Goal: Task Accomplishment & Management: Manage account settings

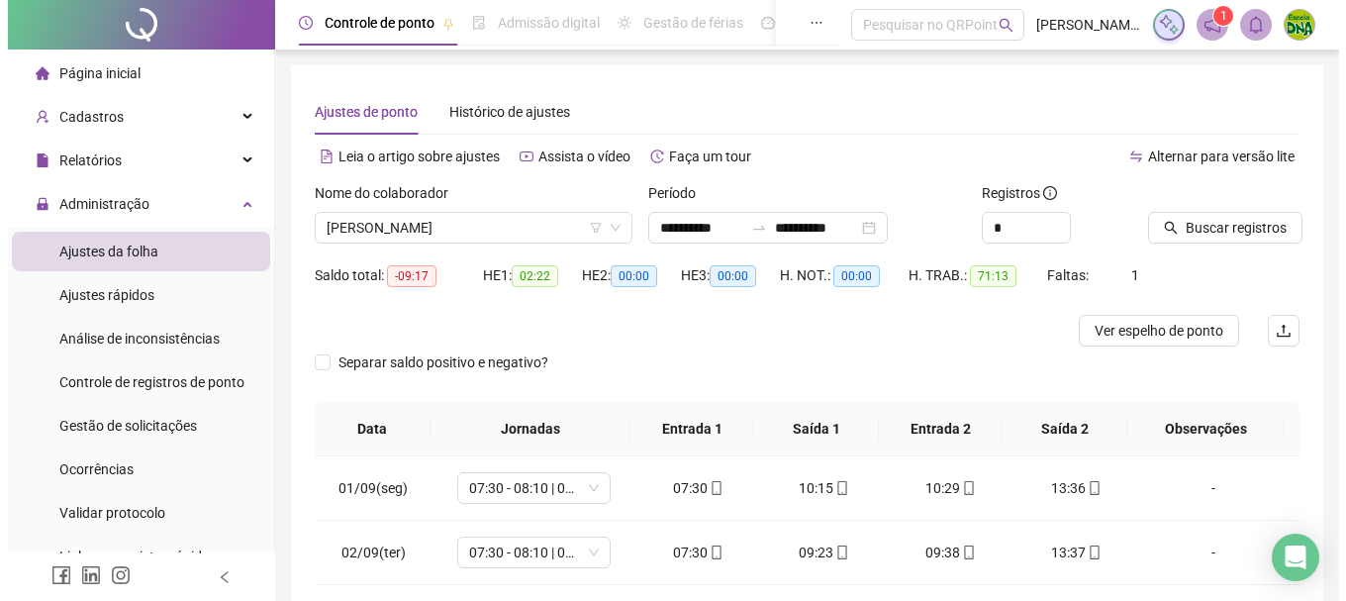
scroll to position [16, 0]
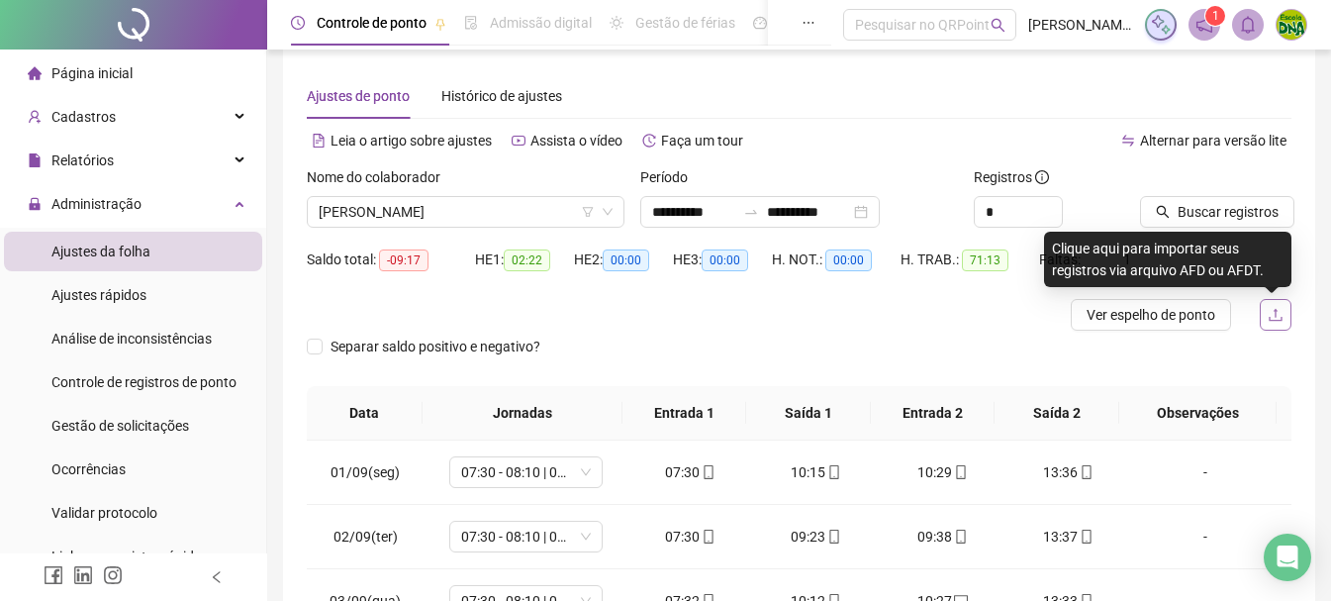
click at [1269, 316] on icon "upload" at bounding box center [1275, 315] width 16 height 16
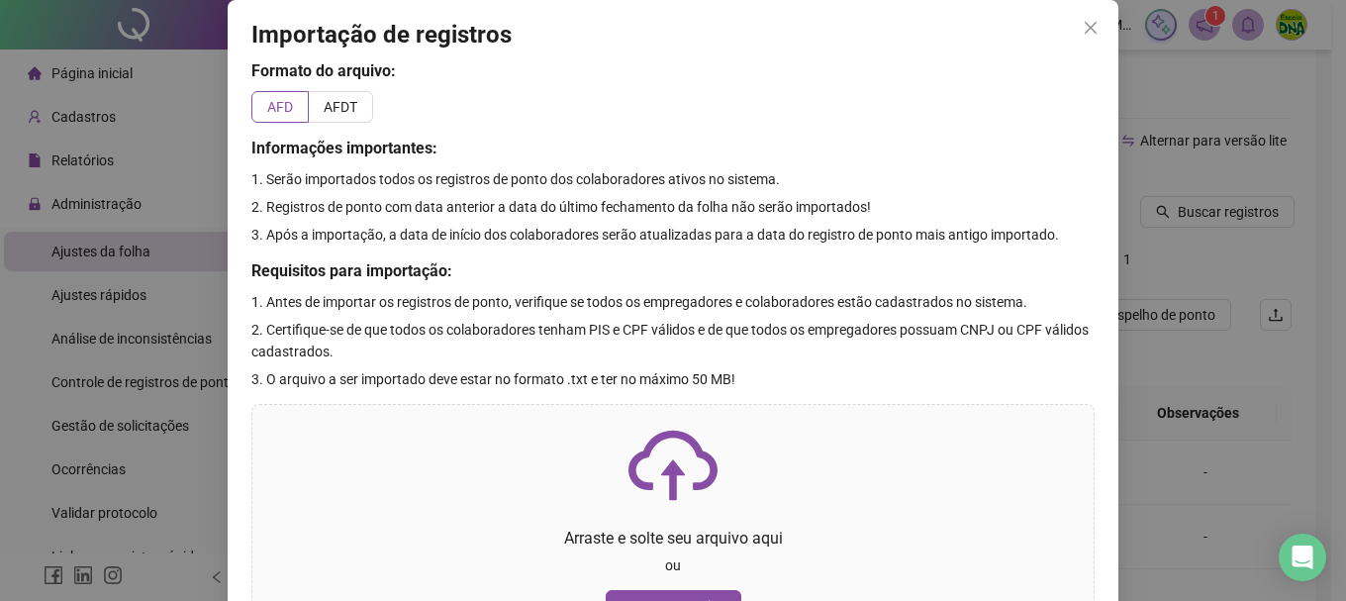
scroll to position [101, 0]
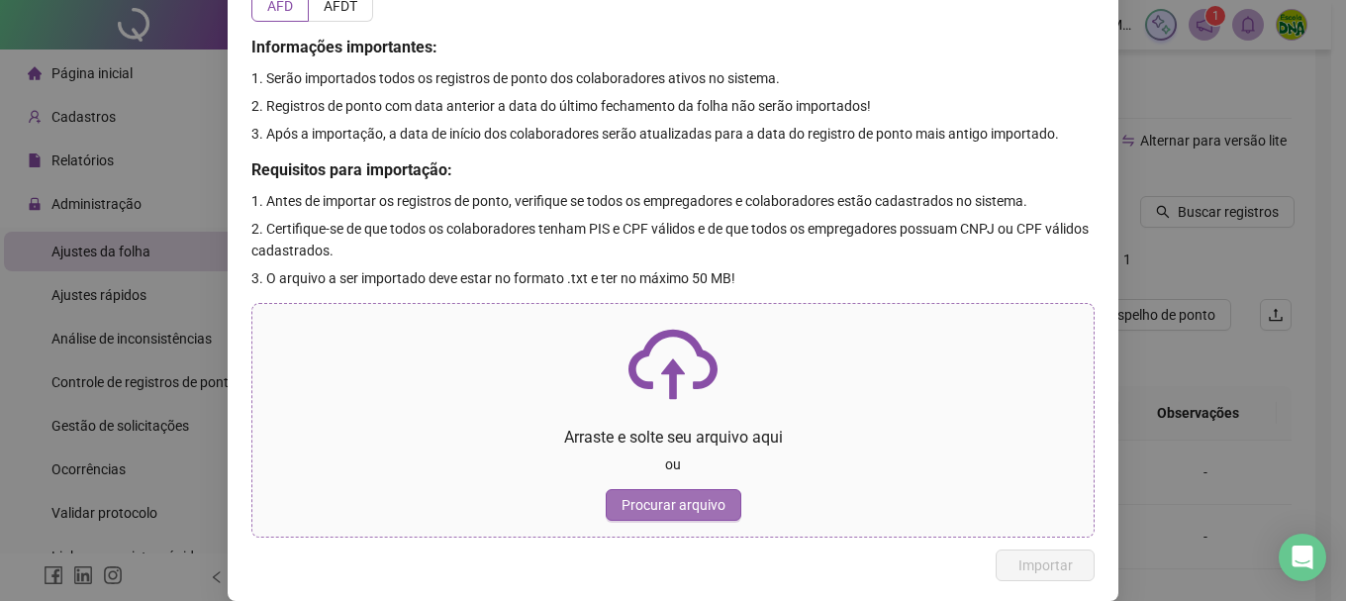
click at [630, 498] on span "Procurar arquivo" at bounding box center [673, 505] width 104 height 22
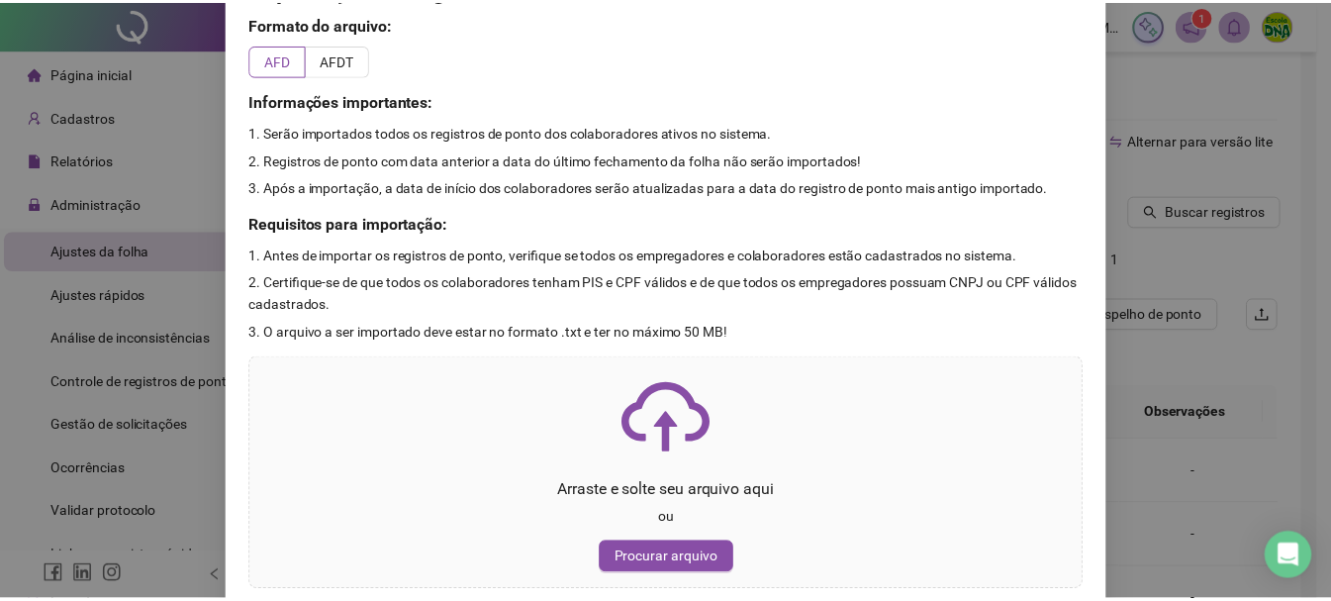
scroll to position [0, 0]
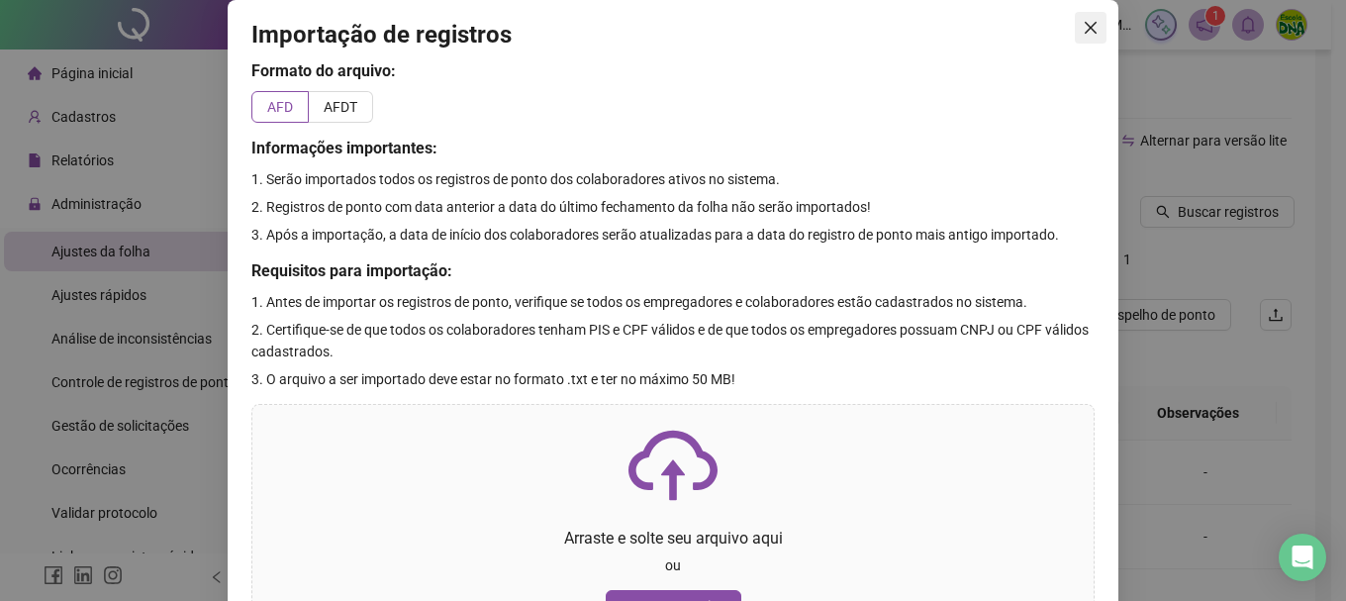
click at [1090, 29] on icon "close" at bounding box center [1090, 28] width 16 height 16
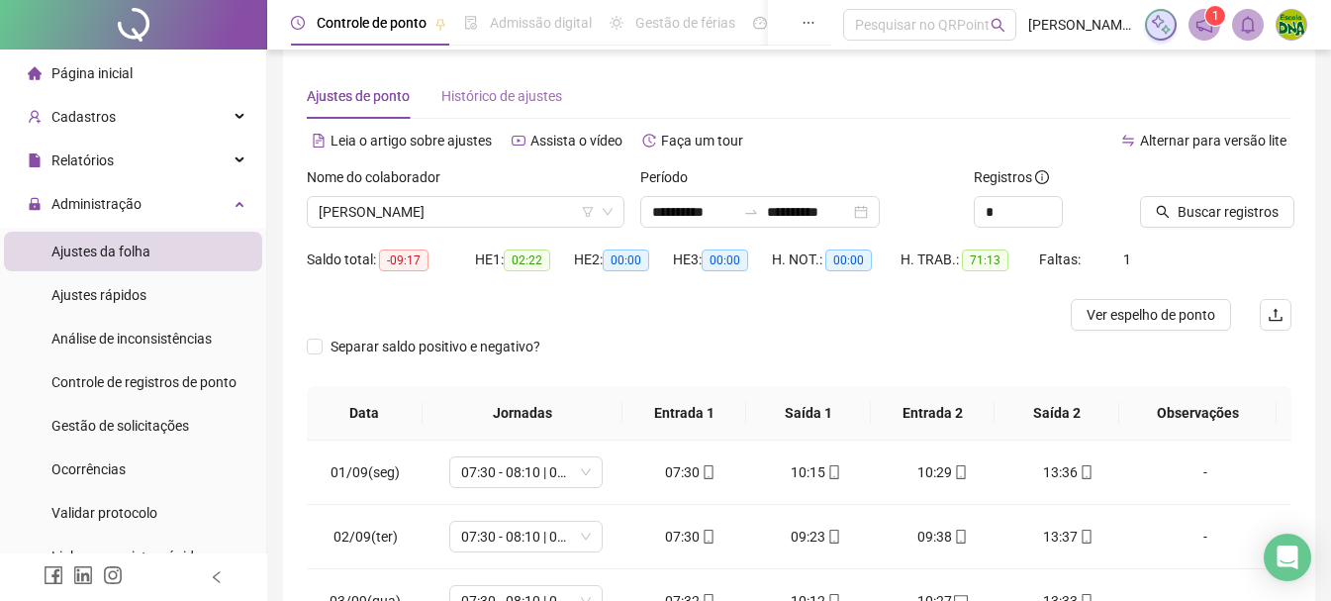
click at [522, 116] on div "Histórico de ajustes" at bounding box center [501, 96] width 121 height 46
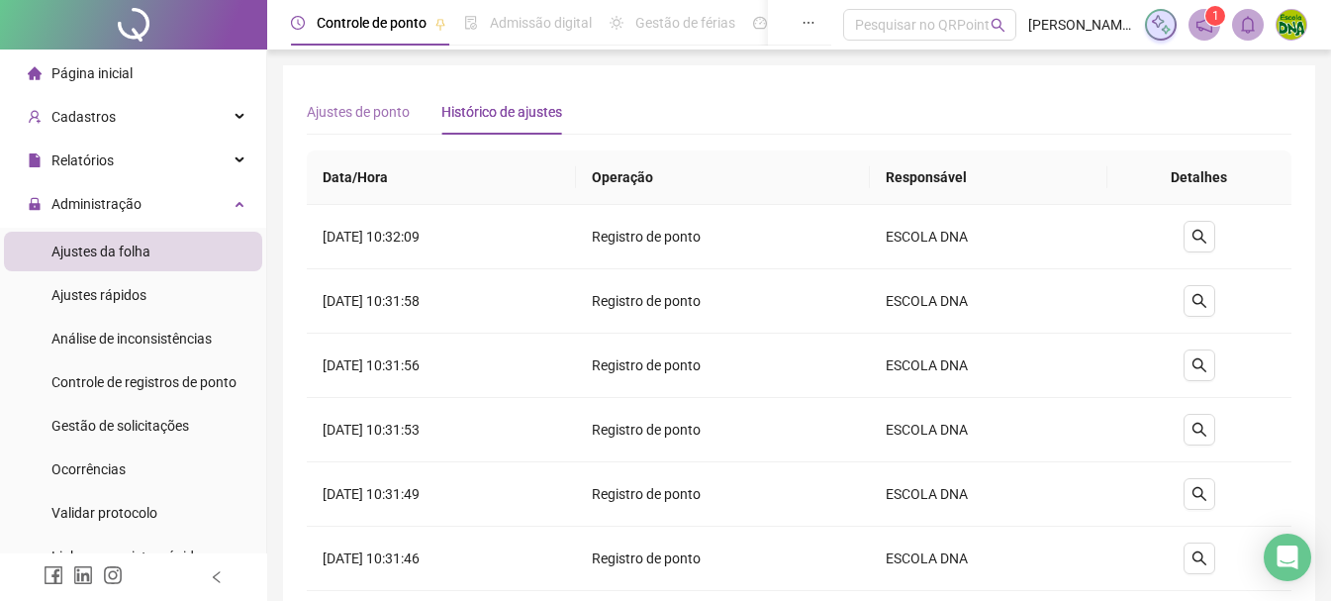
click at [371, 130] on div "Ajustes de ponto" at bounding box center [358, 112] width 103 height 46
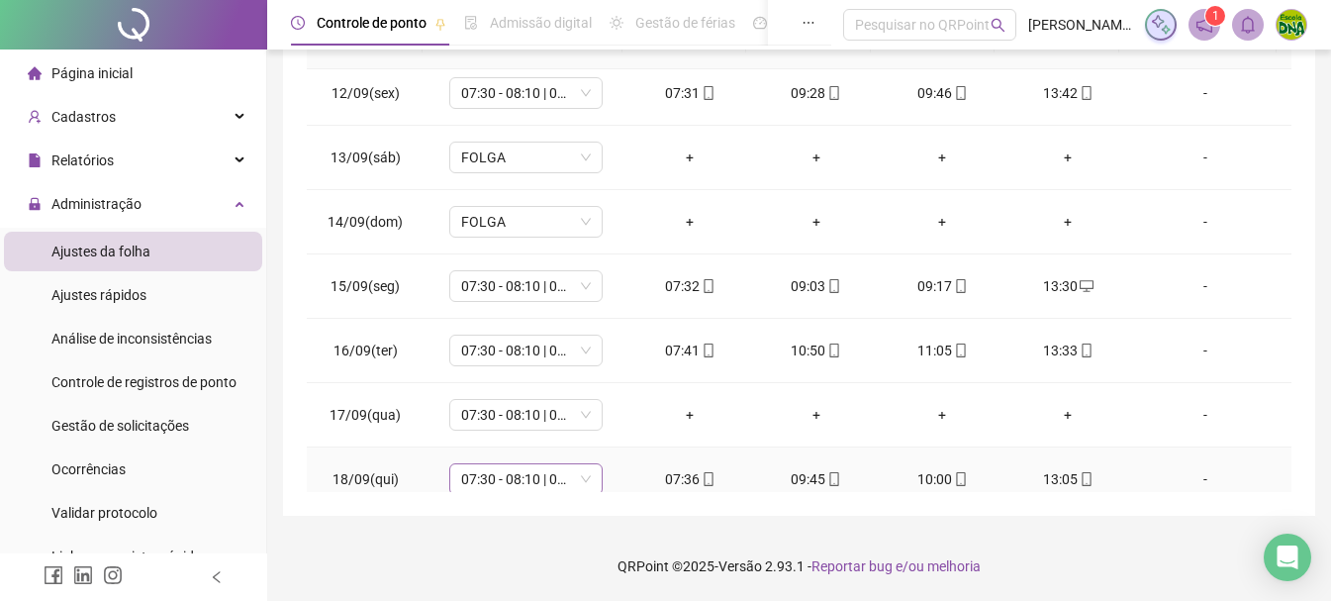
scroll to position [735, 0]
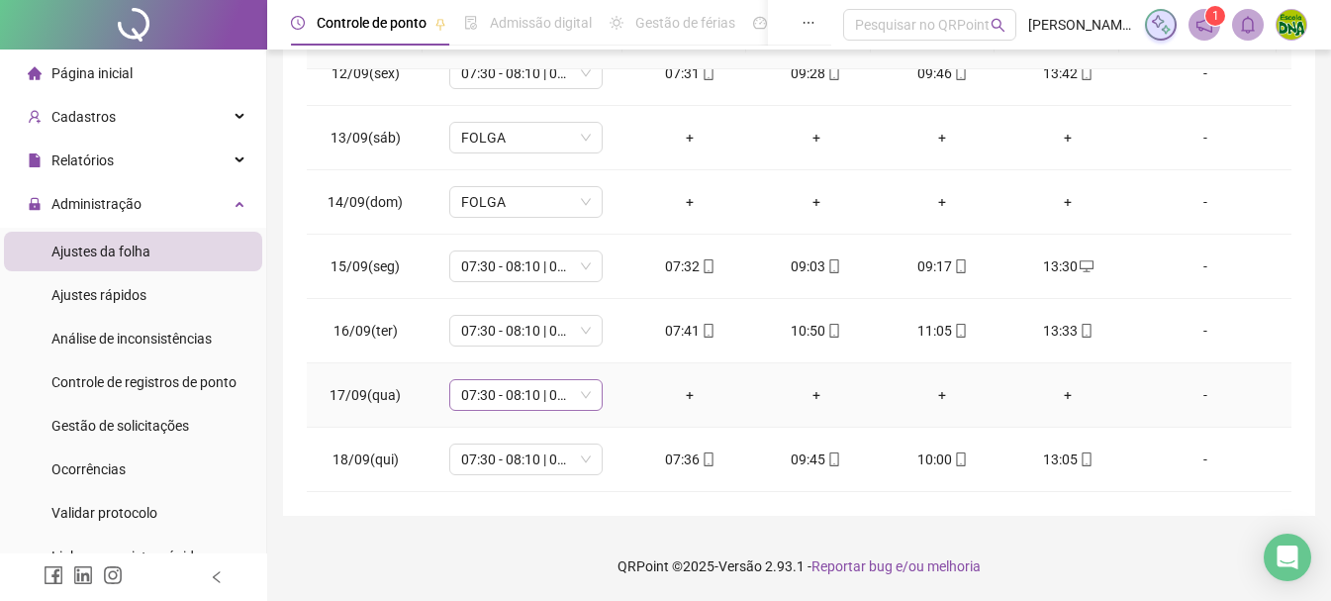
click at [589, 391] on div "07:30 - 08:10 | 08:25 - 13:30" at bounding box center [525, 395] width 153 height 32
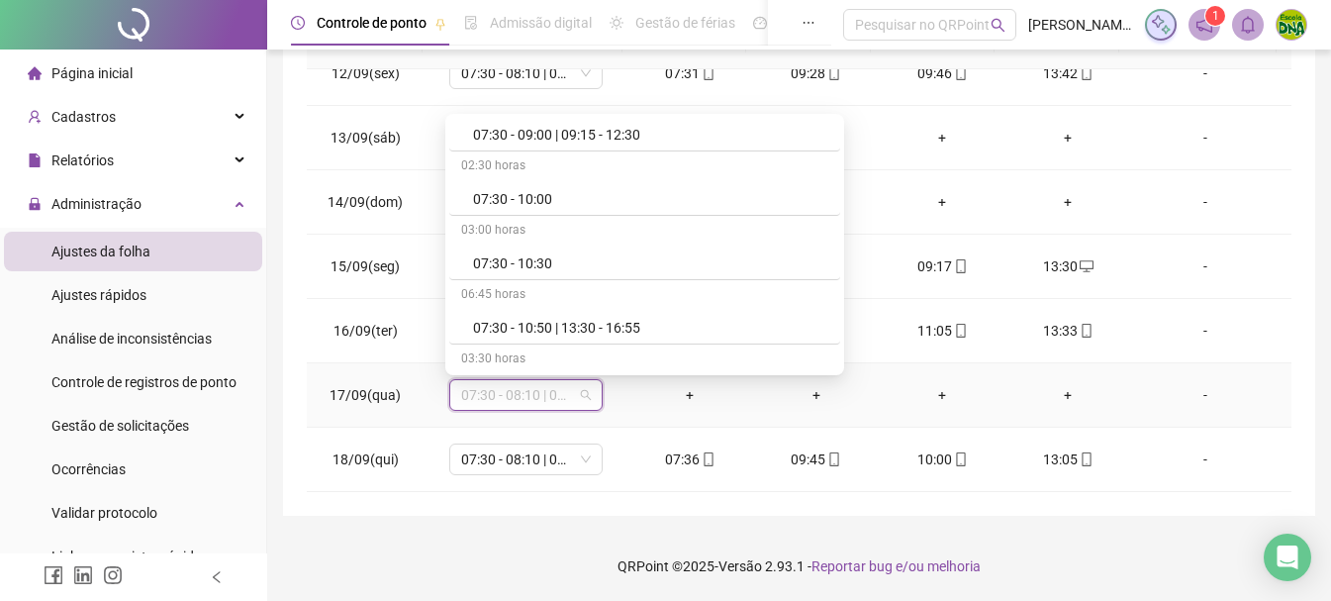
scroll to position [0, 0]
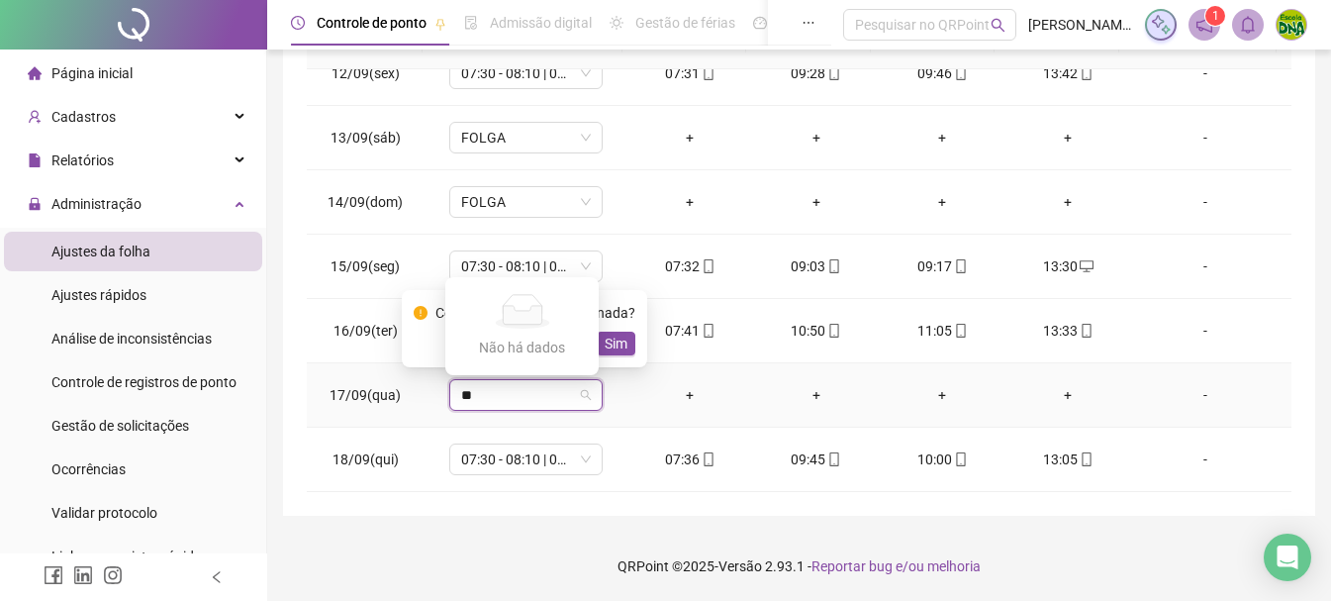
type input "*"
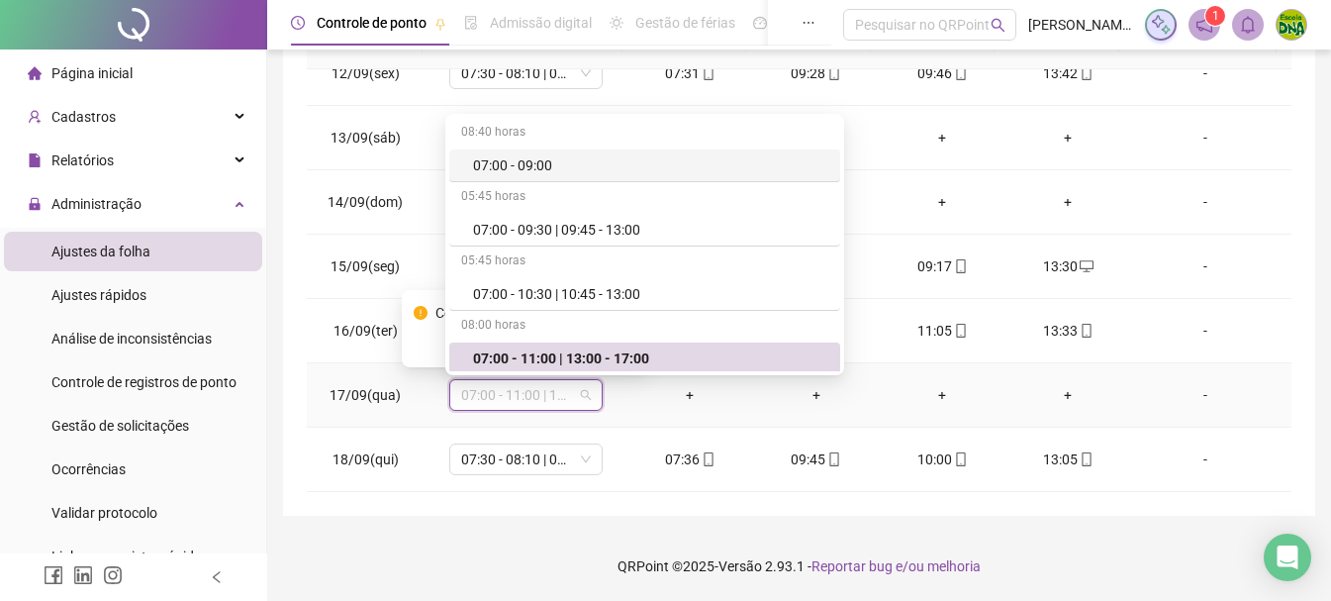
scroll to position [4, 0]
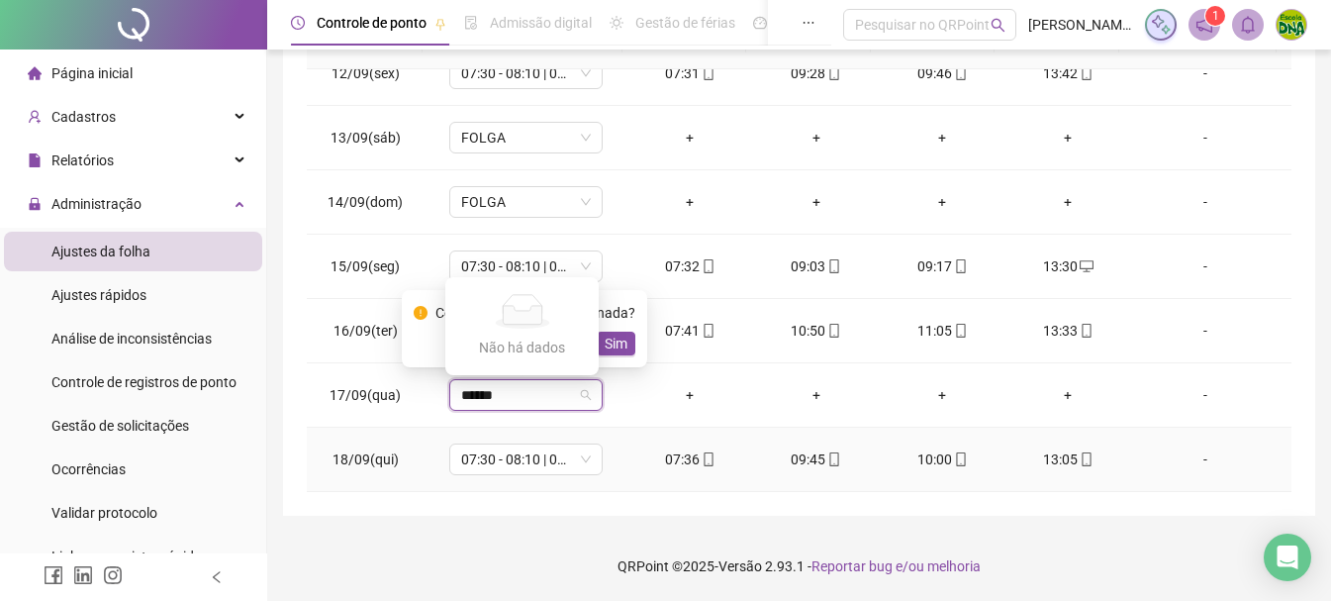
type input "*****"
click at [359, 503] on div "**********" at bounding box center [799, 96] width 1032 height 837
click at [568, 346] on span "Não" at bounding box center [568, 343] width 26 height 22
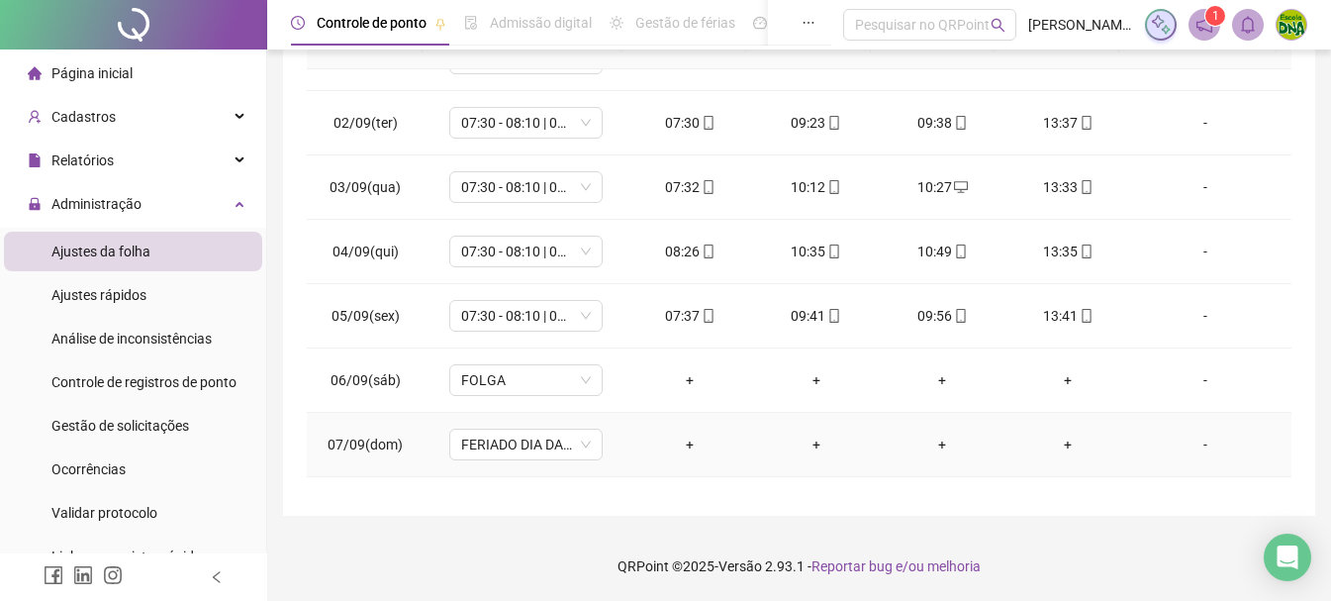
scroll to position [141, 0]
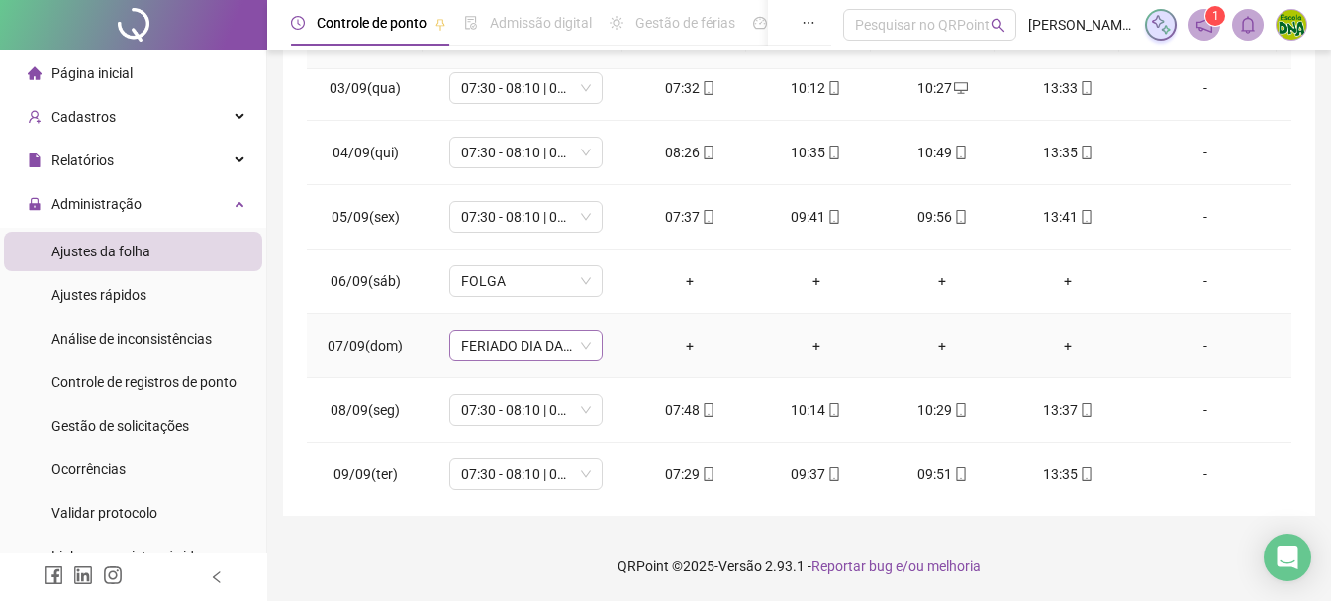
click at [504, 354] on span "FERIADO DIA DA INDEPENDÊNCIA" at bounding box center [526, 345] width 130 height 30
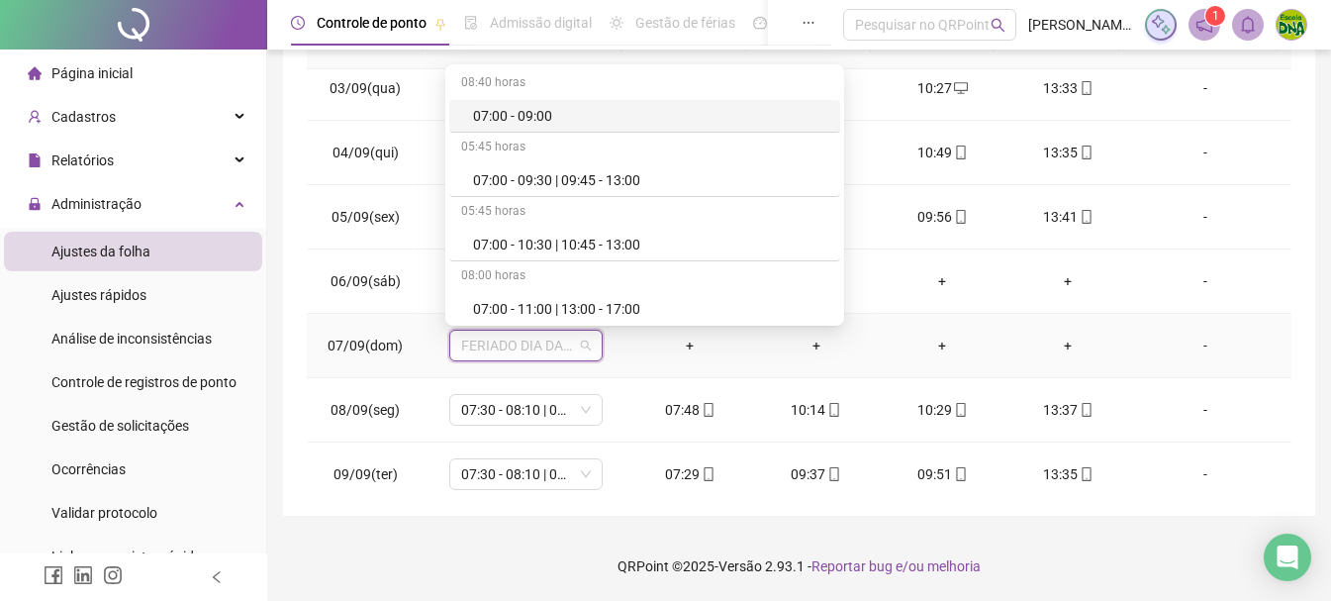
click at [310, 358] on td "07/09(dom)" at bounding box center [366, 346] width 118 height 64
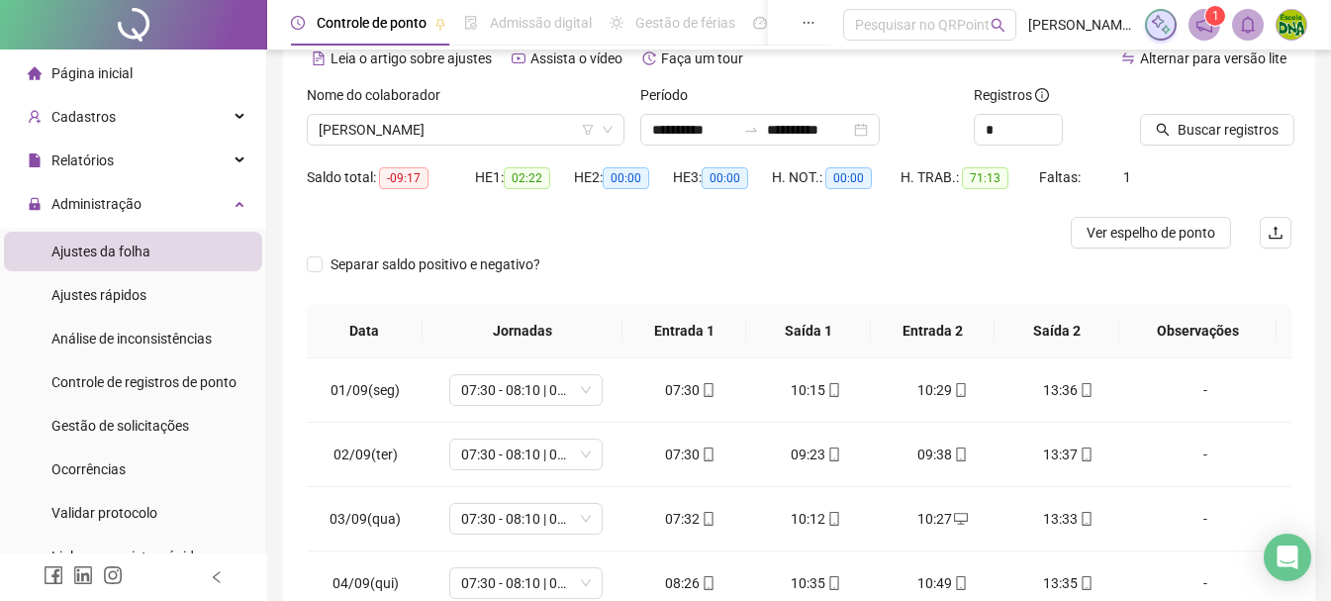
scroll to position [90, 0]
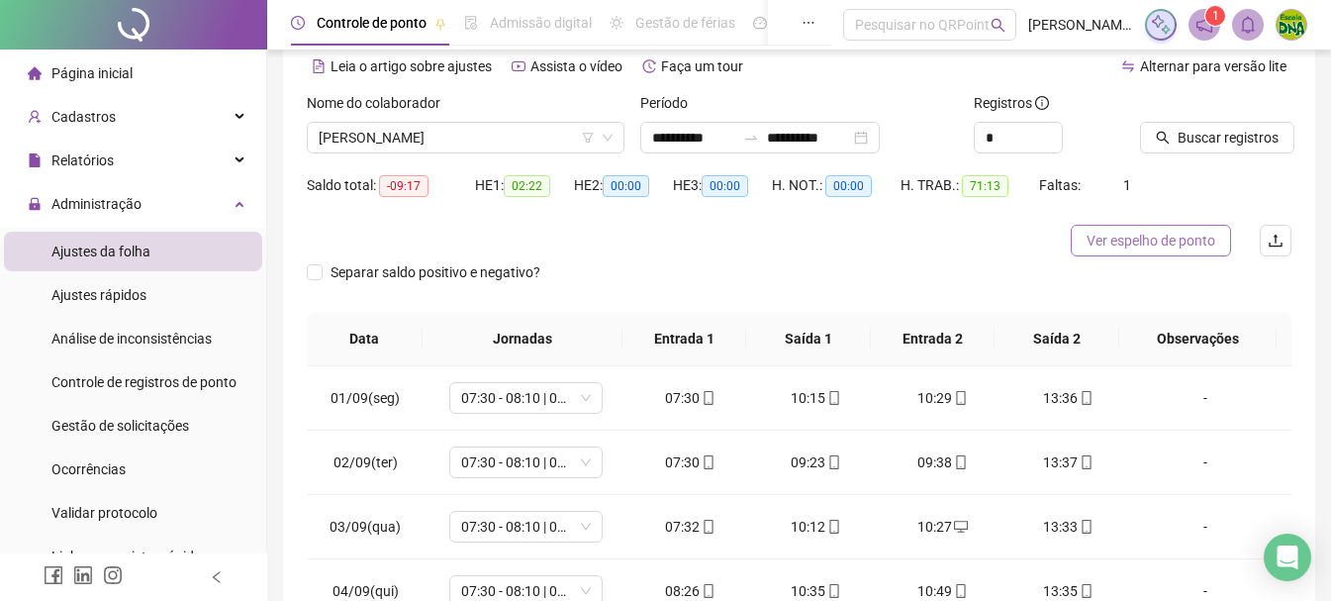
click at [1086, 248] on span "Ver espelho de ponto" at bounding box center [1150, 241] width 129 height 22
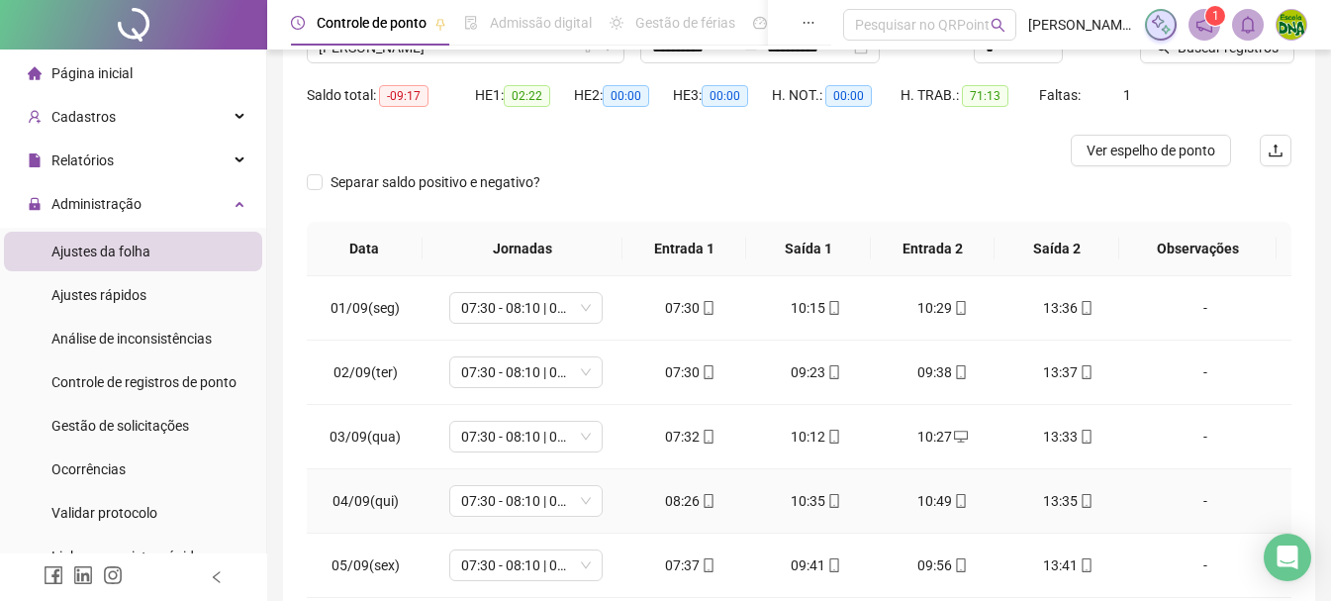
scroll to position [0, 0]
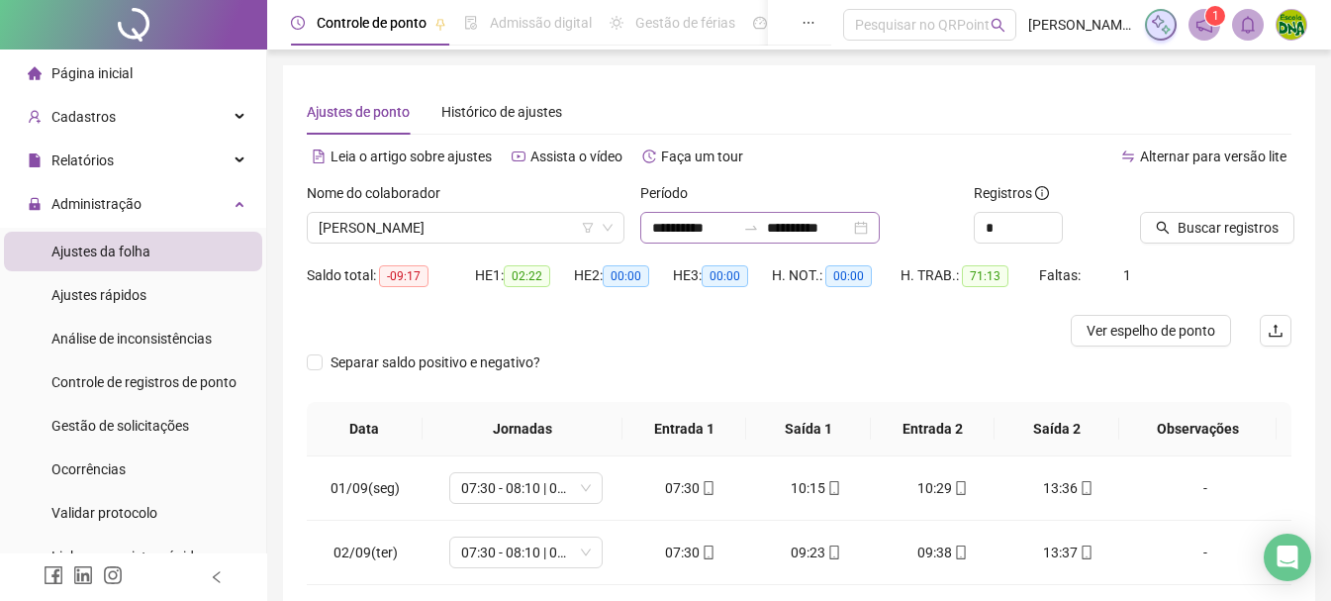
click at [880, 232] on div "**********" at bounding box center [759, 228] width 239 height 32
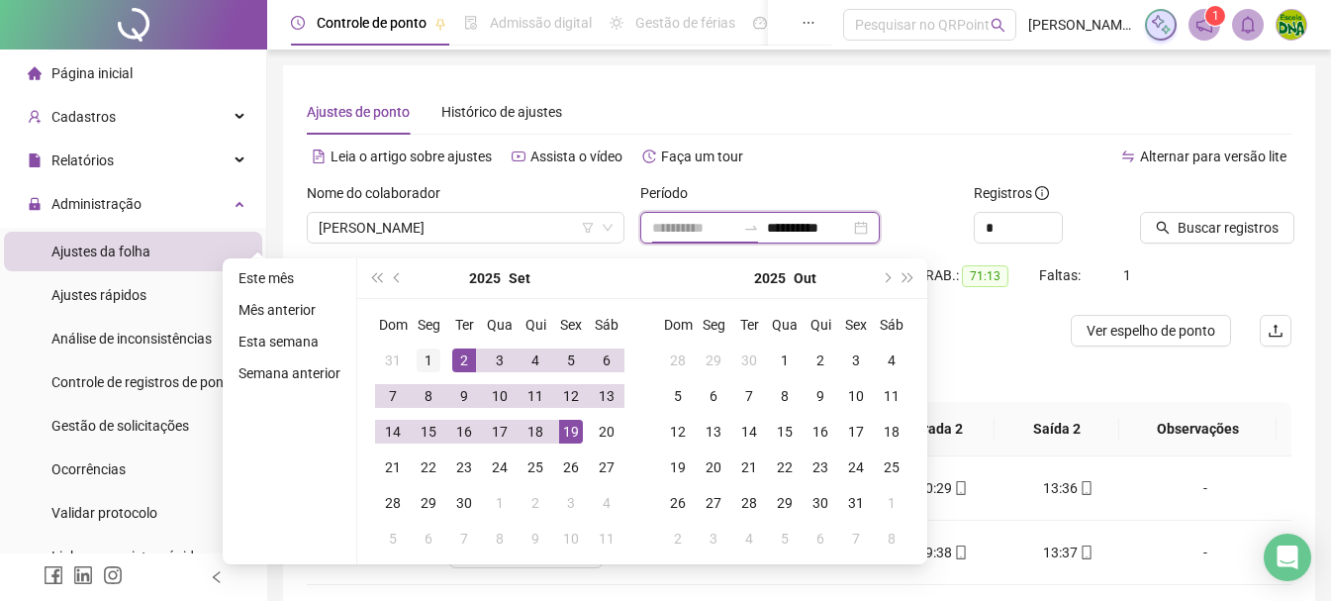
type input "**********"
click at [434, 360] on div "1" at bounding box center [429, 360] width 24 height 24
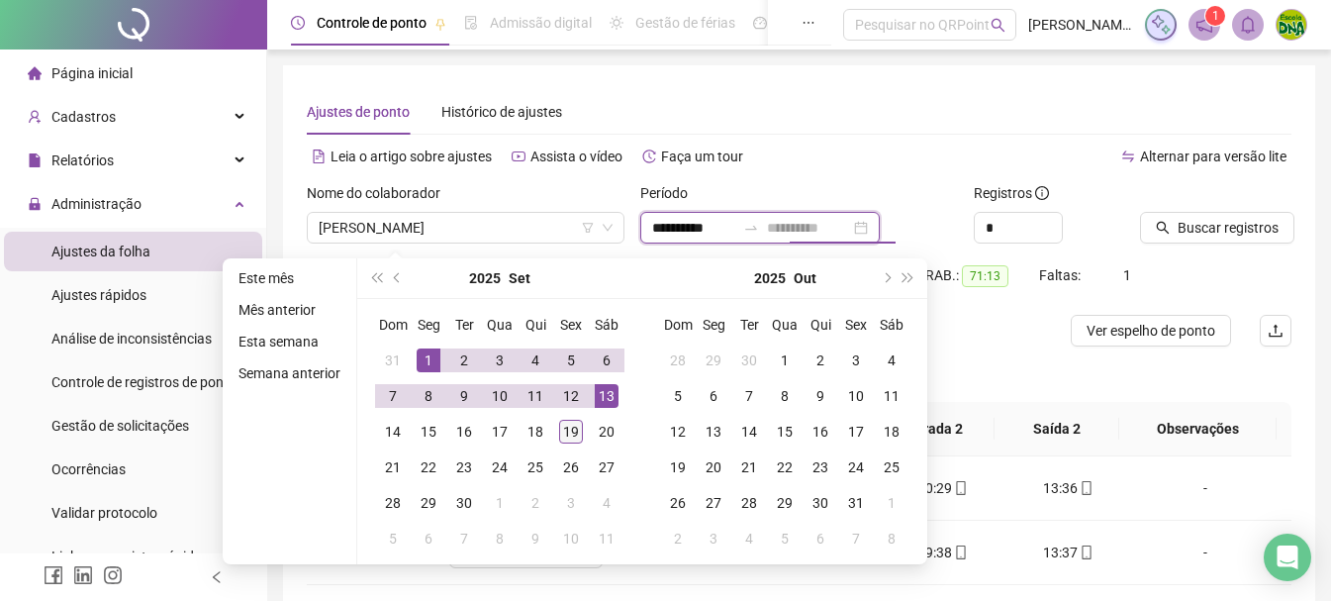
type input "**********"
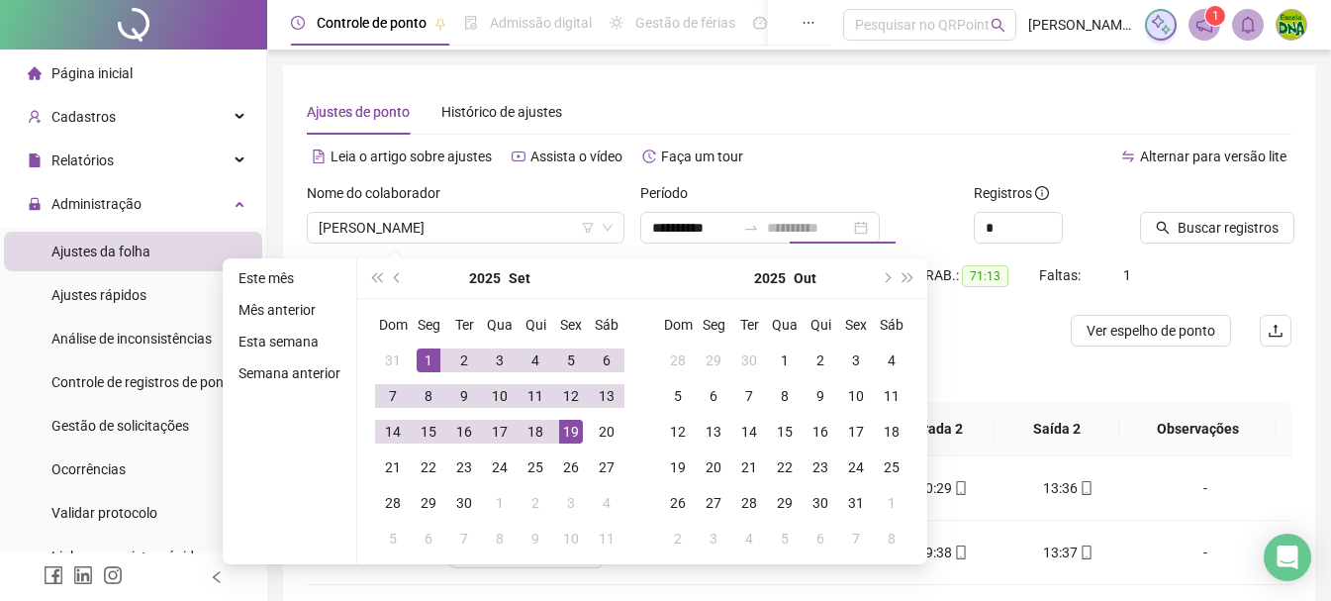
click at [572, 432] on div "19" at bounding box center [571, 431] width 24 height 24
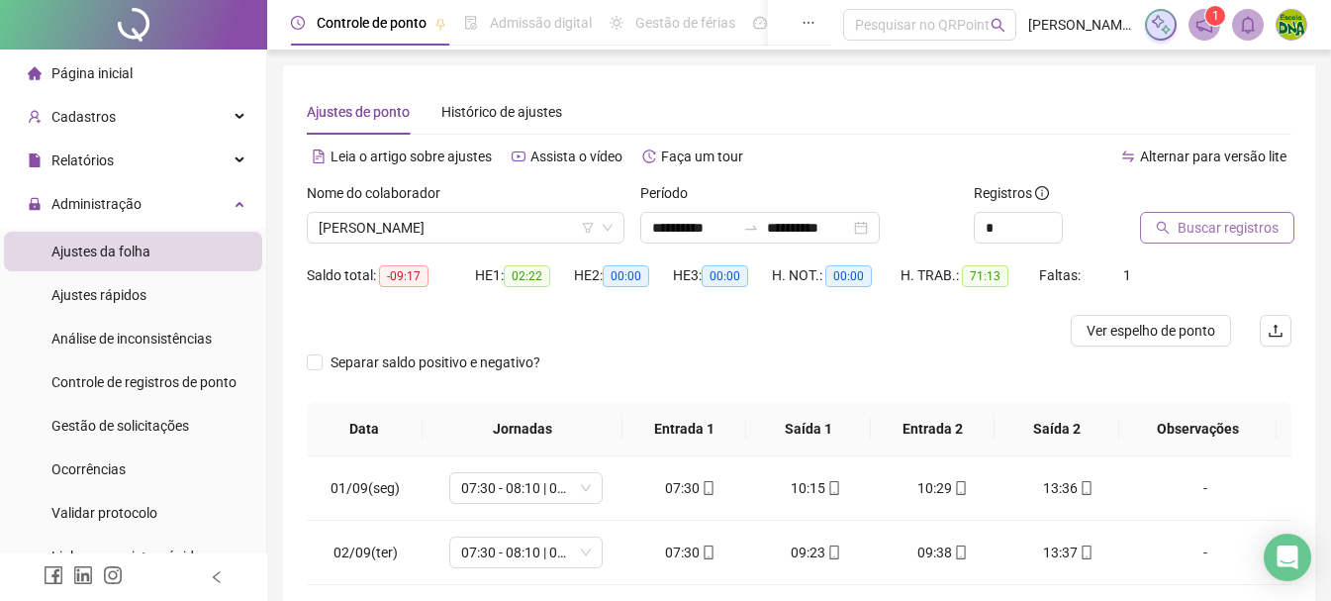
click at [1222, 237] on span "Buscar registros" at bounding box center [1227, 228] width 101 height 22
click at [1200, 312] on div "Saldo total: -10:49 HE 1: 02:22 HE 2: 00:00 HE 3: 00:00 H. NOT.: 00:00 H. TRAB.…" at bounding box center [799, 286] width 984 height 55
click at [1200, 317] on button "Ver espelho de ponto" at bounding box center [1150, 331] width 160 height 32
click at [1281, 326] on icon "upload" at bounding box center [1275, 331] width 16 height 16
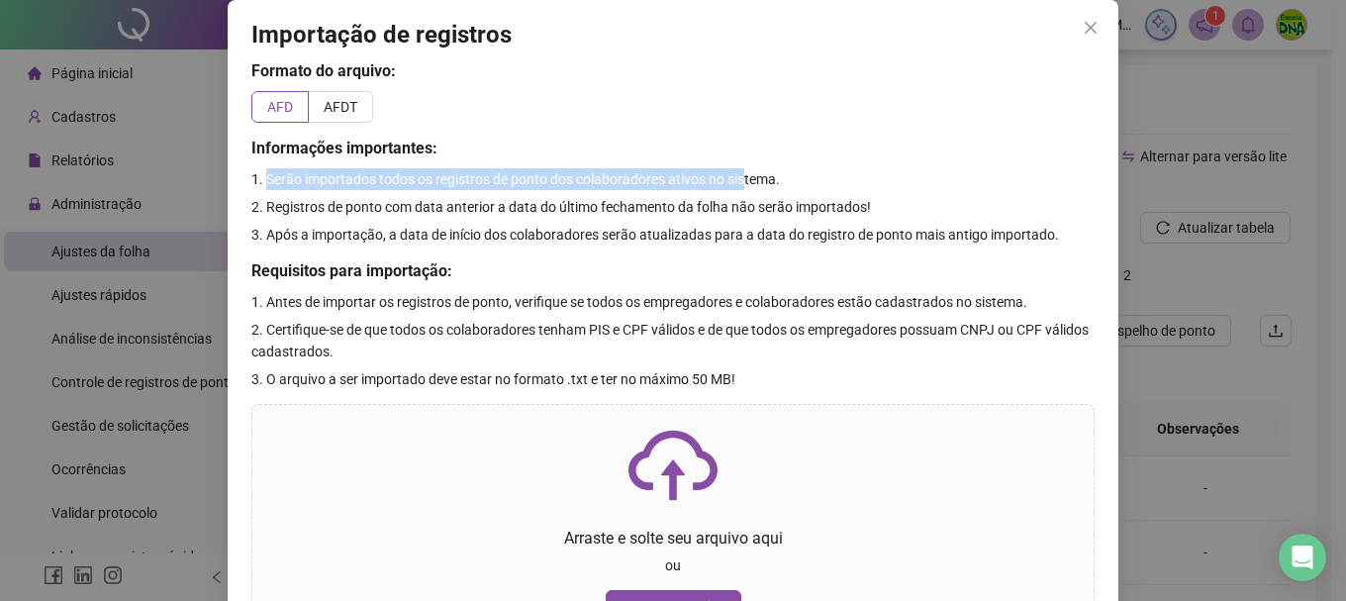
drag, startPoint x: 257, startPoint y: 186, endPoint x: 730, endPoint y: 177, distance: 473.0
click at [733, 177] on span "1. Serão importados todos os registros de ponto dos colaboradores ativos no sis…" at bounding box center [515, 179] width 528 height 16
click at [730, 177] on span "1. Serão importados todos os registros de ponto dos colaboradores ativos no sis…" at bounding box center [515, 179] width 528 height 16
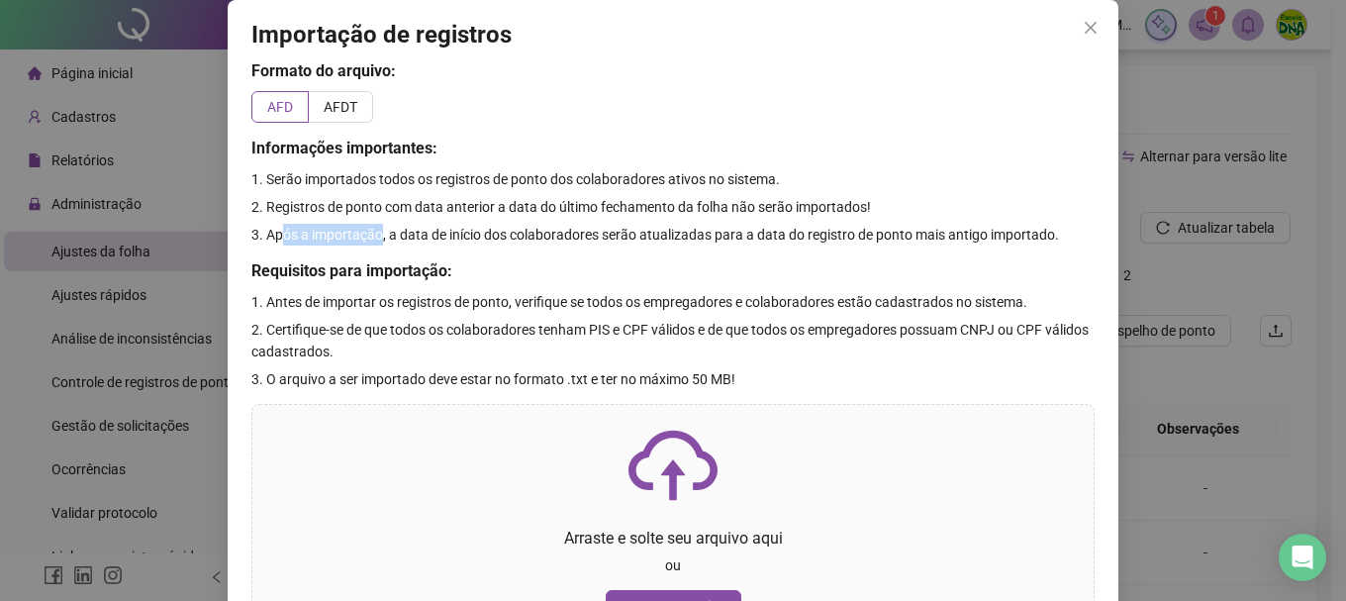
drag, startPoint x: 272, startPoint y: 226, endPoint x: 633, endPoint y: 230, distance: 361.1
click at [591, 230] on span "3. Após a importação, a data de início dos colaboradores serão atualizadas para…" at bounding box center [654, 235] width 807 height 16
click at [661, 230] on span "3. Após a importação, a data de início dos colaboradores serão atualizadas para…" at bounding box center [654, 235] width 807 height 16
click at [1202, 232] on div "Importação de registros Formato do arquivo: AFD AFDT Informações importantes: 1…" at bounding box center [673, 300] width 1346 height 601
click at [1087, 25] on icon "close" at bounding box center [1090, 28] width 16 height 16
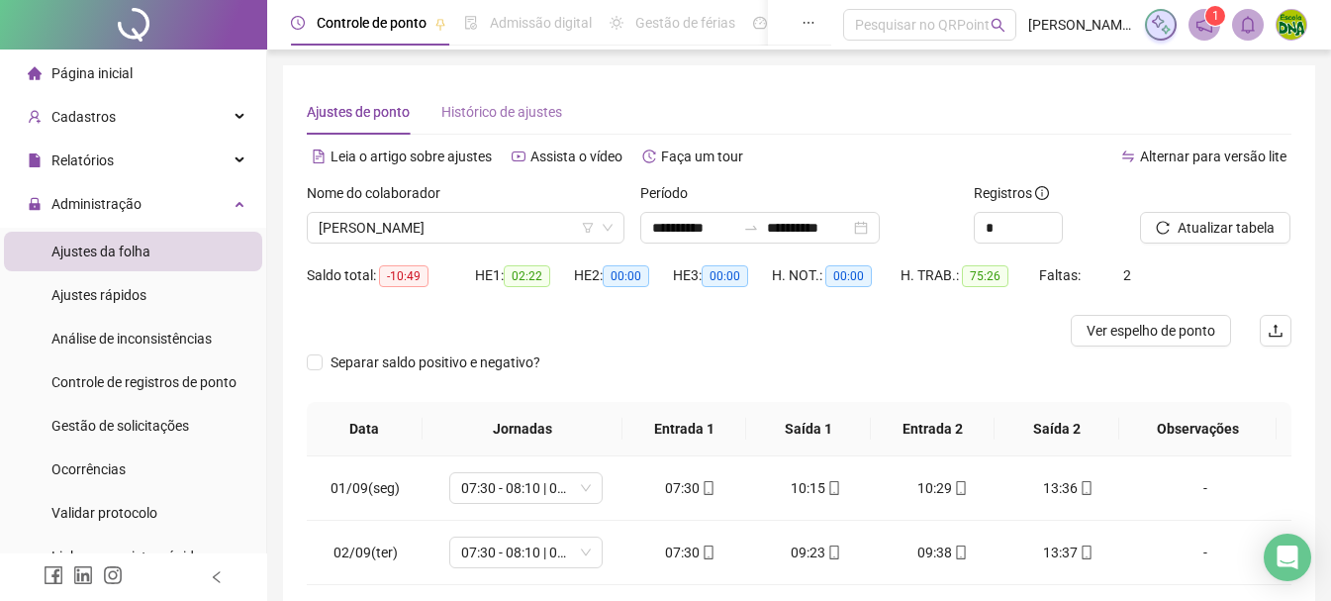
click at [497, 124] on div "Histórico de ajustes" at bounding box center [501, 112] width 121 height 46
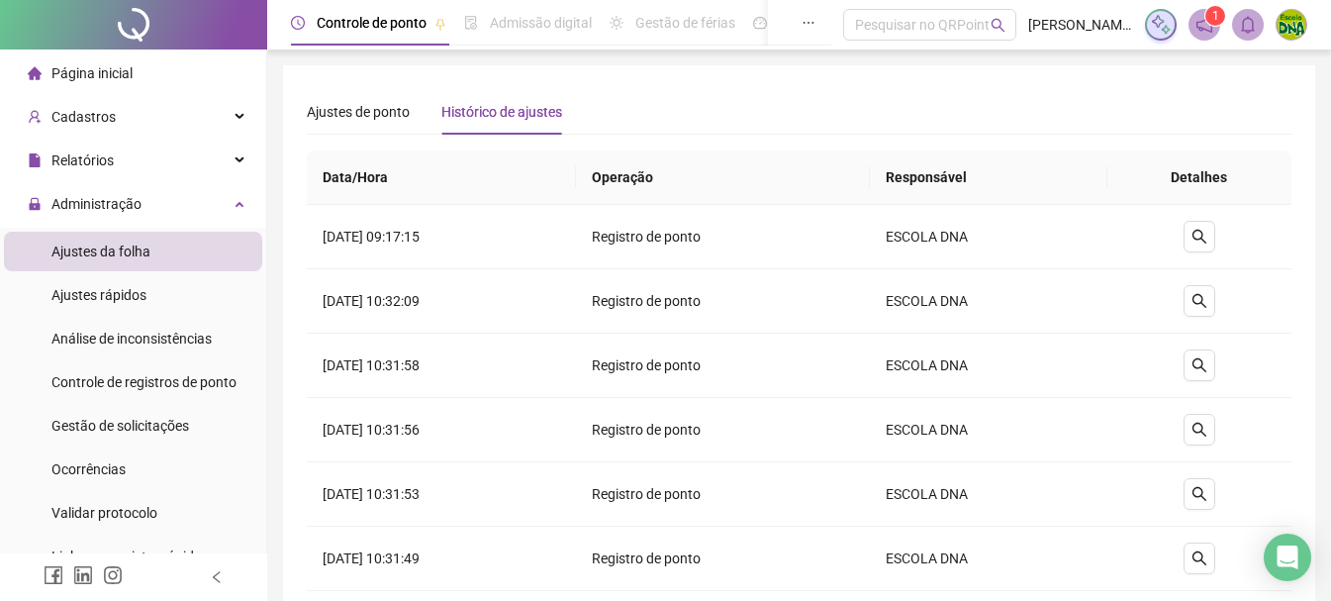
click at [415, 107] on div "Ajustes de ponto Histórico de ajustes" at bounding box center [434, 112] width 255 height 46
click at [394, 114] on span "Ajustes de ponto" at bounding box center [358, 112] width 103 height 16
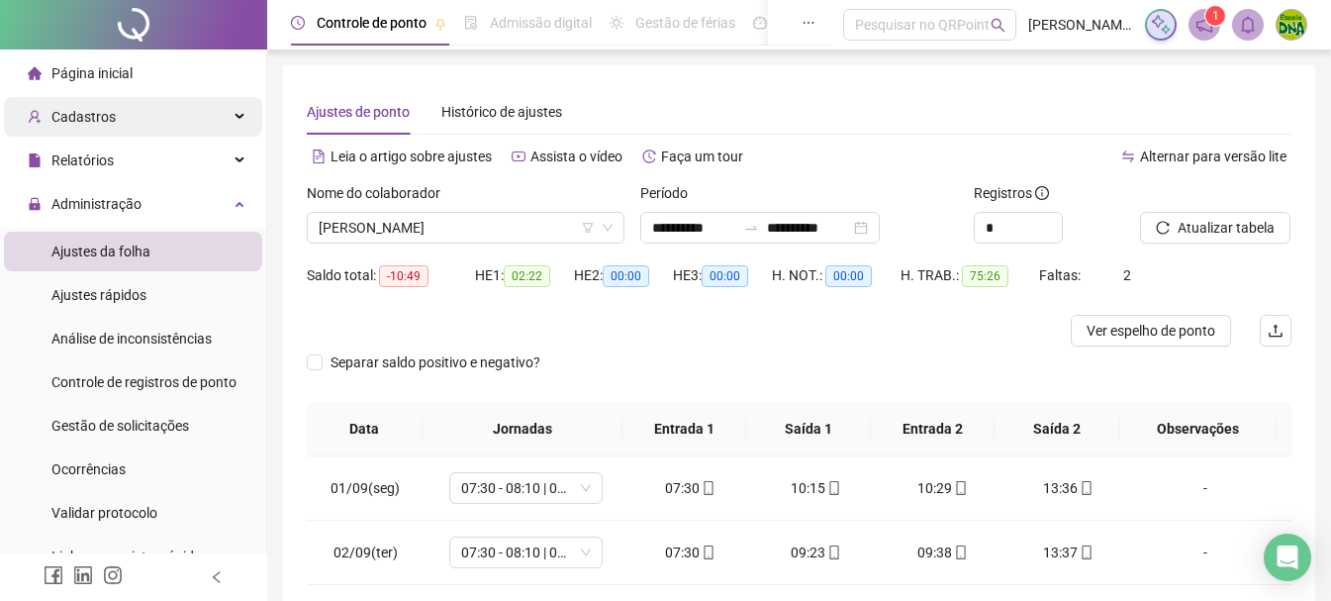
click at [184, 121] on div "Cadastros" at bounding box center [133, 117] width 258 height 40
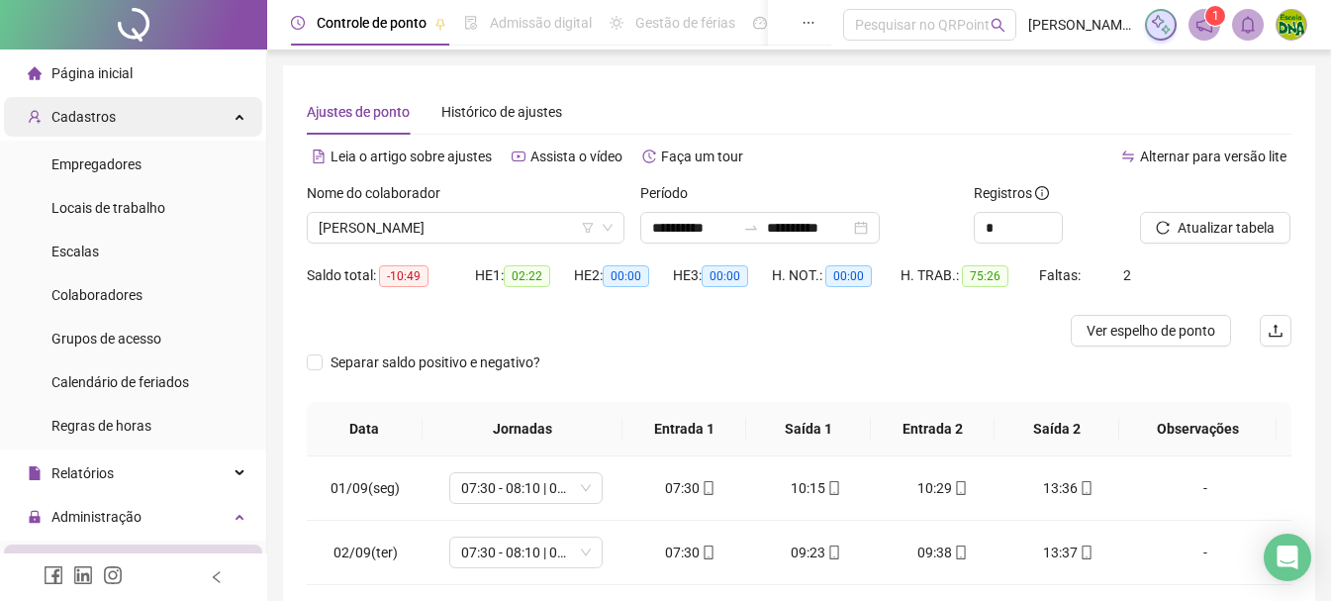
click at [184, 121] on div "Cadastros" at bounding box center [133, 117] width 258 height 40
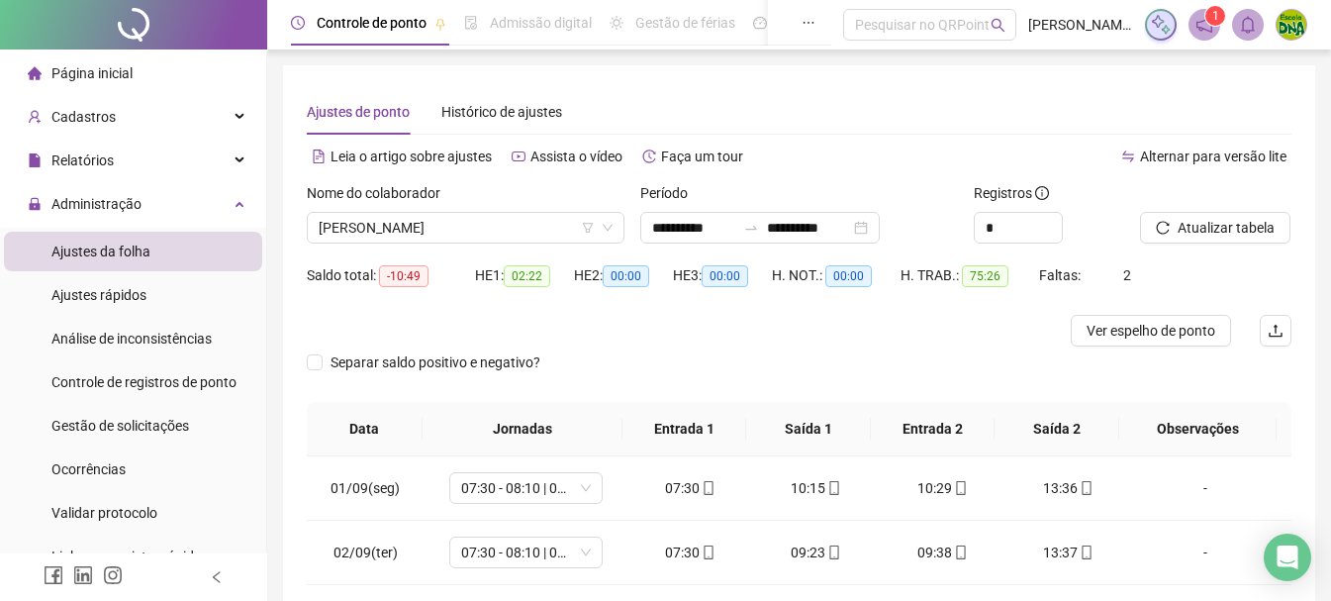
click at [1126, 272] on span "2" at bounding box center [1127, 275] width 8 height 16
click at [1131, 272] on div "Saldo total: -10:49 HE 1: 02:22 HE 2: 00:00 HE 3: 00:00 H. NOT.: 00:00 H. TRAB.…" at bounding box center [799, 286] width 984 height 55
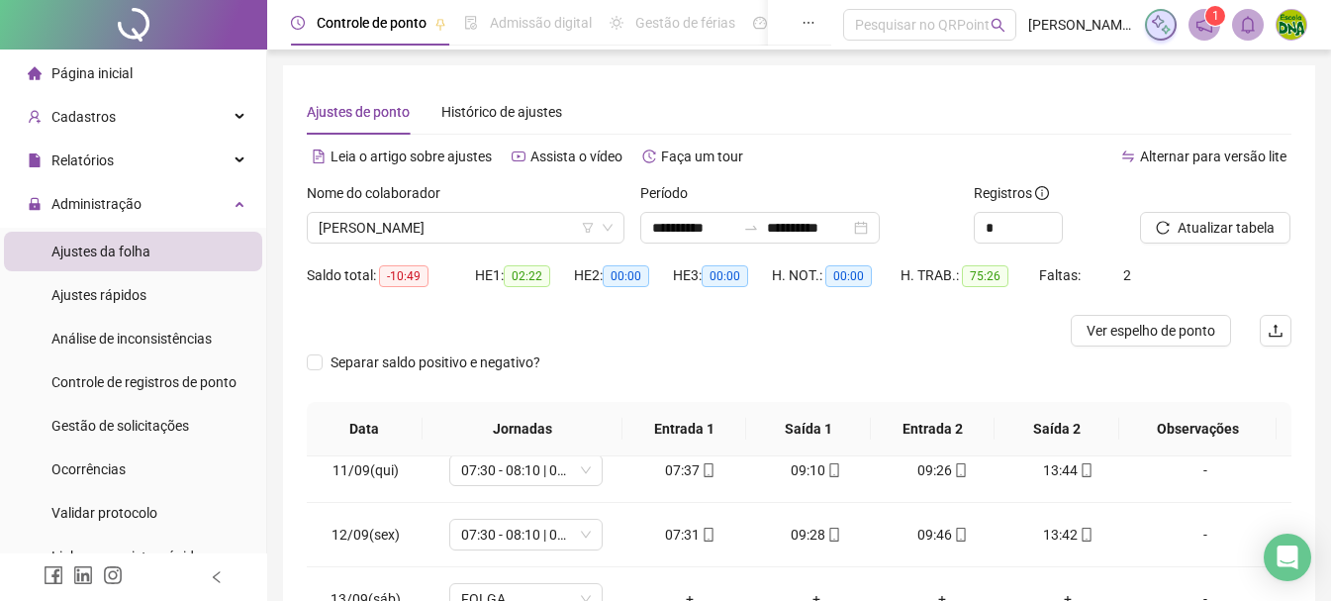
scroll to position [602, 0]
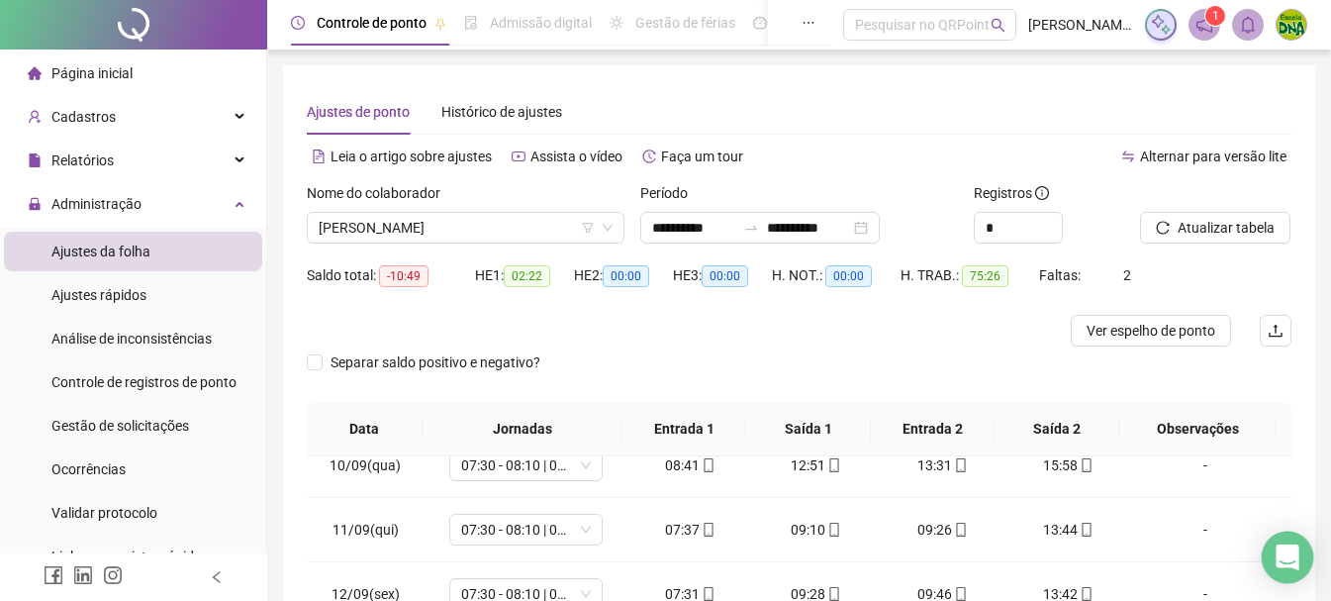
click at [1285, 559] on icon "Open Intercom Messenger" at bounding box center [1286, 557] width 23 height 26
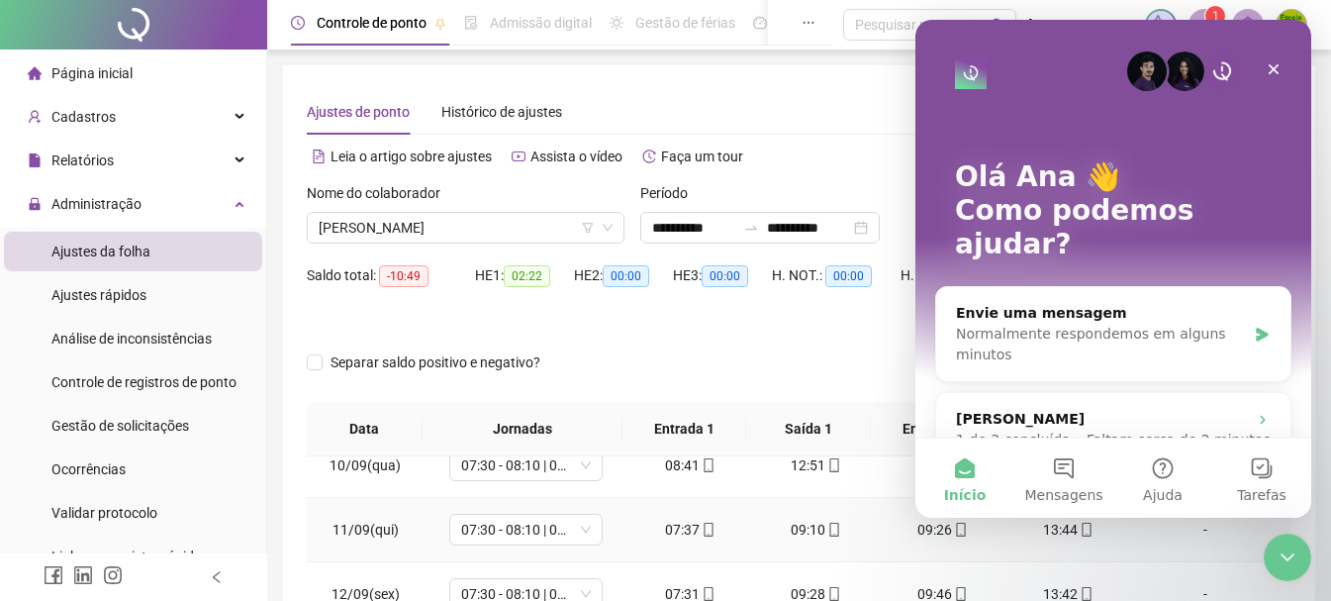
scroll to position [0, 0]
click at [1064, 476] on button "Mensagens" at bounding box center [1063, 477] width 99 height 79
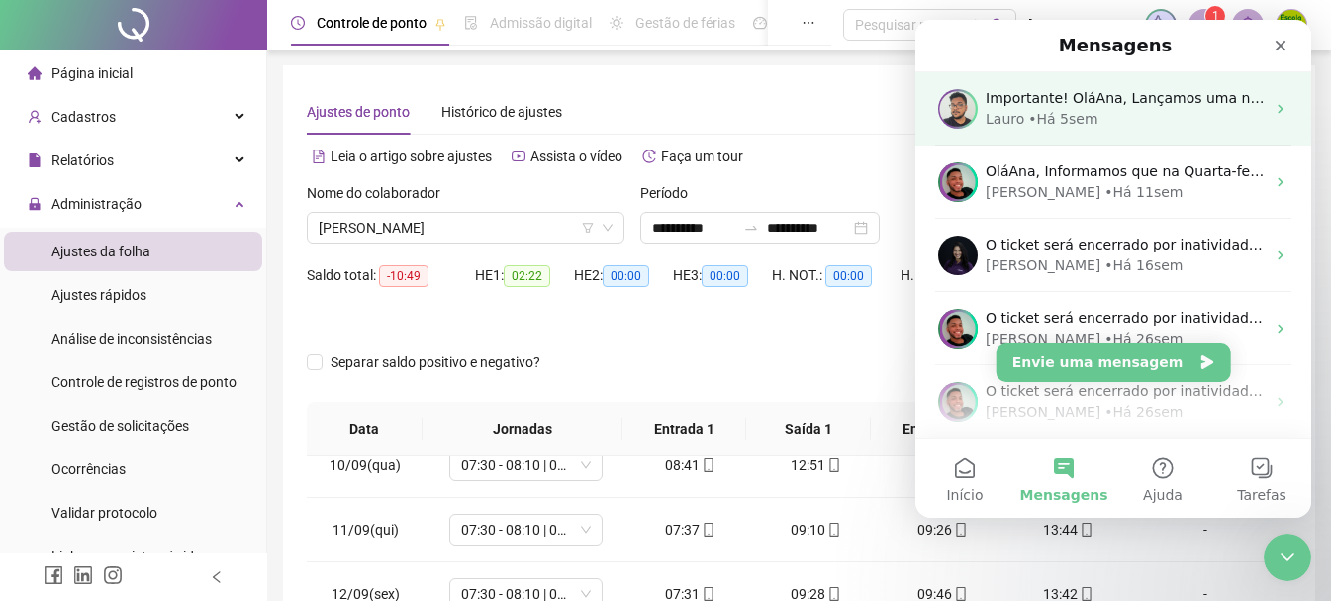
click at [1081, 130] on div "Importante! OláAna, Lançamos uma nova versão do nosso aplicativo e para que seu…" at bounding box center [1113, 108] width 396 height 73
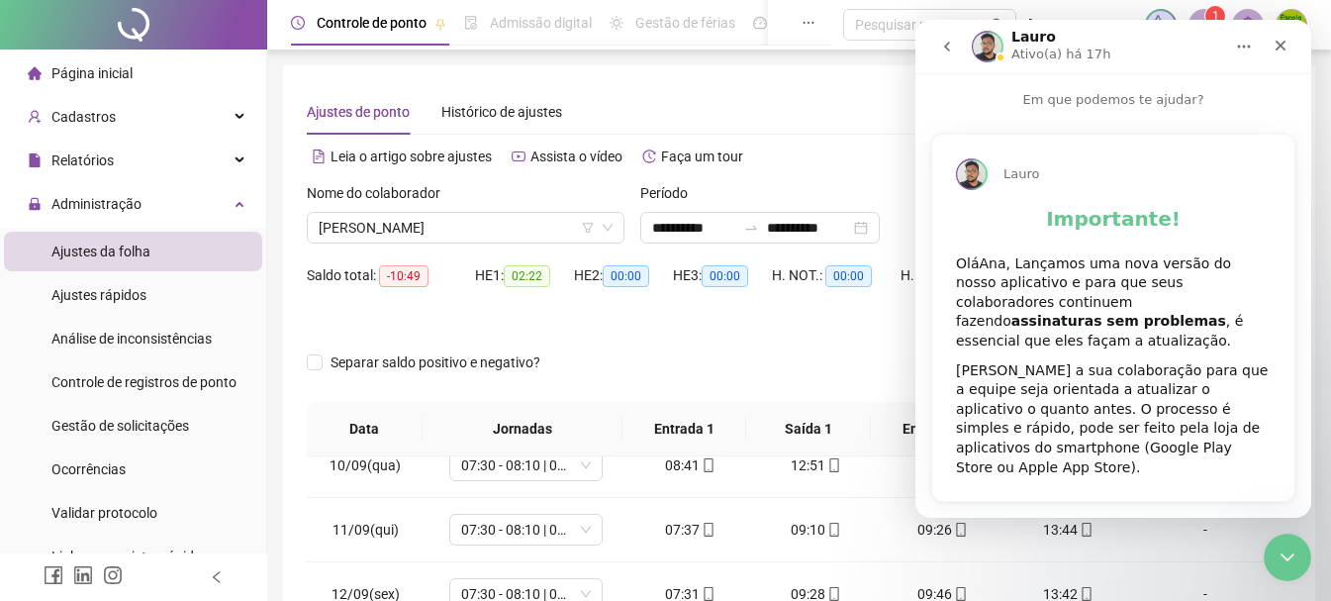
click at [1124, 313] on b "assinaturas sem problemas" at bounding box center [1118, 321] width 215 height 16
click at [1275, 47] on icon "Fechar" at bounding box center [1280, 46] width 16 height 16
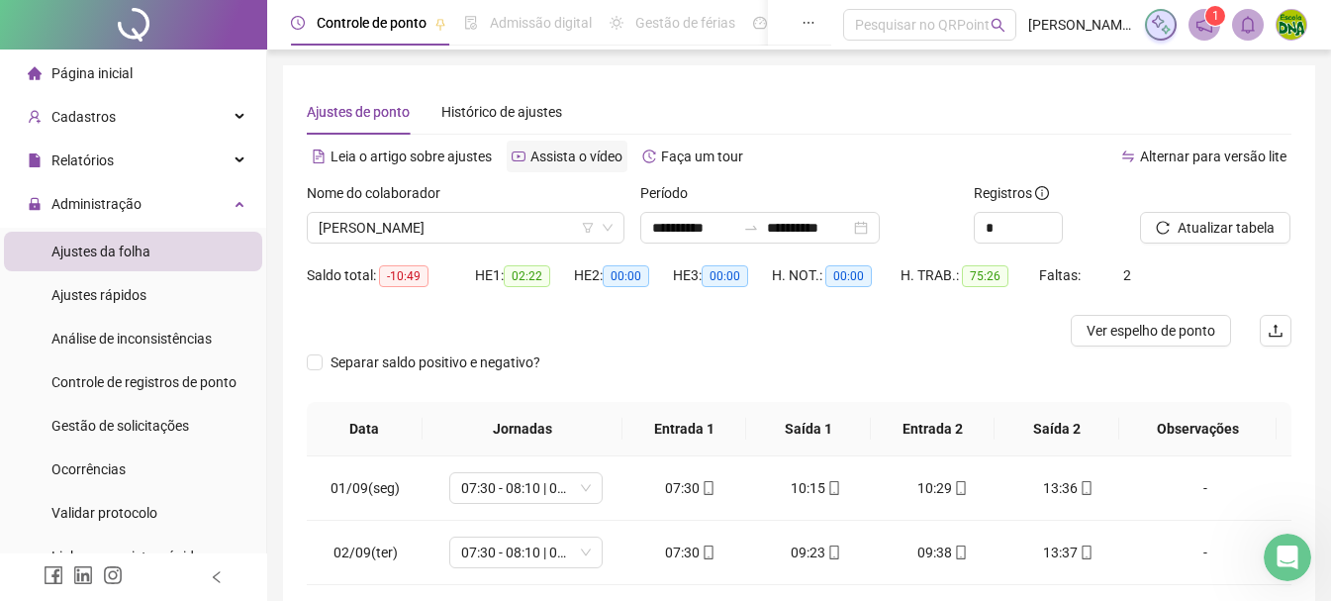
click at [586, 157] on span "Assista o vídeo" at bounding box center [576, 156] width 92 height 16
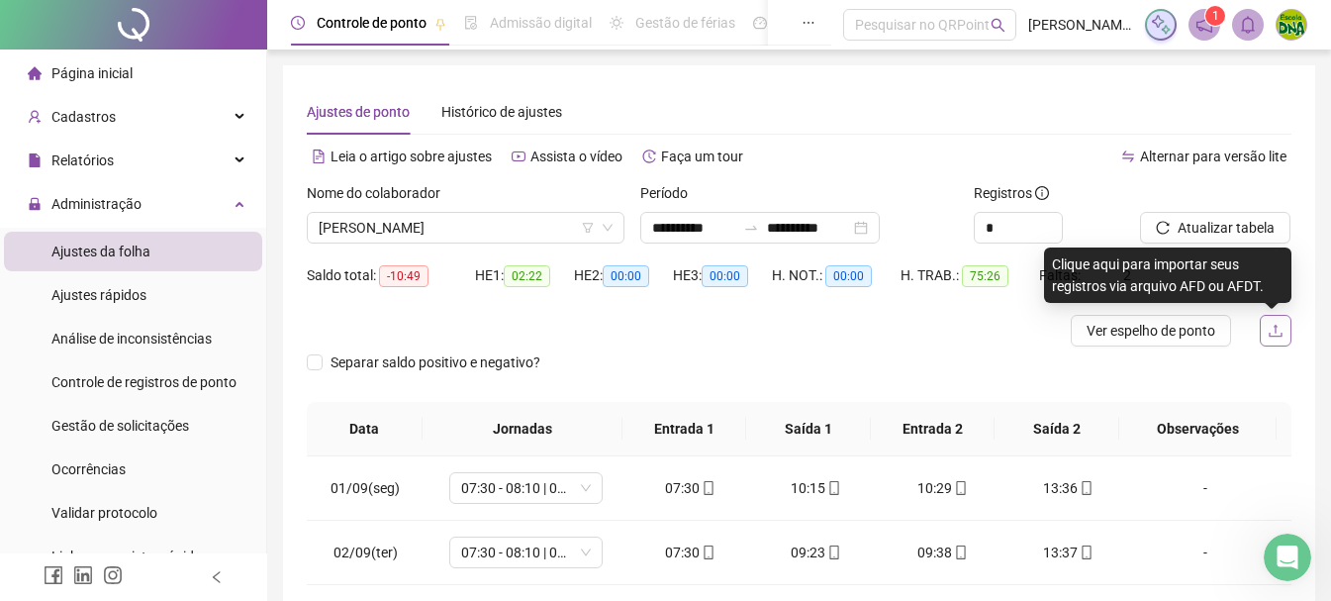
click at [1270, 338] on button "button" at bounding box center [1275, 331] width 32 height 32
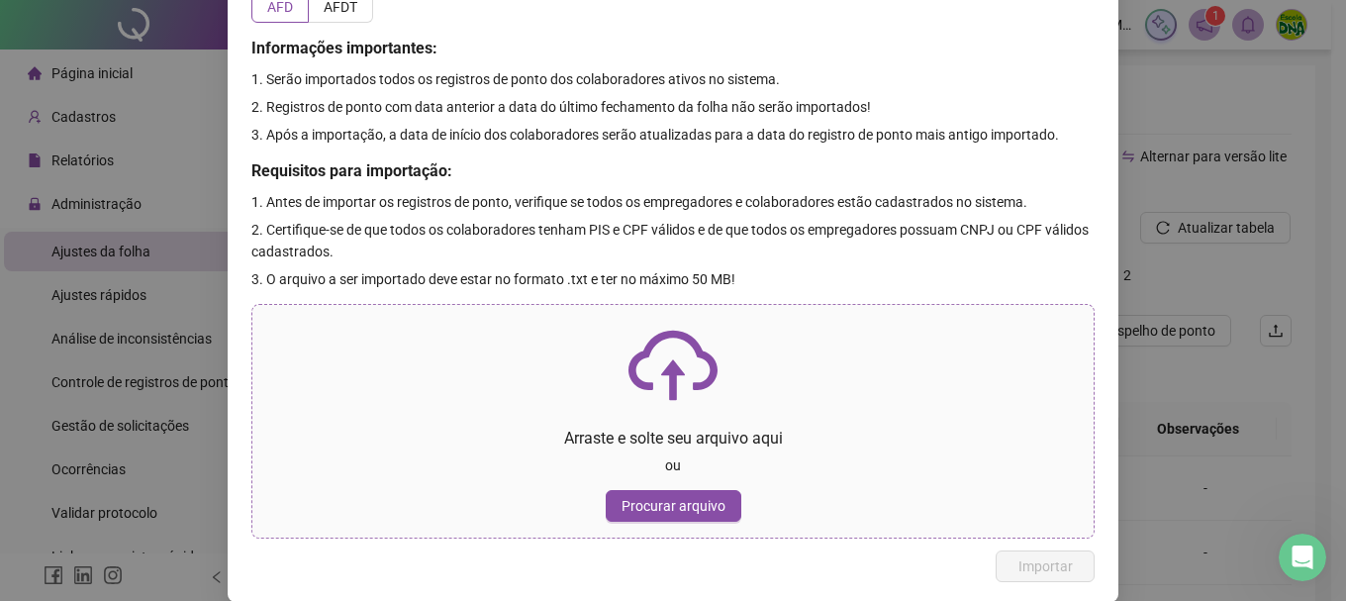
scroll to position [101, 0]
click at [709, 507] on span "Procurar arquivo" at bounding box center [673, 505] width 104 height 22
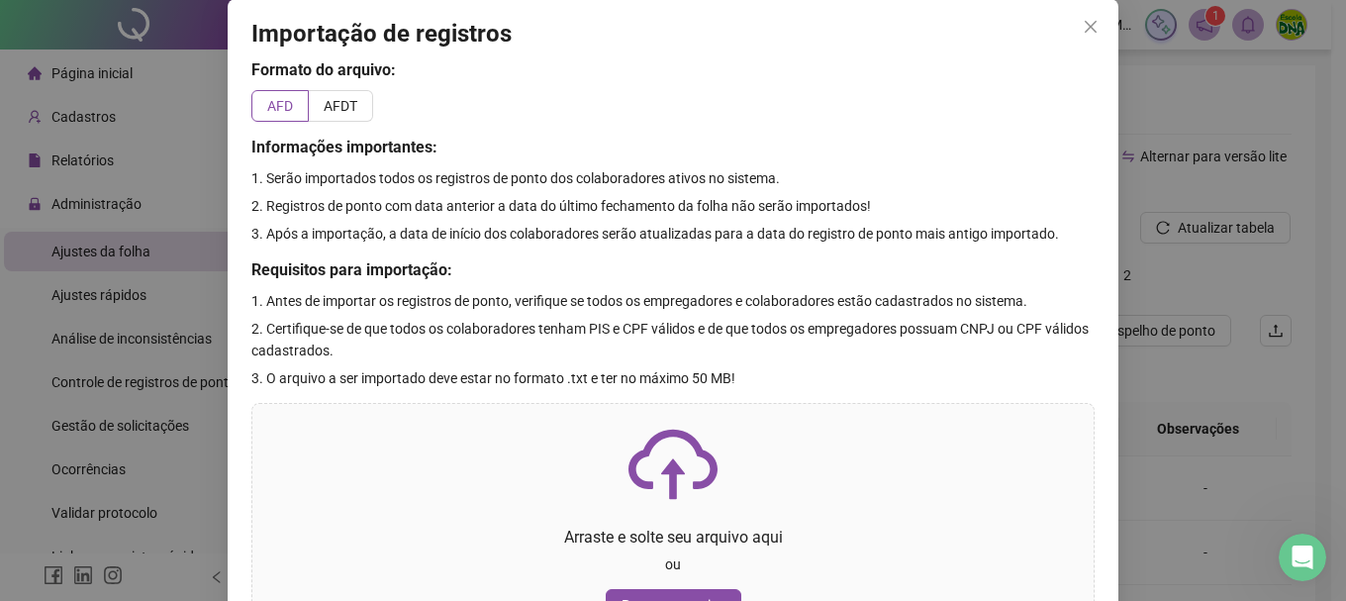
scroll to position [0, 0]
click at [707, 206] on span "2. Registros de ponto com data anterior a data do último fechamento da folha nã…" at bounding box center [560, 207] width 619 height 16
click at [326, 114] on span "AFDT" at bounding box center [341, 107] width 34 height 16
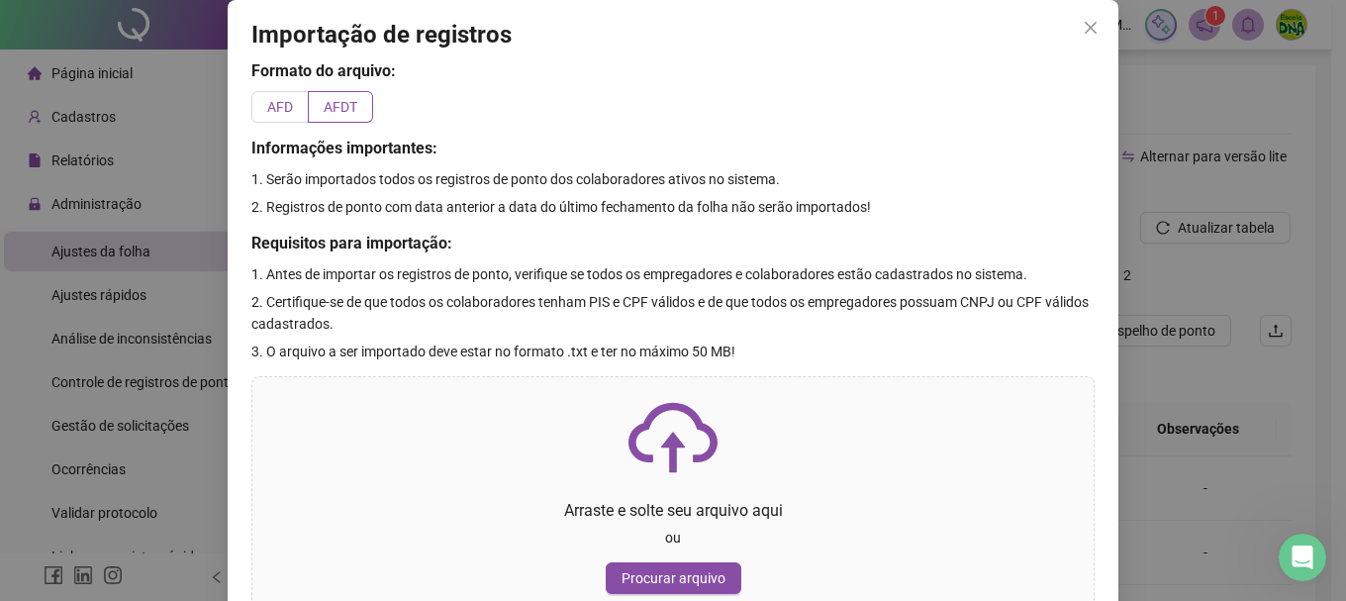
click at [280, 95] on label "AFD" at bounding box center [279, 107] width 57 height 32
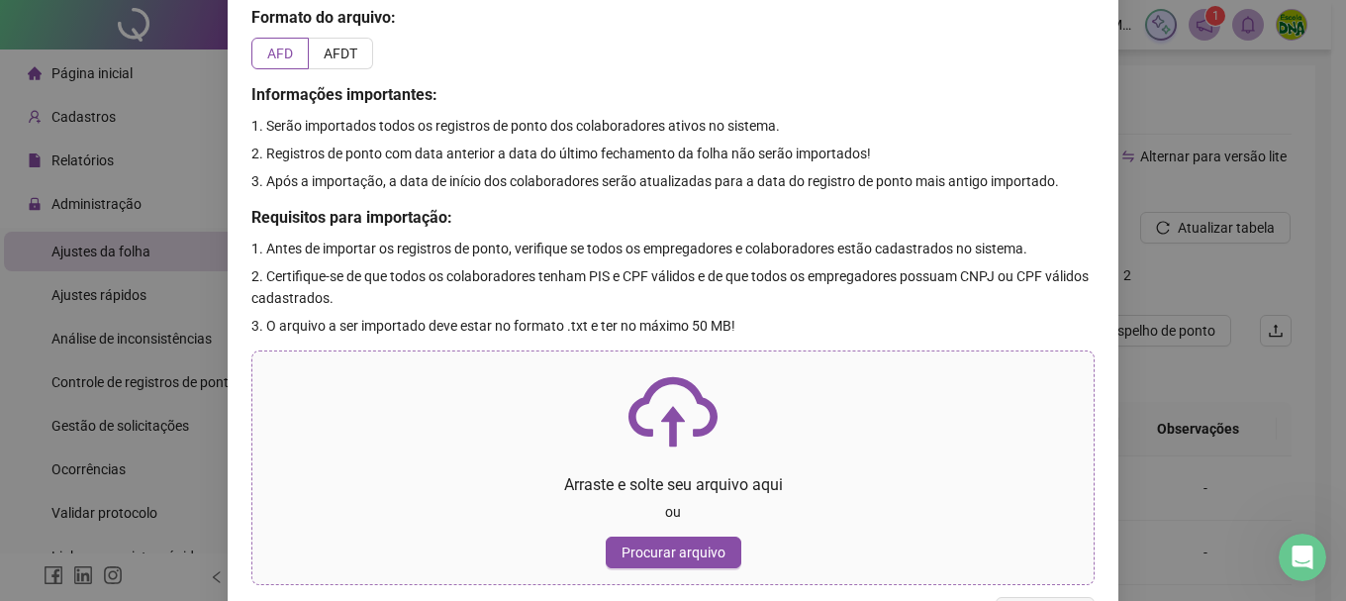
scroll to position [101, 0]
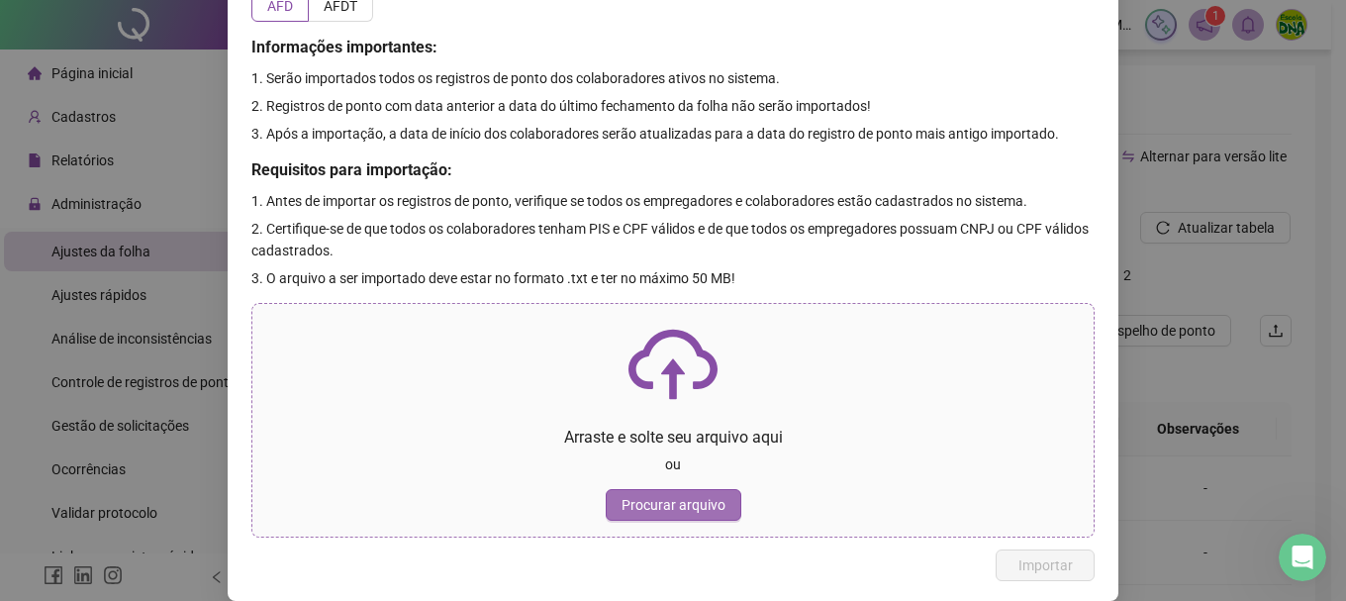
click at [700, 501] on span "Procurar arquivo" at bounding box center [673, 505] width 104 height 22
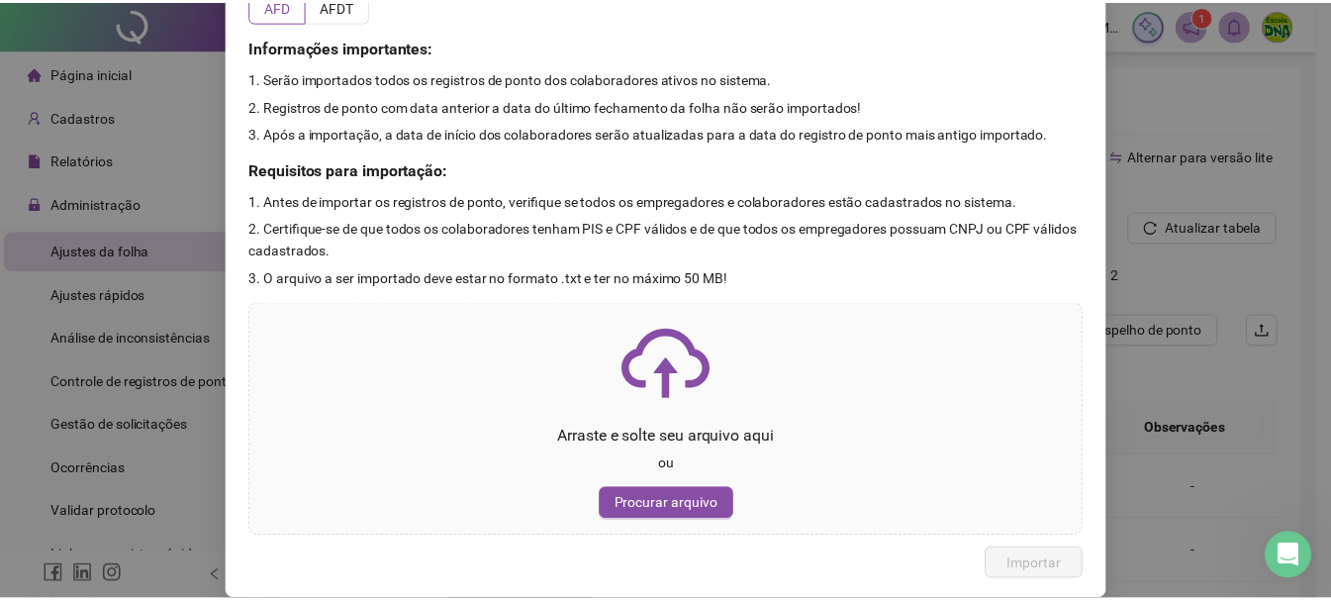
scroll to position [0, 0]
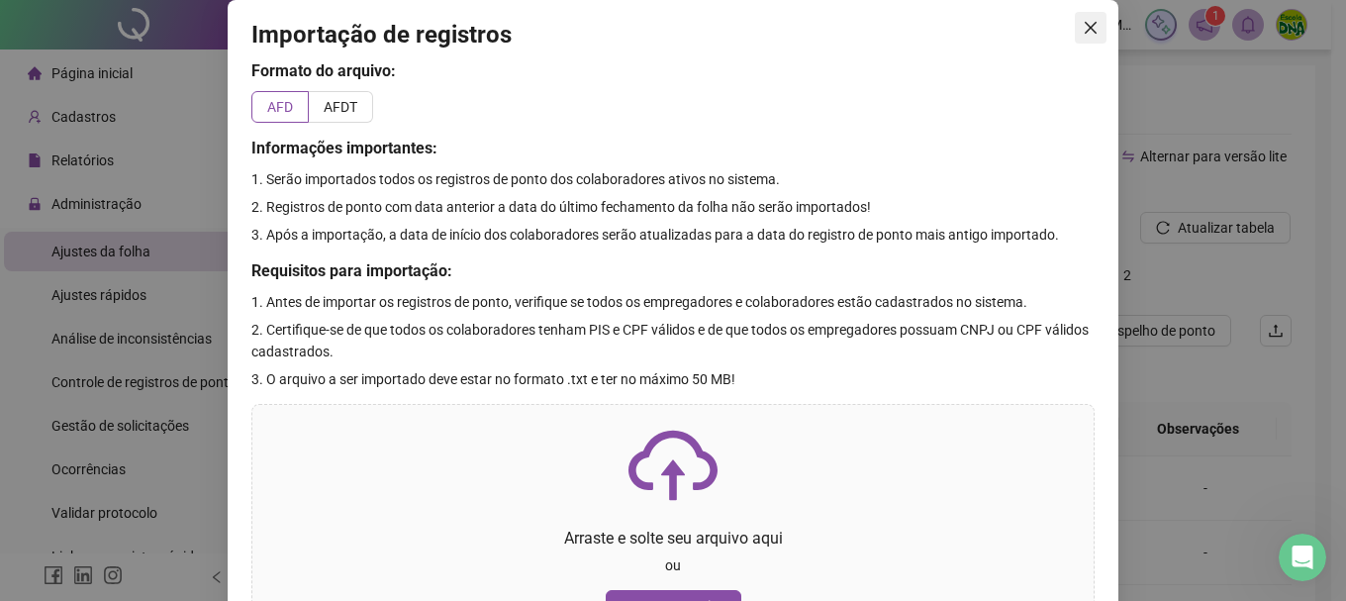
click at [1082, 35] on icon "close" at bounding box center [1090, 28] width 16 height 16
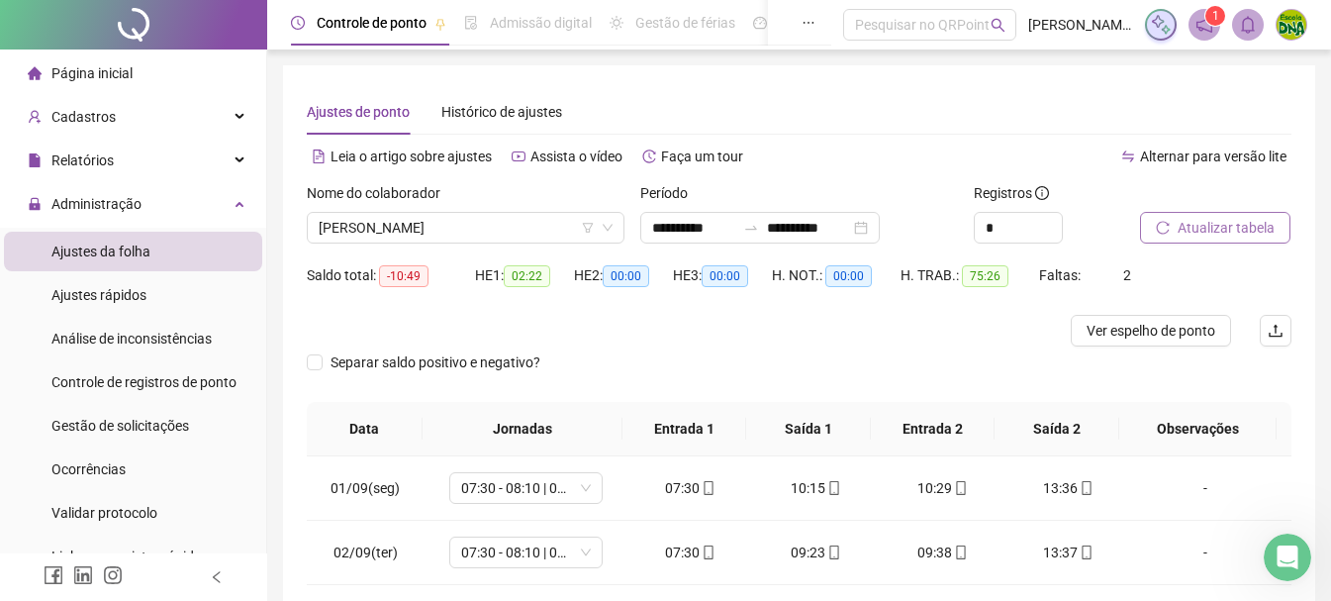
click at [1202, 226] on span "Atualizar tabela" at bounding box center [1225, 228] width 97 height 22
click at [418, 22] on span "Controle de ponto" at bounding box center [372, 23] width 110 height 16
click at [1284, 561] on icon "Abertura do Messenger da Intercom" at bounding box center [1284, 554] width 33 height 33
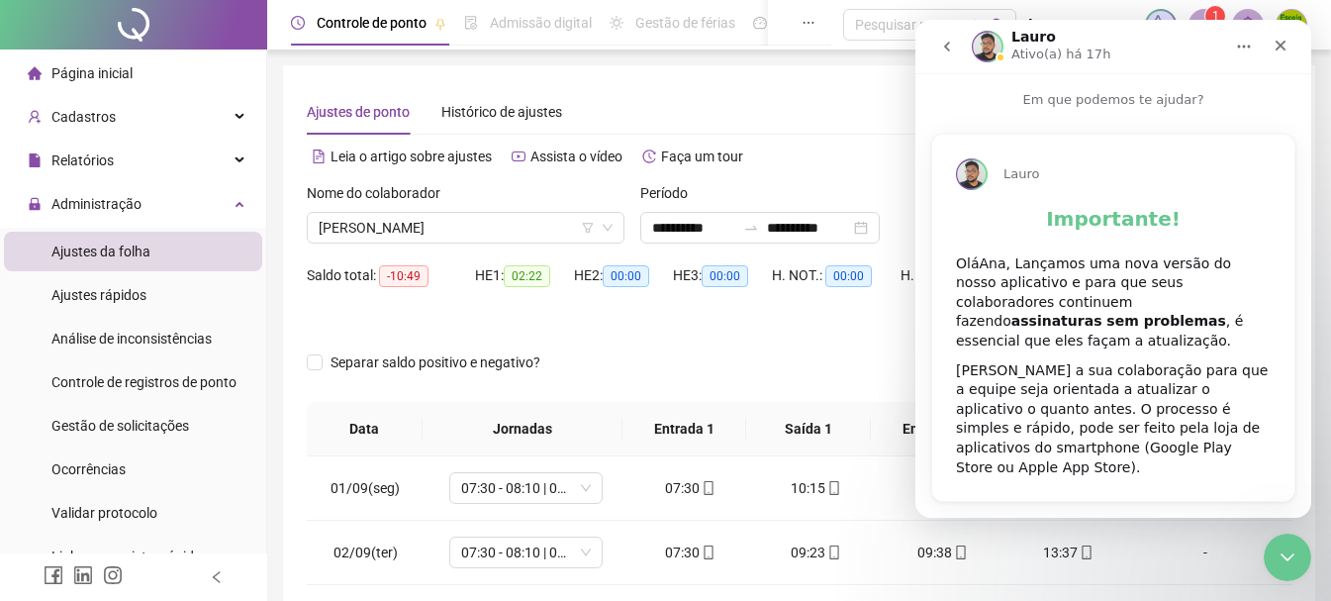
click at [1126, 225] on b "Importante!" at bounding box center [1113, 219] width 135 height 24
click at [1253, 47] on button "Início" at bounding box center [1244, 47] width 38 height 38
click at [987, 93] on p "Em que podemos te ajudar?" at bounding box center [1113, 91] width 396 height 37
click at [1043, 100] on p "Em que podemos te ajudar?" at bounding box center [1113, 91] width 396 height 37
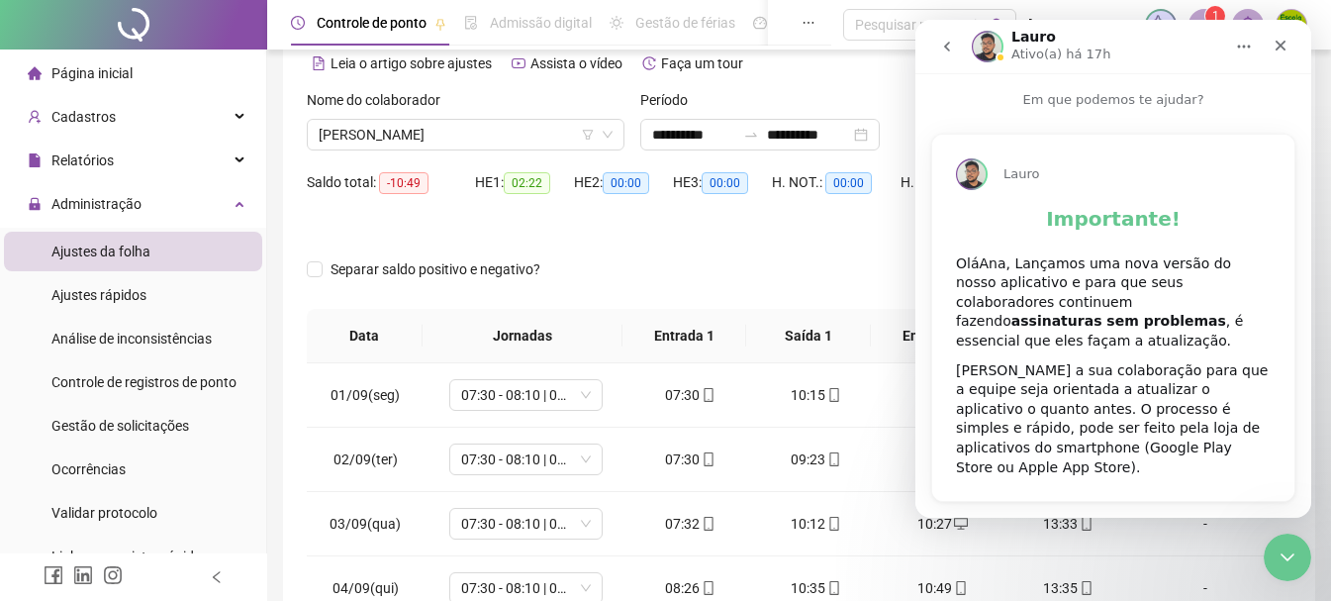
scroll to position [198, 0]
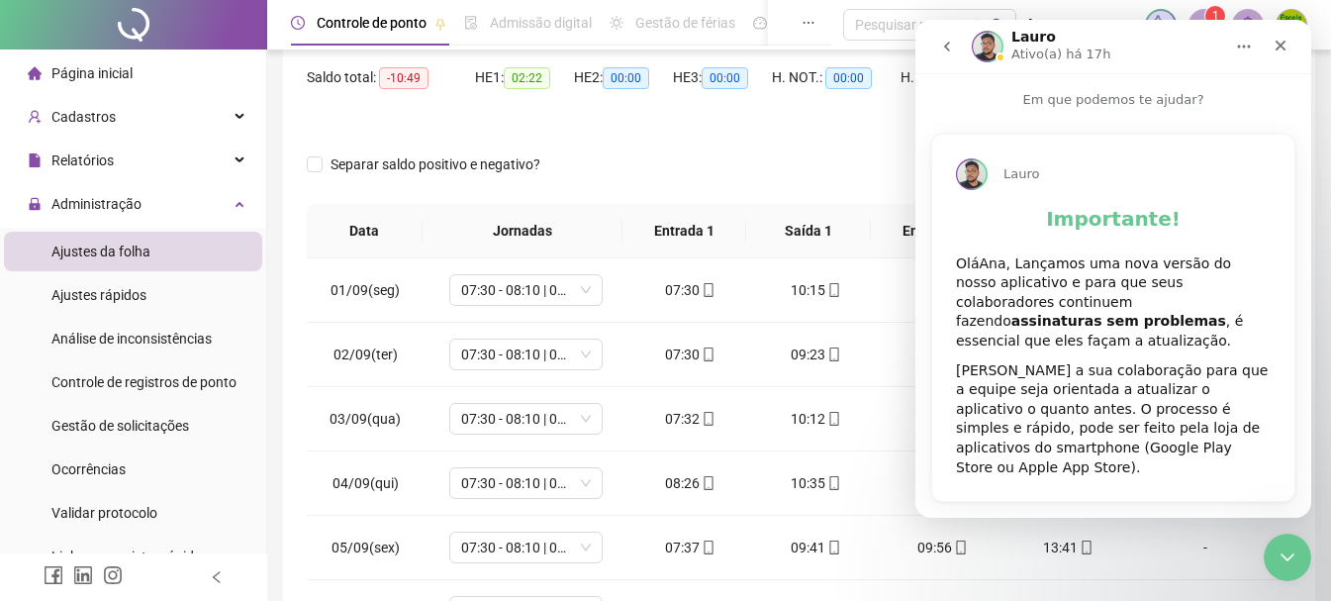
click at [951, 42] on icon "go back" at bounding box center [947, 47] width 16 height 16
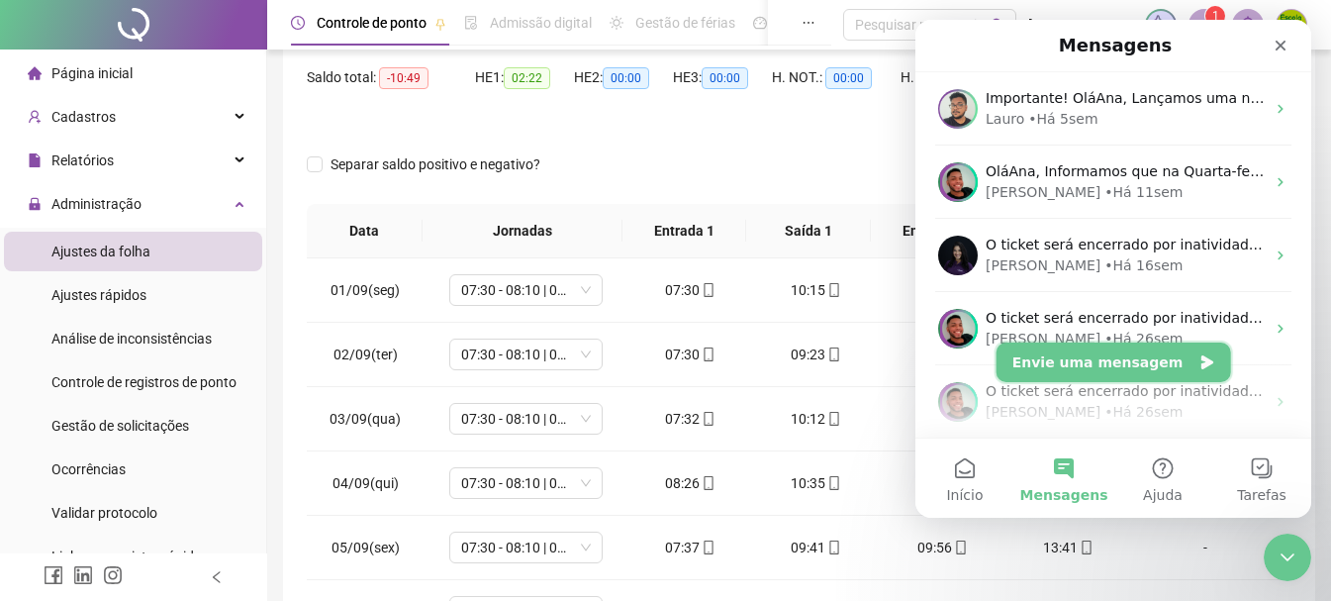
click at [1150, 360] on button "Envie uma mensagem" at bounding box center [1113, 362] width 234 height 40
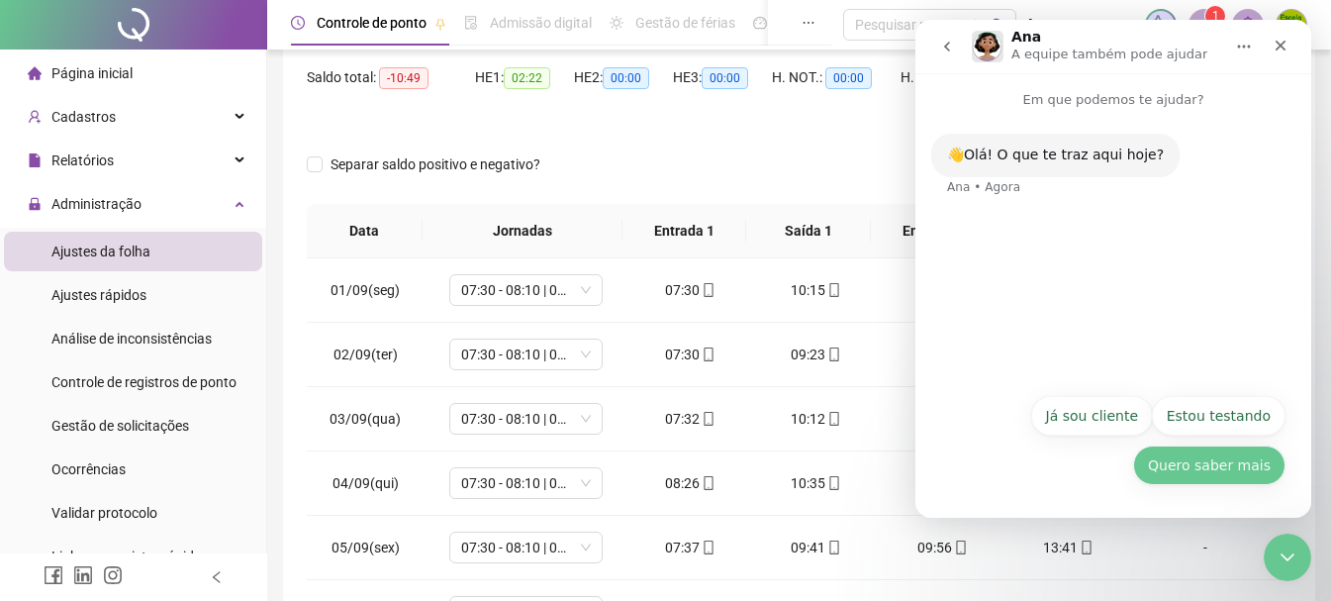
click at [1215, 473] on button "Quero saber mais" at bounding box center [1209, 465] width 152 height 40
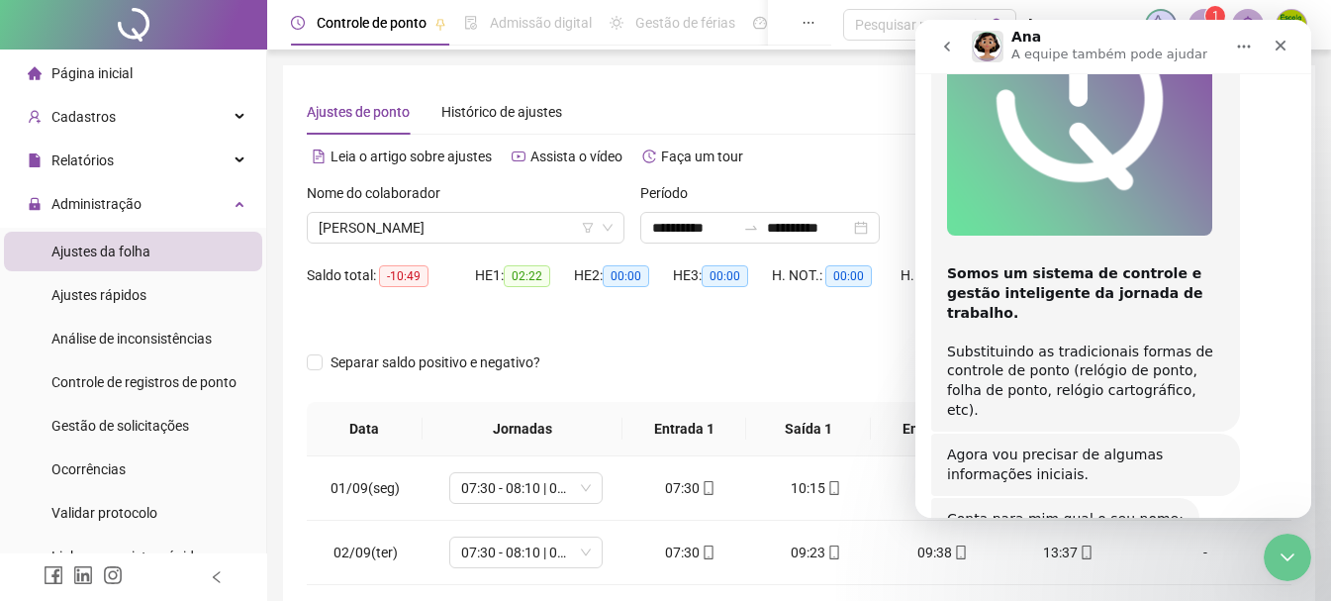
scroll to position [502, 0]
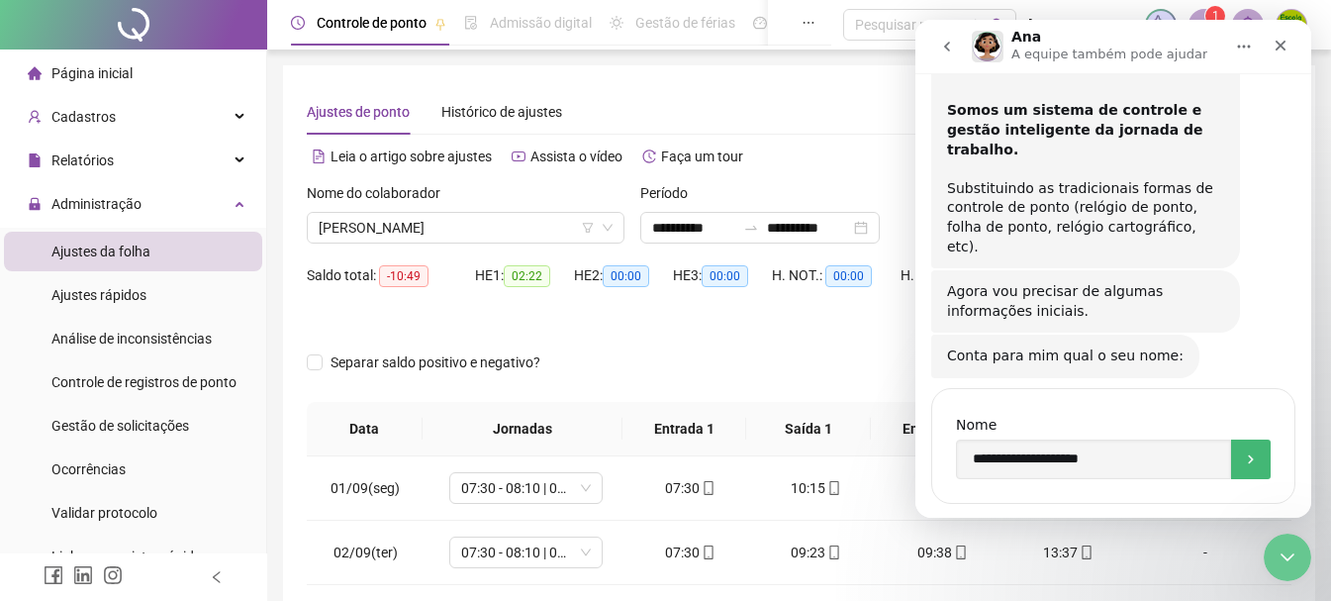
click at [1231, 439] on button "Envio" at bounding box center [1251, 459] width 40 height 40
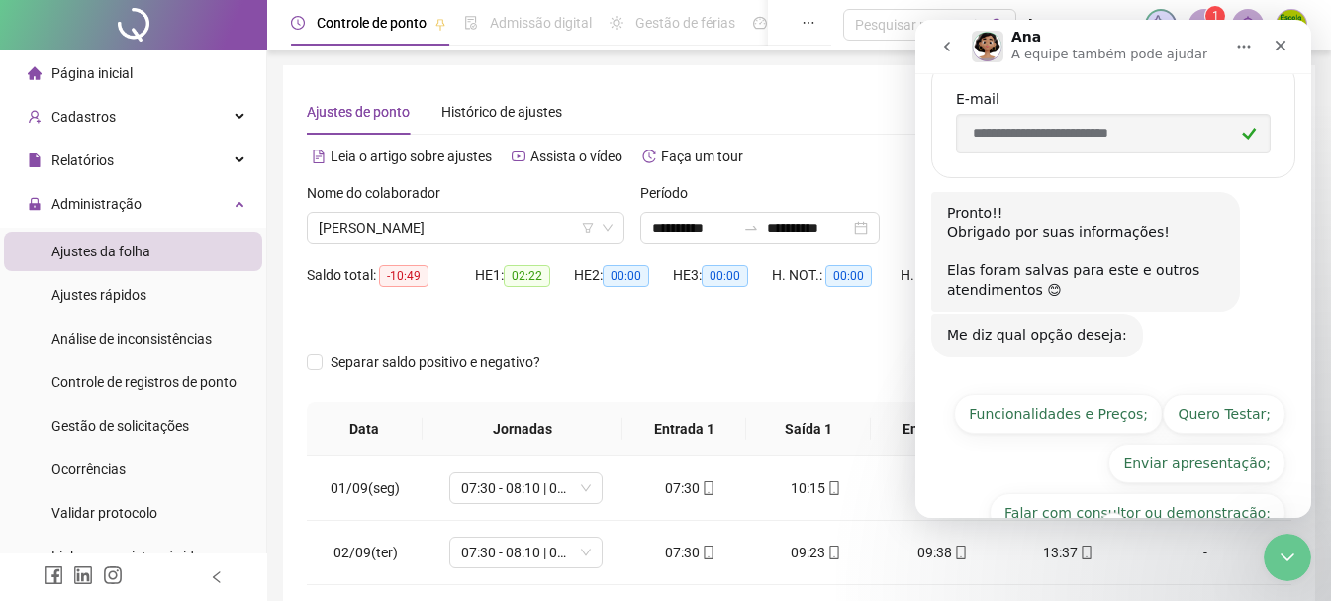
scroll to position [1019, 0]
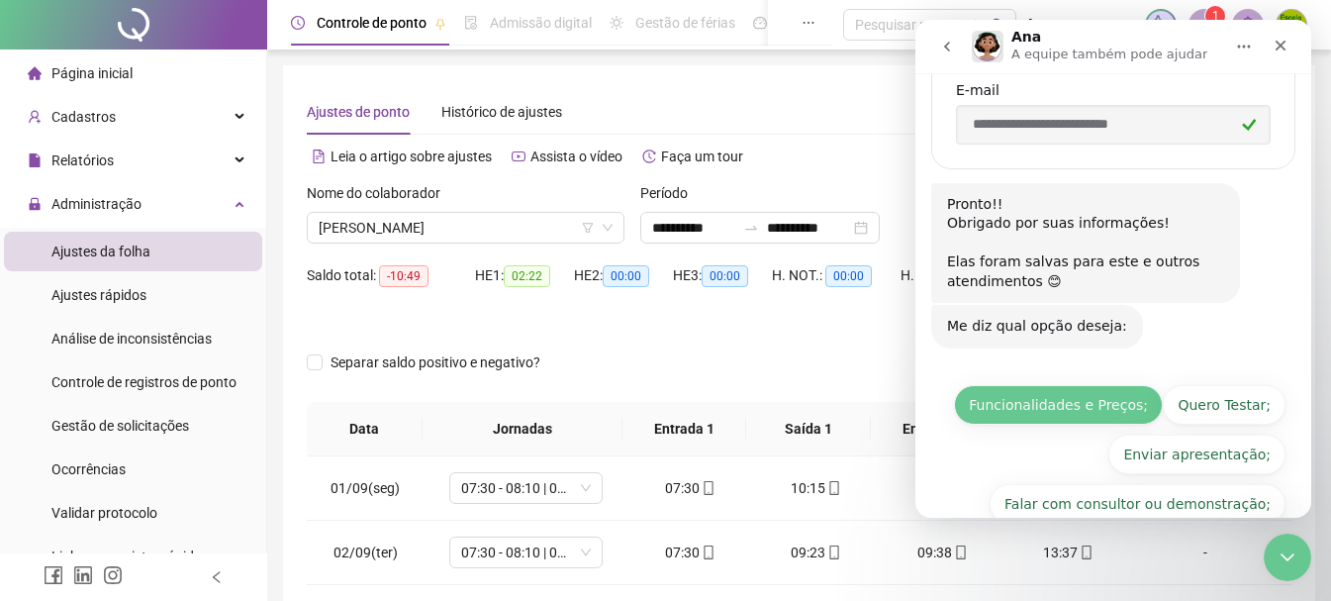
click at [1069, 385] on button "Funcionalidades e Preços;" at bounding box center [1058, 405] width 209 height 40
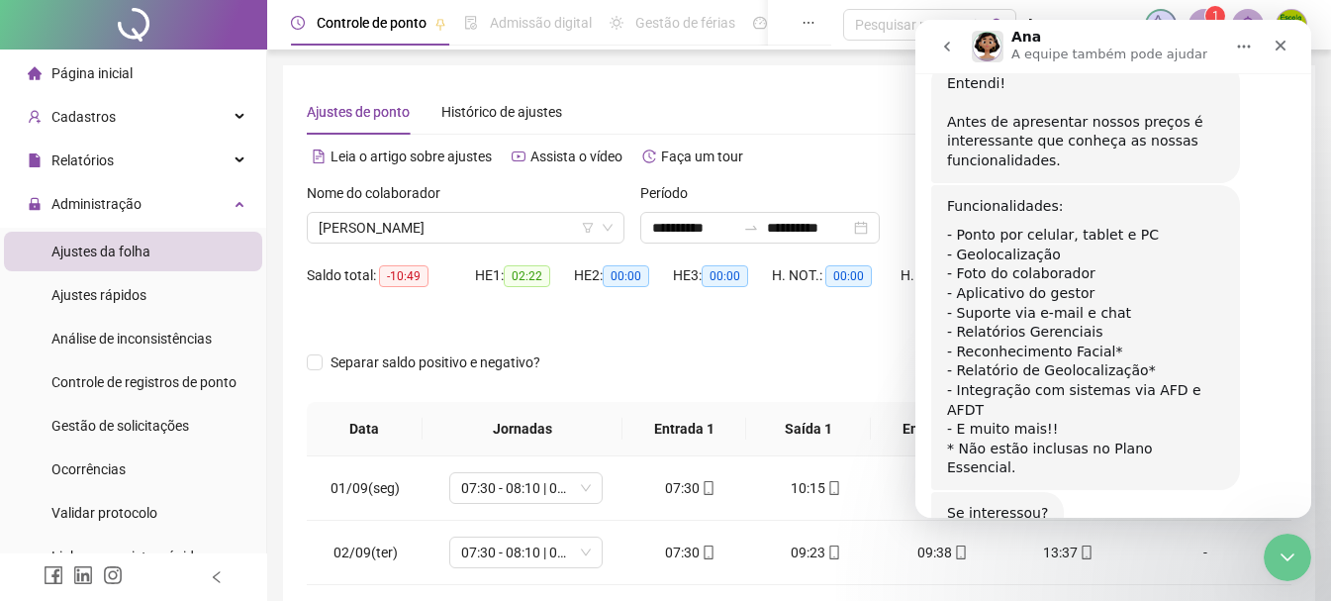
scroll to position [1431, 0]
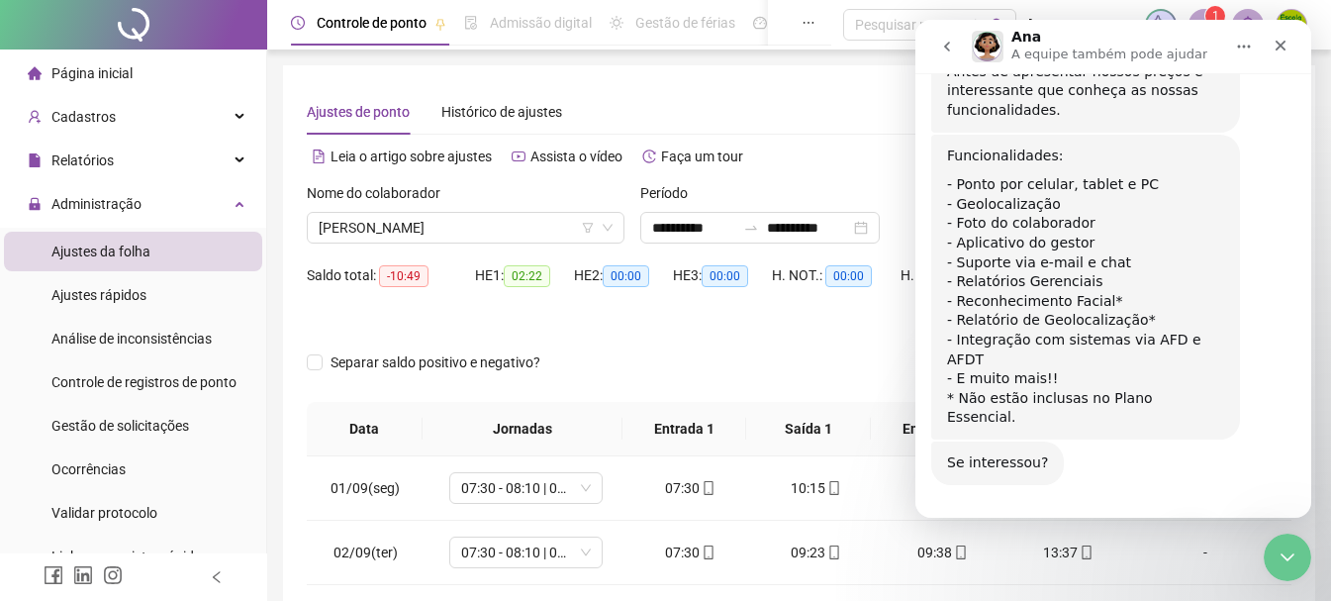
click at [1169, 521] on button "Sim" at bounding box center [1189, 541] width 55 height 40
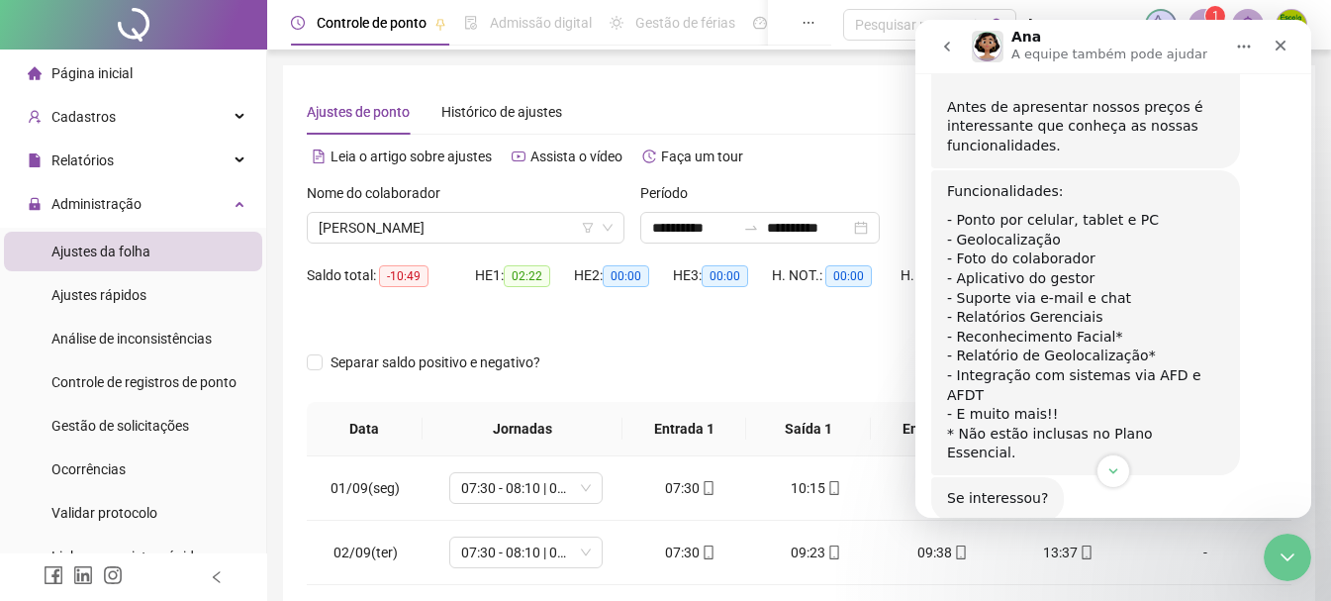
scroll to position [1099, 0]
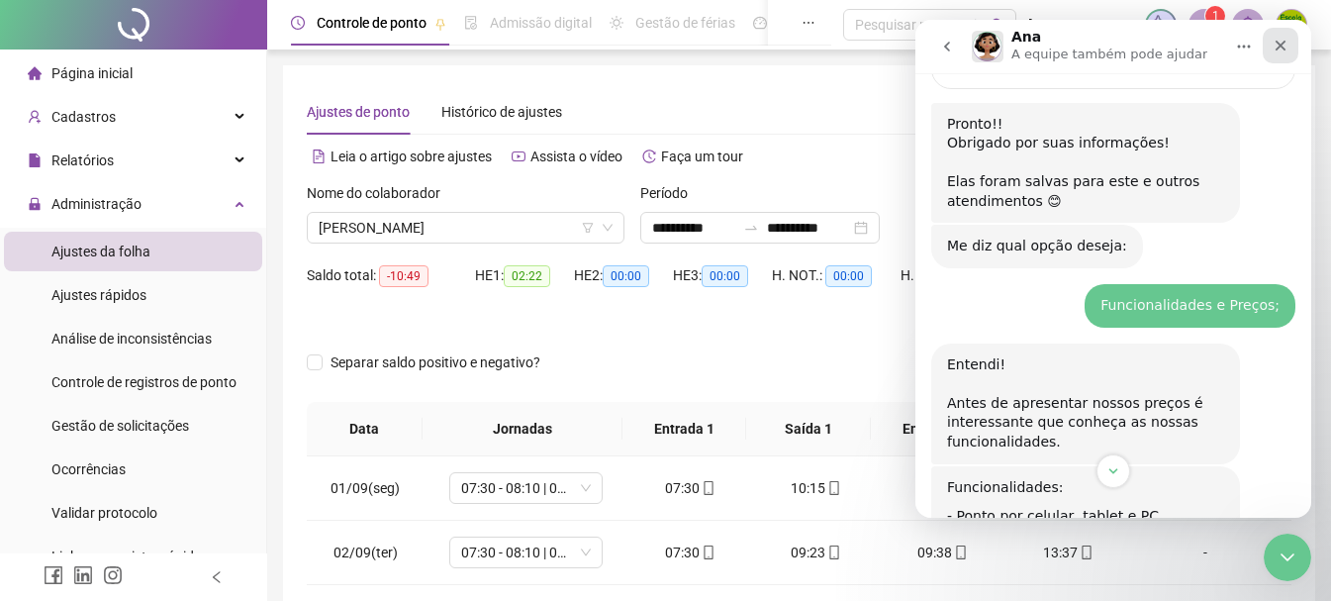
click at [1272, 48] on icon "Fechar" at bounding box center [1280, 46] width 16 height 16
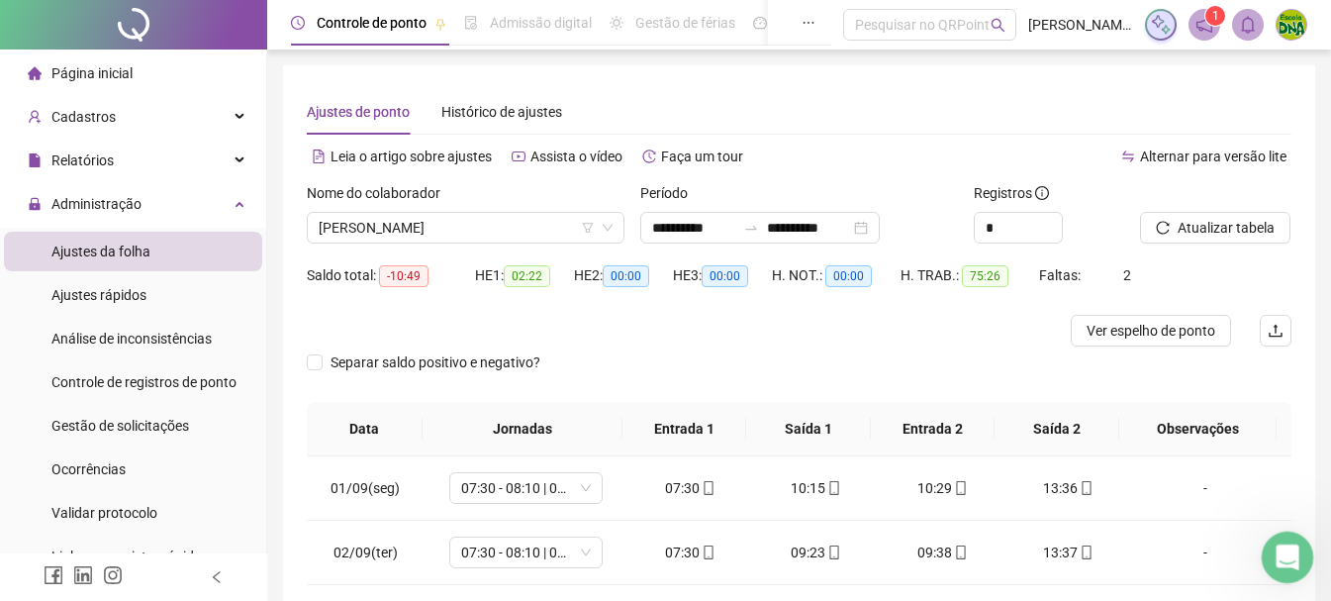
click at [1295, 556] on icon "Abertura do Messenger da Intercom" at bounding box center [1284, 554] width 33 height 33
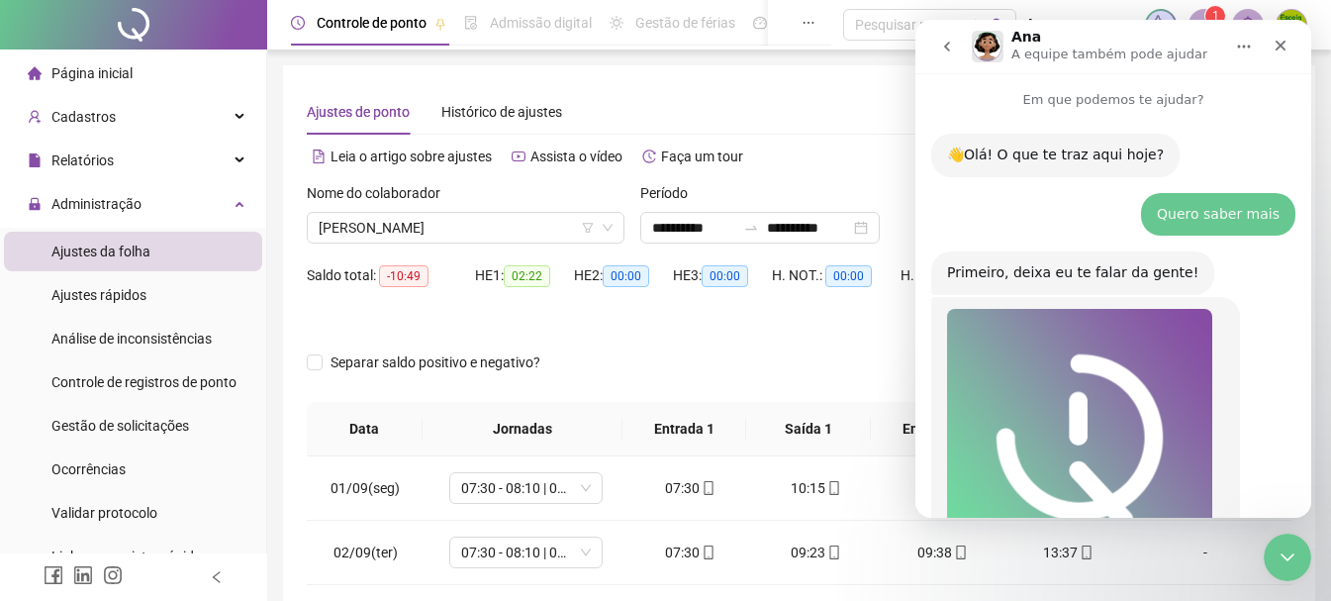
scroll to position [2187, 0]
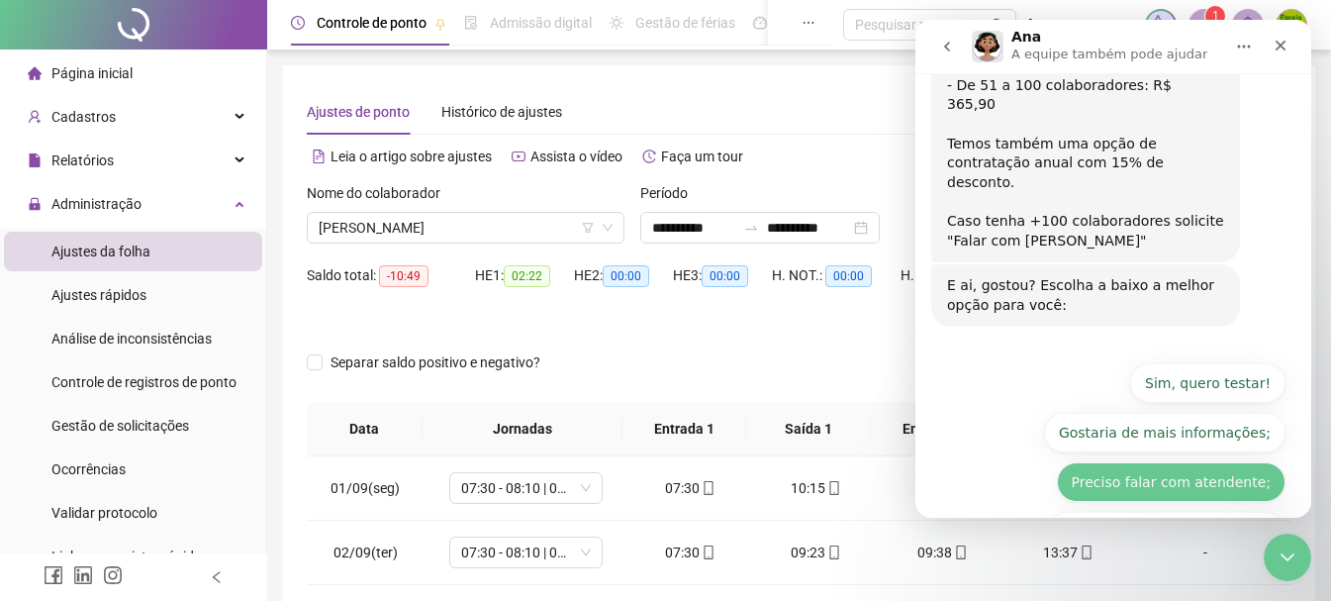
click at [1139, 462] on button "Preciso falar com atendente;" at bounding box center [1171, 482] width 229 height 40
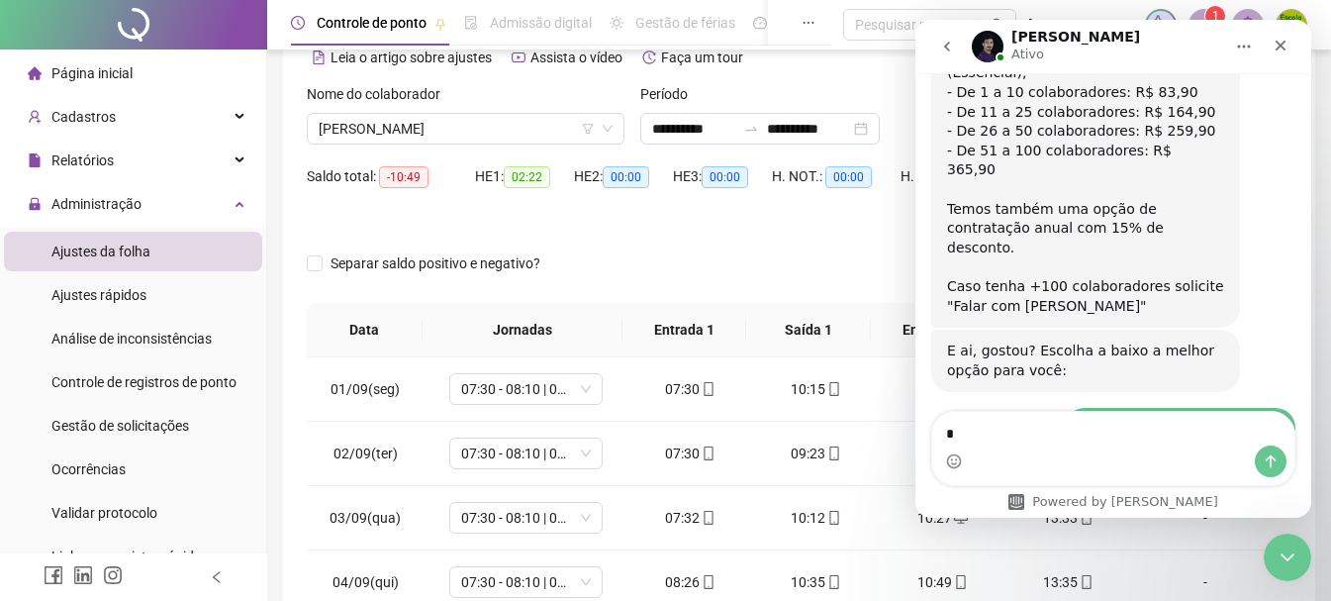
scroll to position [2191, 0]
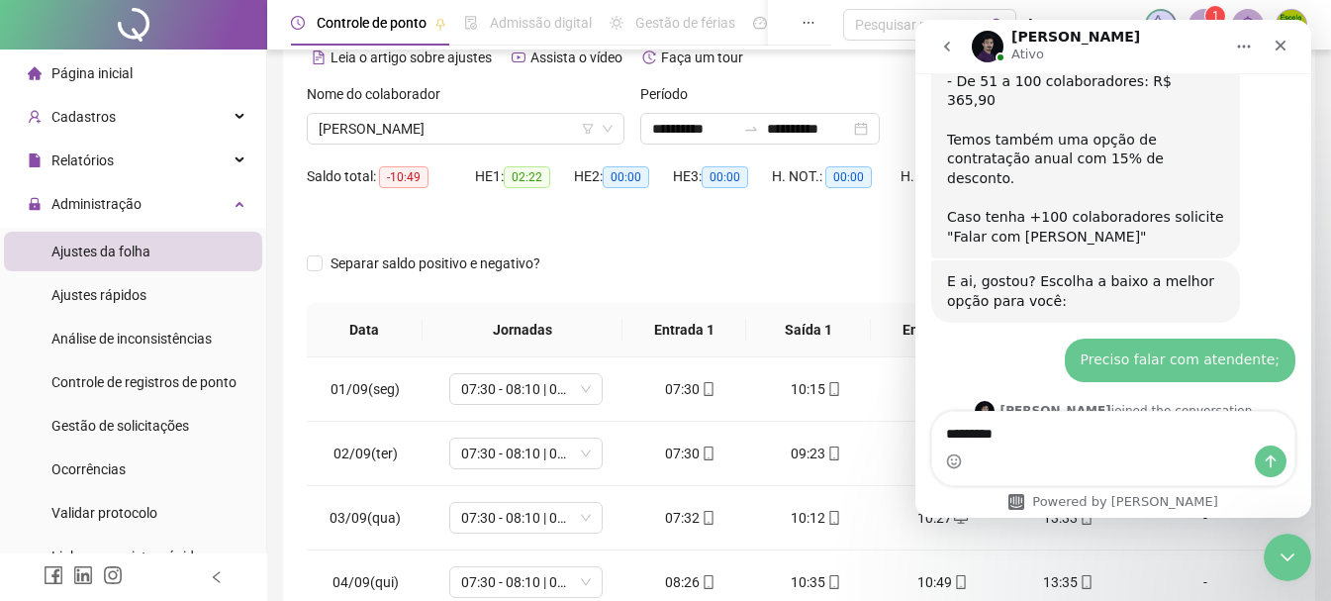
type textarea "********"
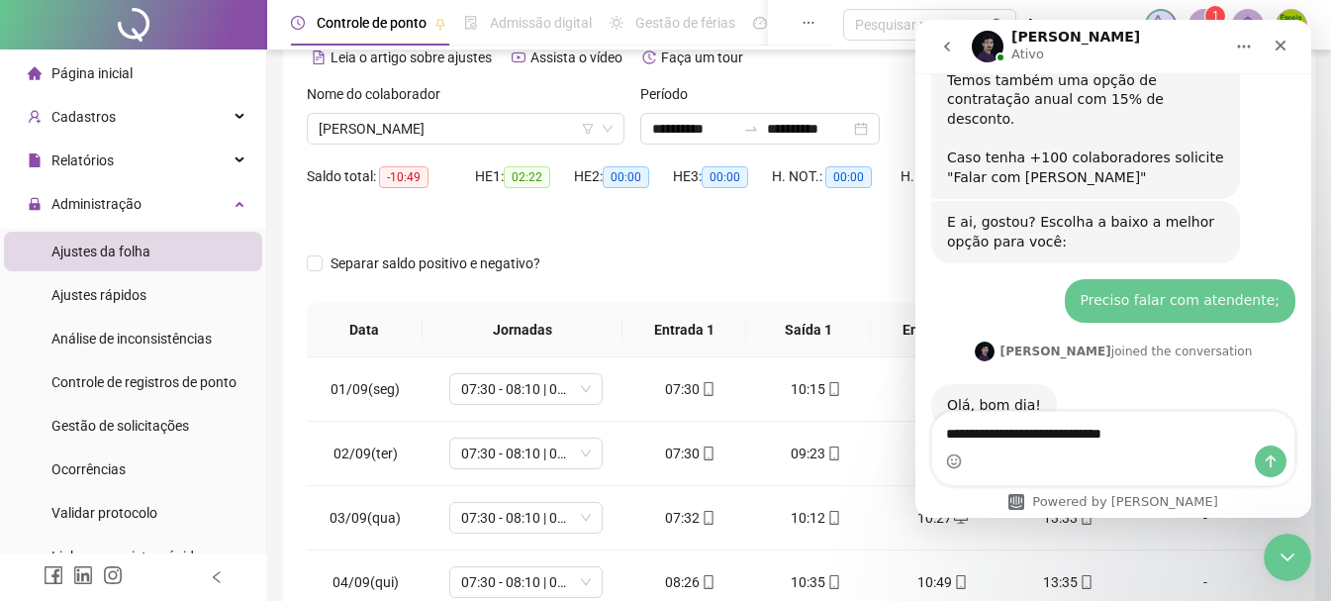
type textarea "**********"
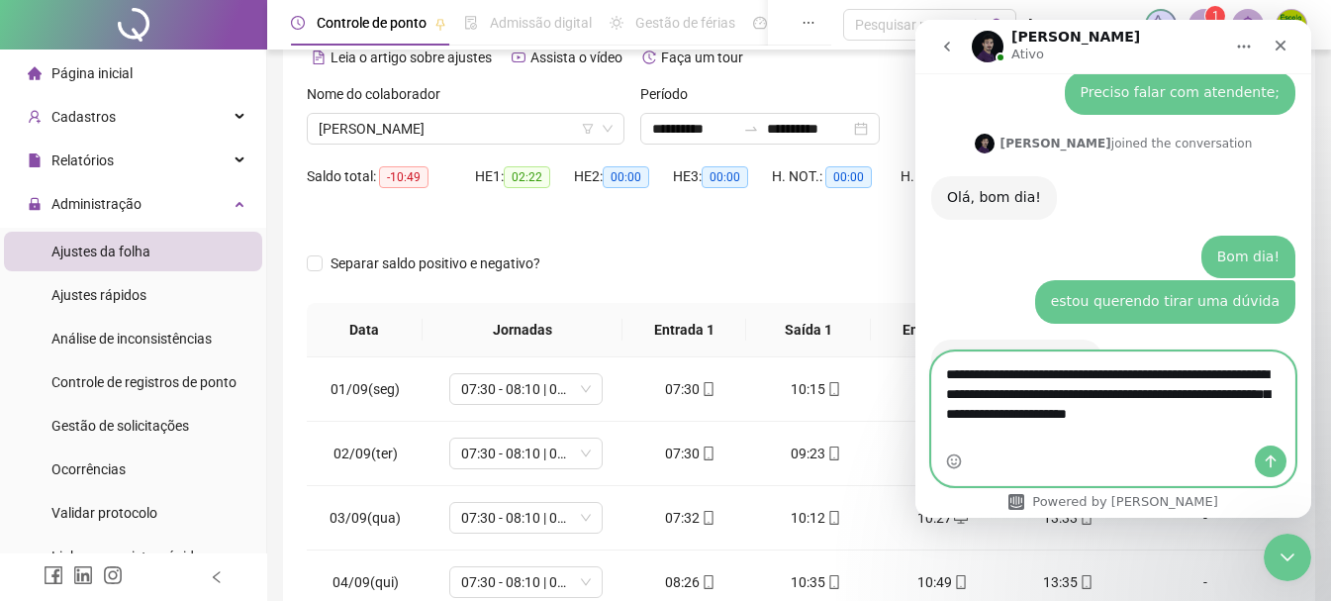
scroll to position [2478, 0]
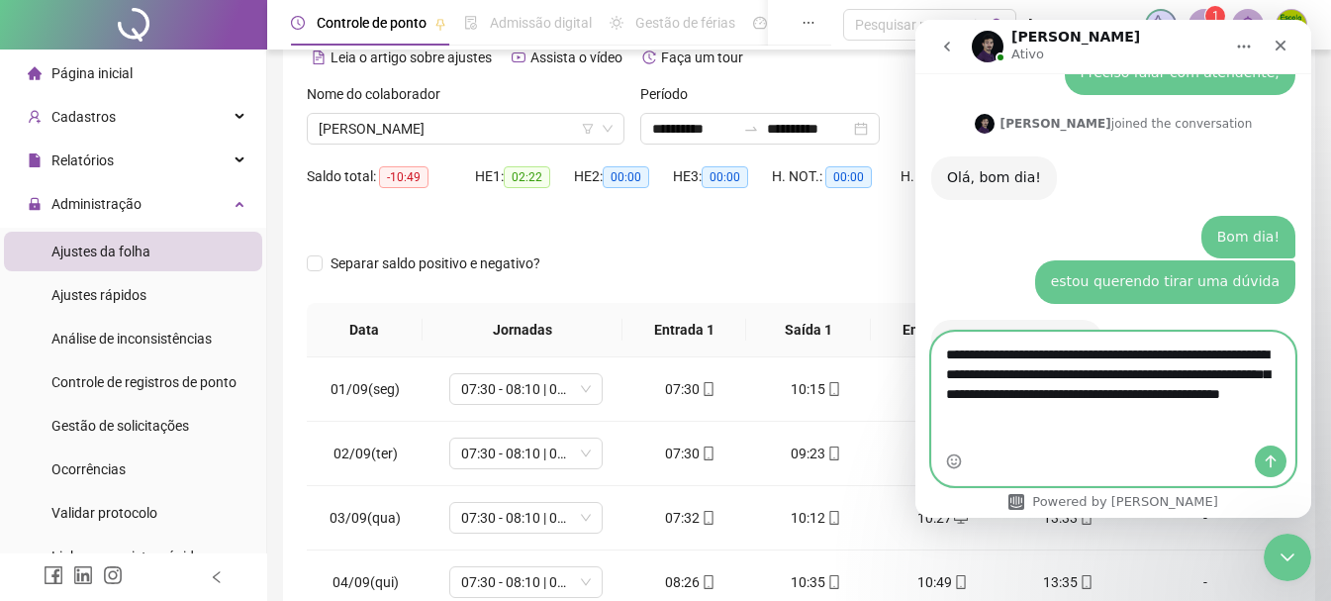
drag, startPoint x: 1161, startPoint y: 430, endPoint x: 921, endPoint y: 363, distance: 248.7
click at [921, 363] on div "**********" at bounding box center [1113, 408] width 396 height 154
paste textarea "**********"
type textarea "**********"
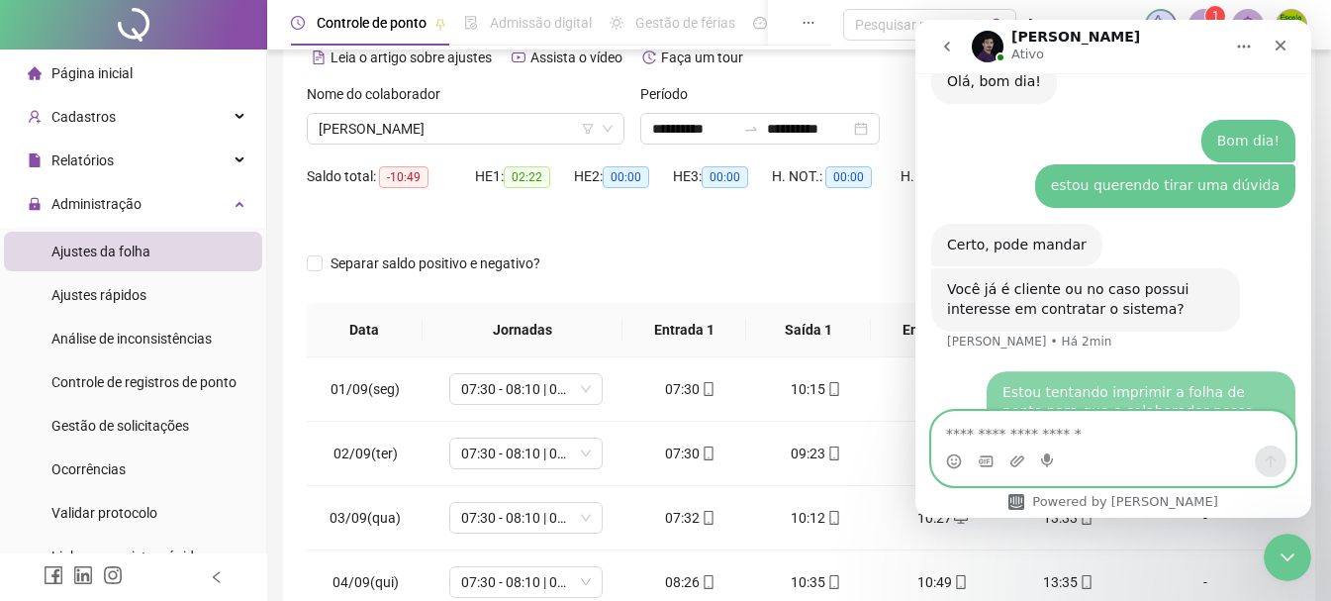
scroll to position [2575, 0]
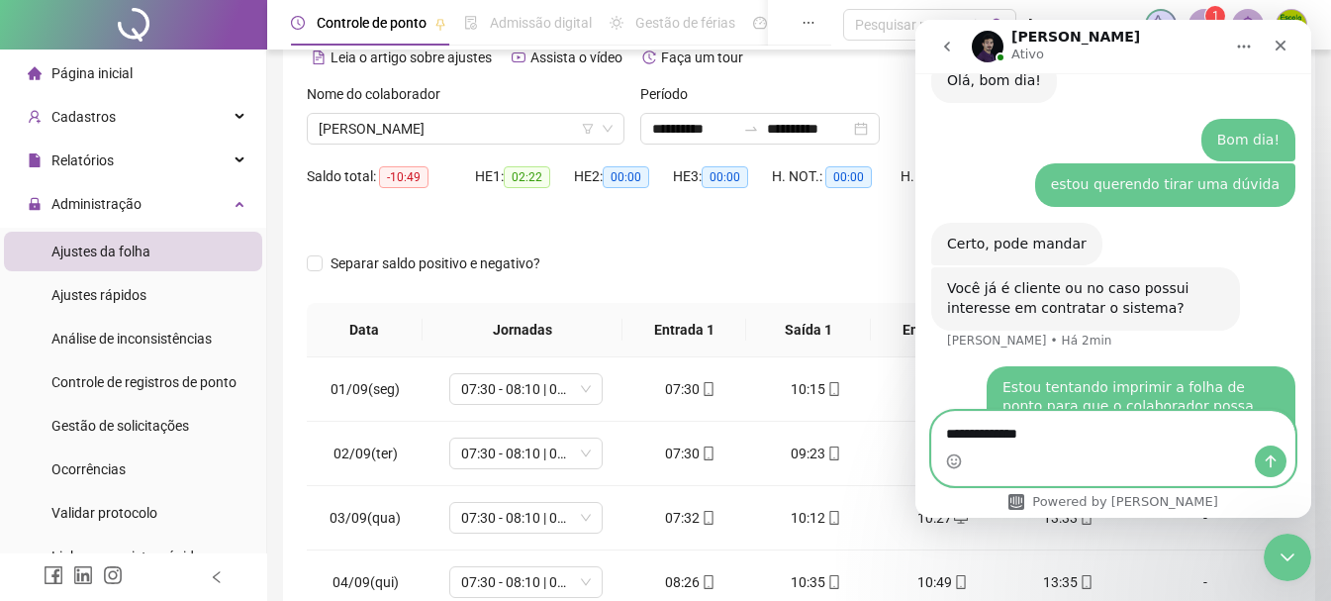
type textarea "**********"
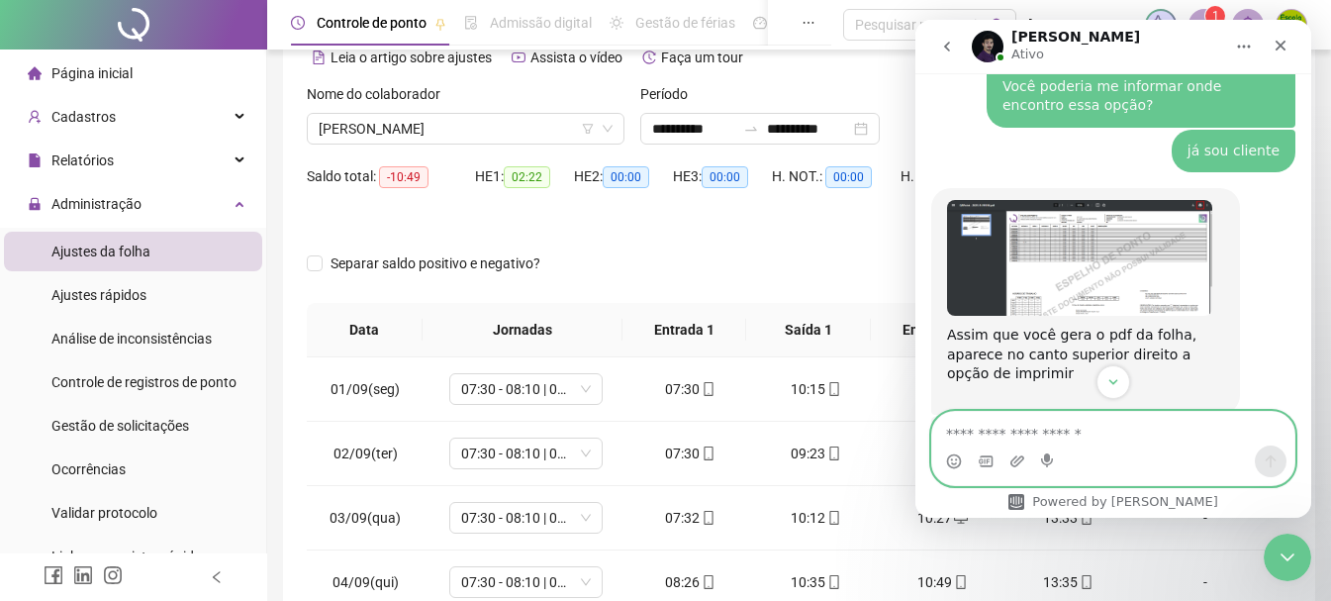
scroll to position [3005, 0]
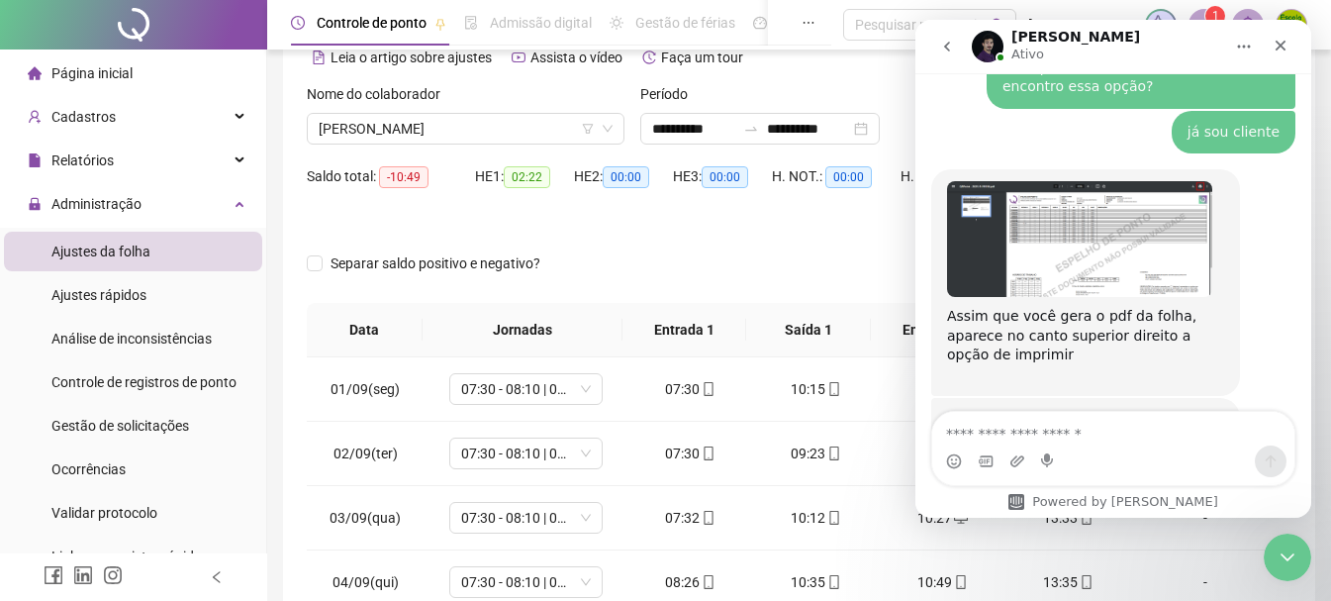
click at [1135, 181] on img "Igor diz…" at bounding box center [1079, 239] width 265 height 116
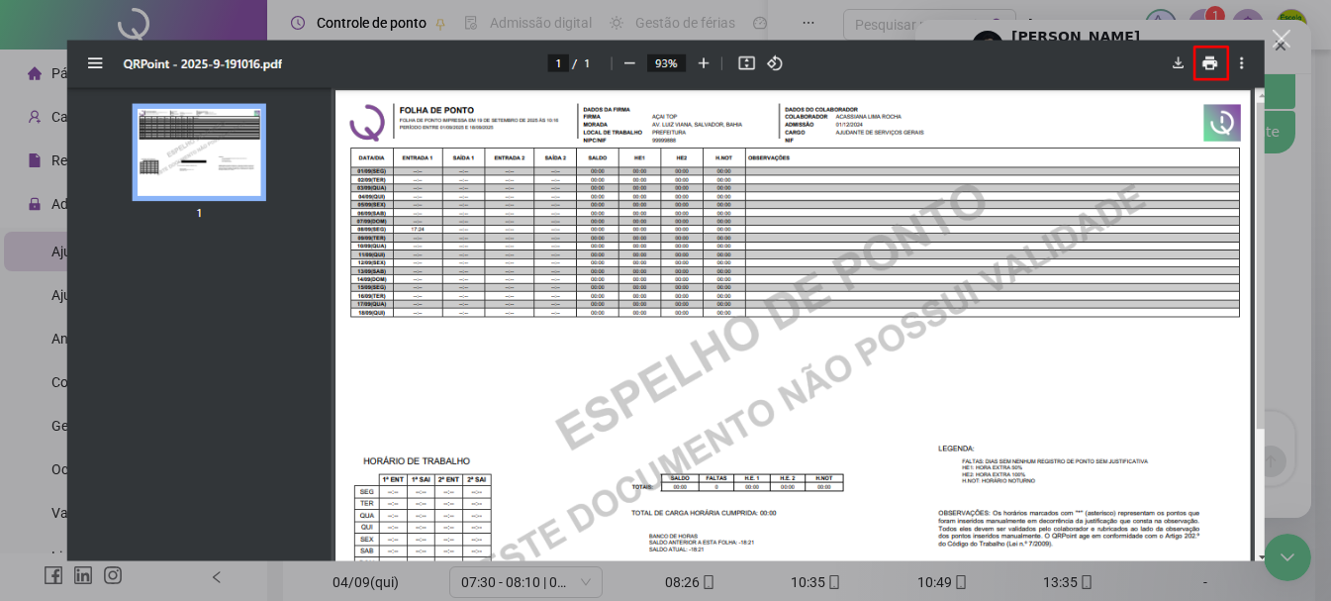
scroll to position [0, 0]
click at [1272, 72] on div "Messenger da Intercom" at bounding box center [665, 300] width 1331 height 601
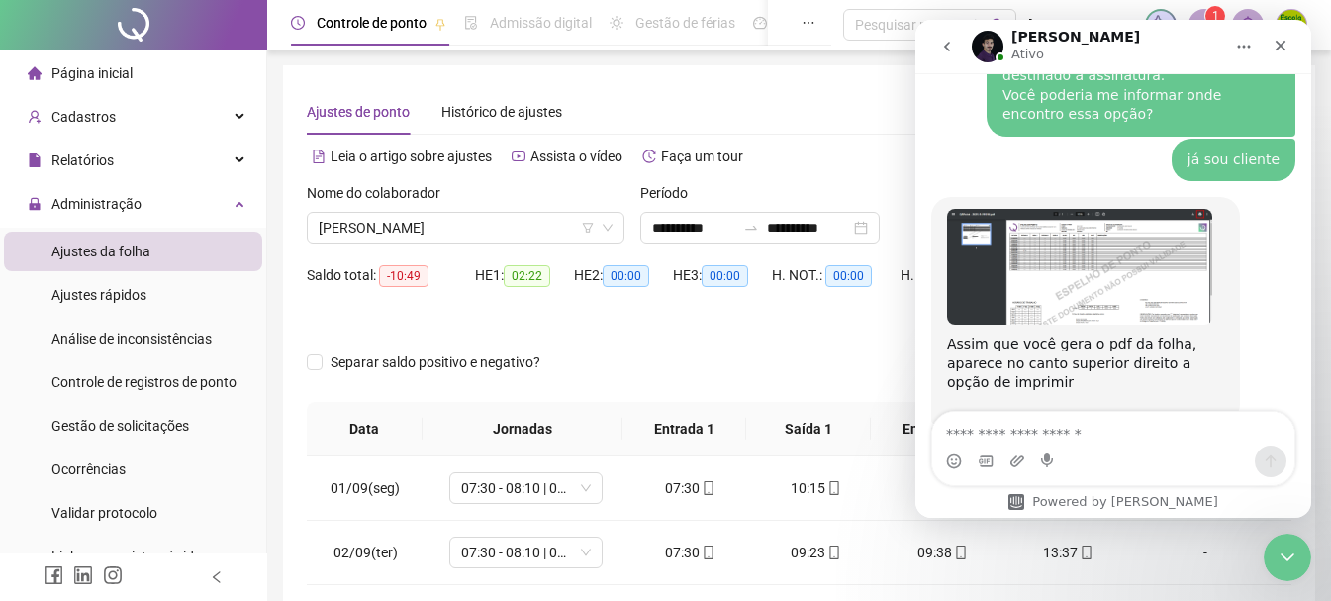
click at [1240, 50] on icon "Início" at bounding box center [1244, 47] width 16 height 16
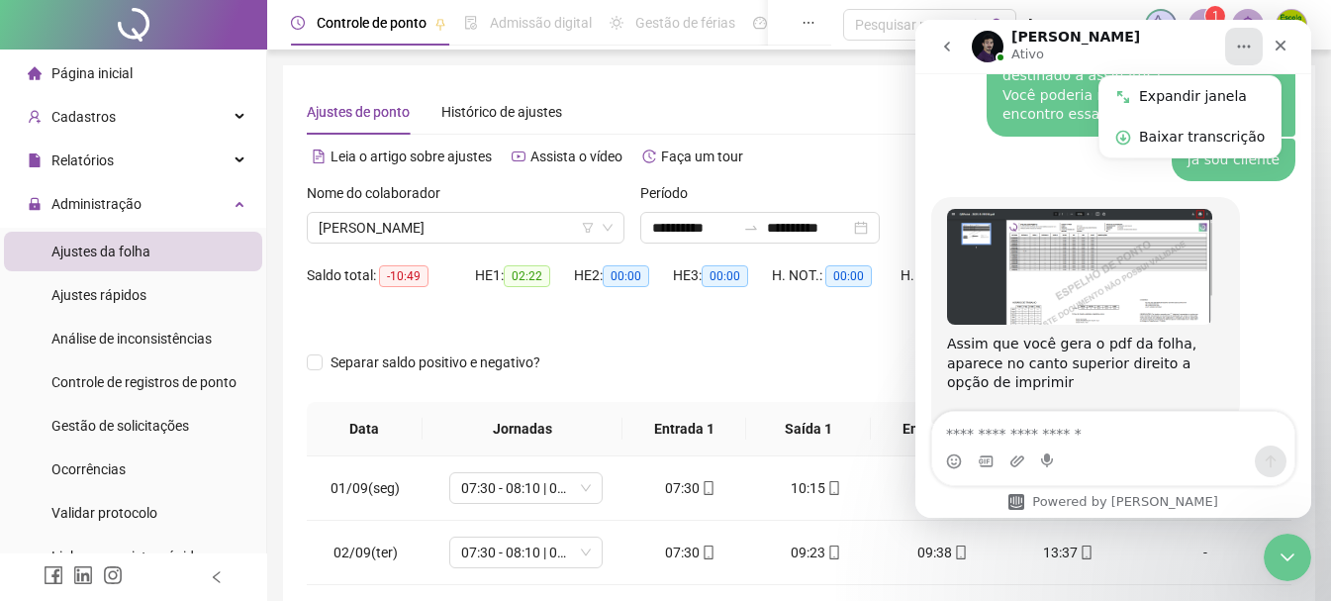
click at [721, 347] on div "Separar saldo positivo e negativo?" at bounding box center [799, 373] width 984 height 55
click at [1276, 544] on icon "Encerramento do Messenger da Intercom" at bounding box center [1284, 554] width 24 height 24
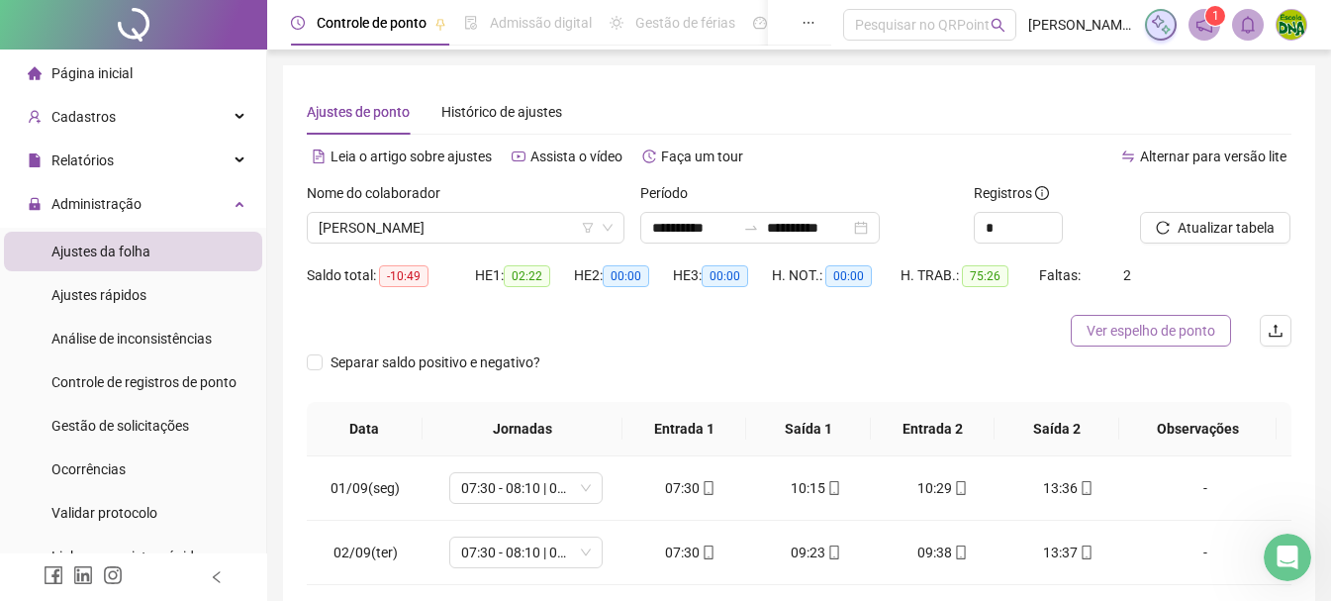
click at [1200, 326] on span "Ver espelho de ponto" at bounding box center [1150, 331] width 129 height 22
click at [1277, 548] on icon "Abertura do Messenger da Intercom" at bounding box center [1284, 554] width 33 height 33
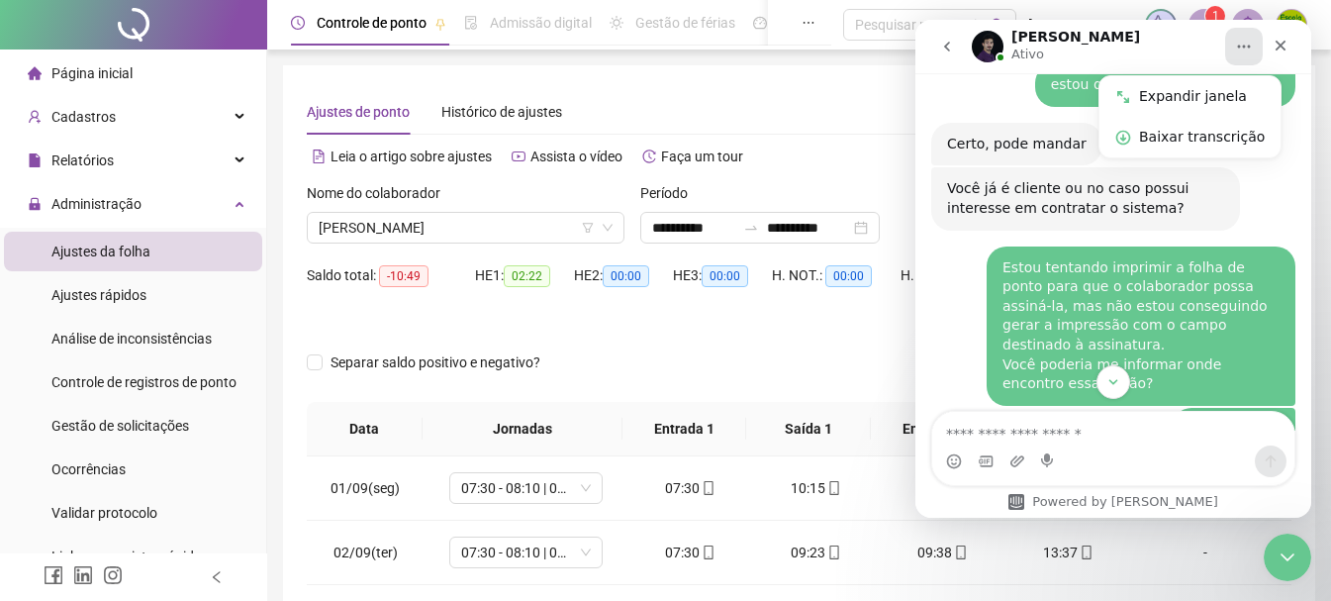
scroll to position [2774, 0]
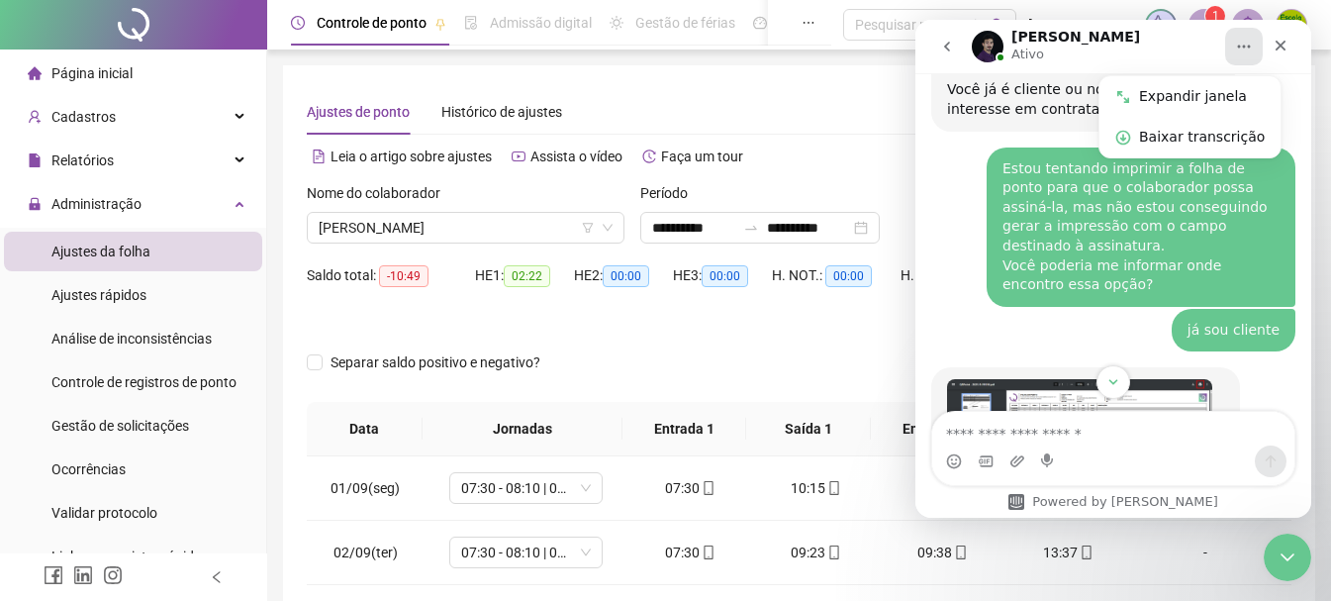
click at [1142, 379] on img "Igor diz…" at bounding box center [1079, 437] width 265 height 116
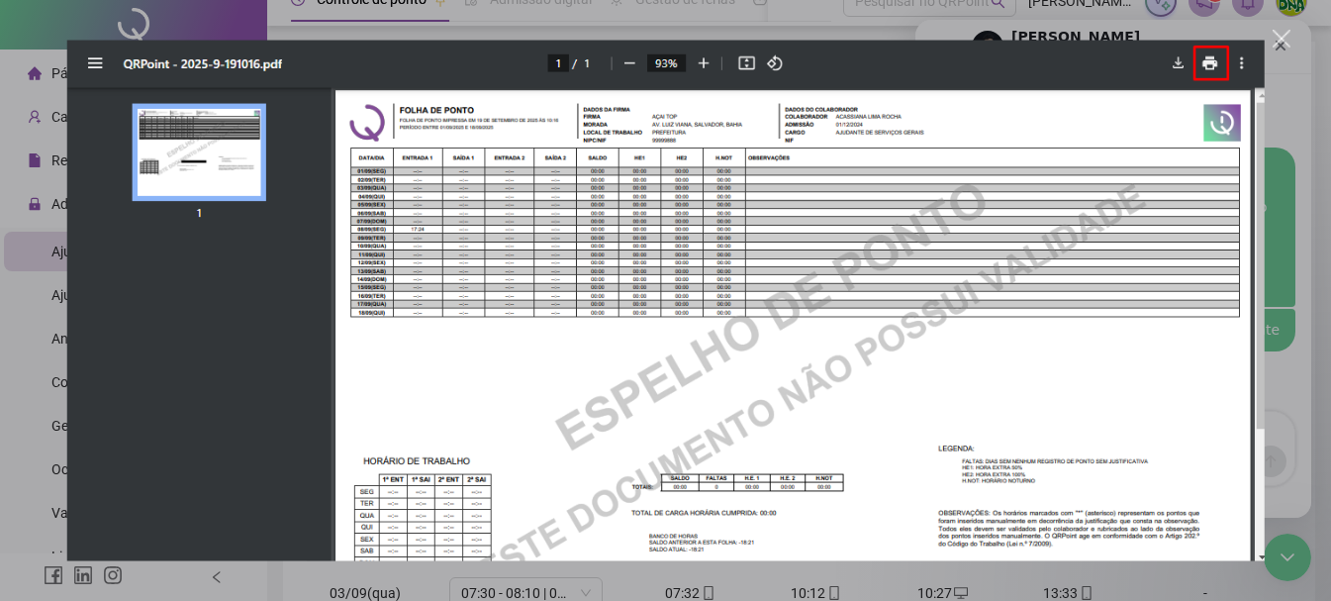
scroll to position [0, 0]
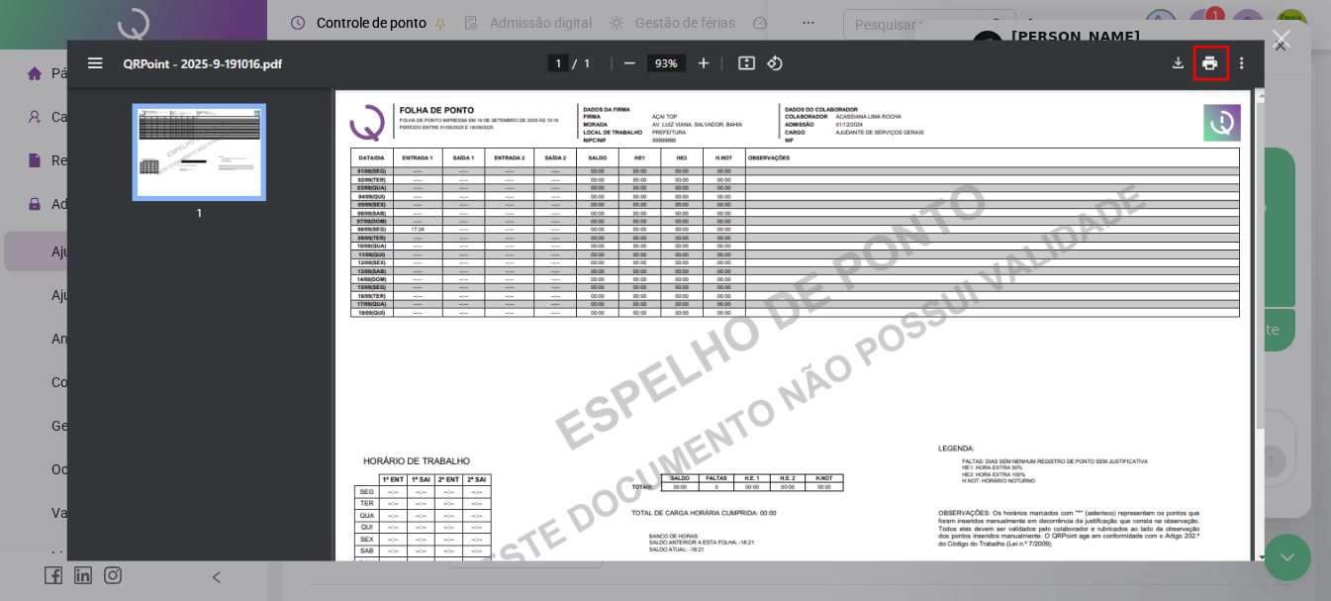
click at [1291, 142] on div "Messenger da Intercom" at bounding box center [665, 300] width 1331 height 601
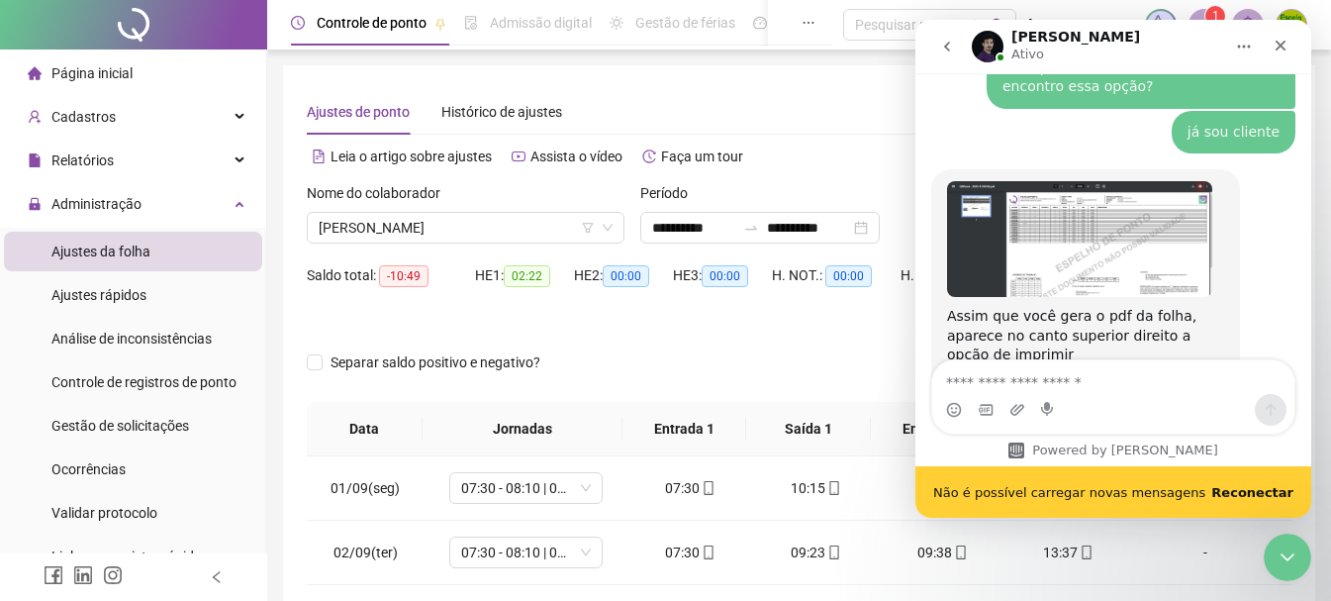
scroll to position [3023, 0]
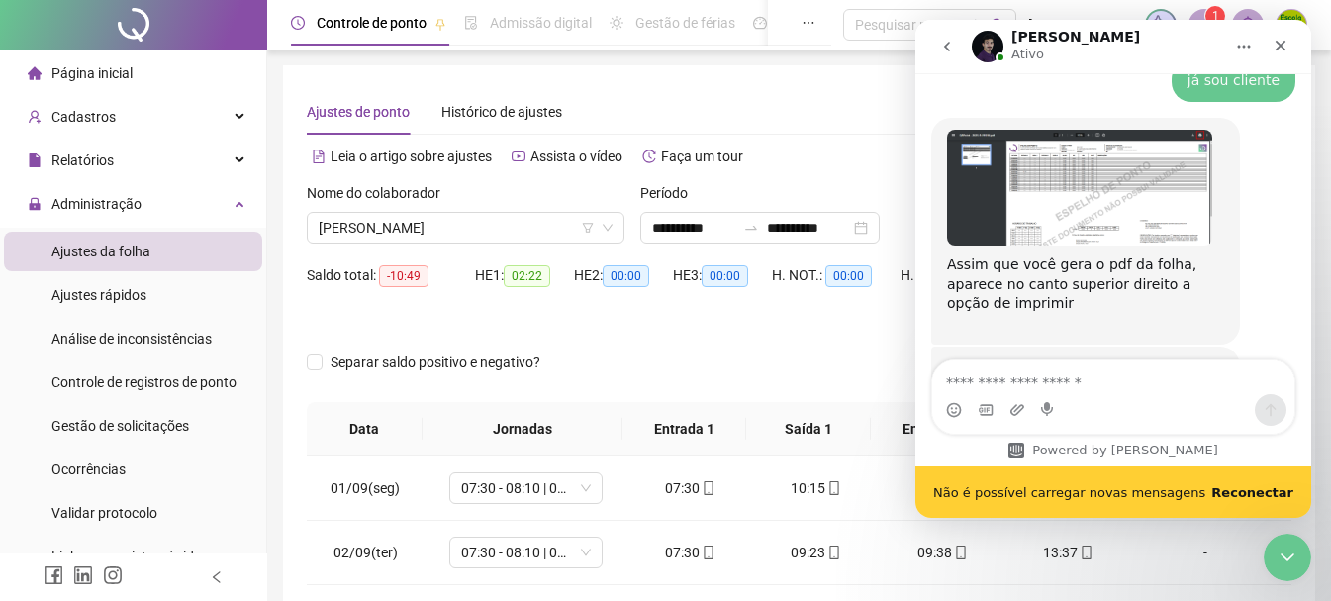
click at [1262, 495] on b "Reconectar" at bounding box center [1252, 492] width 82 height 15
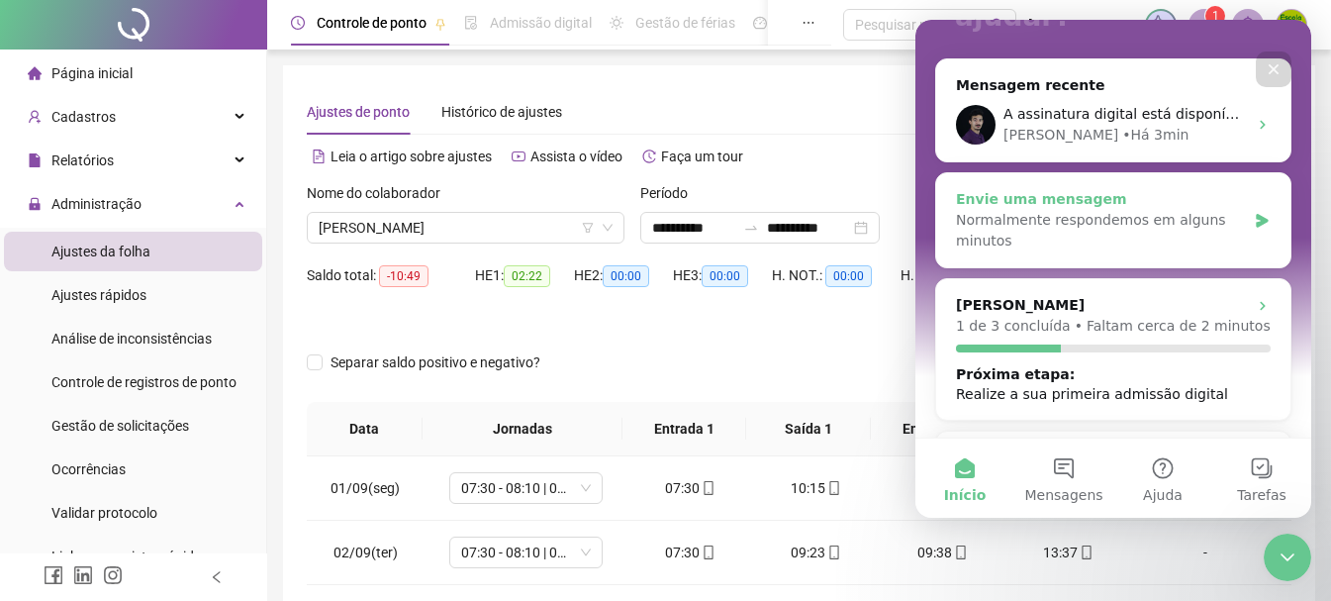
scroll to position [198, 0]
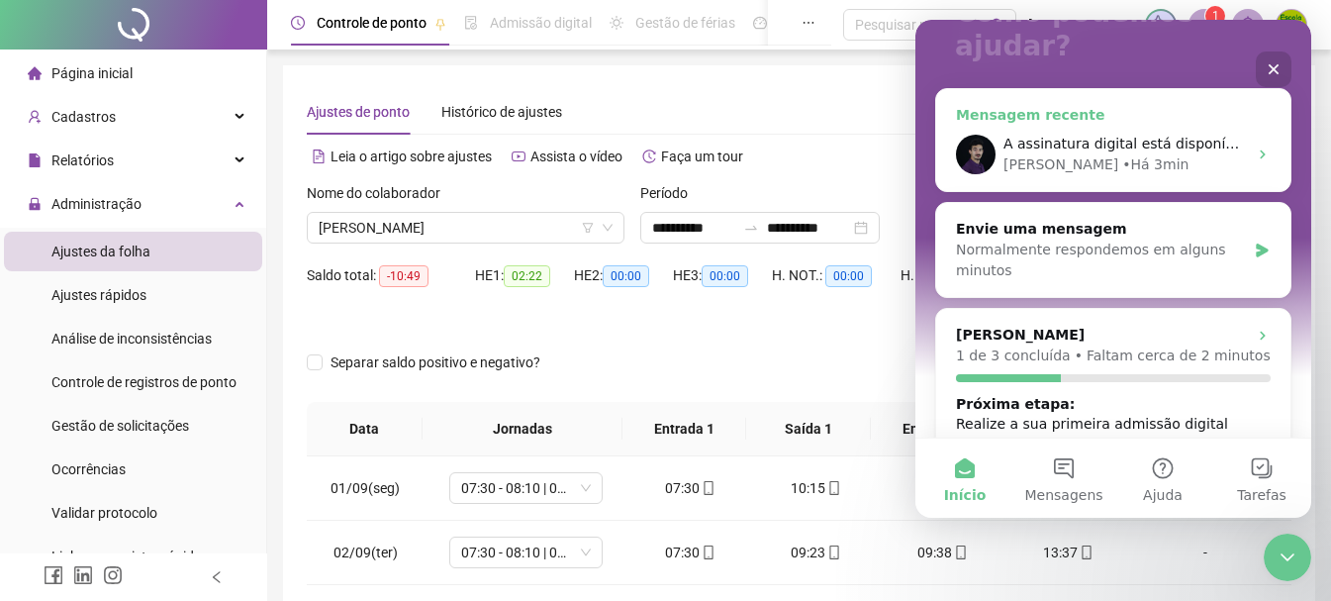
click at [1156, 154] on div "Igor • Há 3min" at bounding box center [1124, 164] width 243 height 21
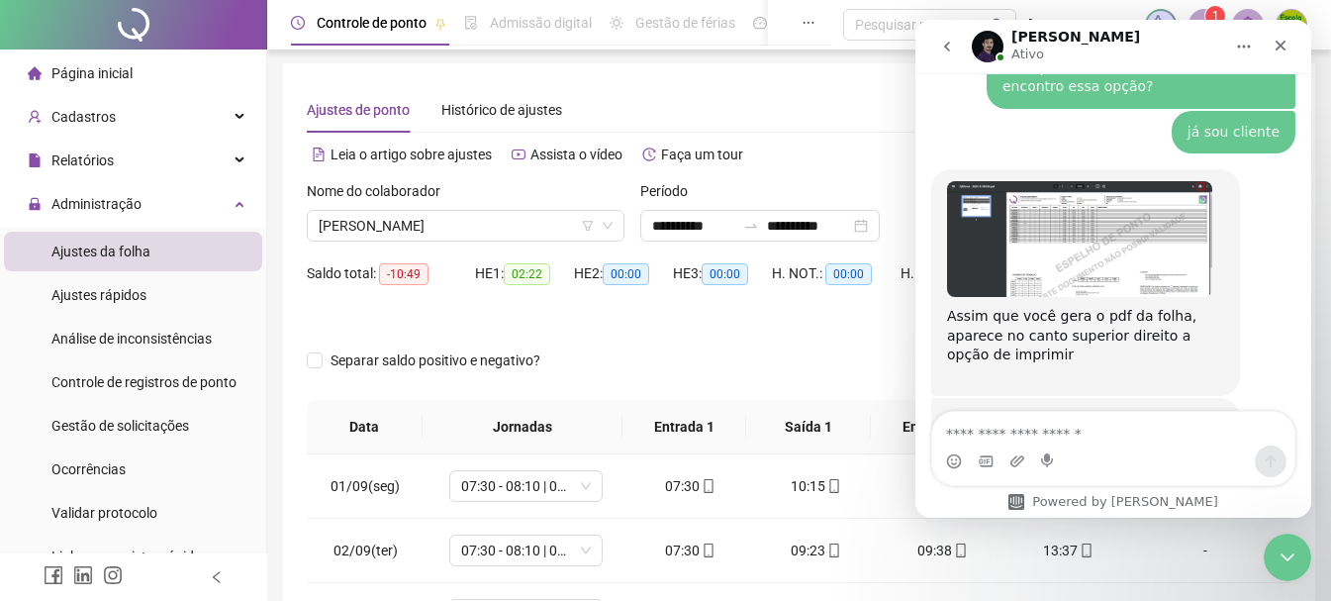
scroll to position [0, 0]
click at [1165, 181] on img "Igor diz…" at bounding box center [1079, 239] width 265 height 116
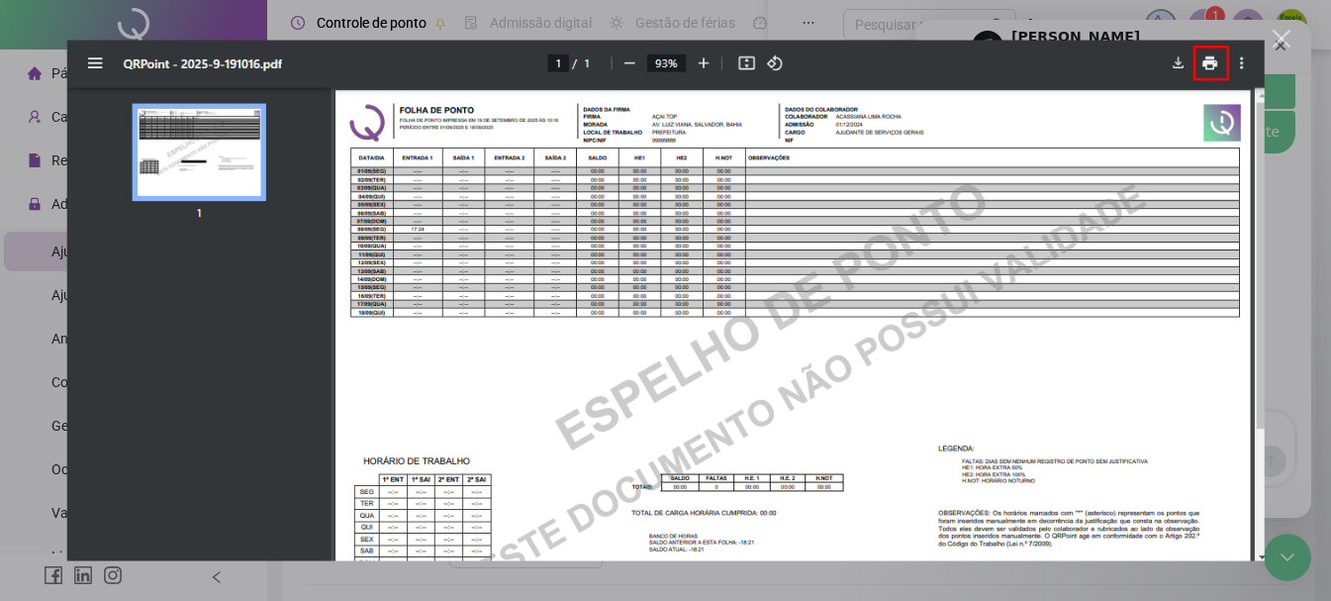
click at [139, 265] on img "Fechar" at bounding box center [665, 300] width 1198 height 521
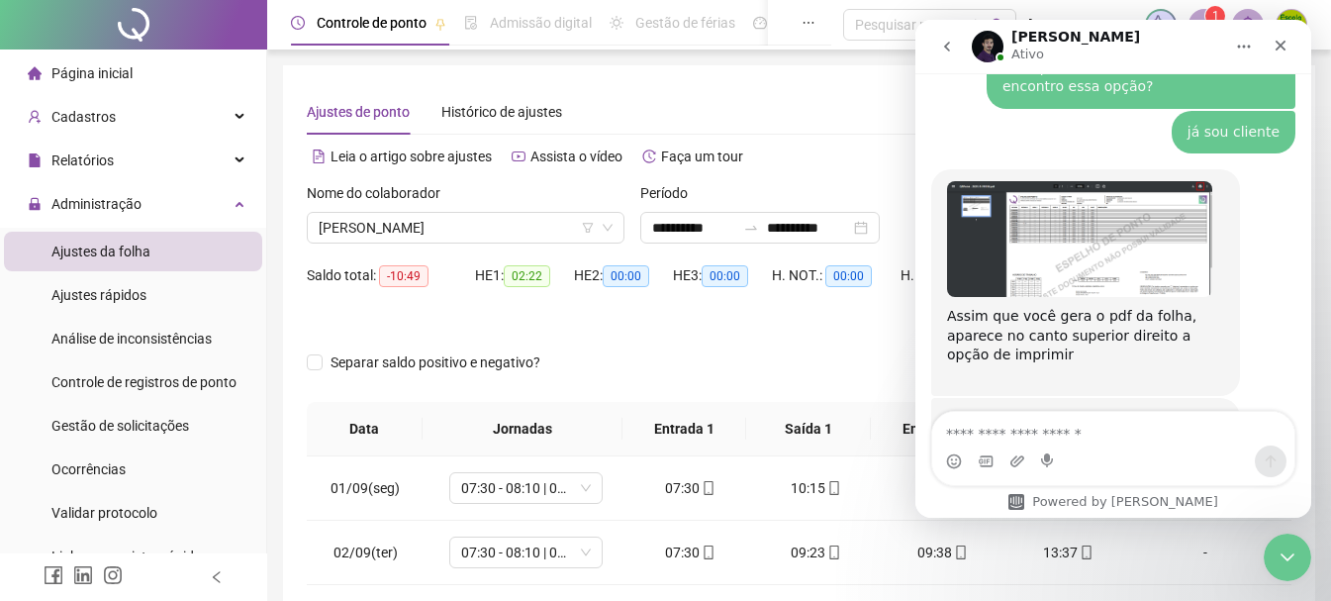
scroll to position [2944, 0]
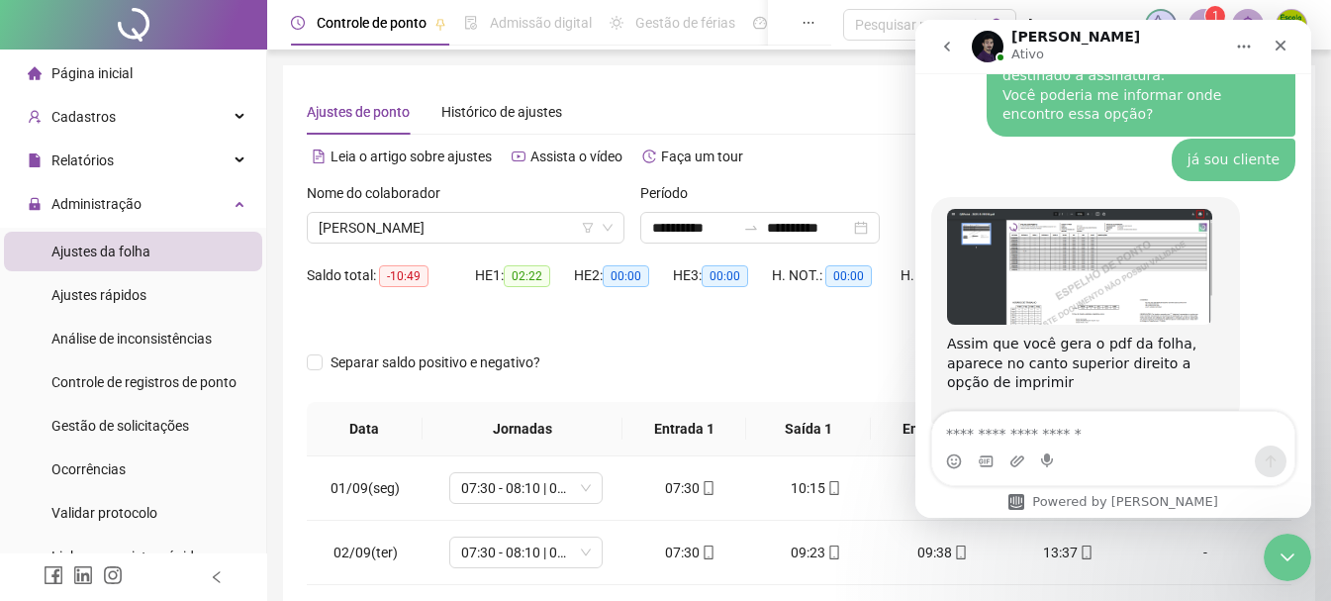
click at [881, 325] on div at bounding box center [676, 331] width 738 height 32
click at [1276, 575] on div "Encerramento do Messenger da Intercom" at bounding box center [1283, 553] width 47 height 47
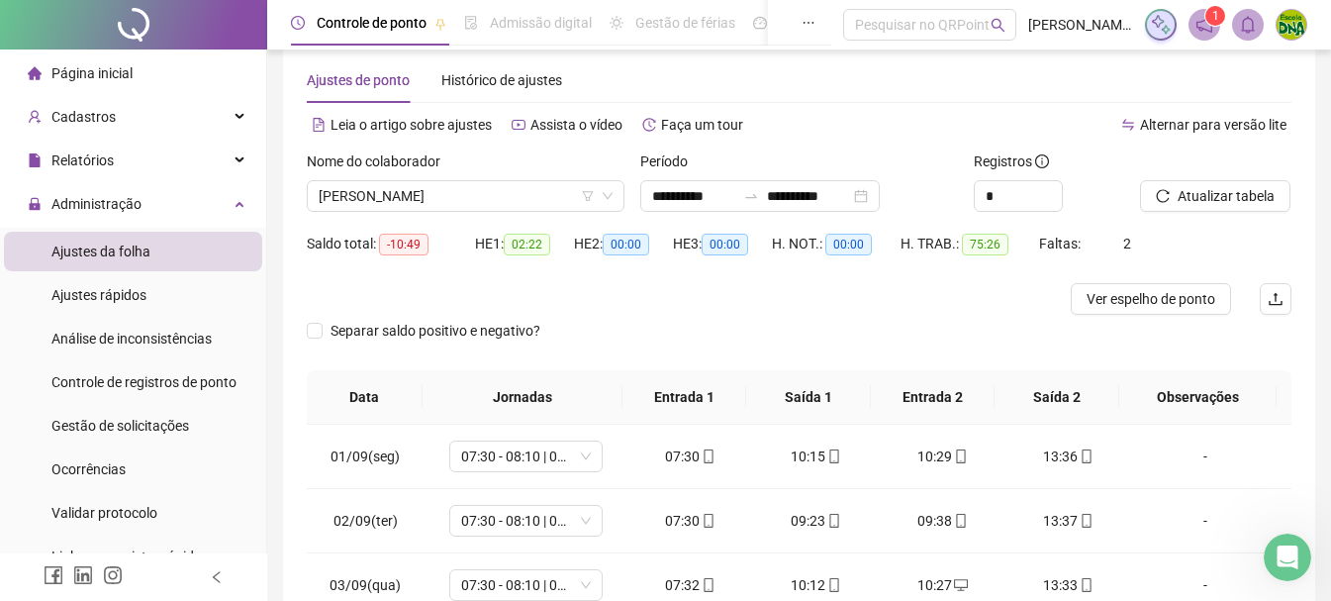
scroll to position [0, 0]
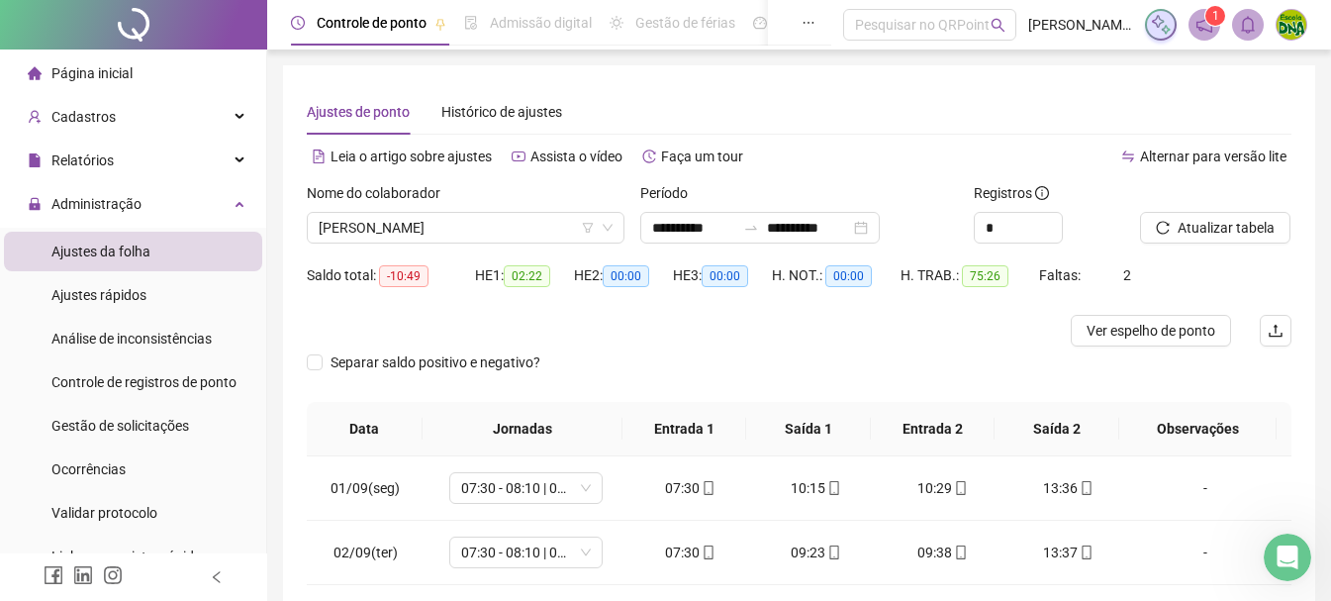
click at [137, 258] on span "Ajustes da folha" at bounding box center [100, 251] width 99 height 16
click at [614, 222] on div "[PERSON_NAME]" at bounding box center [466, 228] width 318 height 32
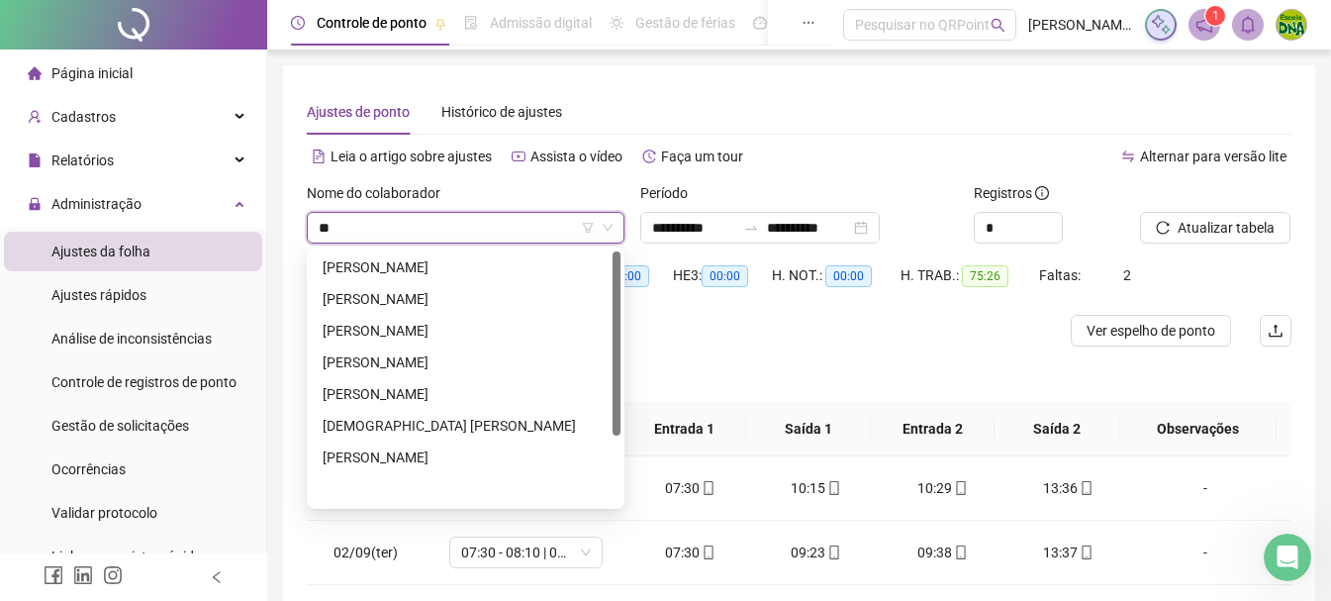
type input "***"
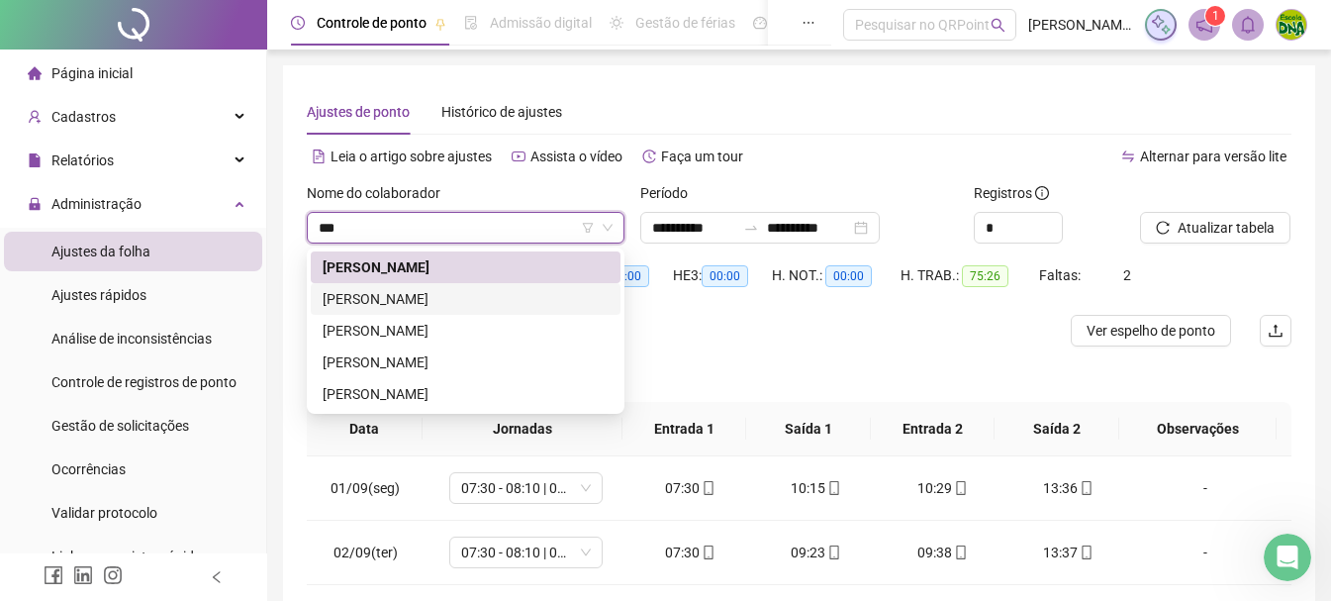
click at [355, 302] on div "ITALO DELANO ALVES LOPES" at bounding box center [466, 299] width 286 height 22
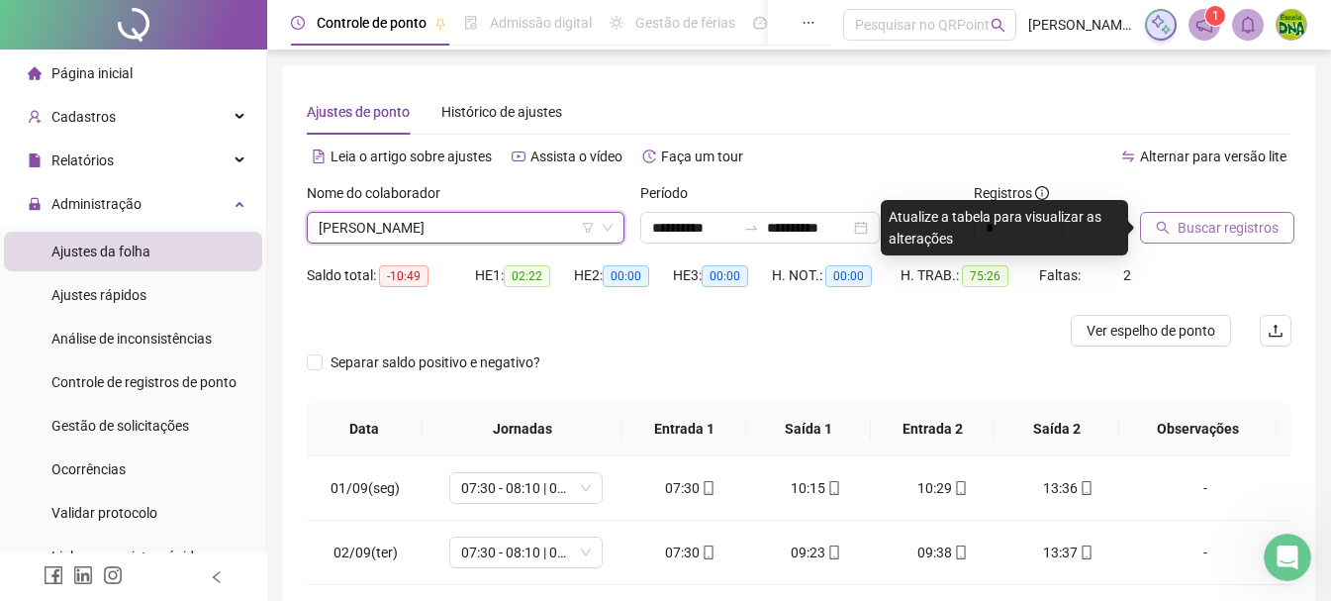
click at [1209, 214] on button "Buscar registros" at bounding box center [1217, 228] width 154 height 32
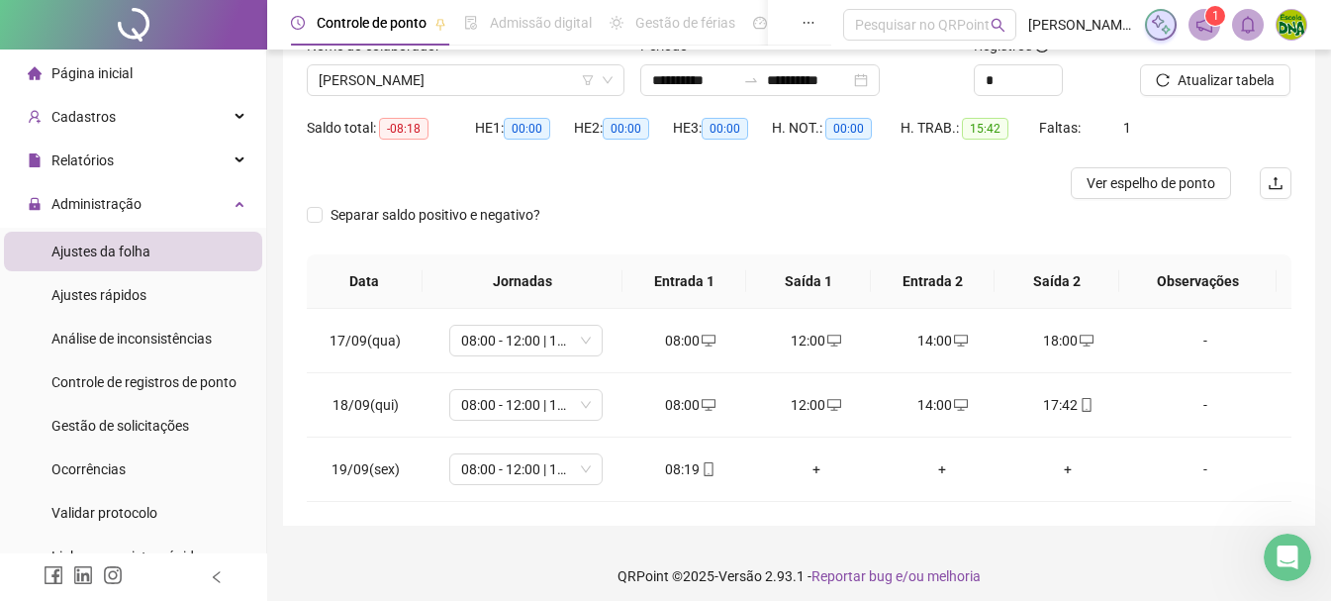
scroll to position [157, 0]
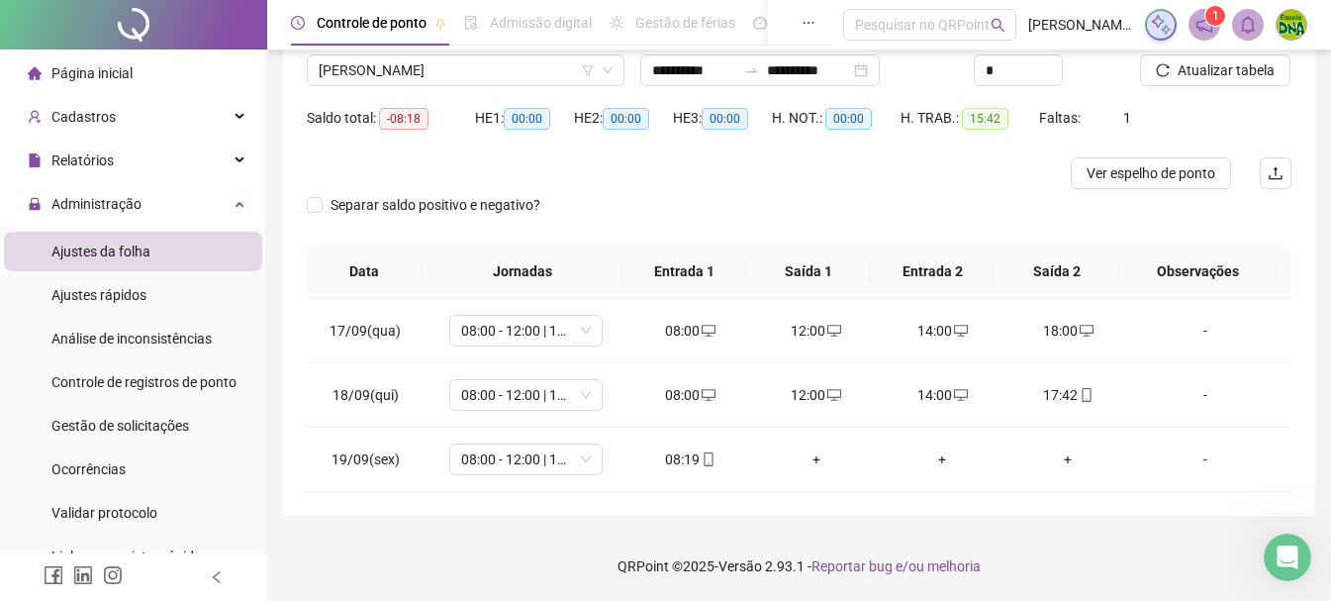
click at [960, 502] on div "**********" at bounding box center [799, 211] width 1032 height 607
click at [1061, 408] on td "17:42" at bounding box center [1068, 395] width 126 height 64
click at [1062, 404] on div "17:42" at bounding box center [1068, 395] width 94 height 22
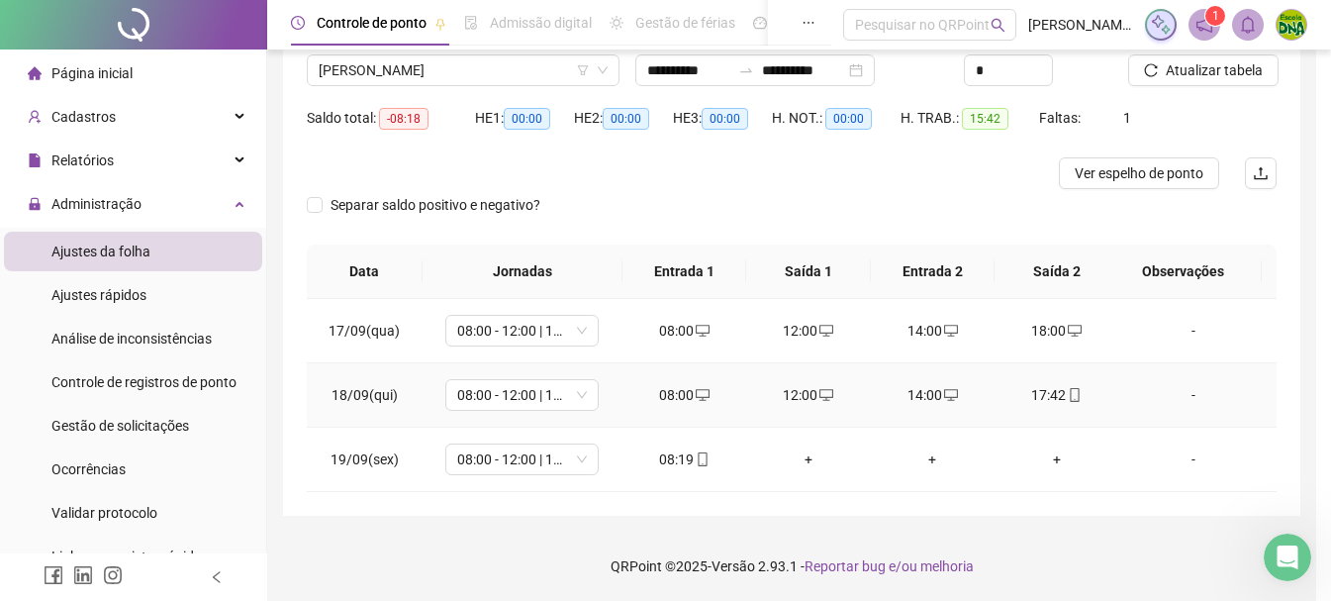
type input "**********"
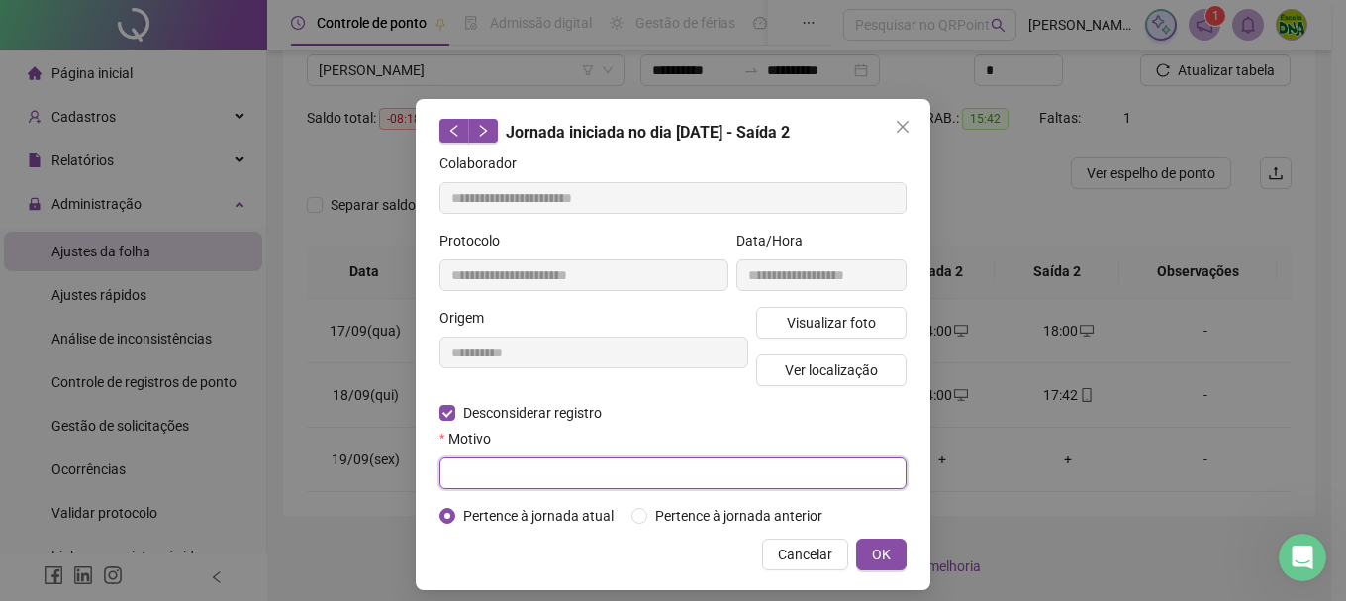
click at [639, 480] on input "text" at bounding box center [672, 473] width 467 height 32
type input "*"
type input "*****"
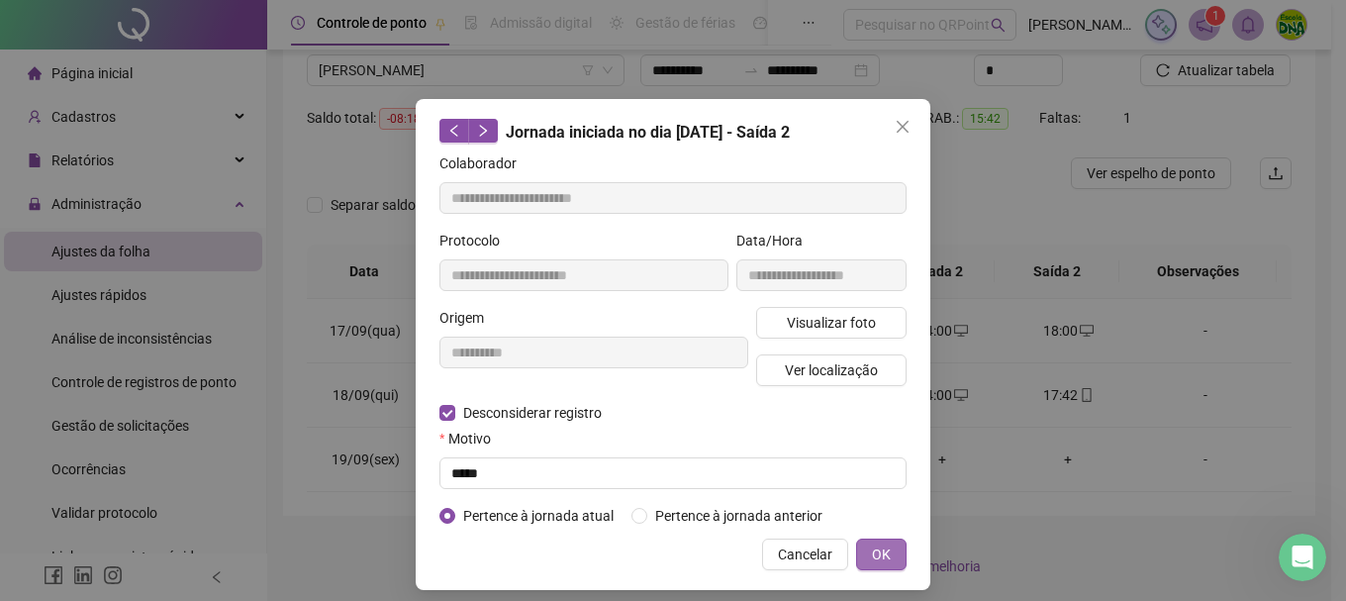
click at [872, 545] on span "OK" at bounding box center [881, 554] width 19 height 22
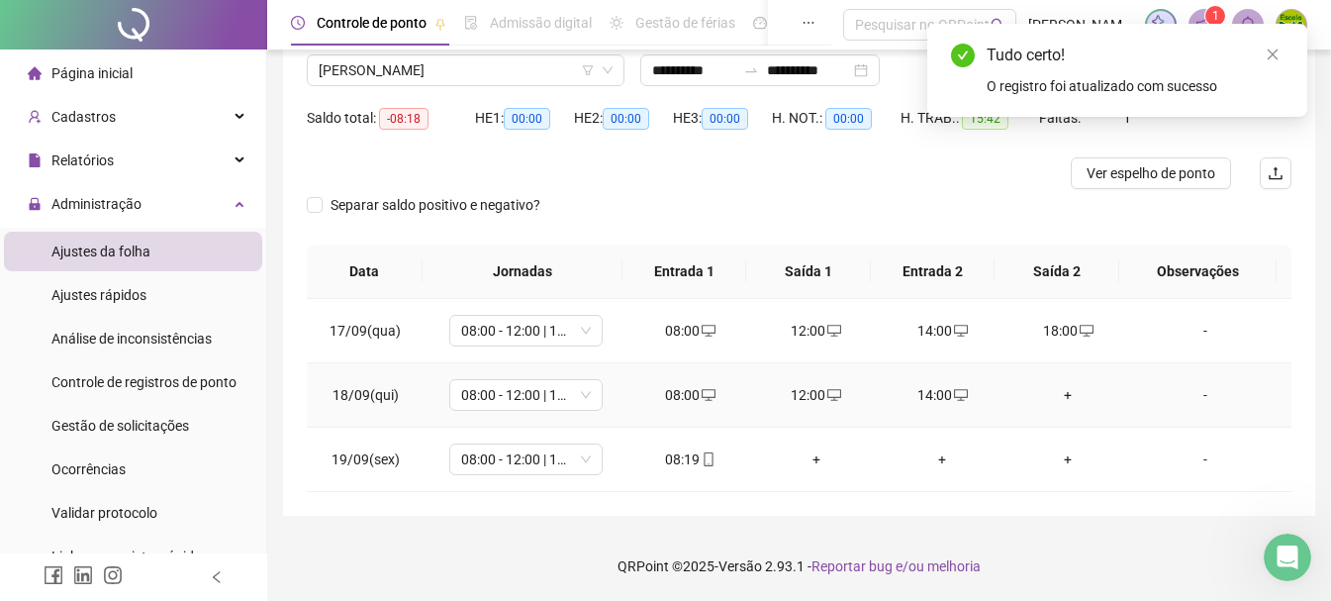
click at [1053, 399] on div "+" at bounding box center [1068, 395] width 94 height 22
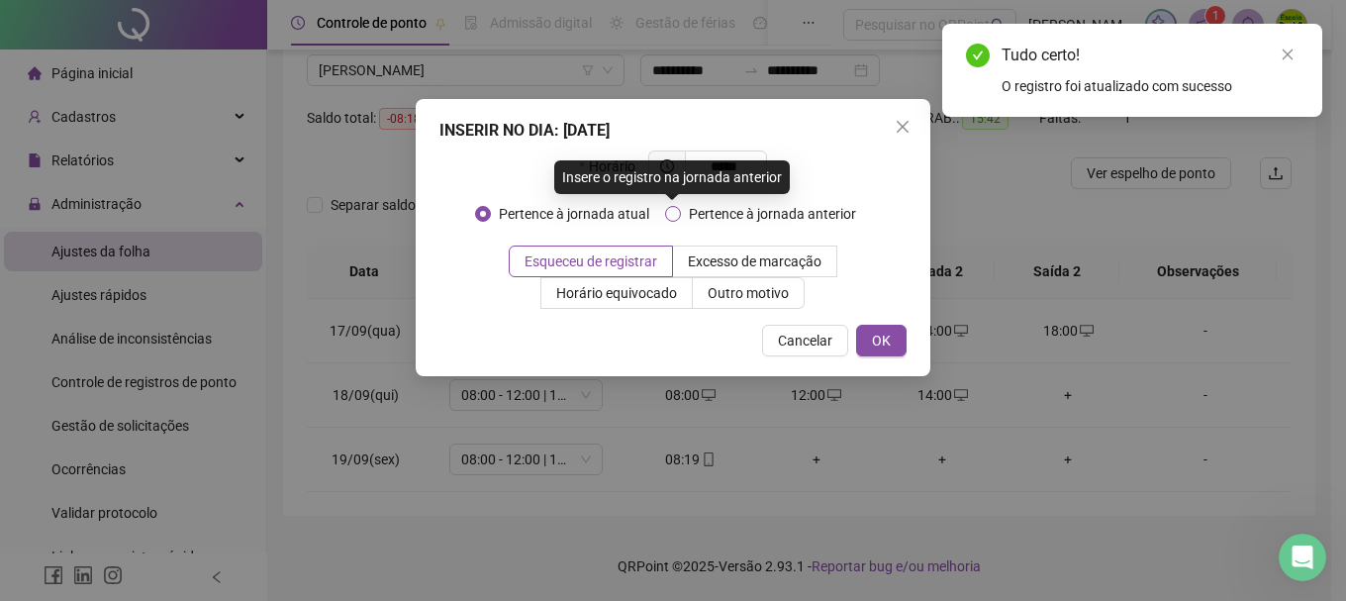
type input "*****"
click at [834, 216] on span "Pertence à jornada anterior" at bounding box center [772, 214] width 183 height 22
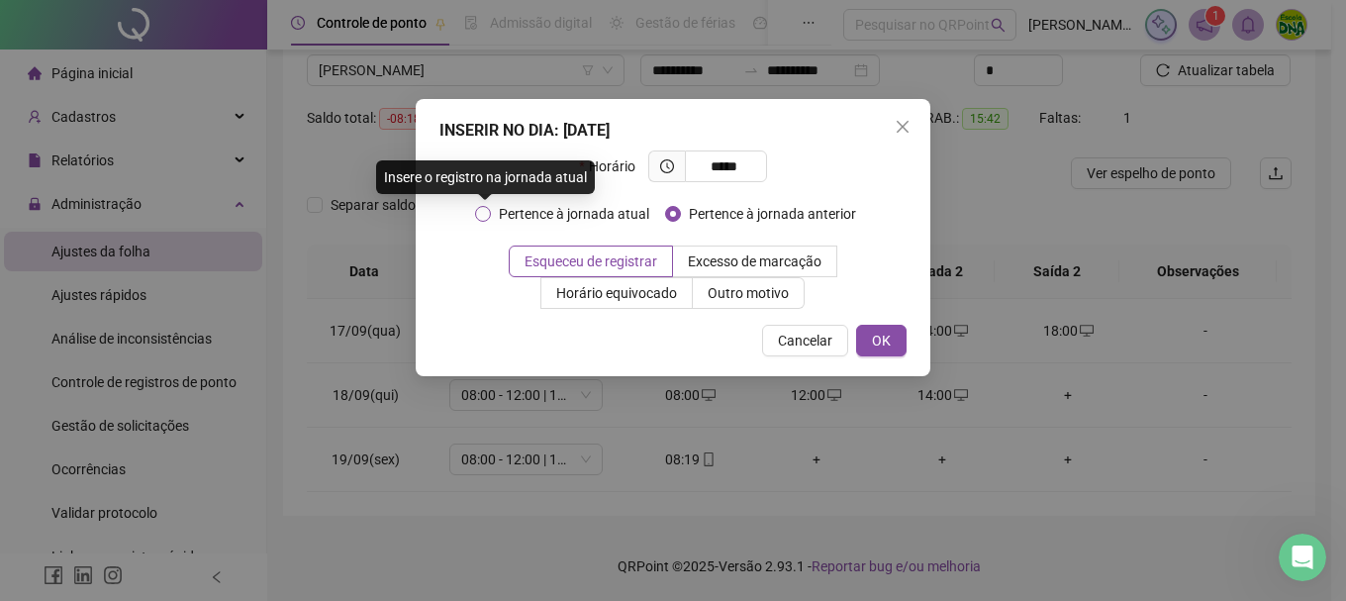
click at [502, 220] on span "Pertence à jornada atual" at bounding box center [574, 214] width 166 height 22
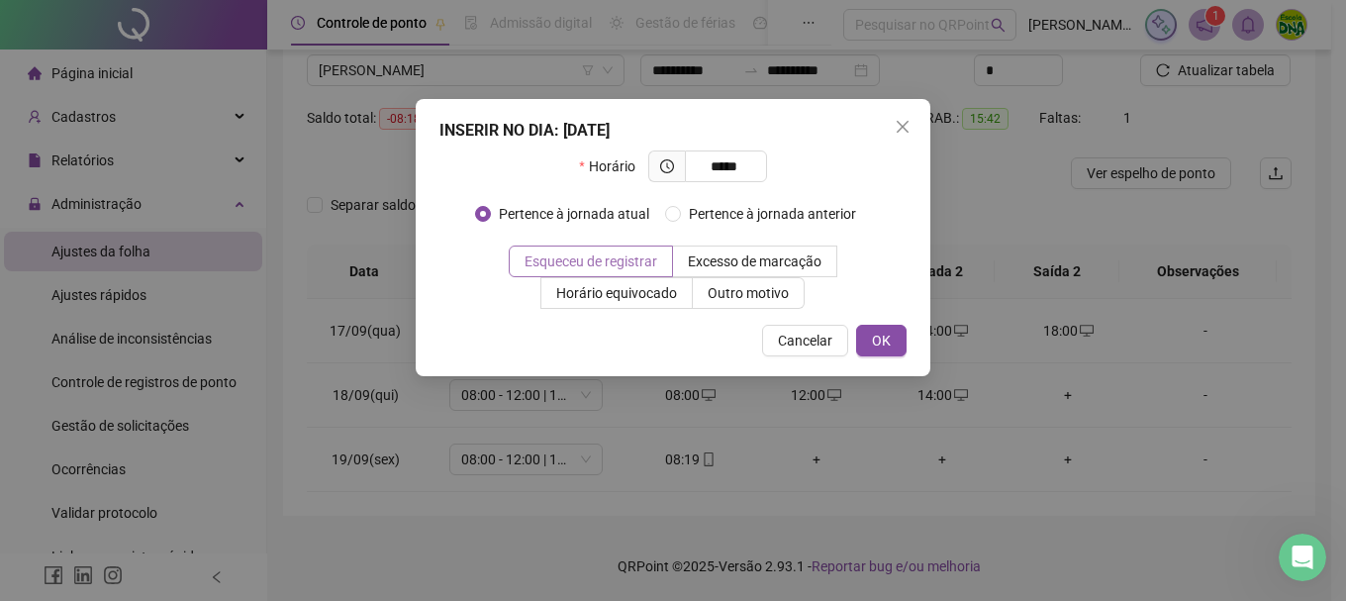
click at [598, 261] on span "Esqueceu de registrar" at bounding box center [590, 261] width 133 height 16
click at [872, 333] on span "OK" at bounding box center [881, 340] width 19 height 22
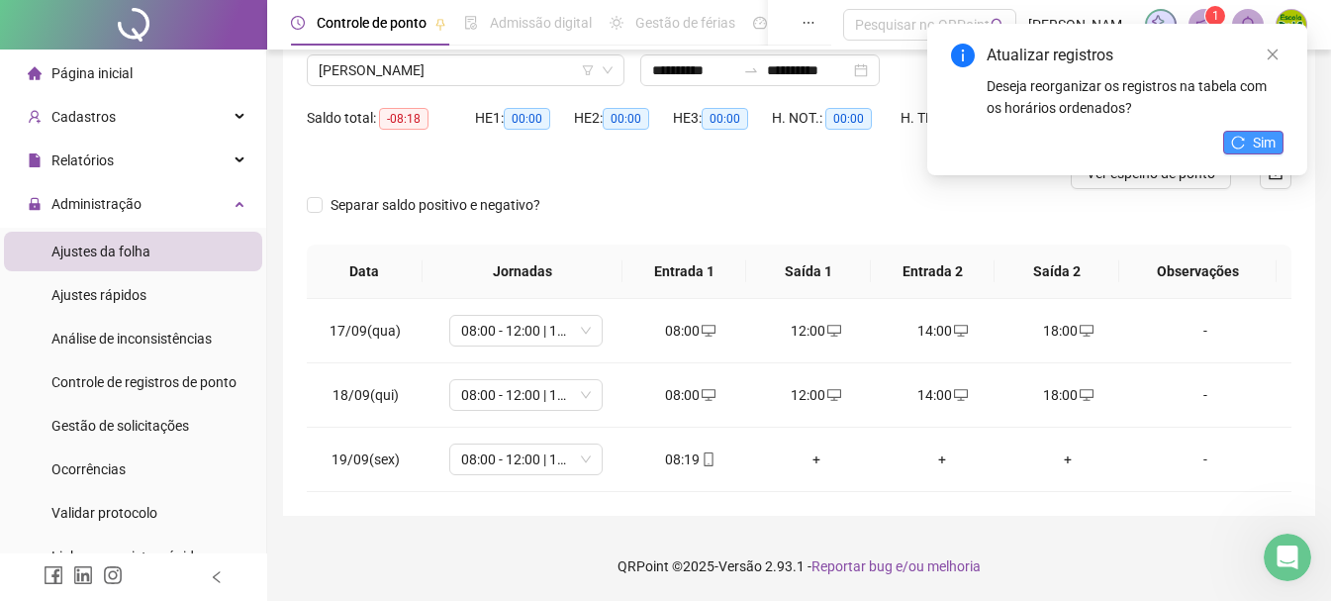
click at [1257, 145] on span "Sim" at bounding box center [1264, 143] width 23 height 22
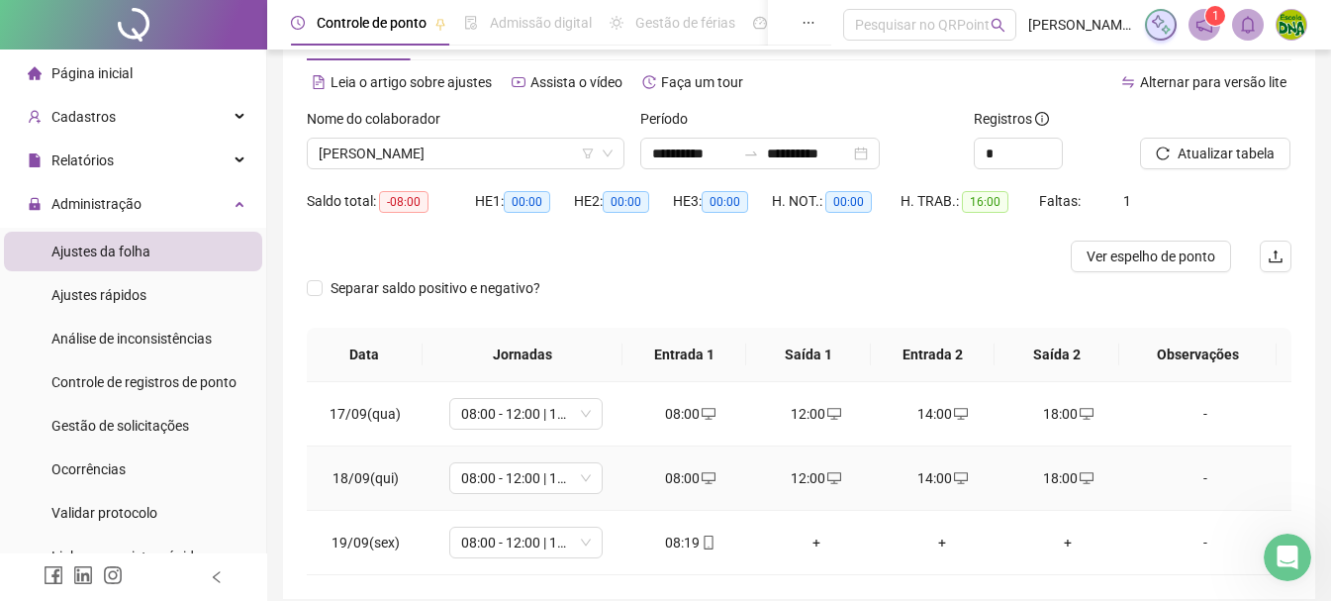
scroll to position [0, 0]
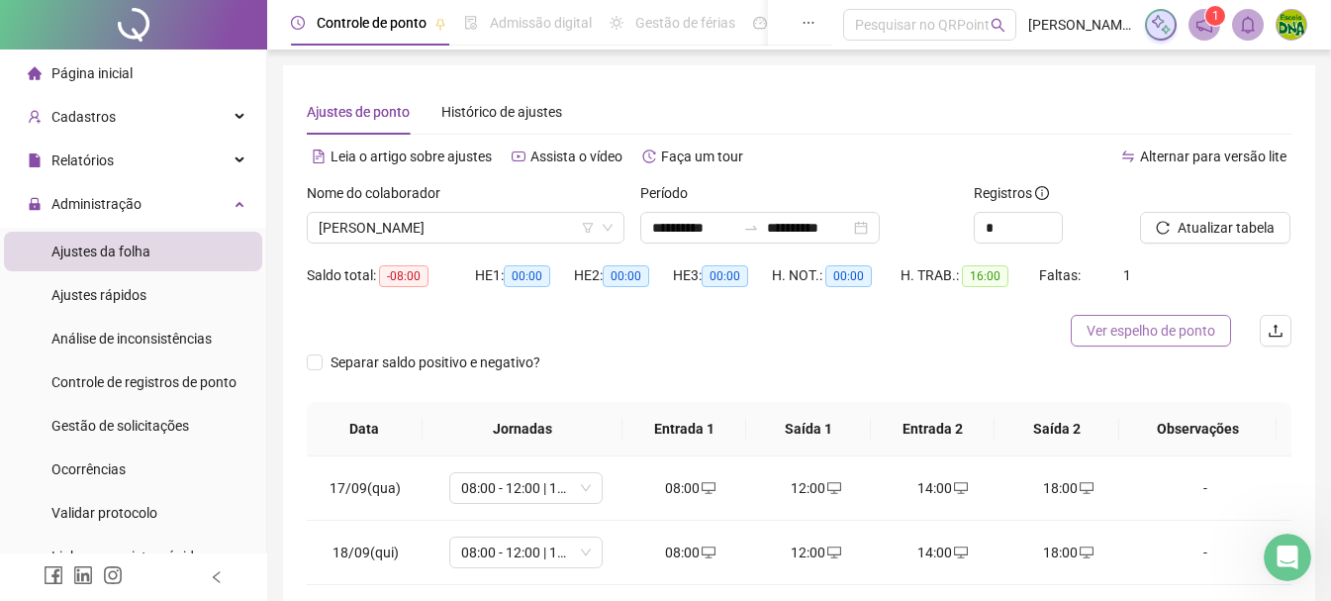
click at [1209, 317] on button "Ver espelho de ponto" at bounding box center [1150, 331] width 160 height 32
click at [1209, 332] on span "Ver espelho de ponto" at bounding box center [1172, 331] width 129 height 22
click at [1291, 536] on div "Abertura do Messenger da Intercom" at bounding box center [1284, 553] width 65 height 65
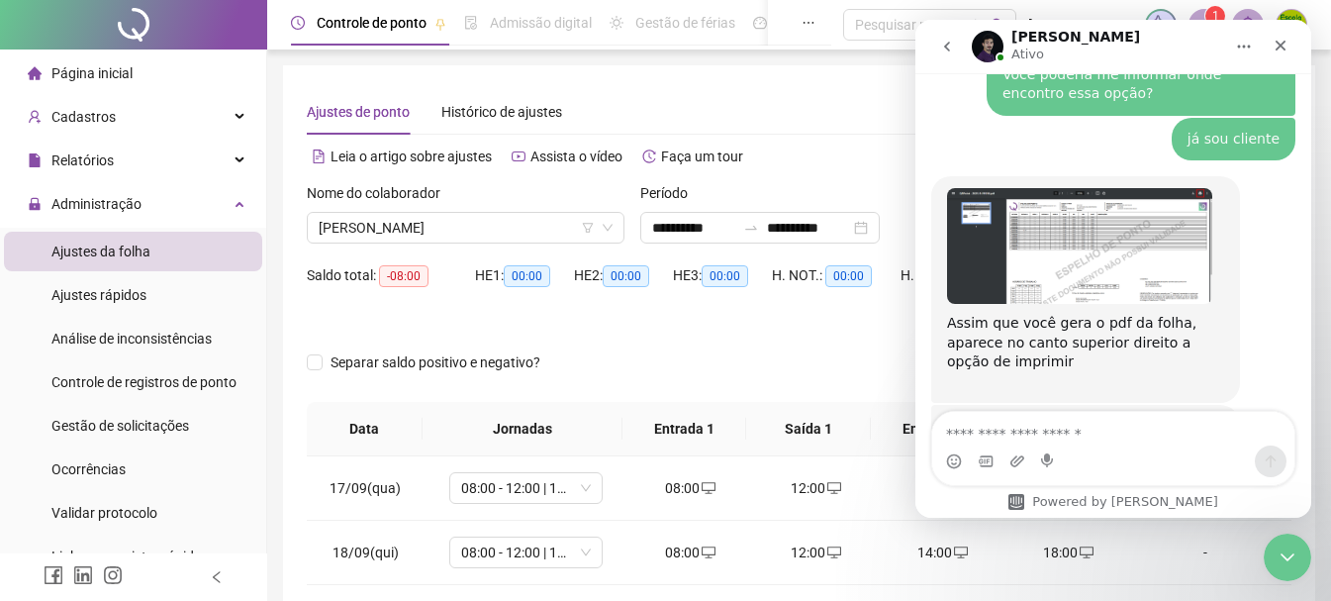
scroll to position [2972, 0]
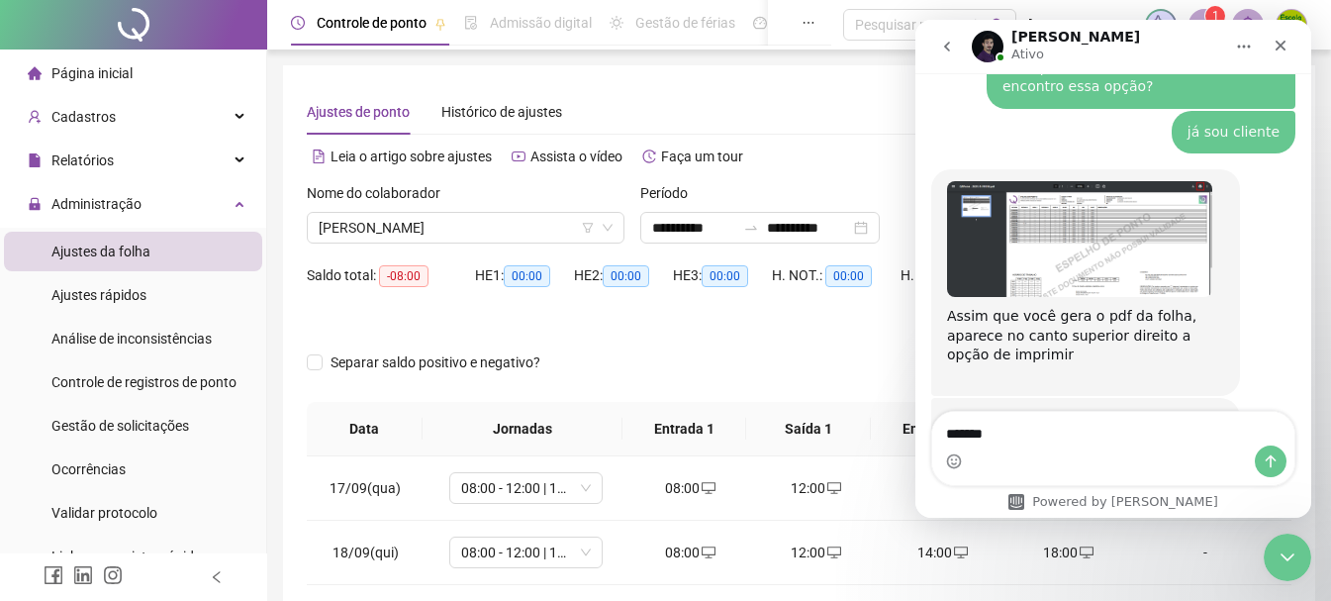
type textarea "*******"
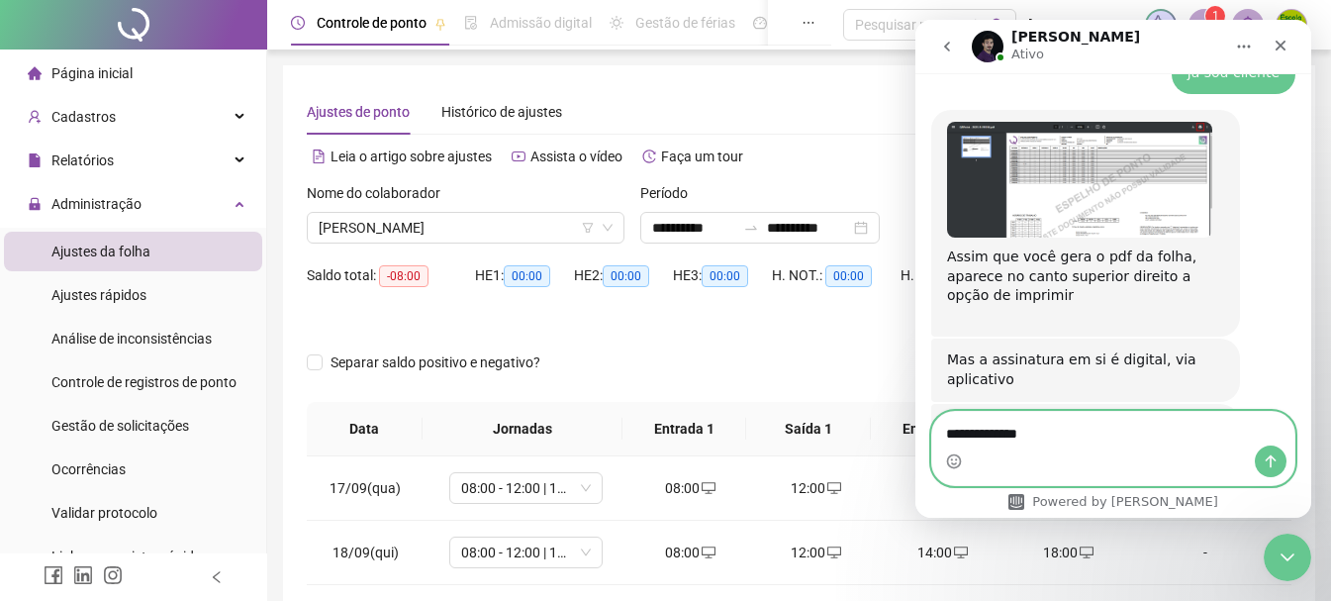
click at [1052, 430] on textarea "**********" at bounding box center [1113, 429] width 362 height 34
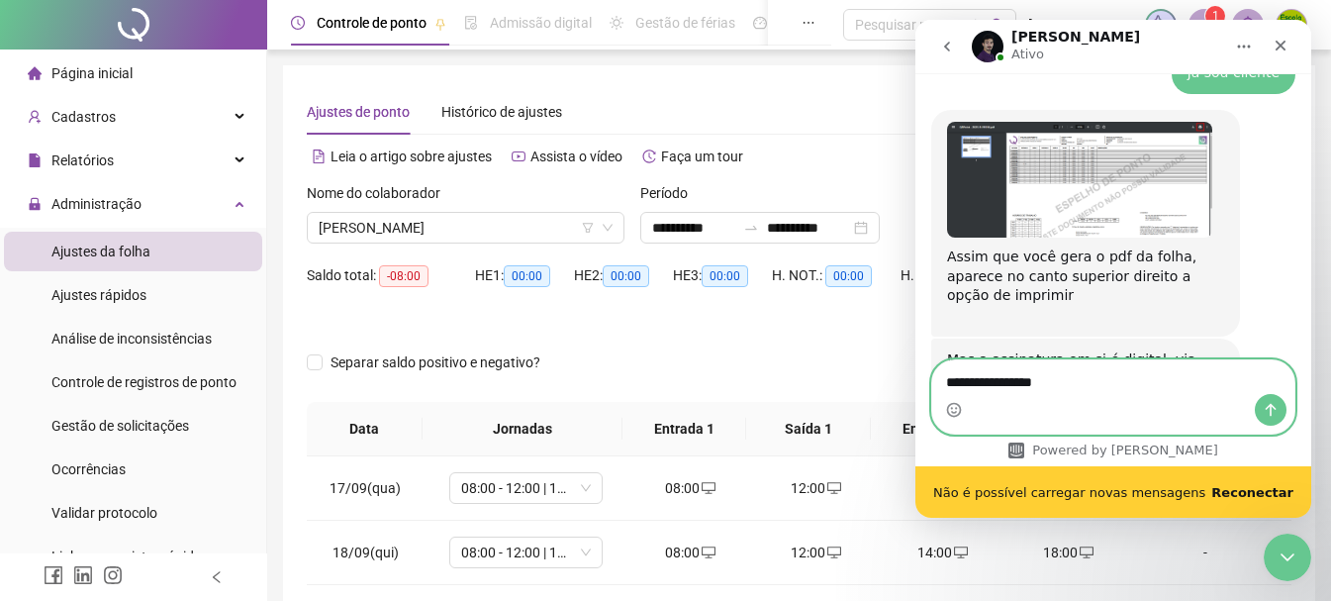
scroll to position [3083, 0]
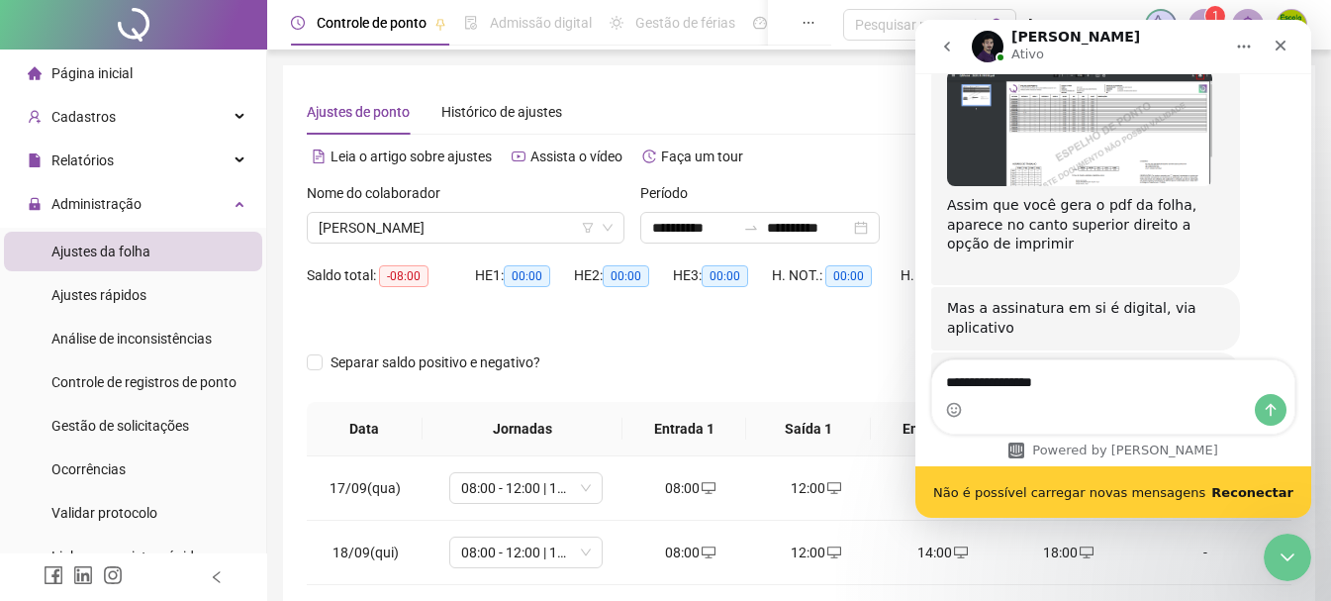
click at [1269, 469] on div "Não é possível carregar novas mensagens Reconectar" at bounding box center [1113, 491] width 396 height 51
click at [1269, 478] on div "Não é possível carregar novas mensagens Reconectar" at bounding box center [1113, 491] width 396 height 51
click at [1273, 492] on b "Reconectar" at bounding box center [1252, 492] width 82 height 15
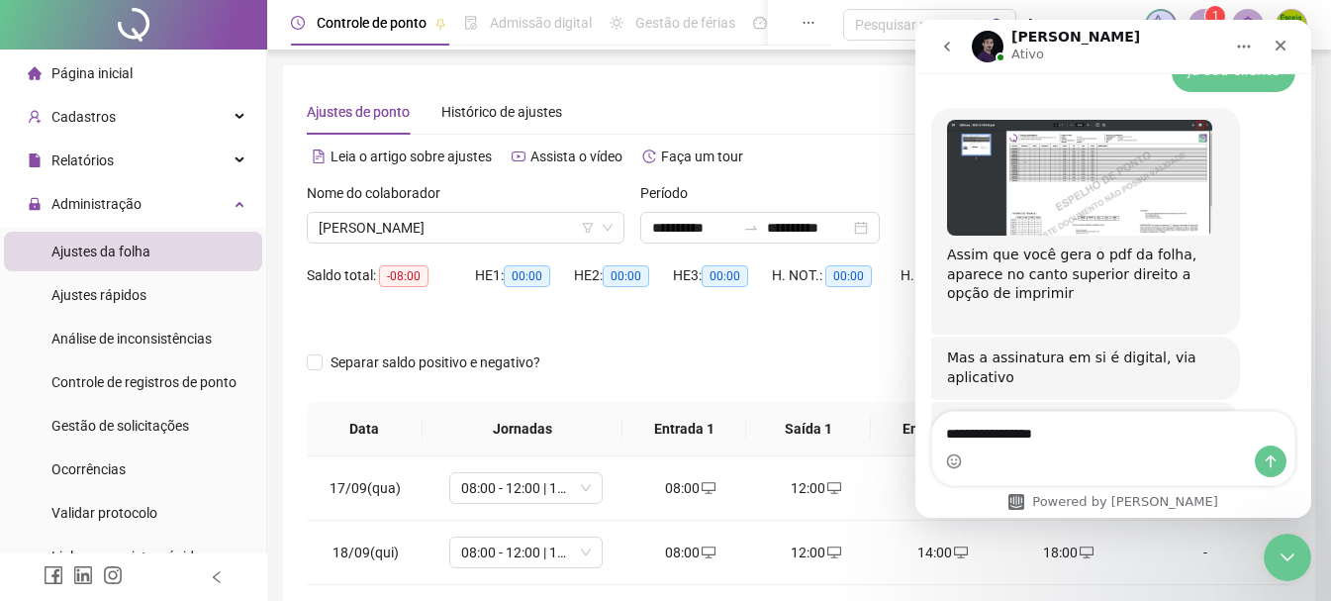
scroll to position [3031, 0]
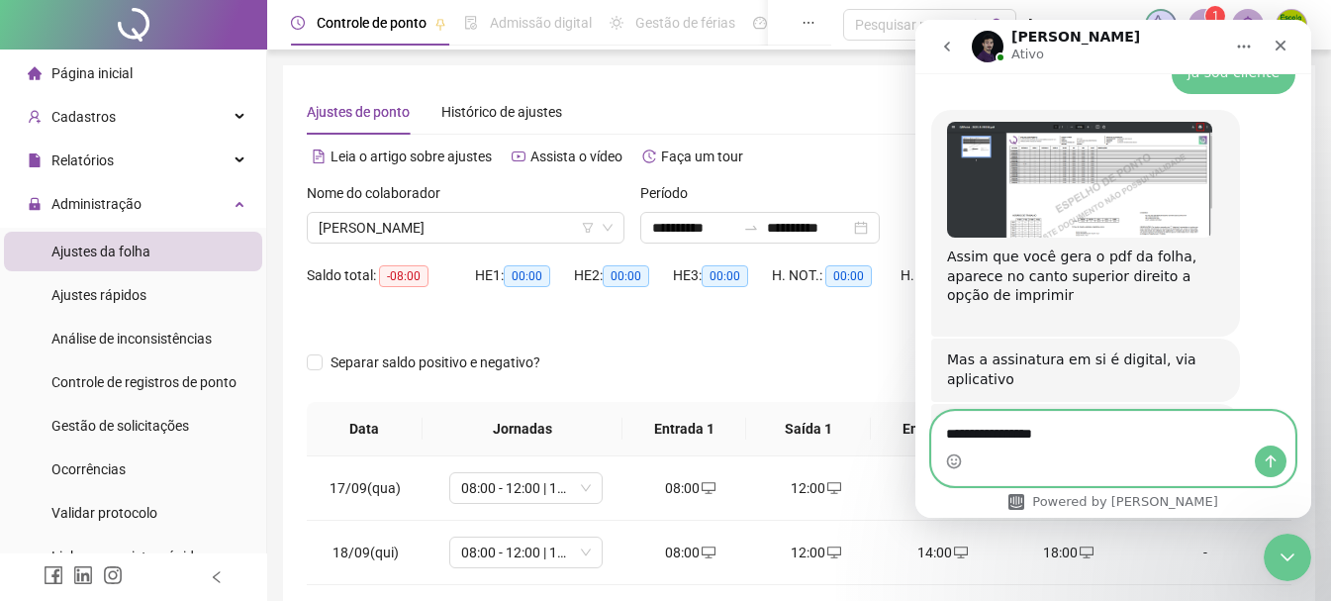
click at [1117, 431] on textarea "**********" at bounding box center [1113, 429] width 362 height 34
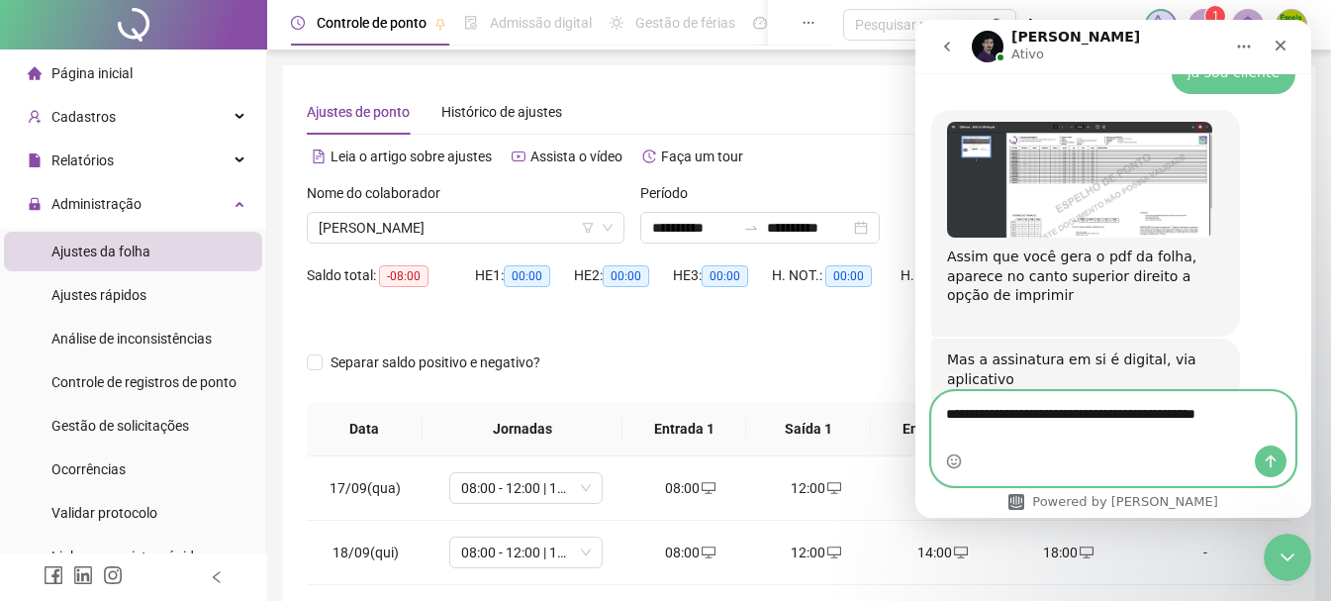
scroll to position [3051, 0]
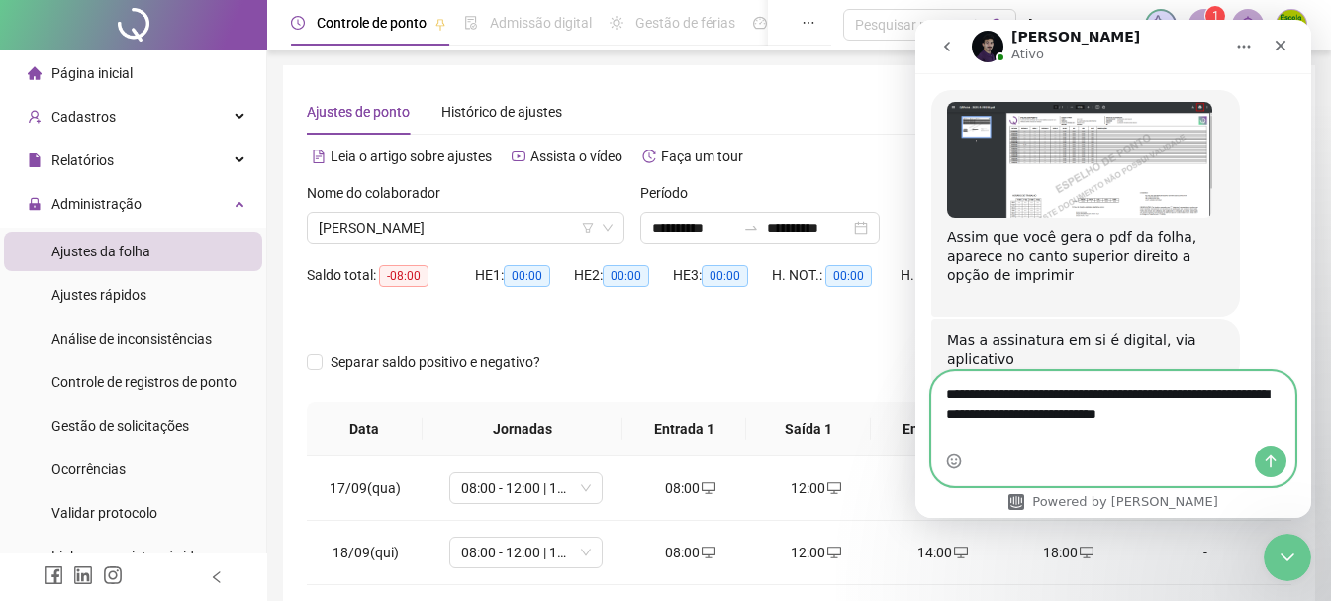
type textarea "**********"
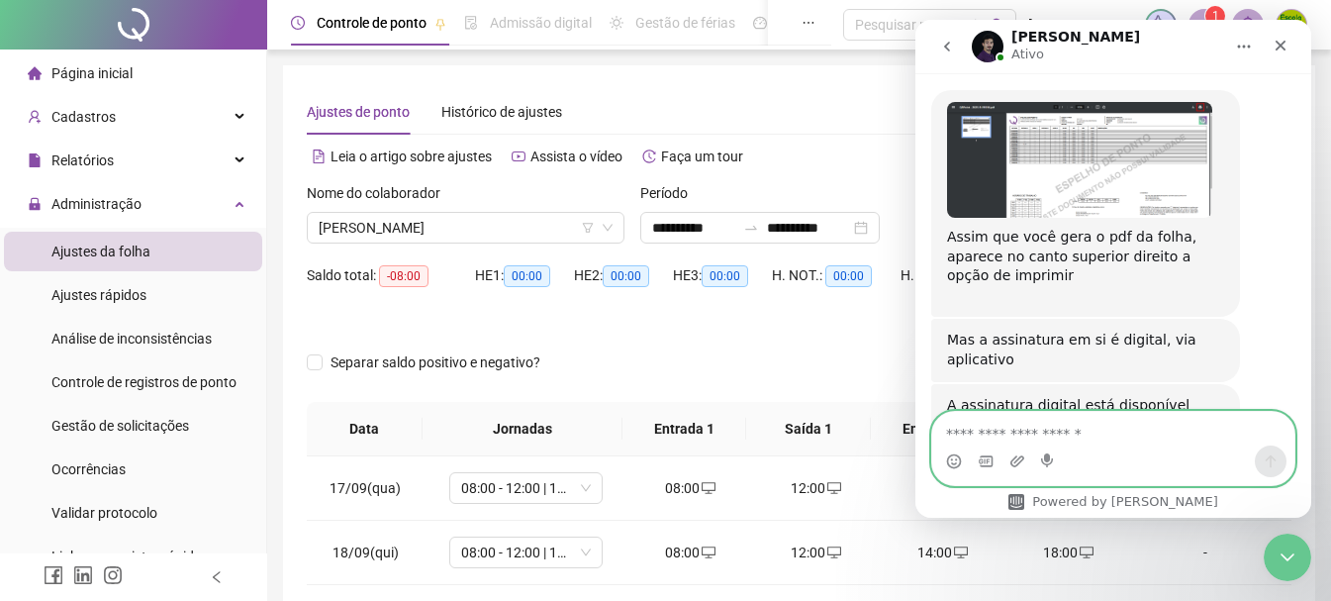
scroll to position [3115, 0]
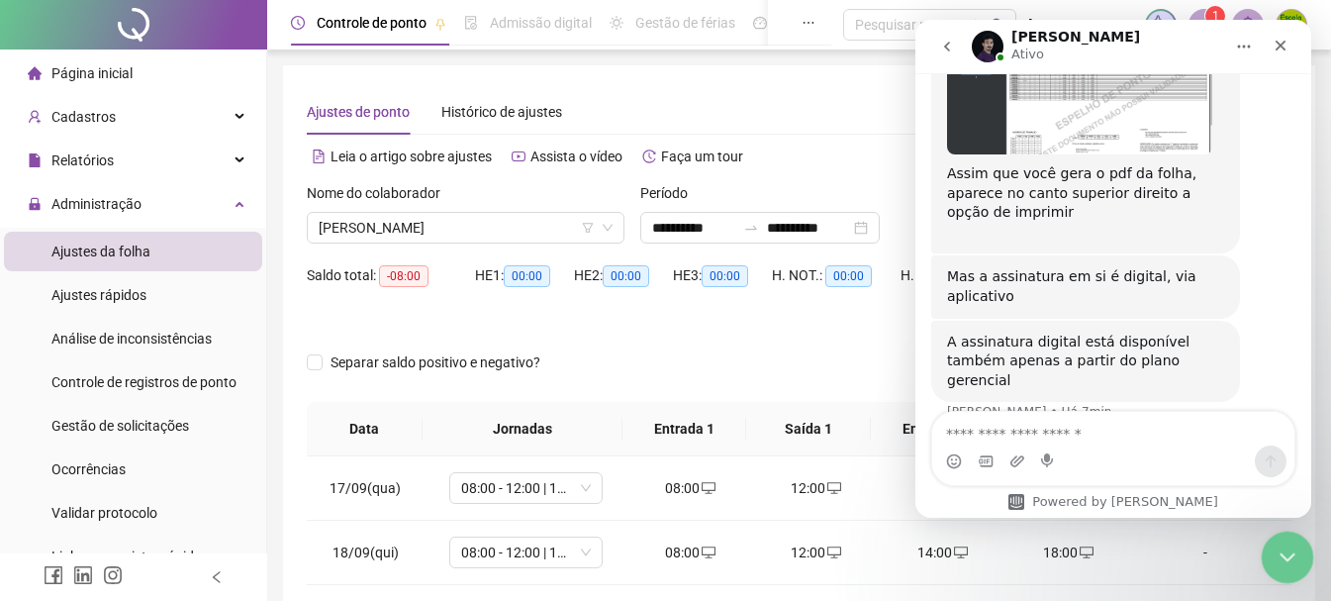
click at [1296, 548] on div "Encerramento do Messenger da Intercom" at bounding box center [1283, 553] width 47 height 47
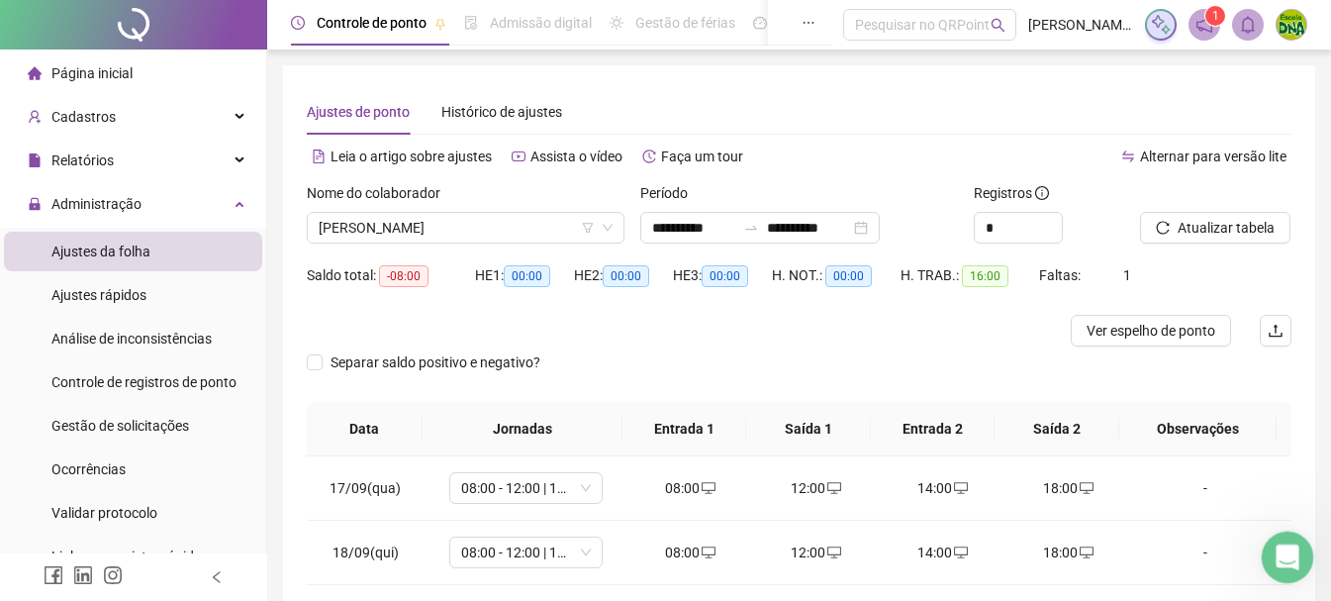
click at [1284, 549] on icon "Abertura do Messenger da Intercom" at bounding box center [1284, 554] width 33 height 33
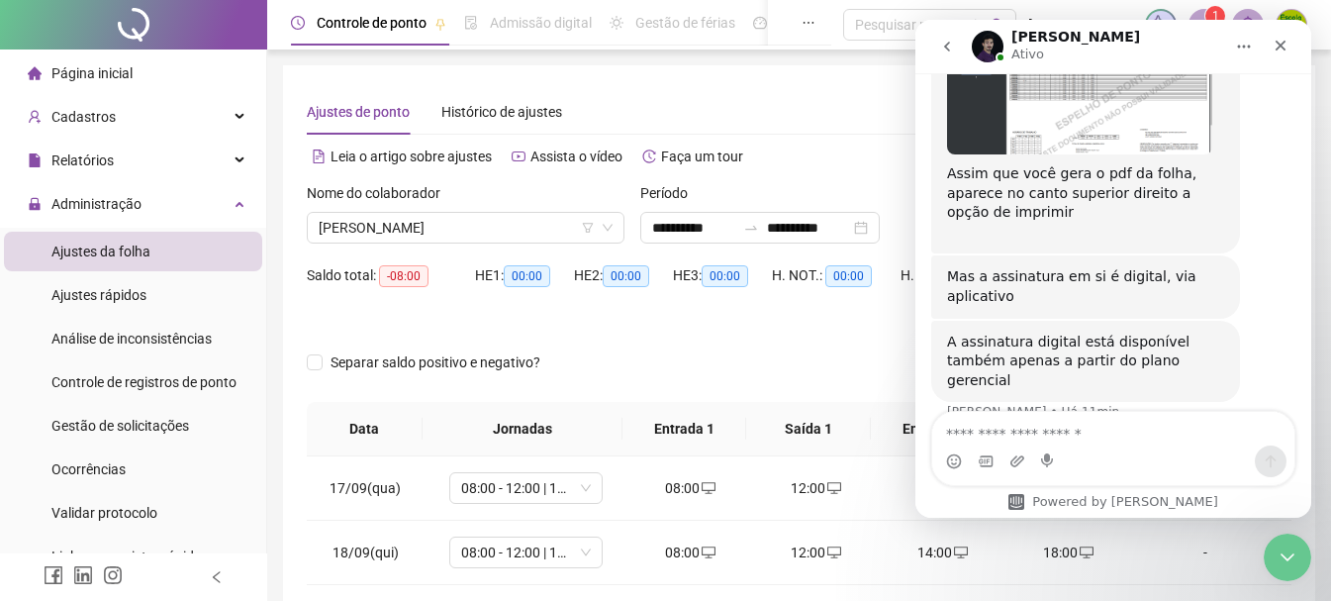
click at [853, 315] on div at bounding box center [676, 331] width 738 height 32
click at [1284, 564] on icon "Encerramento do Messenger da Intercom" at bounding box center [1284, 554] width 24 height 24
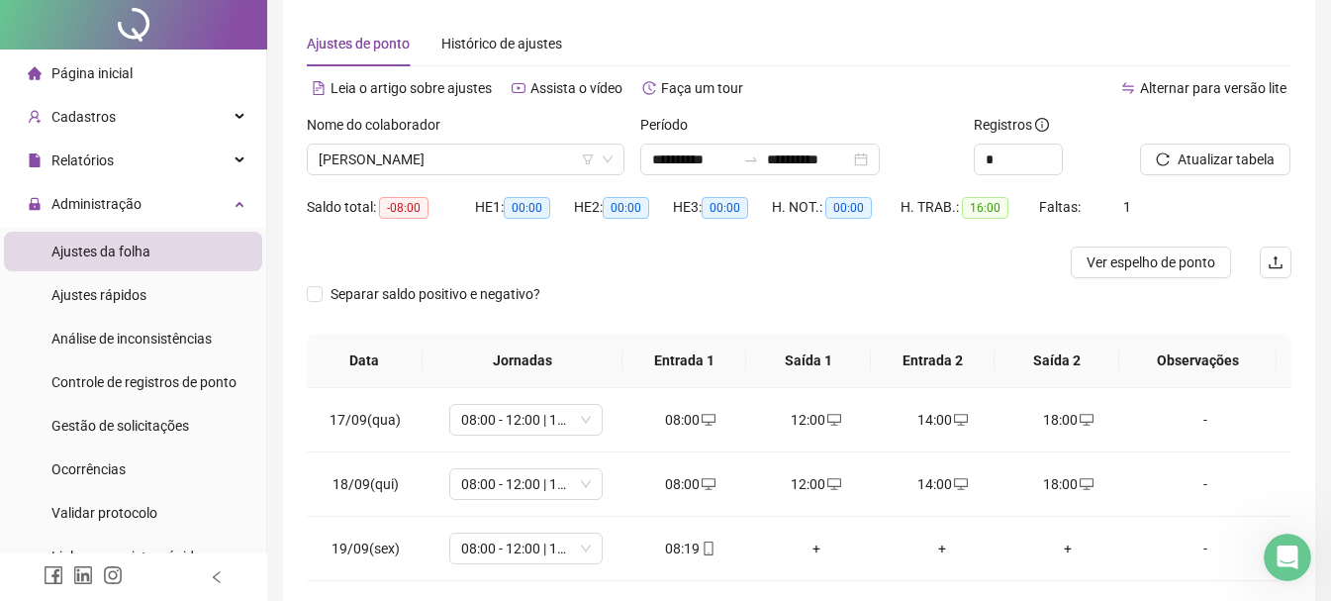
scroll to position [157, 0]
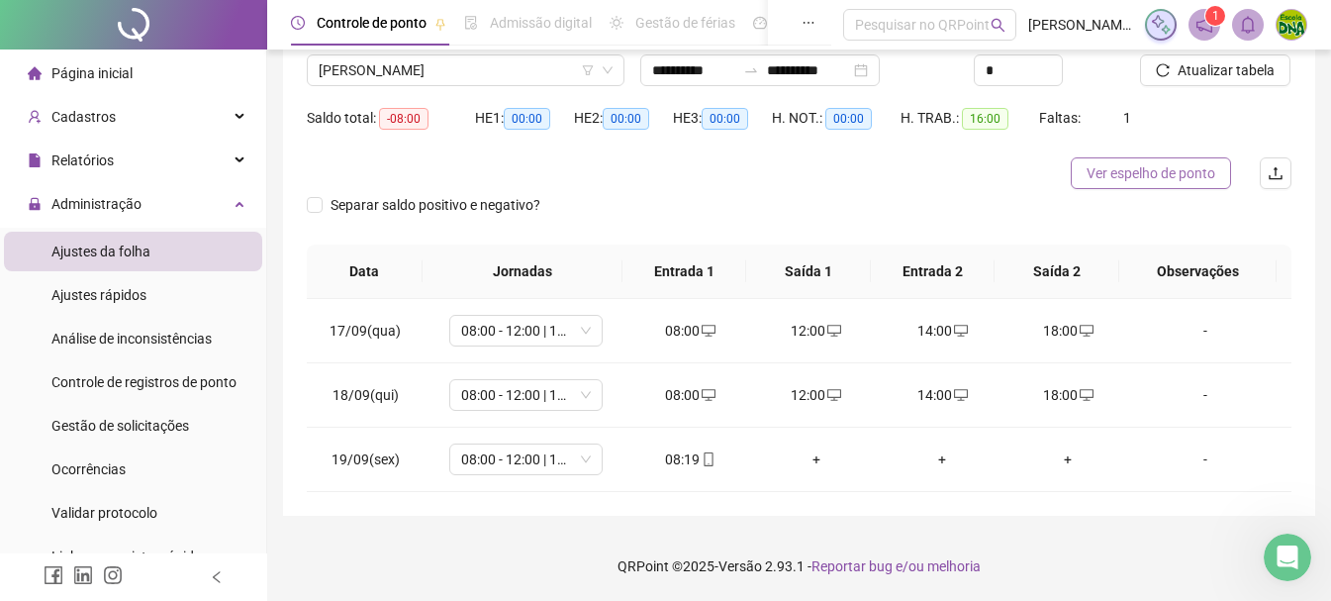
click at [1171, 165] on span "Ver espelho de ponto" at bounding box center [1150, 173] width 129 height 22
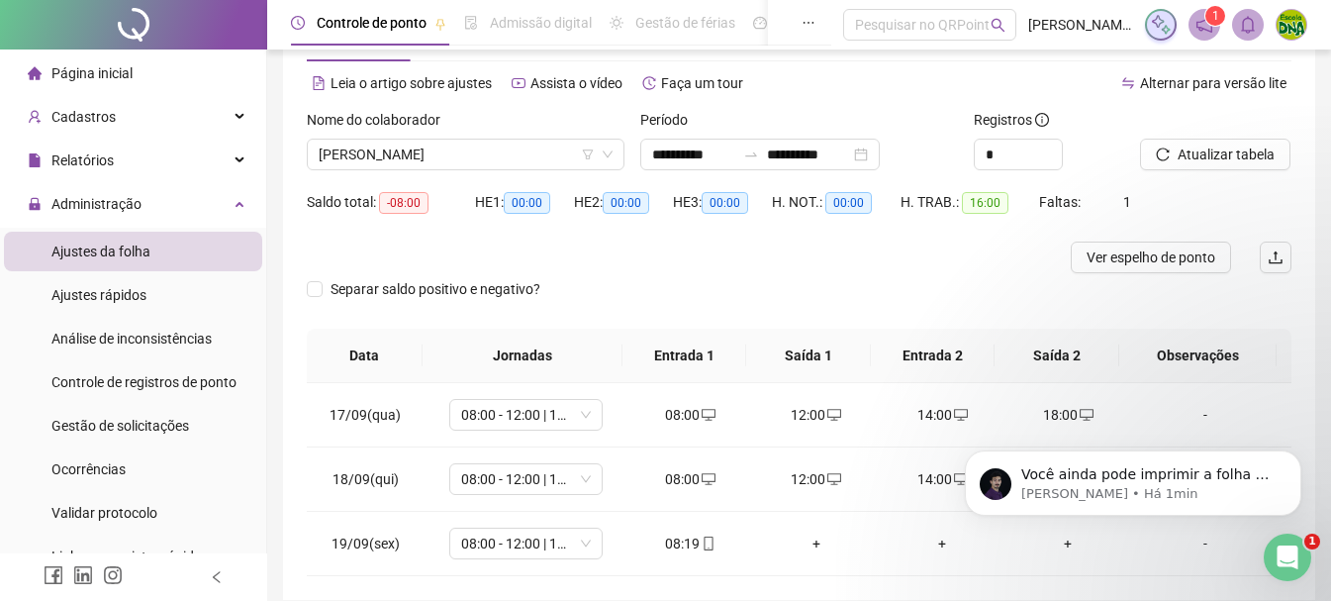
scroll to position [99, 0]
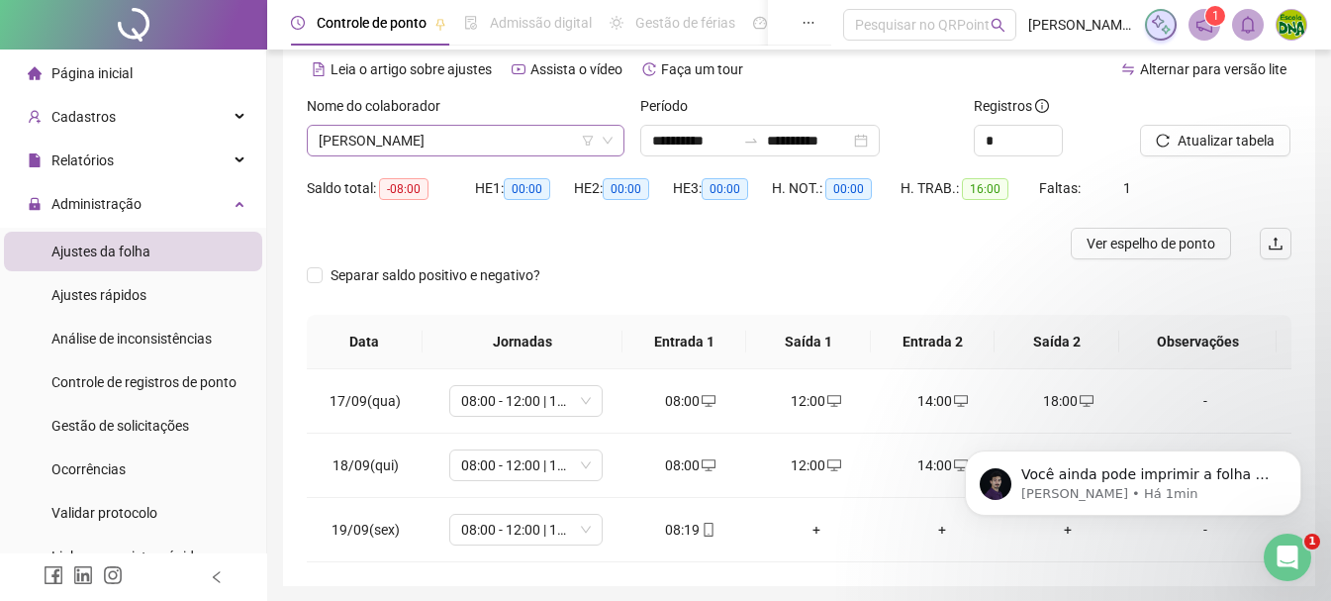
click at [534, 135] on span "ITALO DELANO ALVES LOPES" at bounding box center [466, 141] width 294 height 30
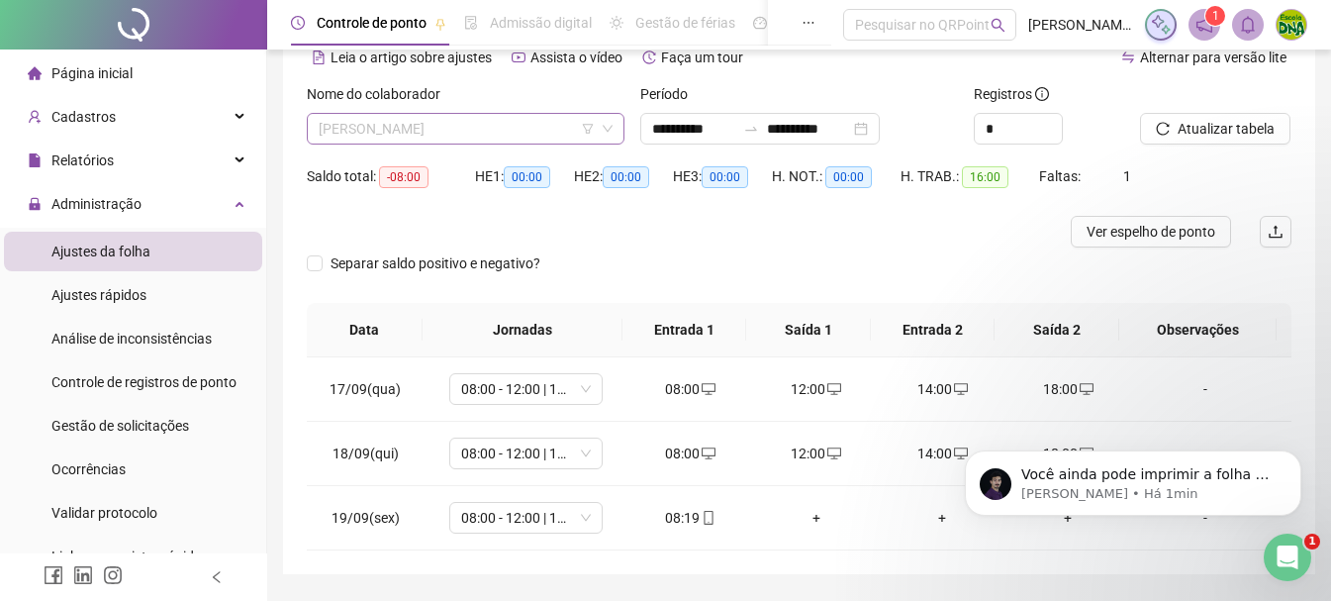
scroll to position [1140, 0]
click at [535, 120] on span "ITALO DELANO ALVES LOPES" at bounding box center [466, 129] width 294 height 30
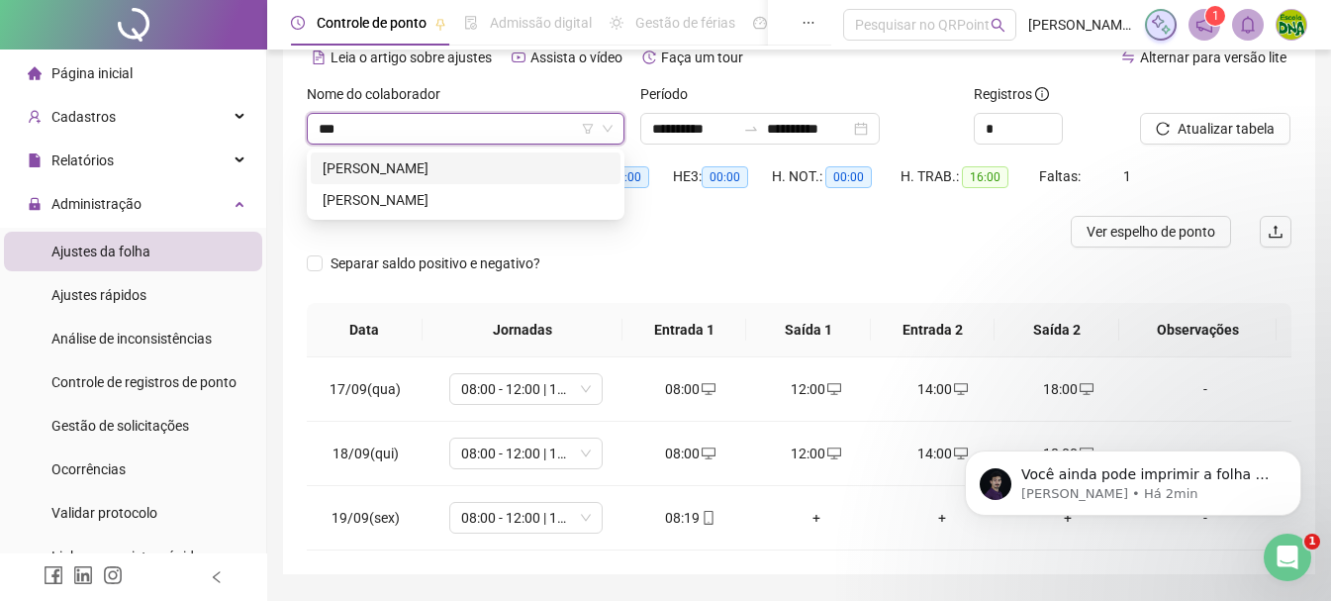
scroll to position [0, 0]
type input "******"
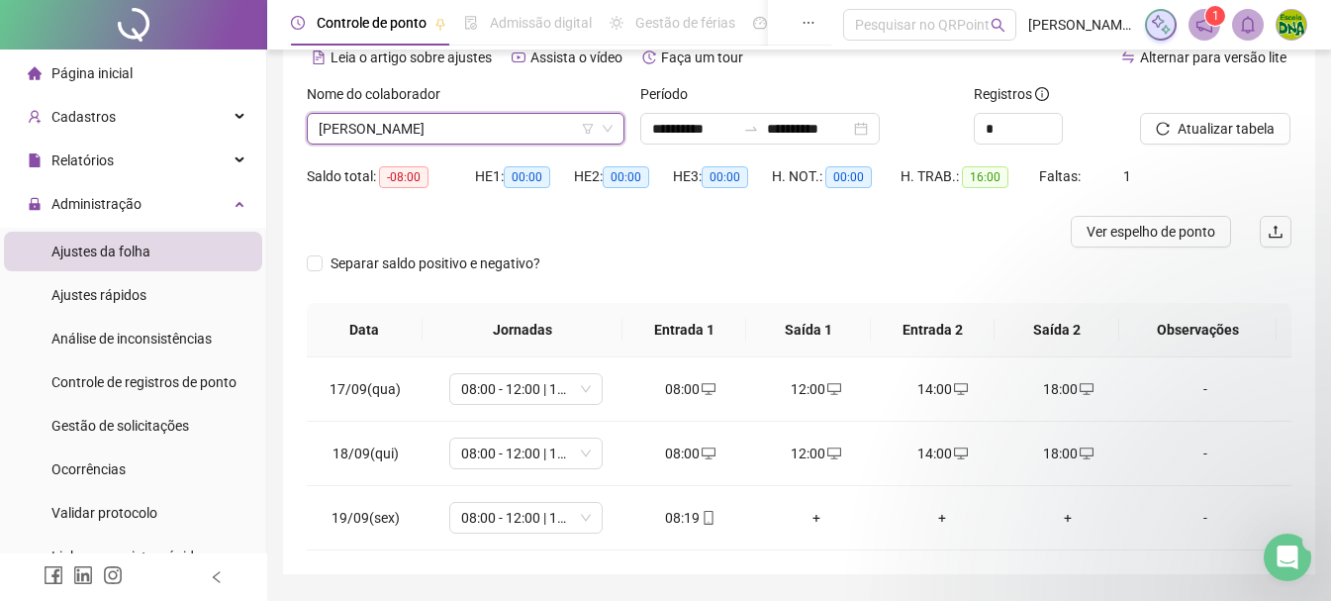
click at [569, 130] on span "ITALO DELANO ALVES LOPES" at bounding box center [466, 129] width 294 height 30
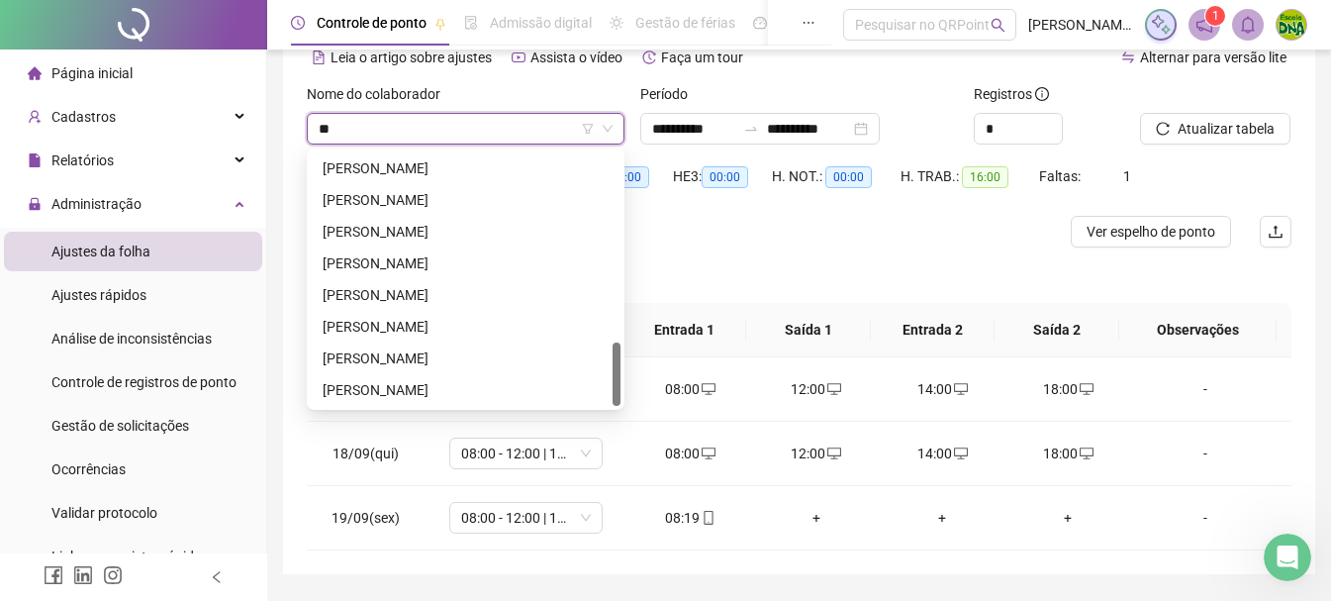
scroll to position [760, 0]
type input "****"
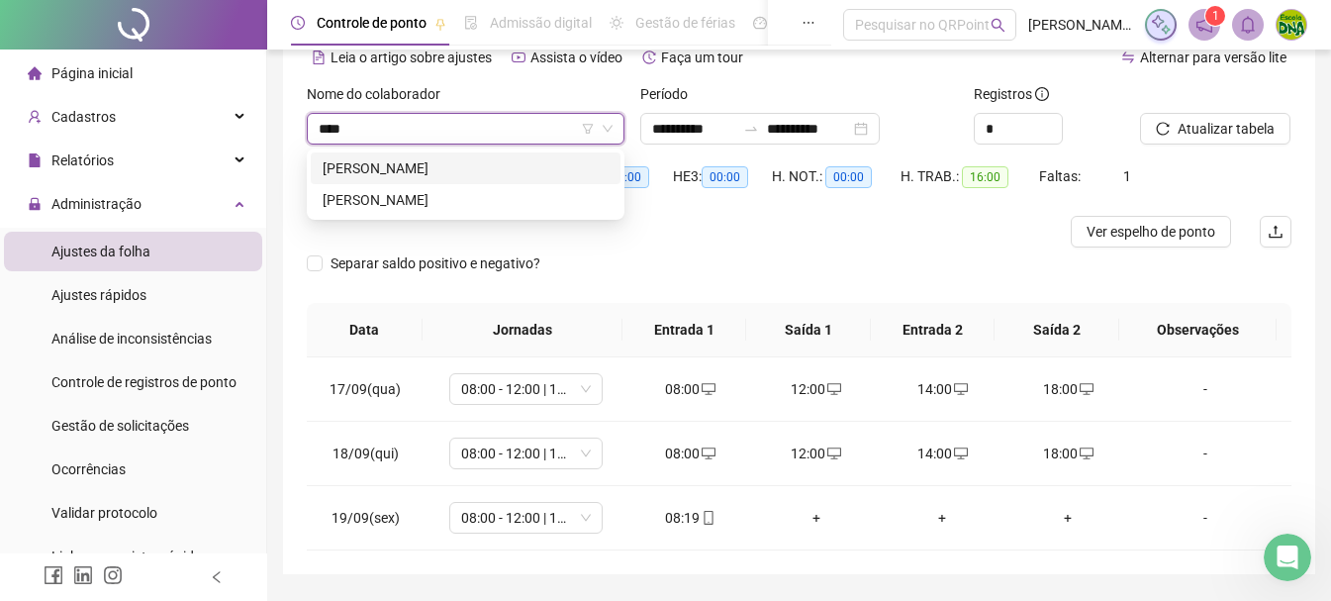
click at [497, 192] on div "[PERSON_NAME]" at bounding box center [466, 200] width 286 height 22
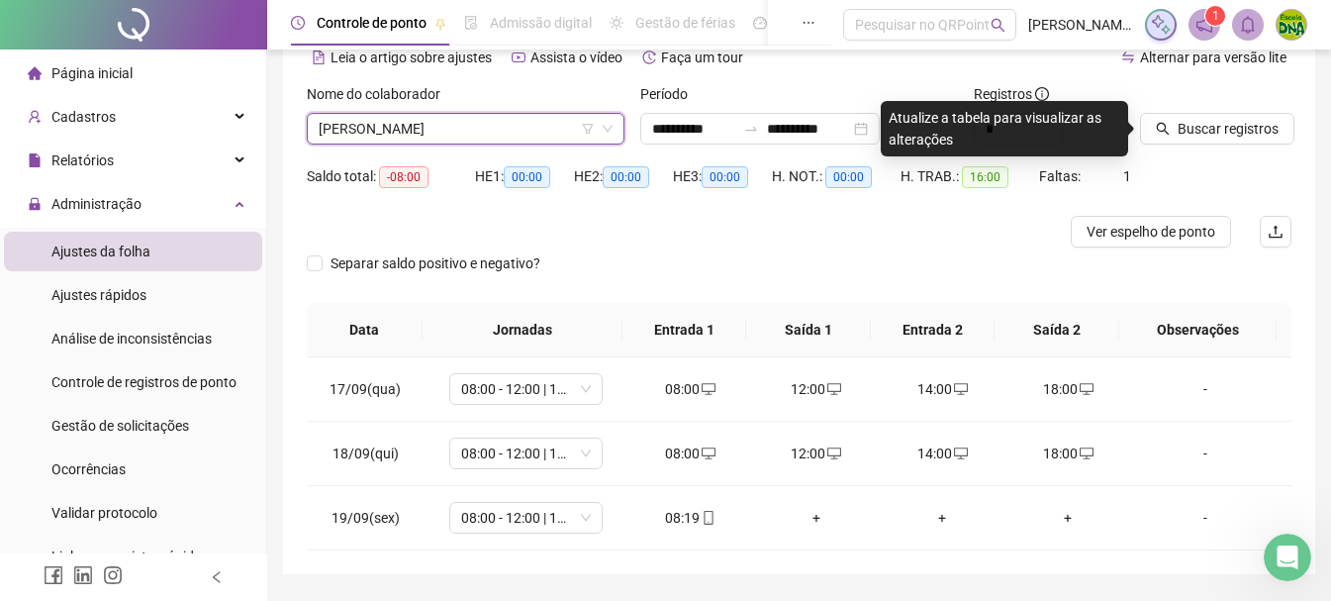
drag, startPoint x: 1195, startPoint y: 122, endPoint x: 724, endPoint y: 226, distance: 482.3
click at [1198, 122] on span "Buscar registros" at bounding box center [1227, 129] width 101 height 22
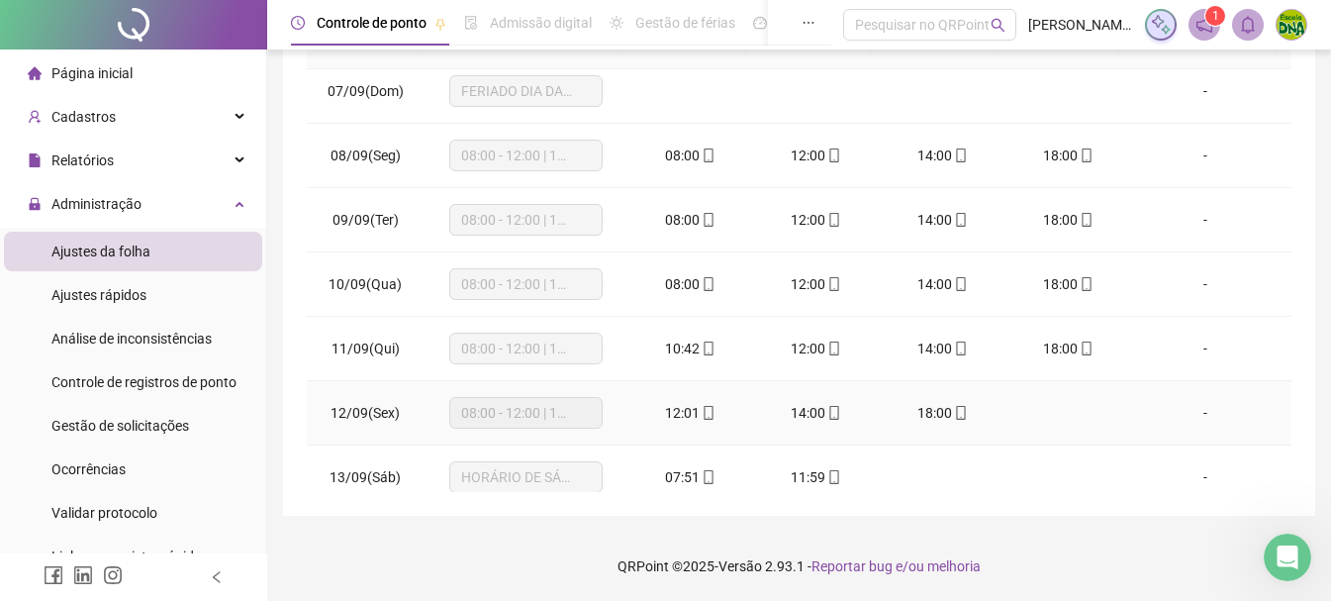
scroll to position [799, 0]
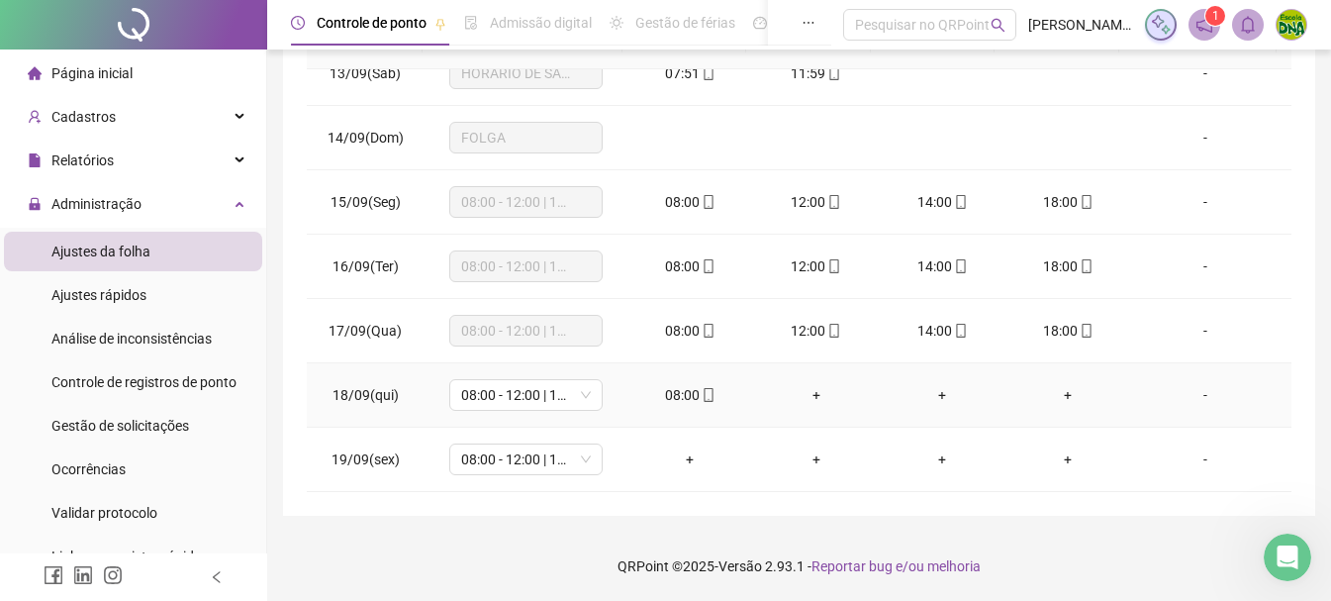
click at [803, 390] on div "+" at bounding box center [816, 395] width 94 height 22
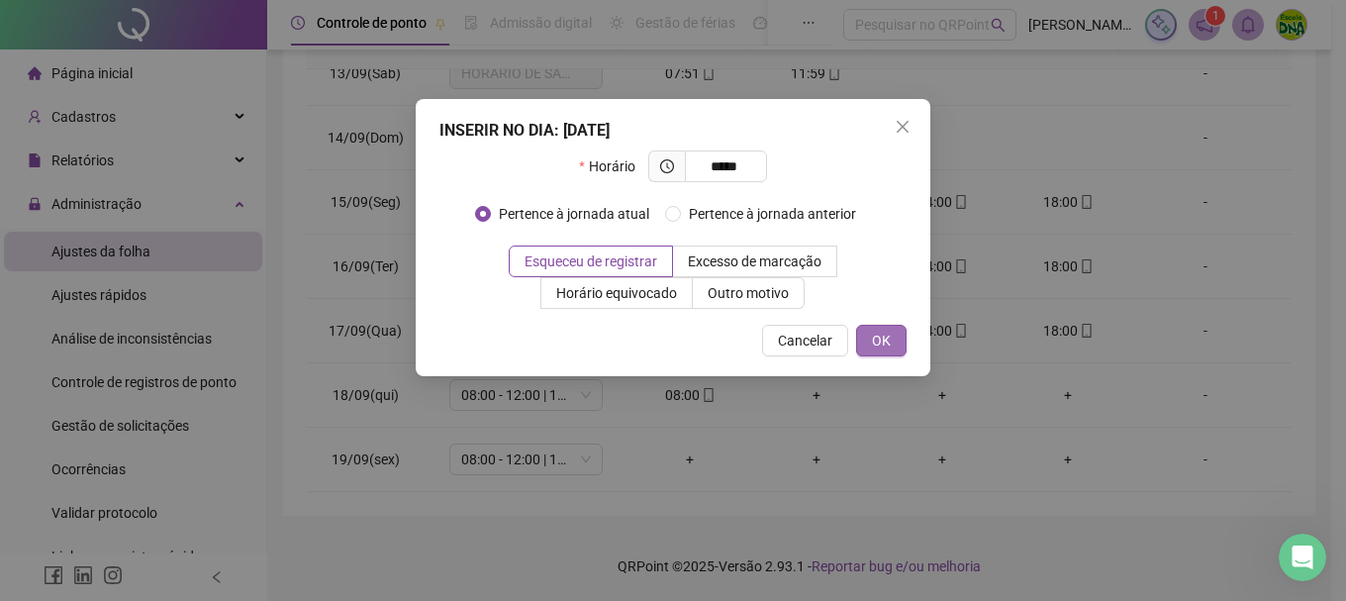
type input "*****"
click at [883, 327] on button "OK" at bounding box center [881, 341] width 50 height 32
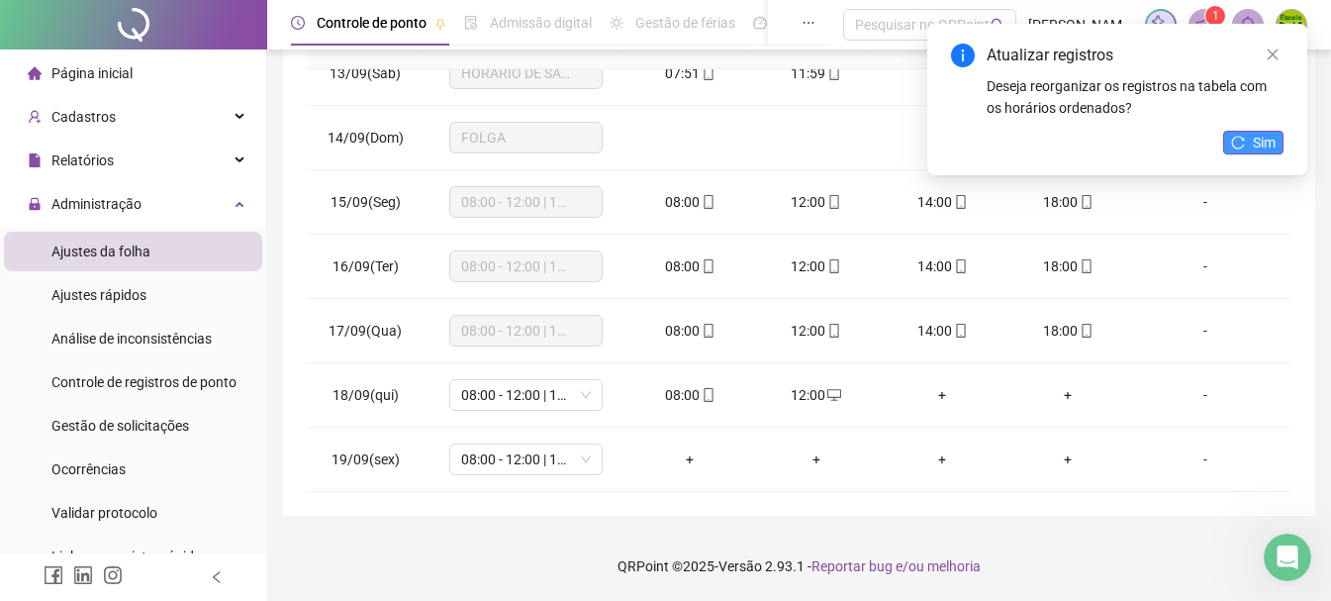
click at [1255, 141] on span "Sim" at bounding box center [1264, 143] width 23 height 22
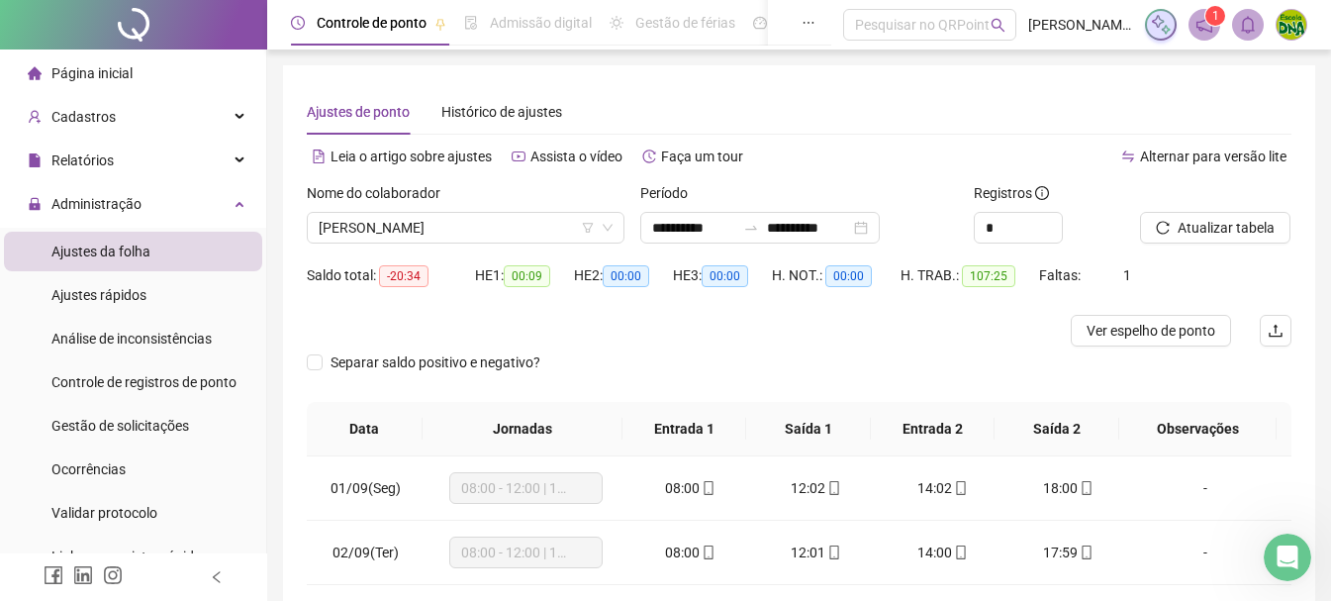
scroll to position [0, 0]
click at [485, 238] on span "[PERSON_NAME]" at bounding box center [466, 228] width 294 height 30
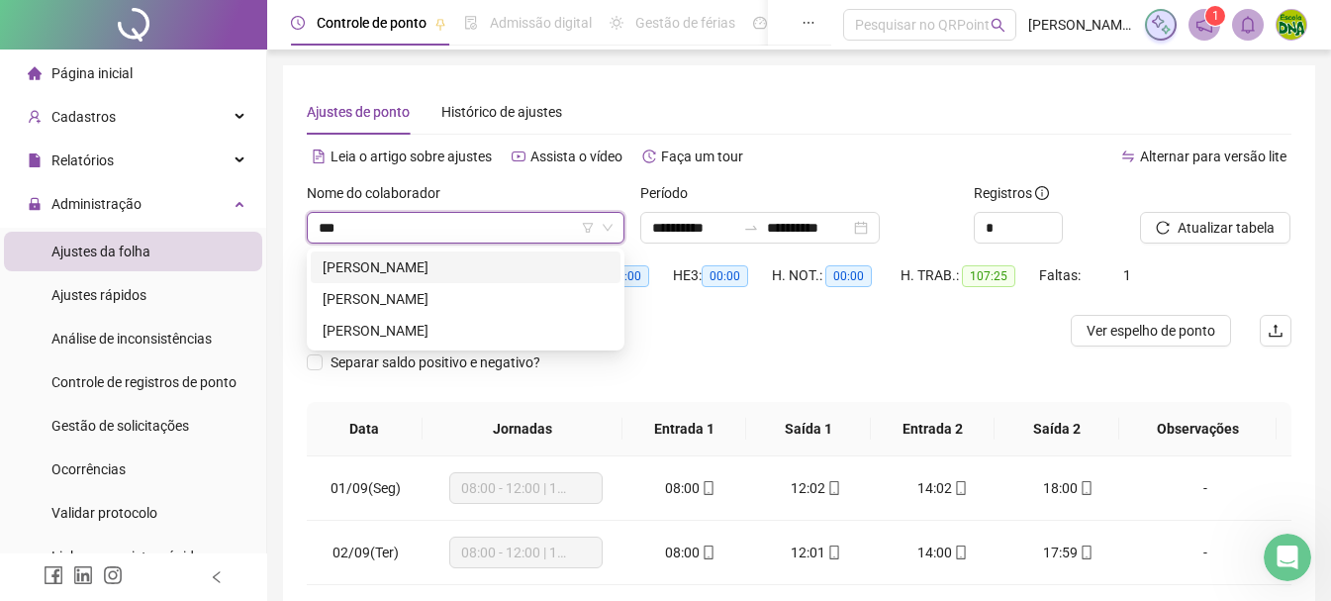
type input "****"
click at [467, 295] on div "[PERSON_NAME]" at bounding box center [466, 299] width 286 height 22
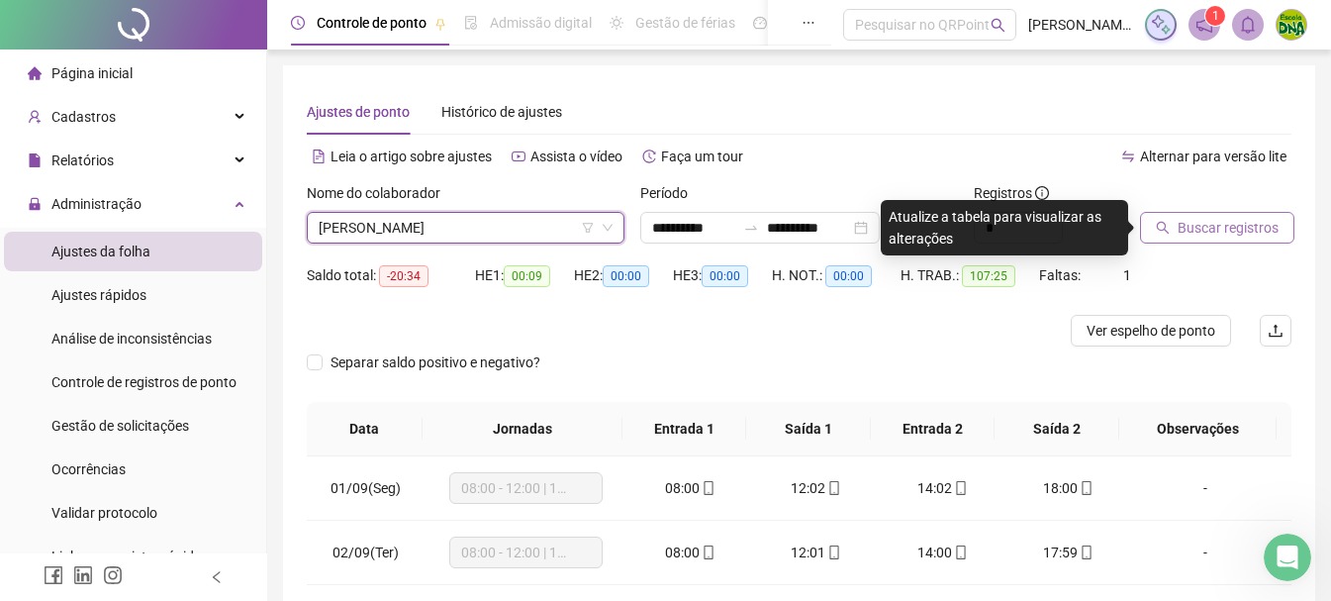
click at [1179, 233] on span "Buscar registros" at bounding box center [1227, 228] width 101 height 22
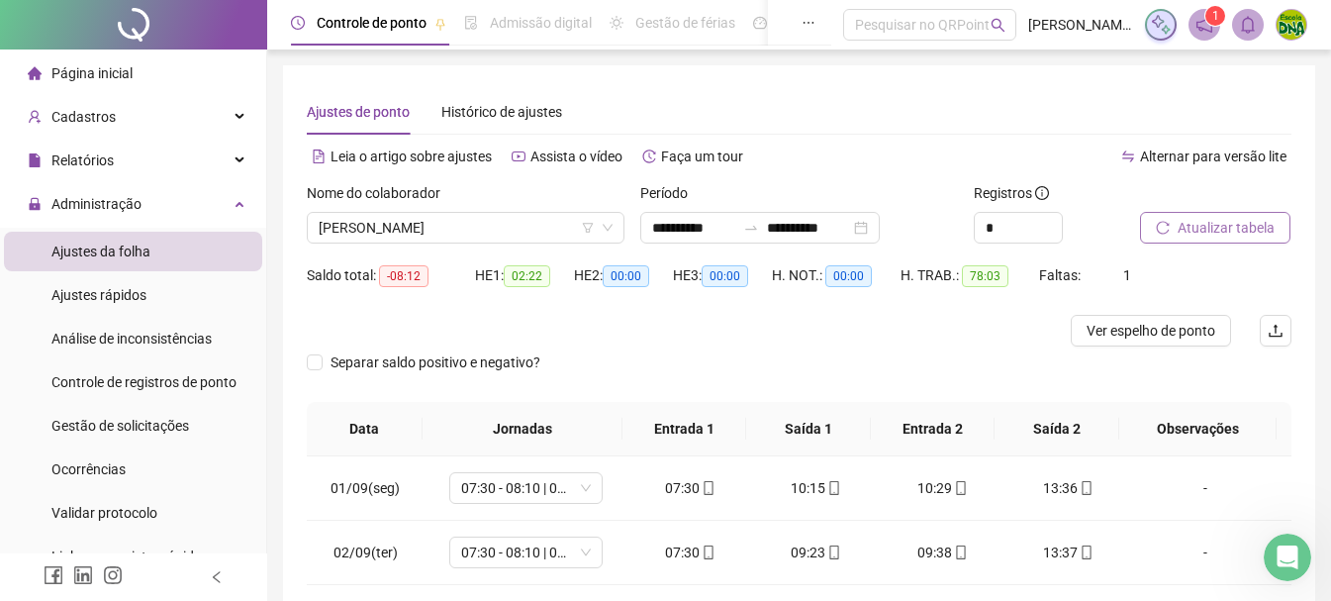
click at [1162, 223] on icon "reload" at bounding box center [1163, 228] width 14 height 14
click at [880, 233] on div "**********" at bounding box center [759, 228] width 239 height 32
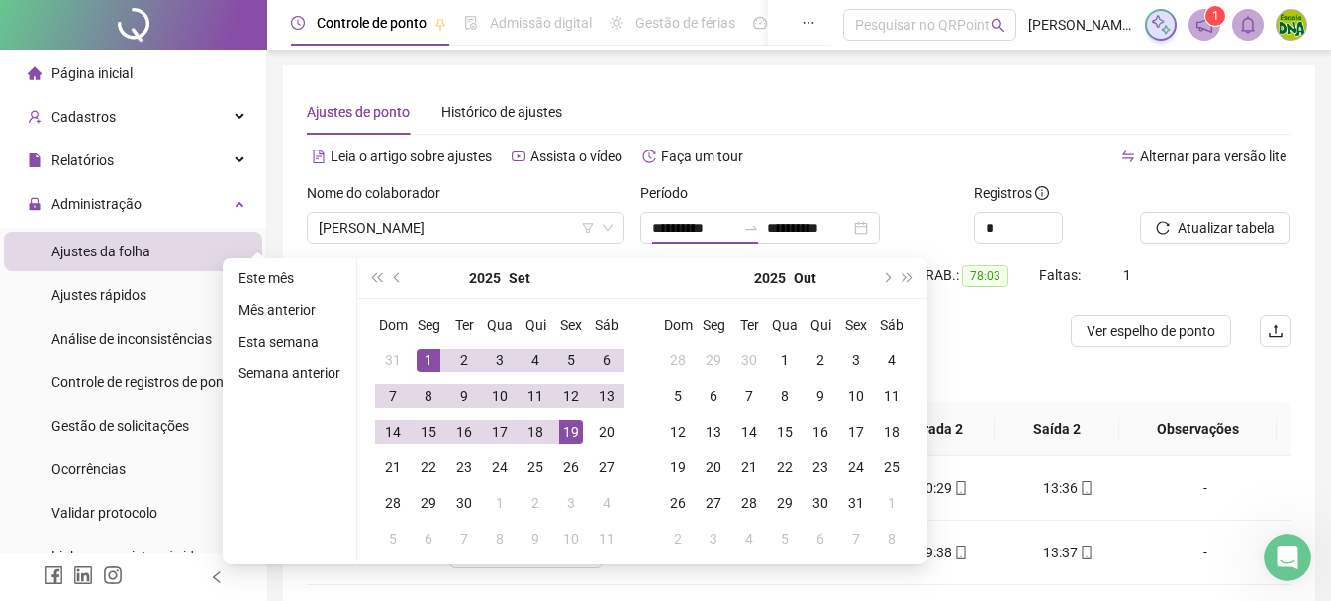
click at [921, 138] on div "**********" at bounding box center [799, 484] width 984 height 790
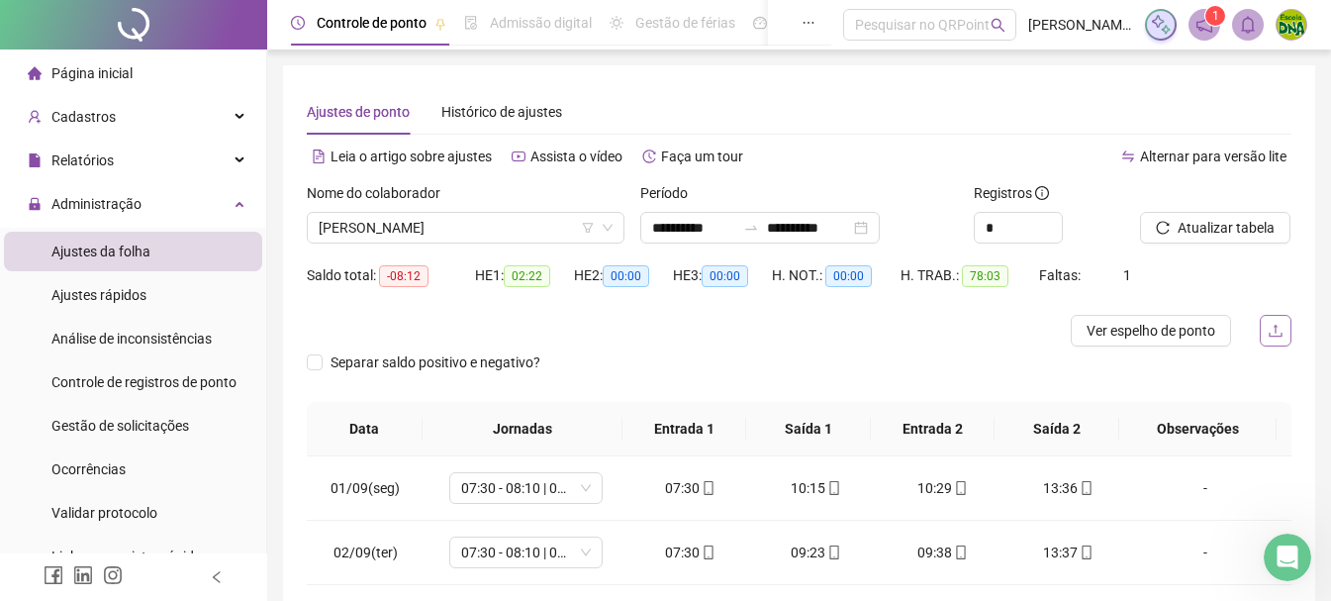
click at [1264, 325] on button "button" at bounding box center [1275, 331] width 32 height 32
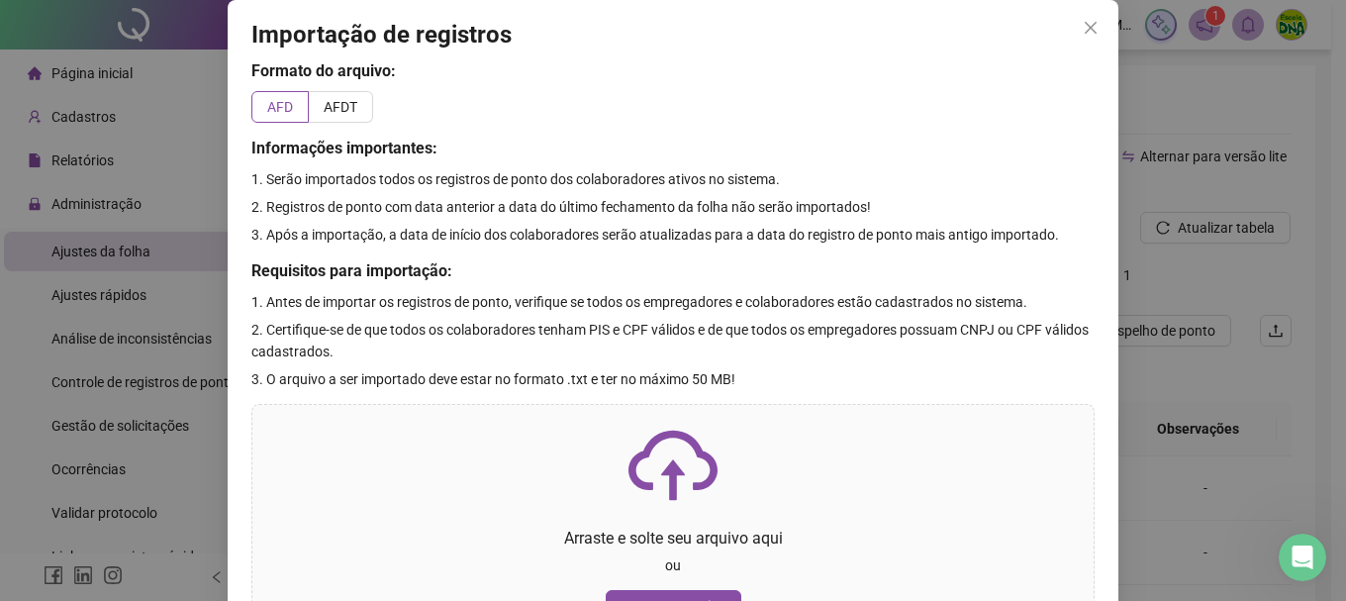
scroll to position [99, 0]
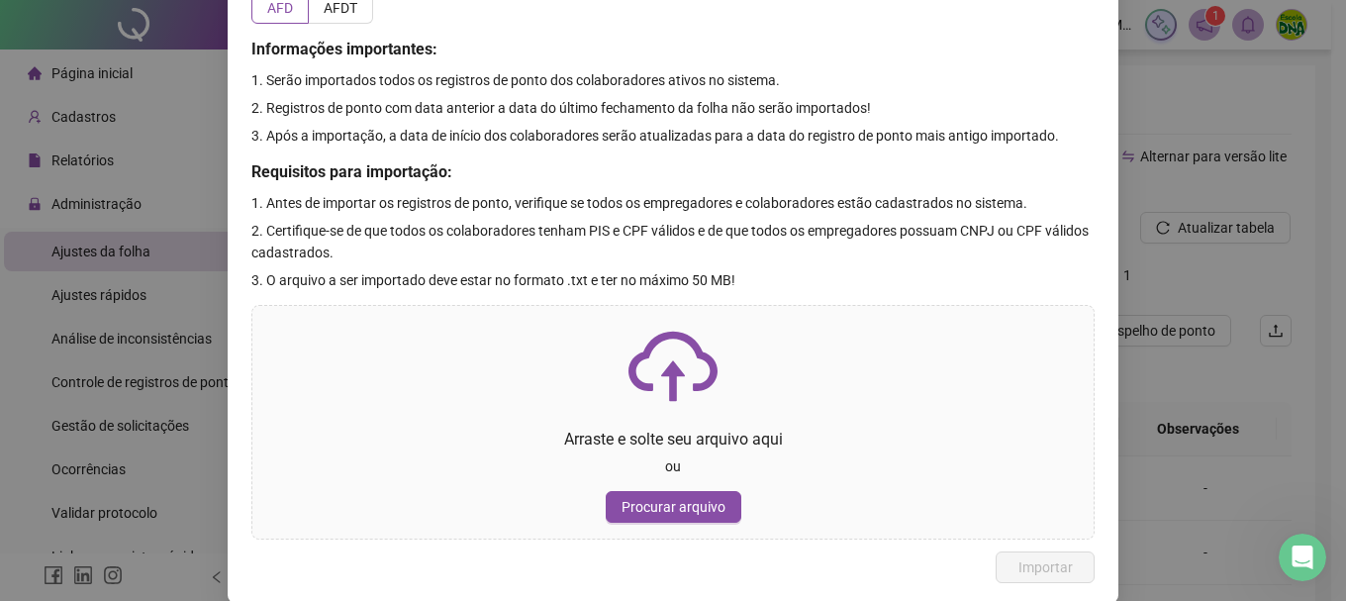
click at [1158, 82] on div "Importação de registros Formato do arquivo: AFD AFDT Informações importantes: 1…" at bounding box center [673, 300] width 1346 height 601
click at [1172, 319] on div "Importação de registros Formato do arquivo: AFD AFDT Informações importantes: 1…" at bounding box center [673, 300] width 1346 height 601
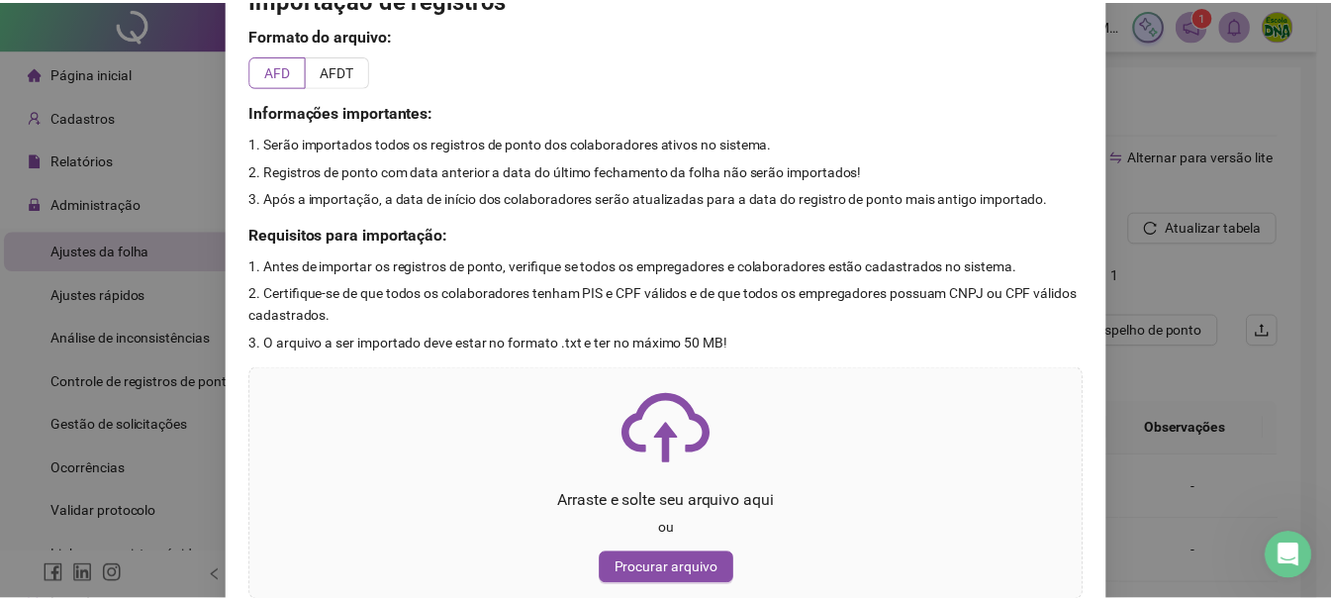
scroll to position [0, 0]
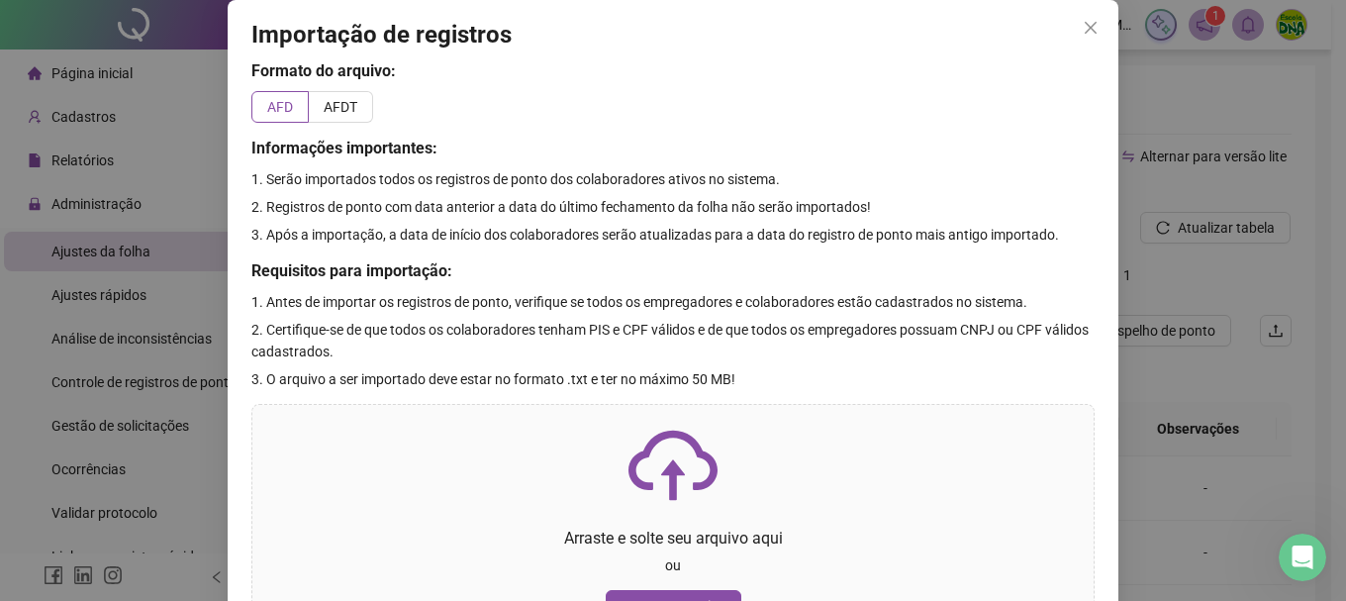
drag, startPoint x: 1076, startPoint y: 34, endPoint x: 1140, endPoint y: 186, distance: 165.0
click at [1082, 34] on icon "close" at bounding box center [1090, 28] width 16 height 16
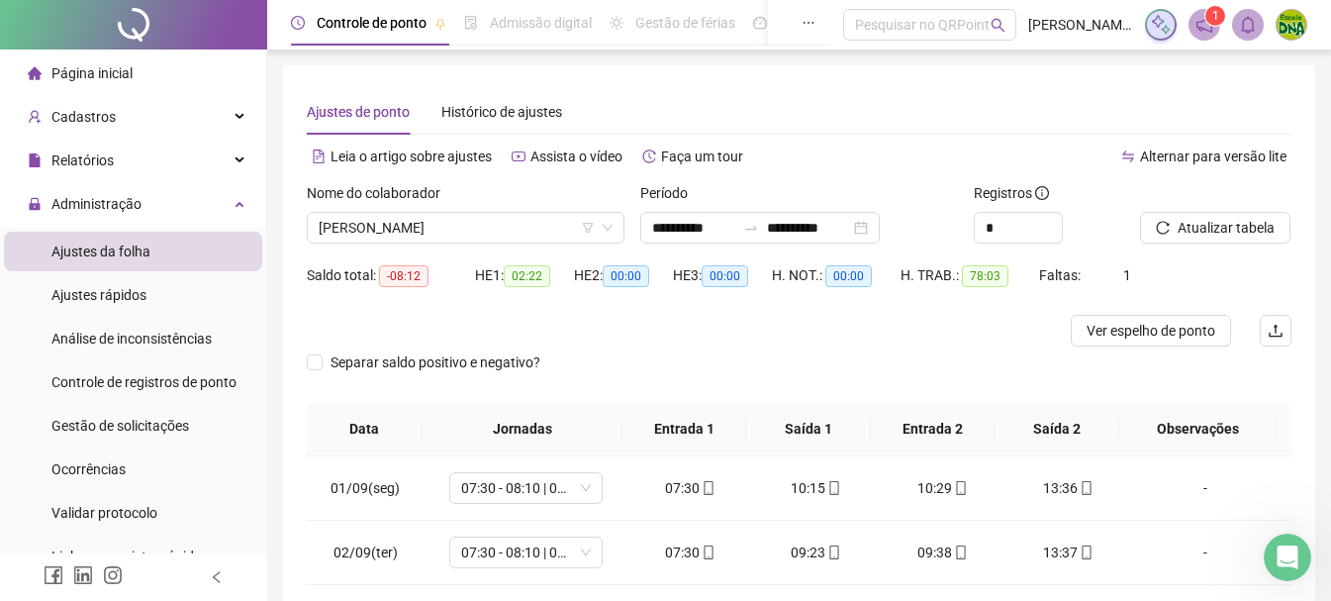
click at [1200, 346] on div "Separar saldo positivo e negativo?" at bounding box center [799, 373] width 984 height 55
click at [1193, 331] on span "Ver espelho de ponto" at bounding box center [1150, 331] width 129 height 22
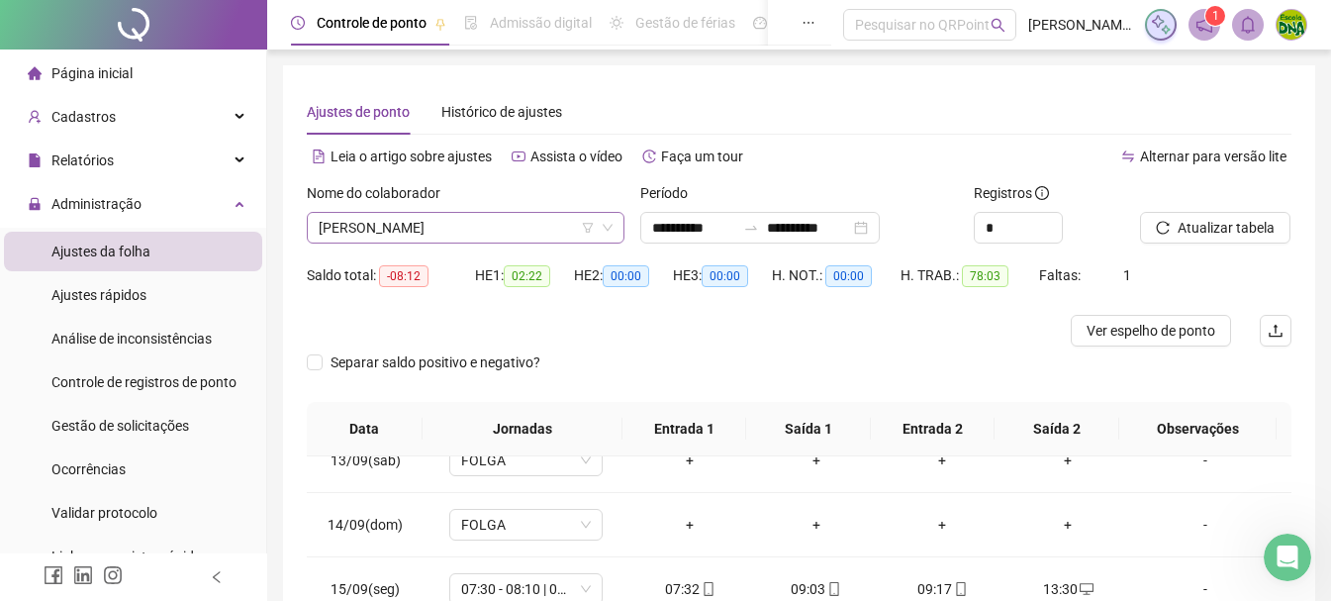
click at [582, 224] on icon "filter" at bounding box center [588, 228] width 12 height 12
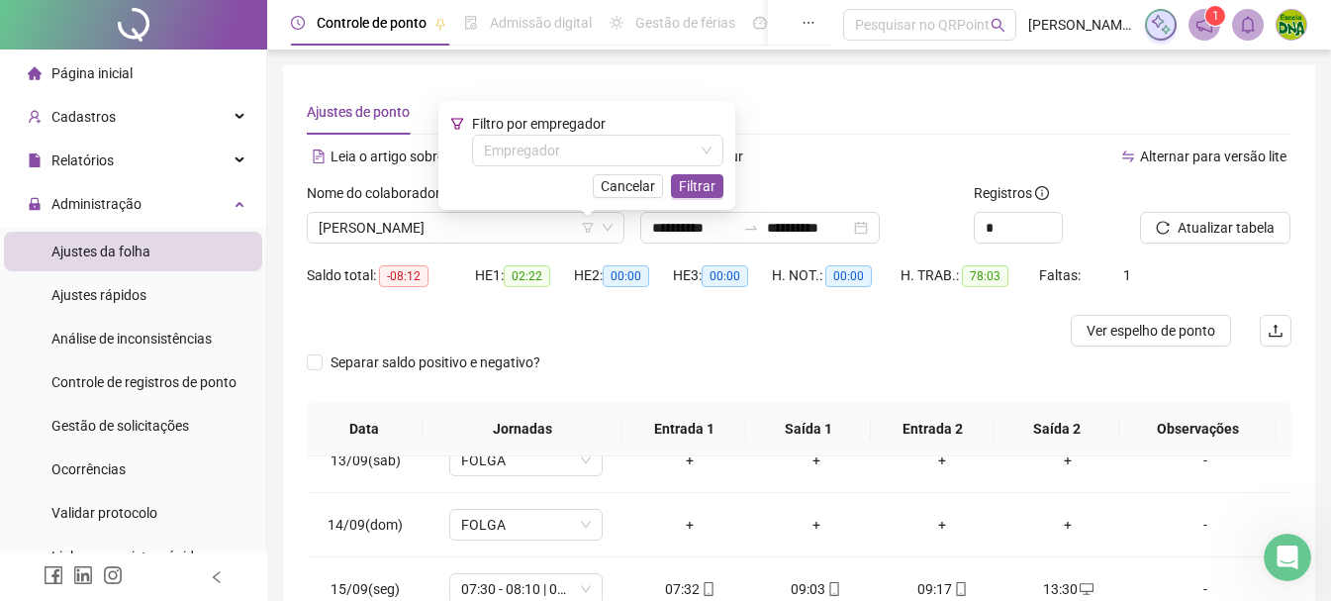
click at [919, 190] on div "Período" at bounding box center [799, 197] width 318 height 30
click at [677, 141] on input "search" at bounding box center [589, 151] width 210 height 30
click at [796, 144] on div "Leia o artigo sobre ajustes Assista o vídeo Faça um tour" at bounding box center [553, 156] width 493 height 32
click at [705, 151] on icon "down" at bounding box center [706, 150] width 12 height 12
click at [599, 155] on input "search" at bounding box center [589, 151] width 210 height 30
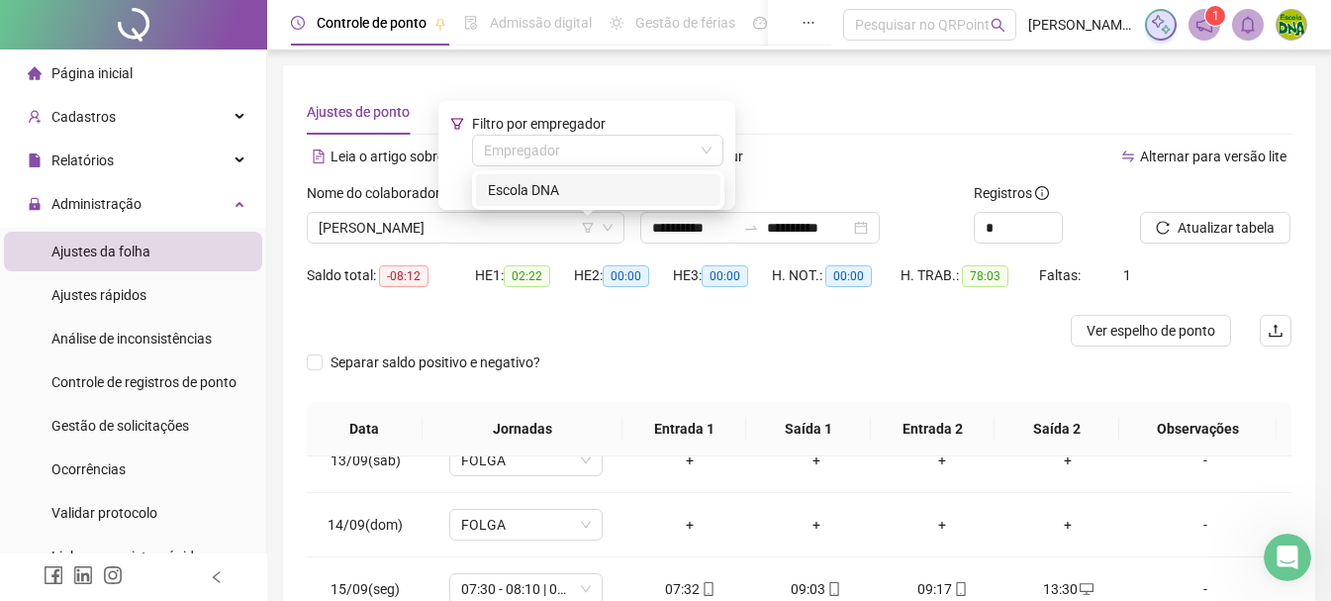
click at [601, 193] on div "Escola DNA" at bounding box center [598, 190] width 221 height 22
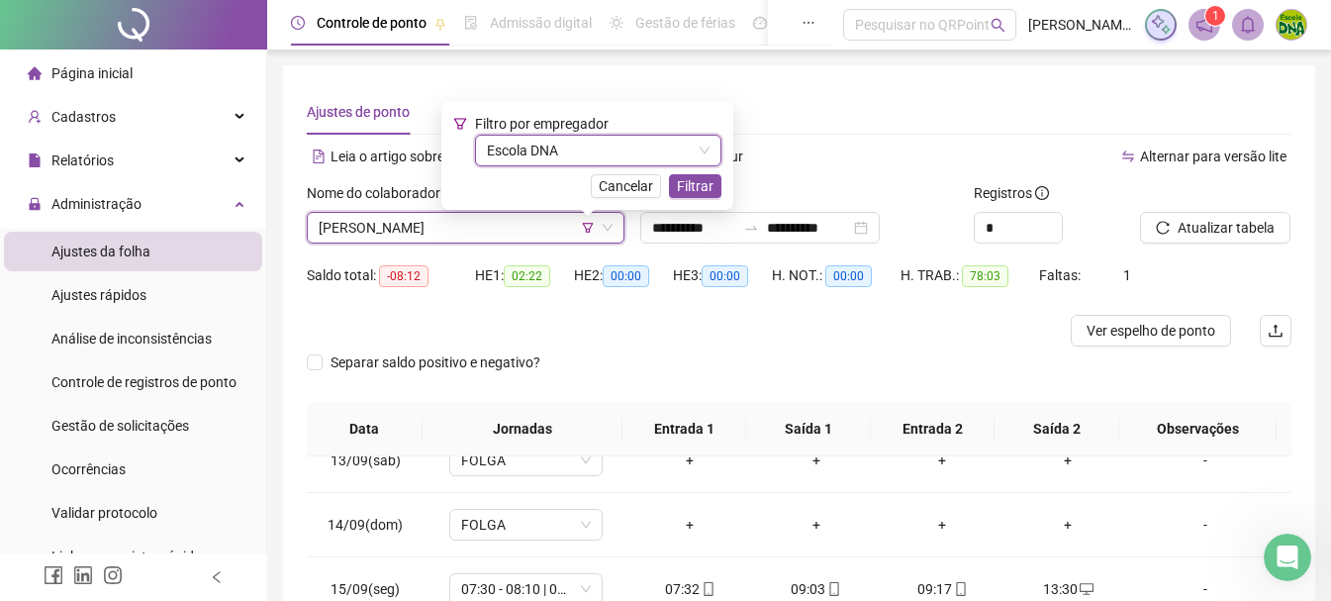
click at [576, 337] on div at bounding box center [676, 331] width 738 height 32
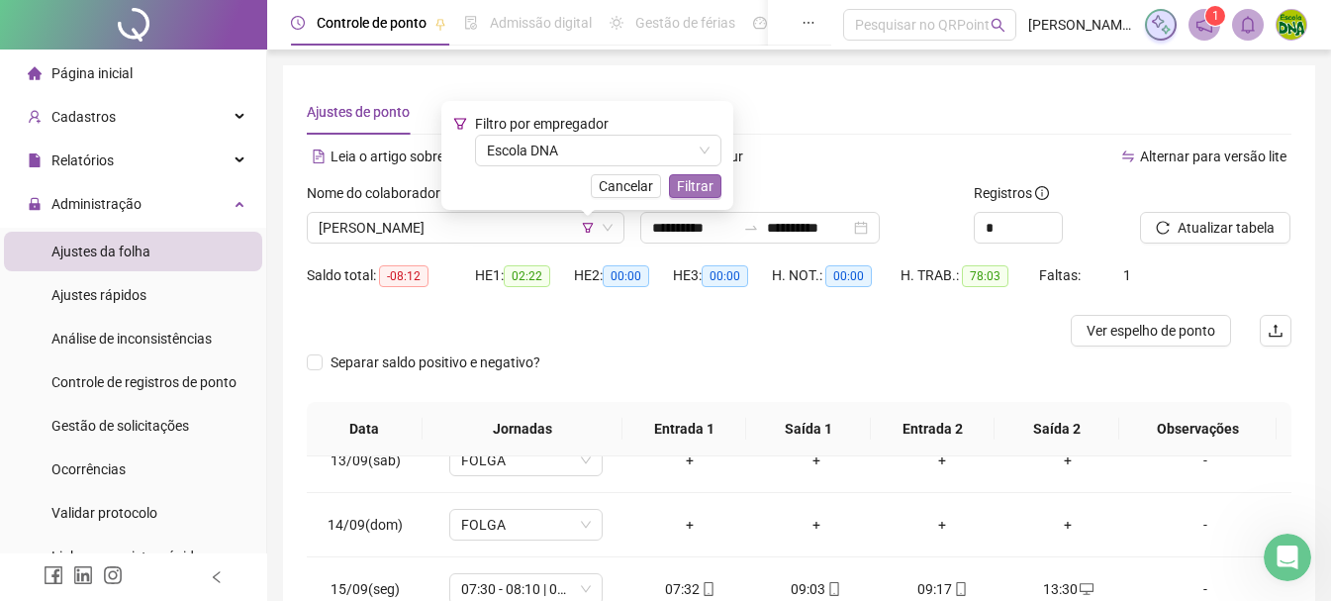
click at [687, 193] on span "Filtrar" at bounding box center [695, 186] width 37 height 22
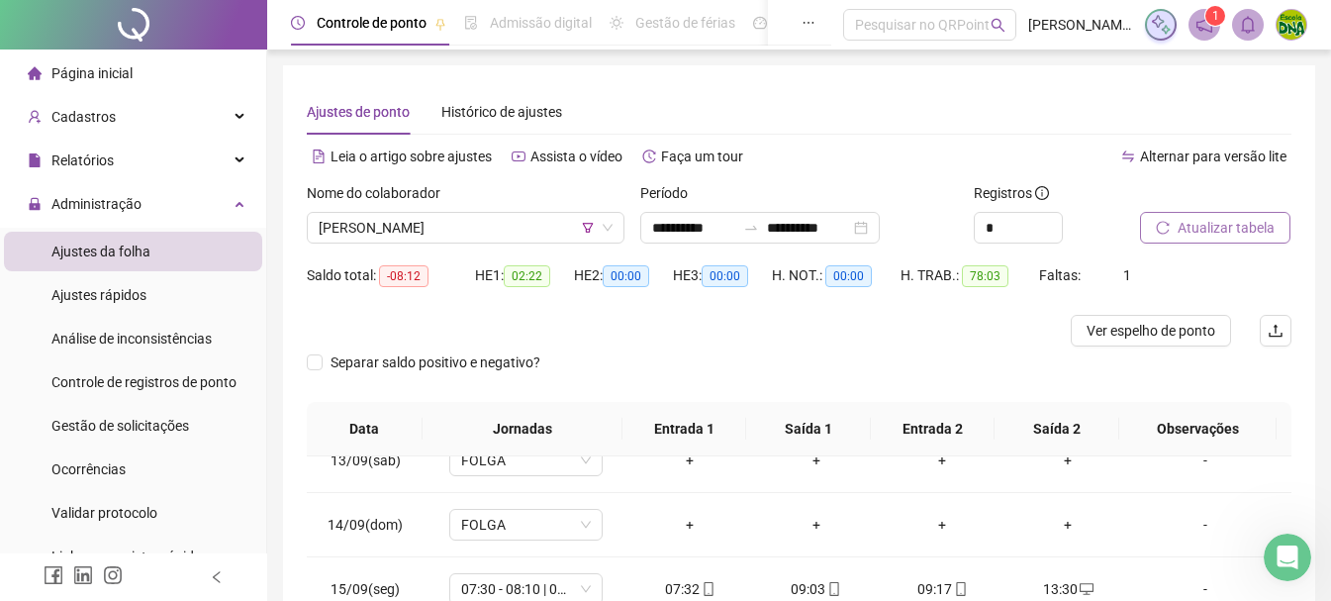
click at [1151, 238] on button "Atualizar tabela" at bounding box center [1215, 228] width 150 height 32
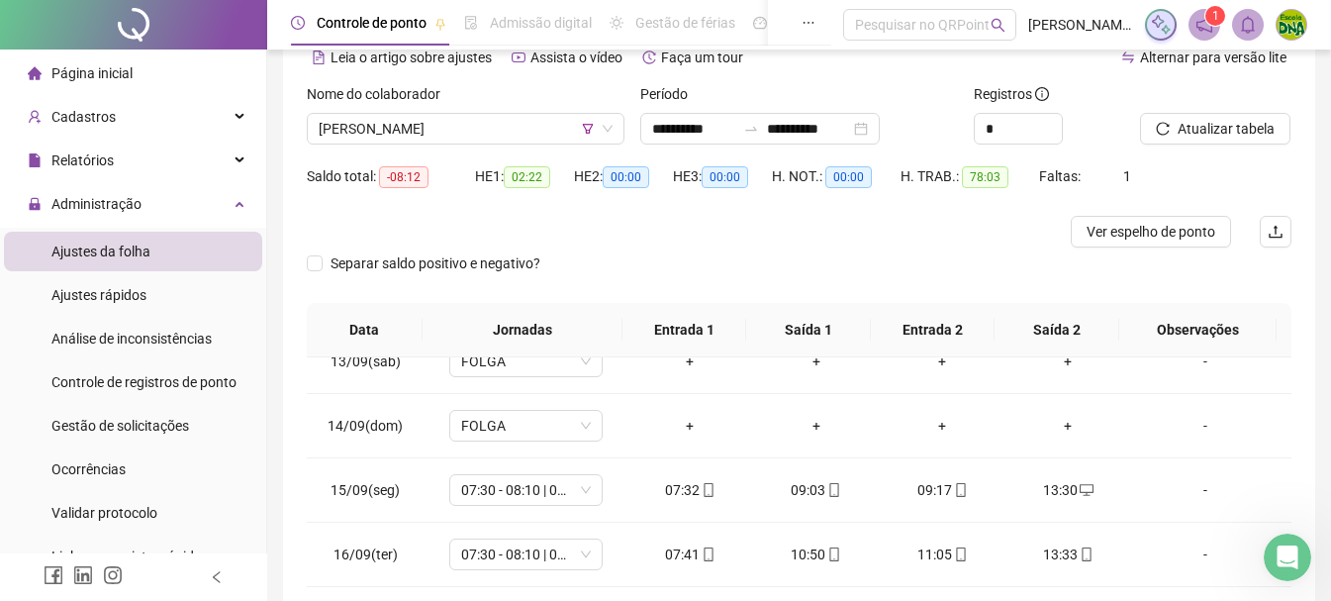
click at [404, 170] on span "-08:12" at bounding box center [403, 177] width 49 height 22
click at [992, 180] on span "78:03" at bounding box center [985, 177] width 46 height 22
click at [1099, 185] on div "Faltas: 1" at bounding box center [1080, 176] width 82 height 22
click at [1108, 183] on div "Faltas: 1" at bounding box center [1080, 176] width 82 height 22
click at [961, 163] on div "H. TRAB.: 78:03" at bounding box center [969, 176] width 139 height 32
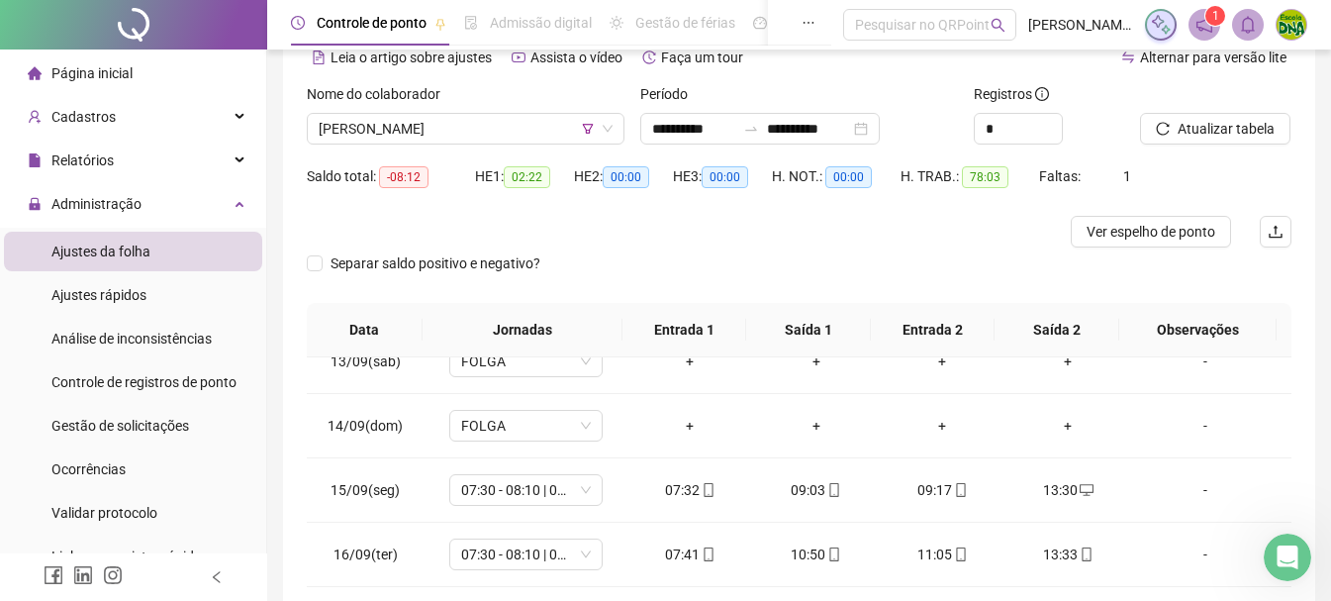
drag, startPoint x: 603, startPoint y: 200, endPoint x: 640, endPoint y: 199, distance: 37.6
click at [604, 201] on div "HE 2: 00:00" at bounding box center [623, 187] width 99 height 55
click at [686, 188] on div "HE 3: 00:00" at bounding box center [722, 176] width 99 height 32
click at [666, 184] on div "HE 2: 00:00" at bounding box center [623, 176] width 99 height 23
click at [622, 186] on span "00:00" at bounding box center [626, 177] width 46 height 22
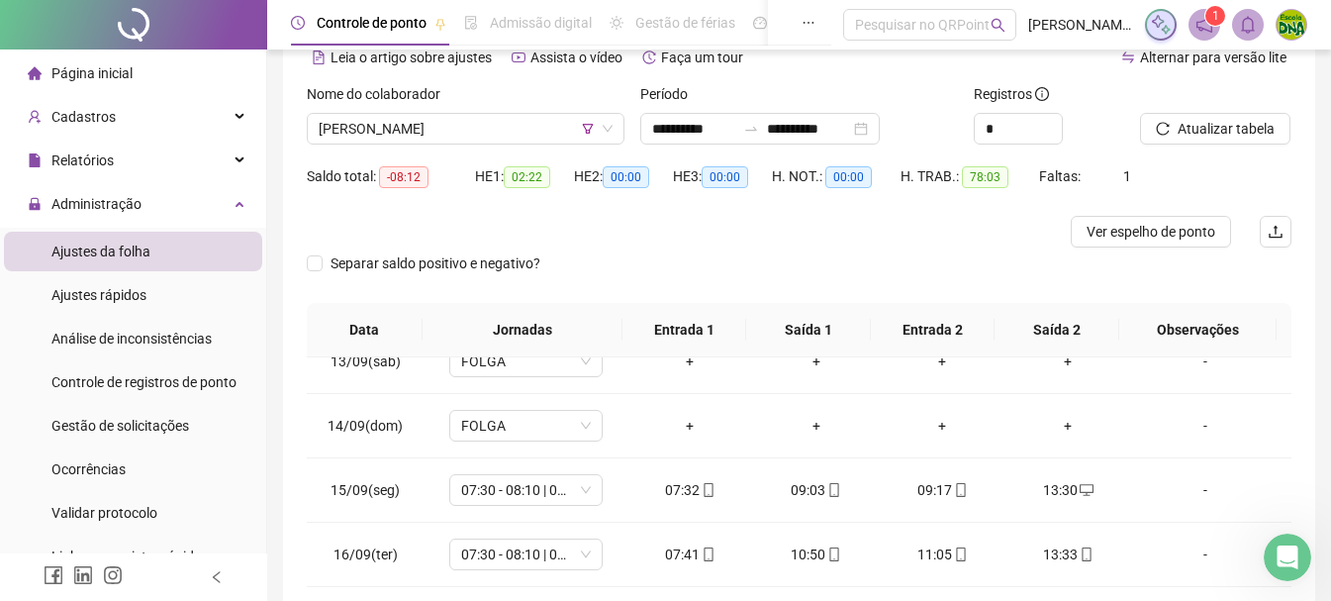
scroll to position [0, 0]
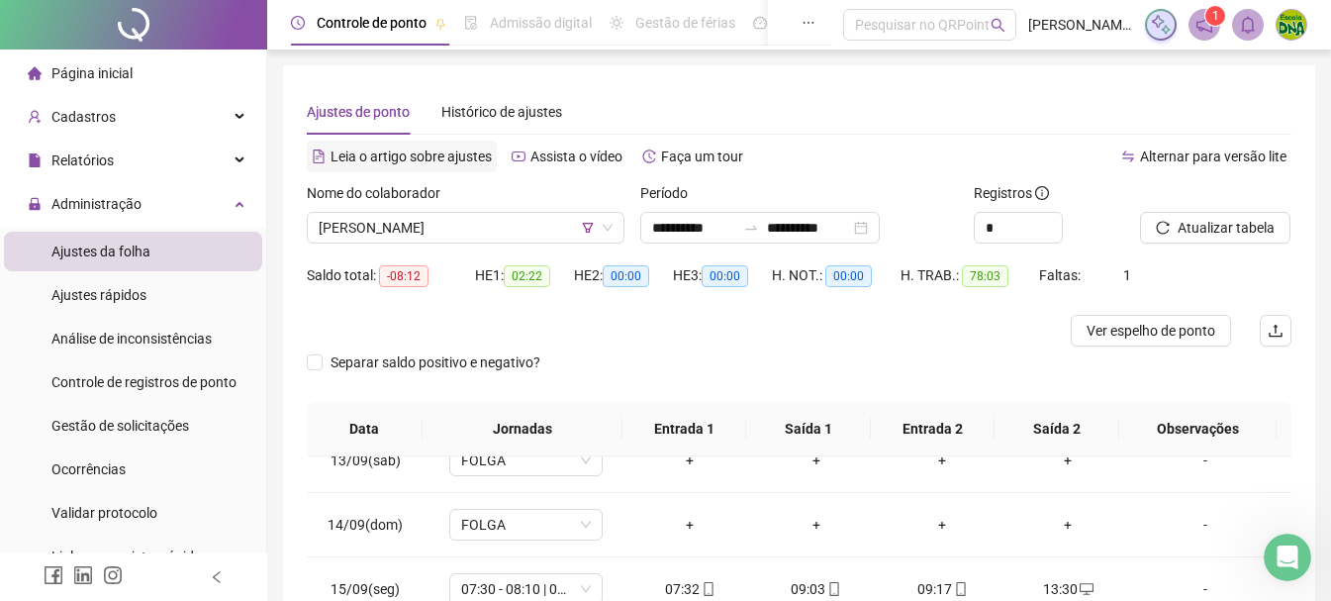
click at [460, 149] on span "Leia o artigo sobre ajustes" at bounding box center [410, 156] width 161 height 16
click at [974, 26] on div "Pesquisar no QRPoint" at bounding box center [929, 25] width 173 height 32
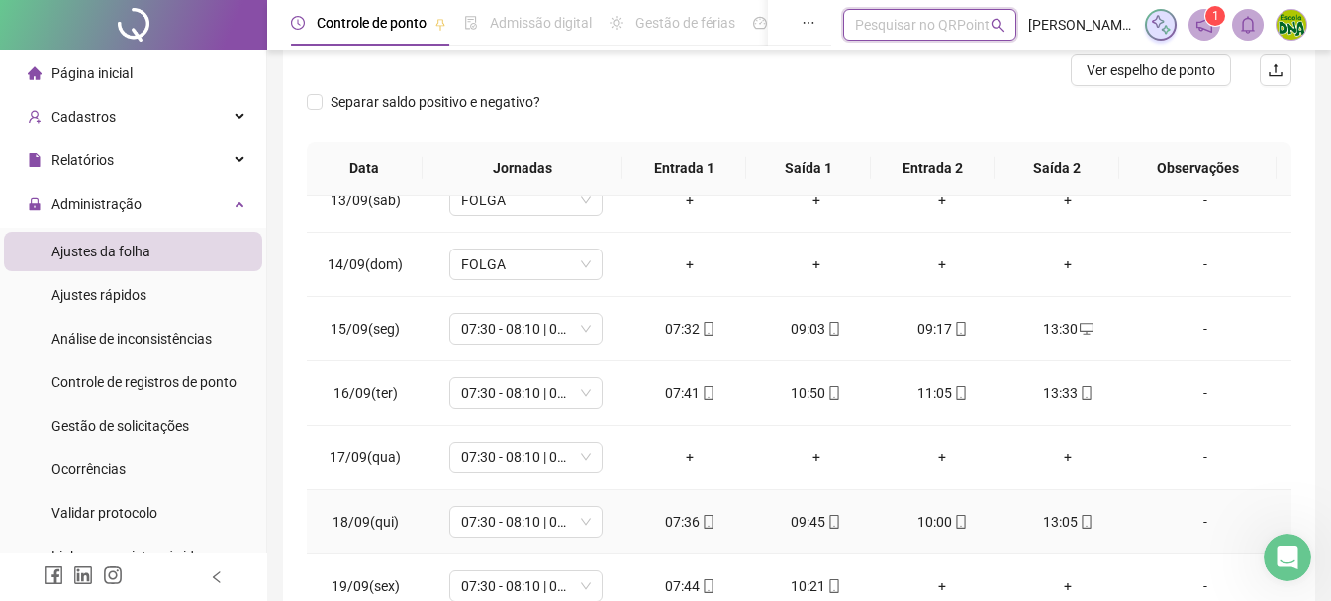
scroll to position [387, 0]
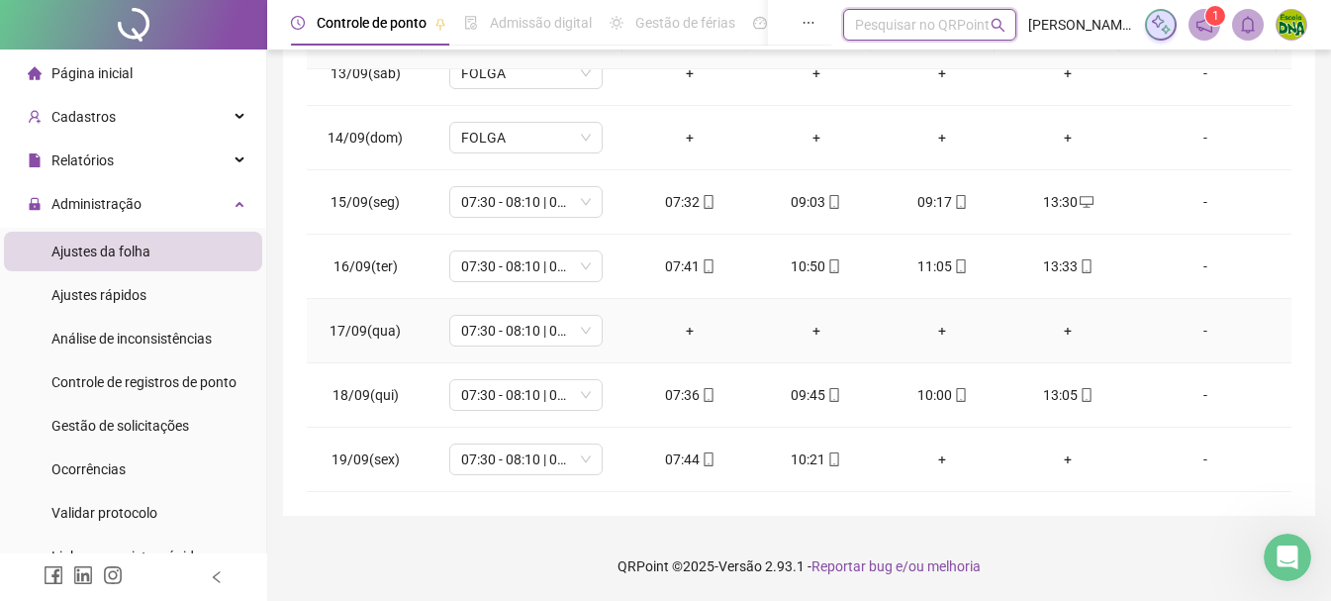
click at [1189, 325] on div "-" at bounding box center [1205, 331] width 117 height 22
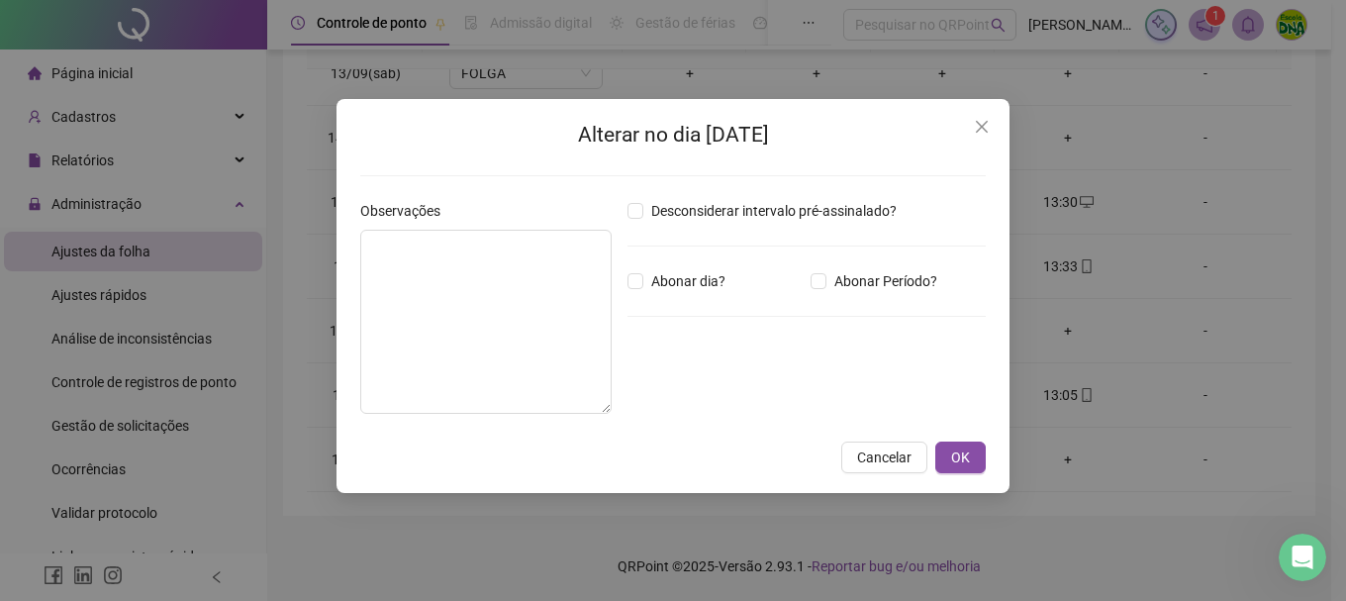
click at [976, 118] on button "Close" at bounding box center [982, 127] width 32 height 32
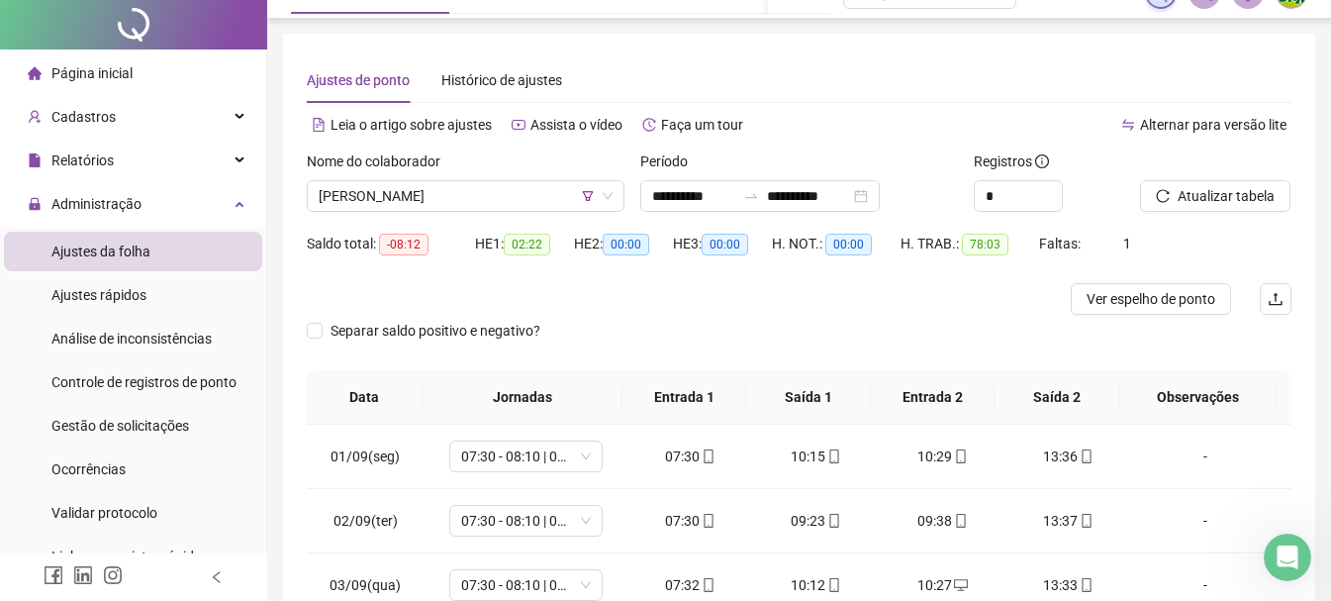
scroll to position [0, 0]
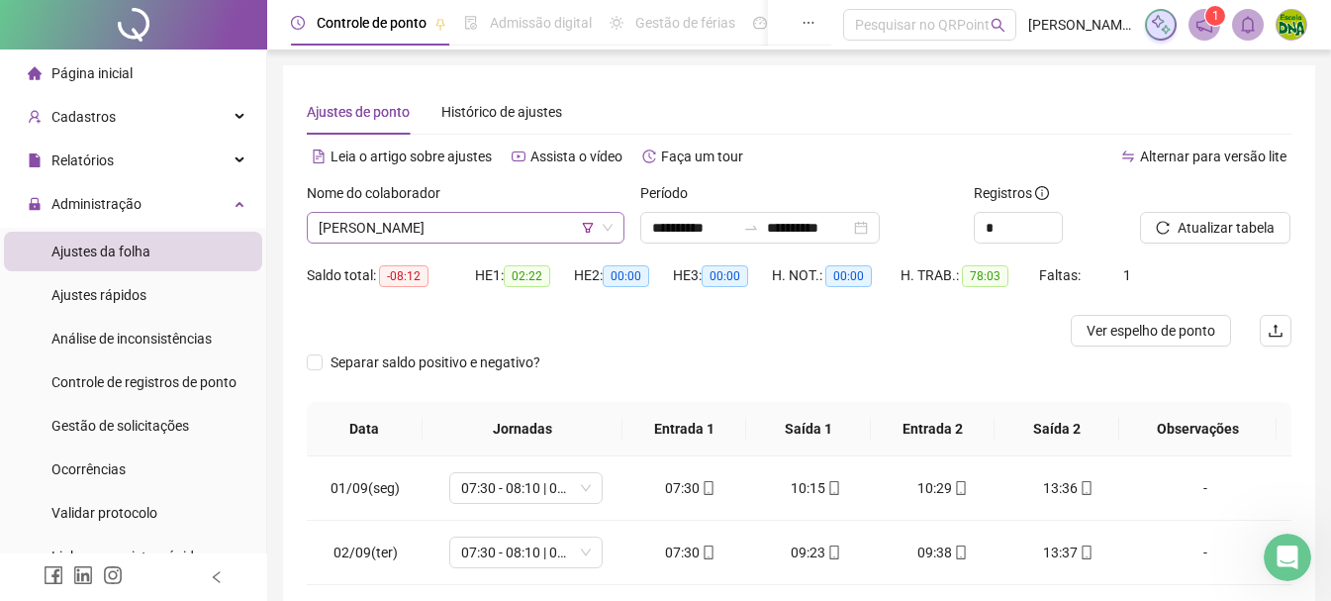
click at [549, 237] on span "[PERSON_NAME]" at bounding box center [466, 228] width 294 height 30
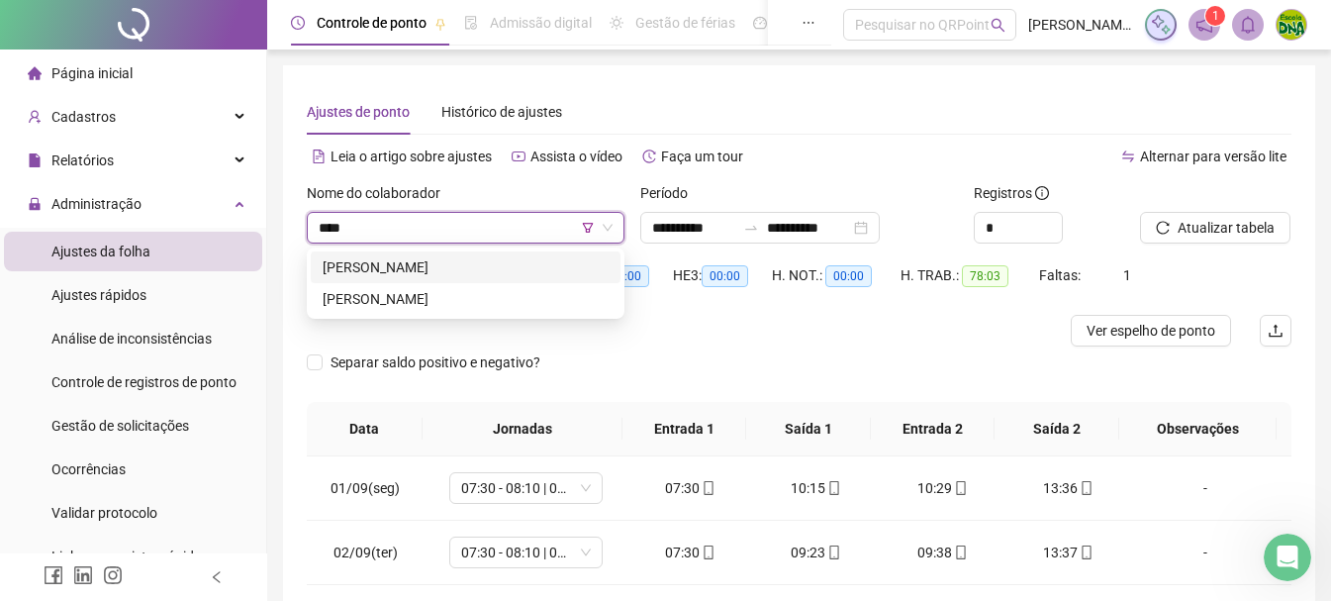
type input "*****"
click at [537, 261] on div "[PERSON_NAME]" at bounding box center [466, 267] width 286 height 22
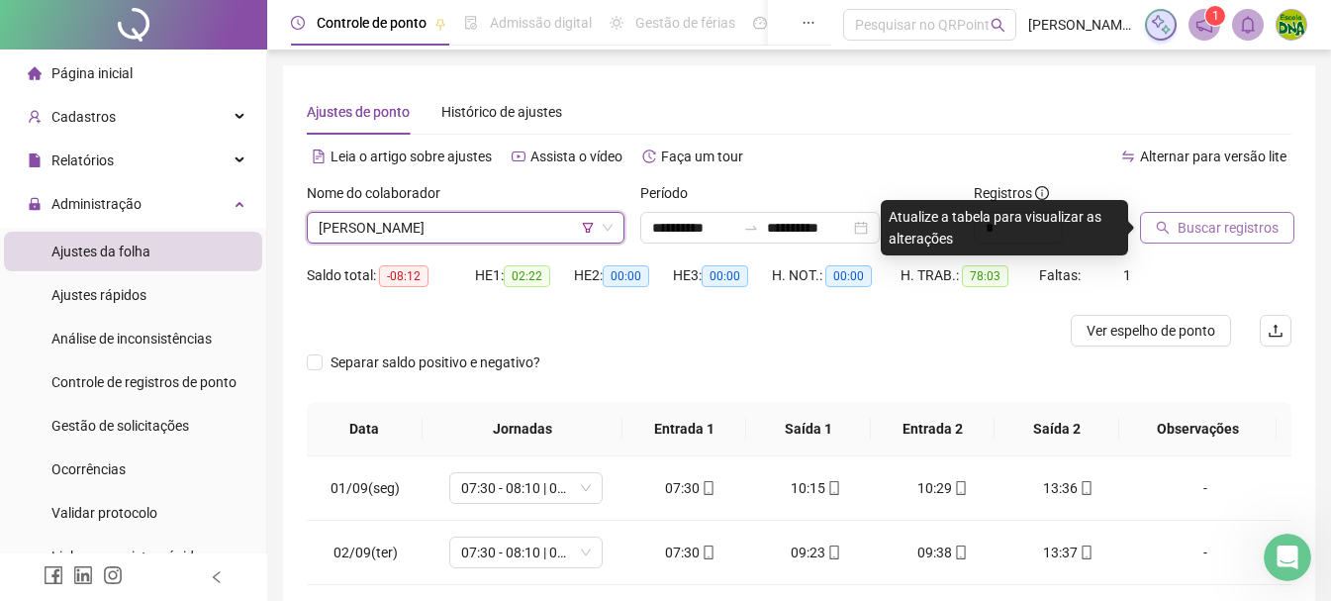
click at [1199, 230] on span "Buscar registros" at bounding box center [1227, 228] width 101 height 22
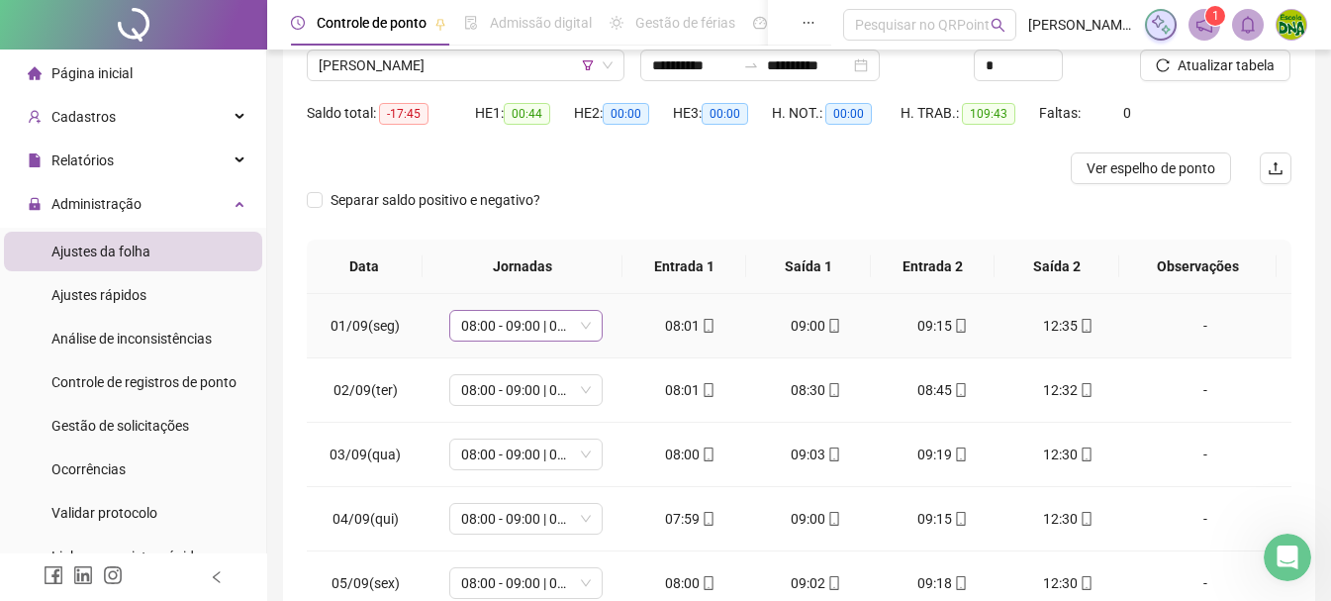
scroll to position [198, 0]
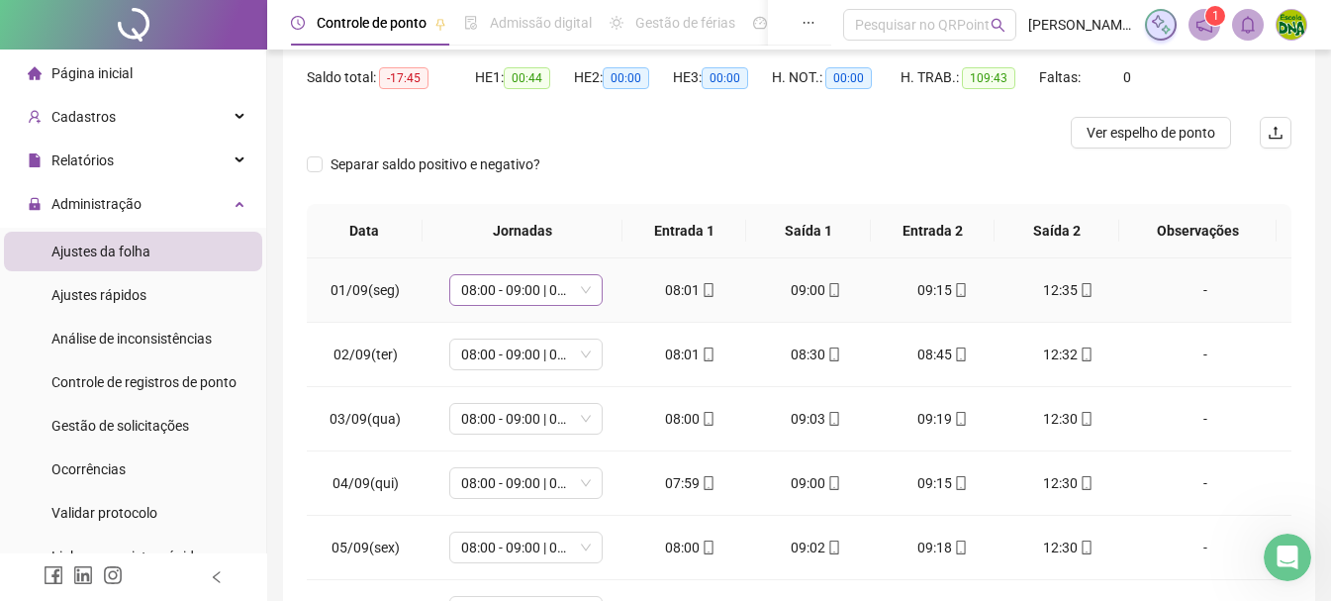
click at [544, 288] on span "08:00 - 09:00 | 09:15 - 12:30" at bounding box center [526, 290] width 130 height 30
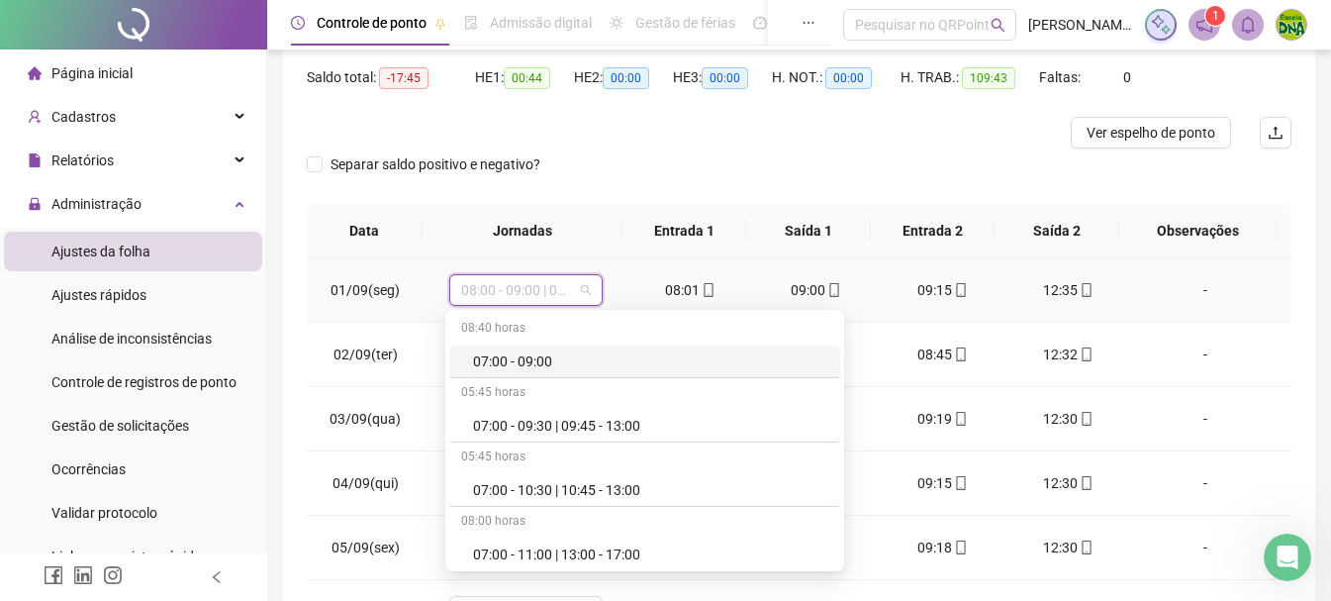
click at [544, 288] on span "08:00 - 09:00 | 09:15 - 12:30" at bounding box center [526, 290] width 130 height 30
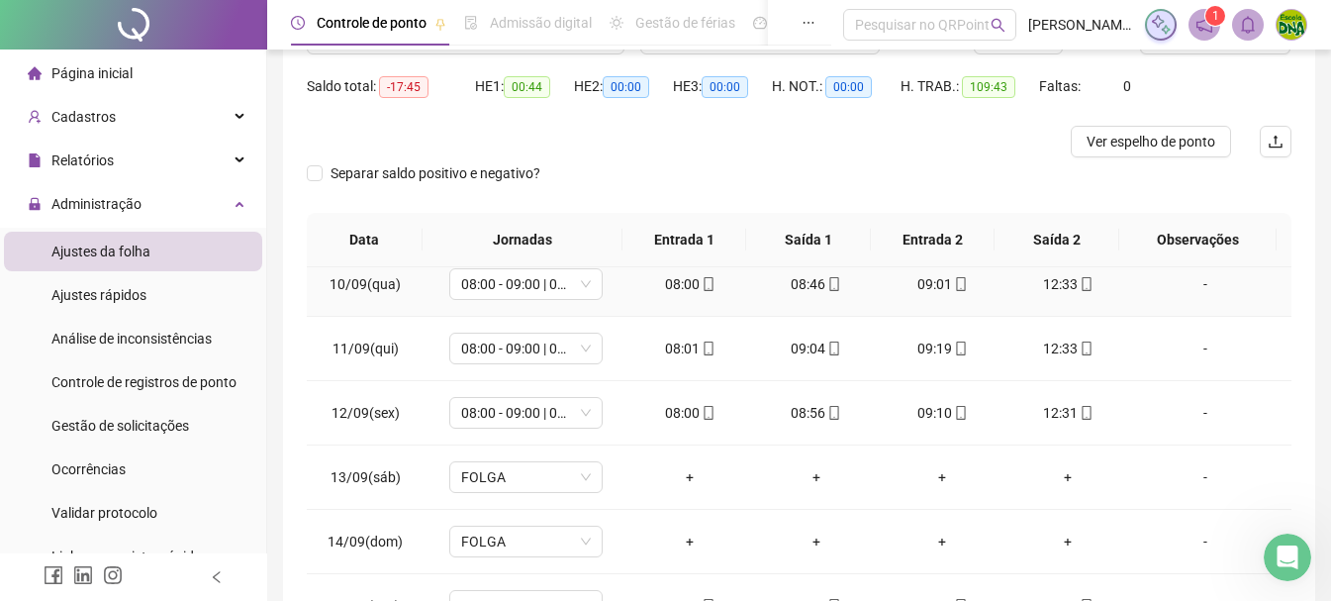
scroll to position [396, 0]
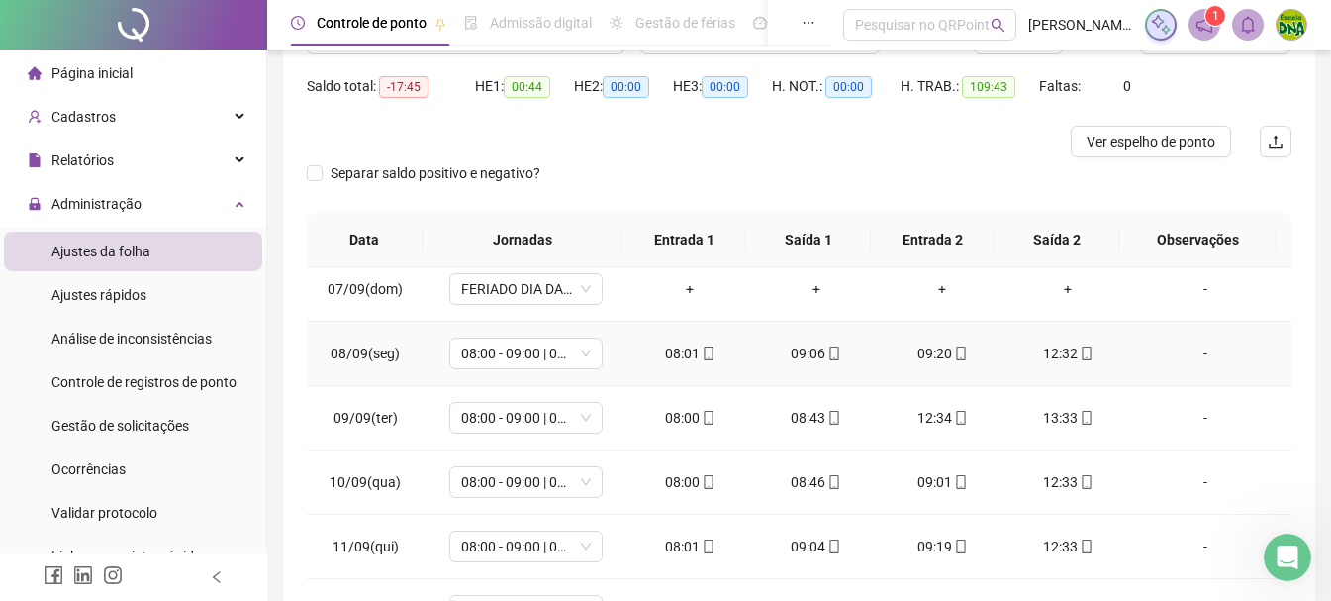
click at [1194, 358] on div "-" at bounding box center [1205, 353] width 117 height 22
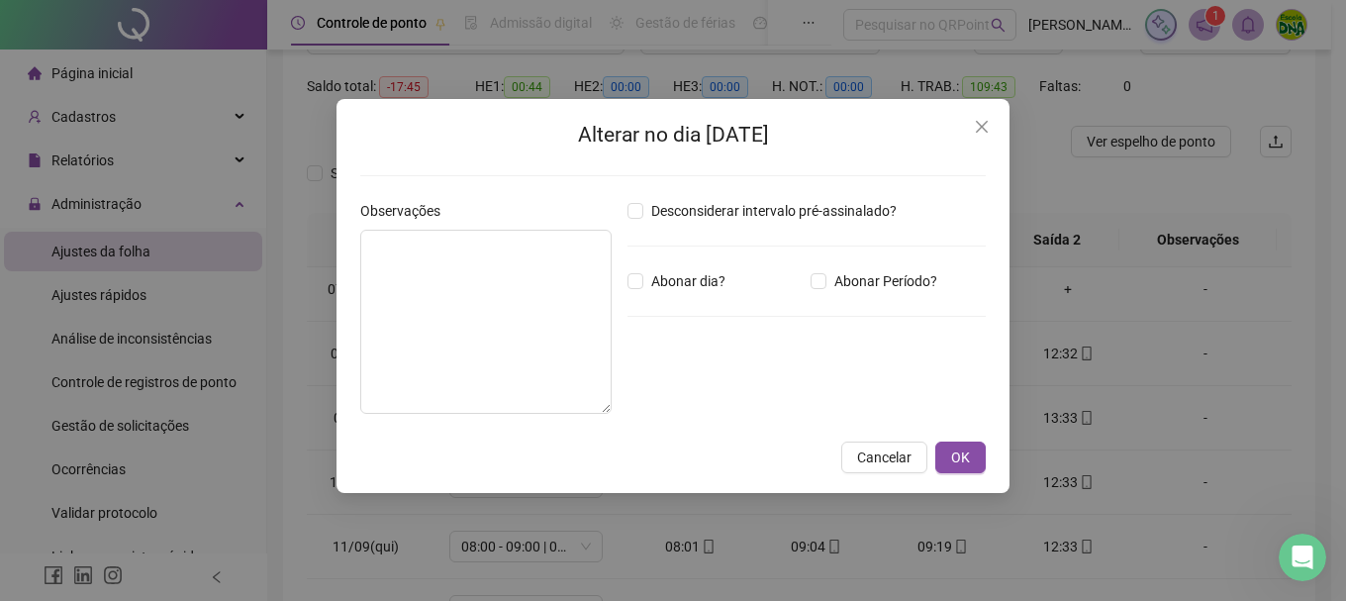
click at [1176, 348] on div "Alterar no dia 08/09/2025 Observações Desconsiderar intervalo pré-assinalado? A…" at bounding box center [673, 300] width 1346 height 601
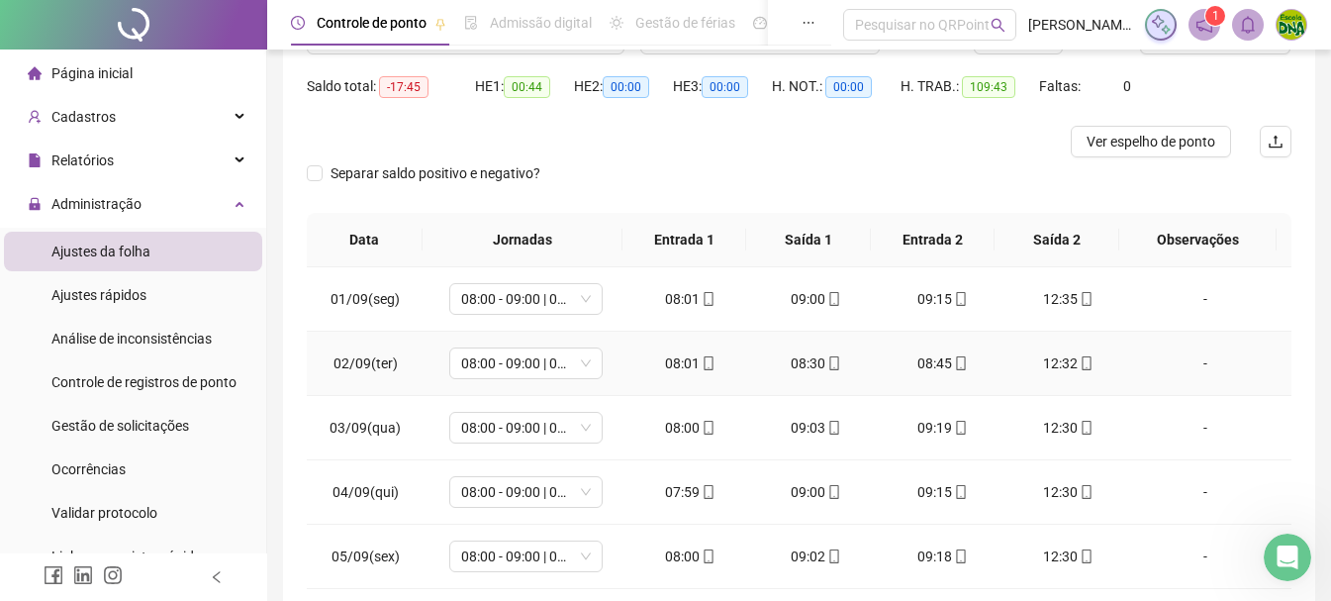
scroll to position [0, 0]
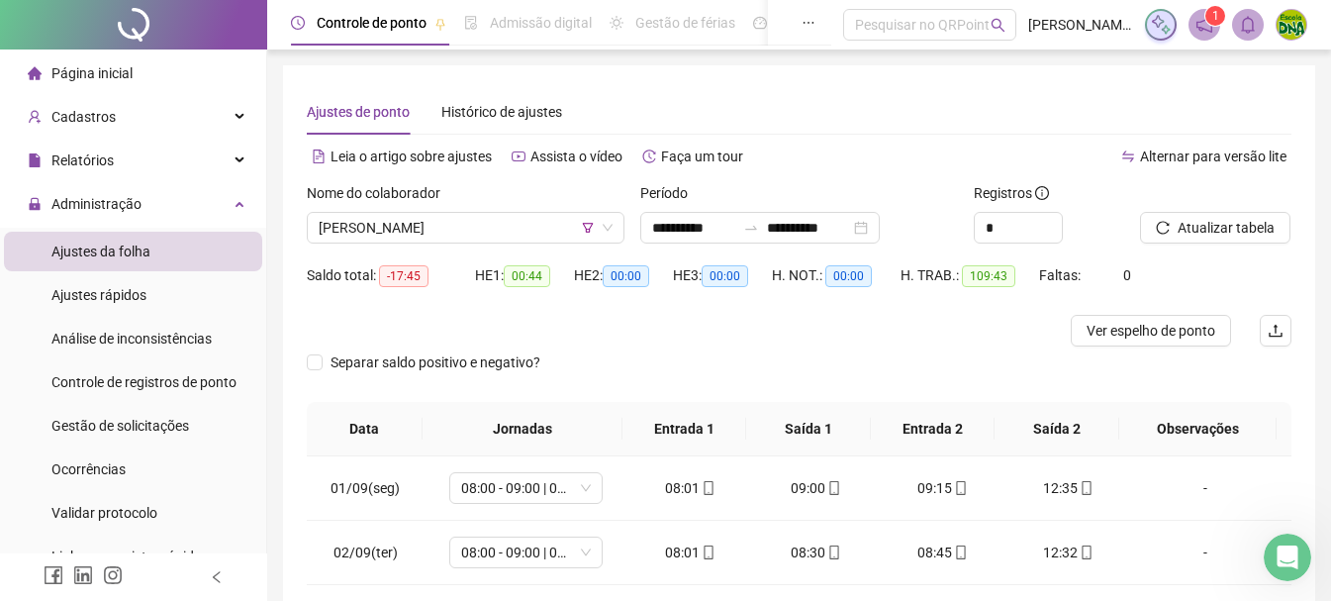
click at [1130, 277] on div "Saldo total: -17:45 HE 1: 00:44 HE 2: 00:00 HE 3: 00:00 H. NOT.: 00:00 H. TRAB.…" at bounding box center [799, 286] width 984 height 55
click at [502, 240] on span "[PERSON_NAME]" at bounding box center [466, 228] width 294 height 30
click at [461, 235] on span "[PERSON_NAME]" at bounding box center [466, 228] width 294 height 30
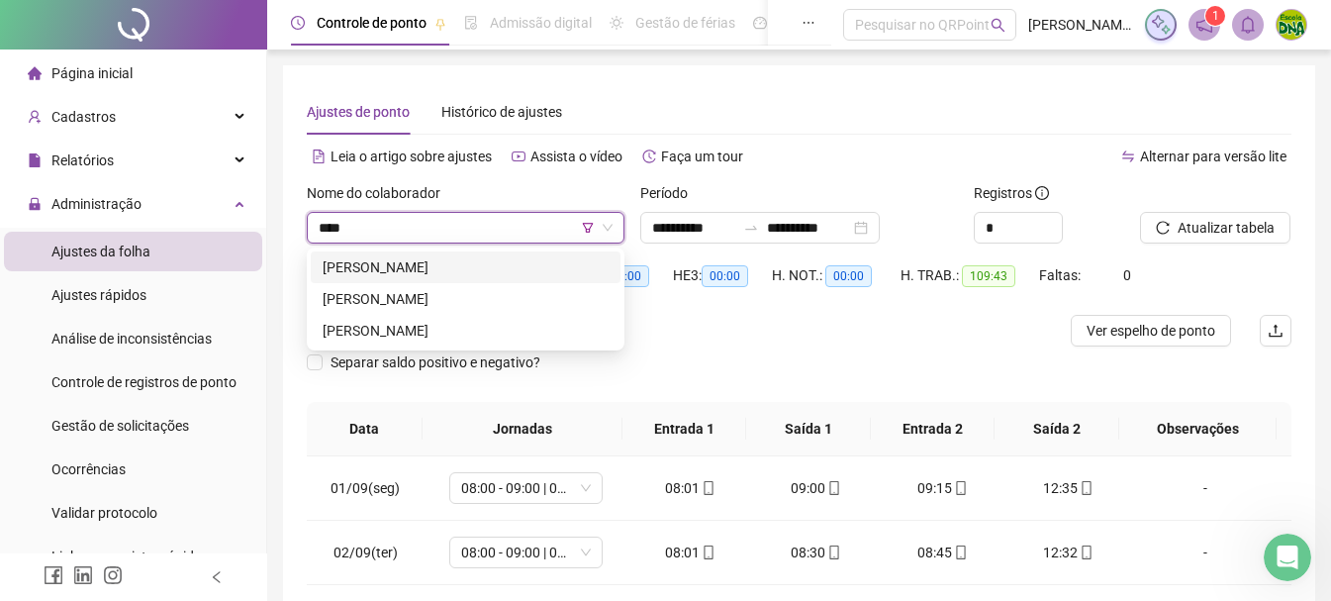
type input "***"
click at [449, 306] on div "[PERSON_NAME]" at bounding box center [466, 299] width 286 height 22
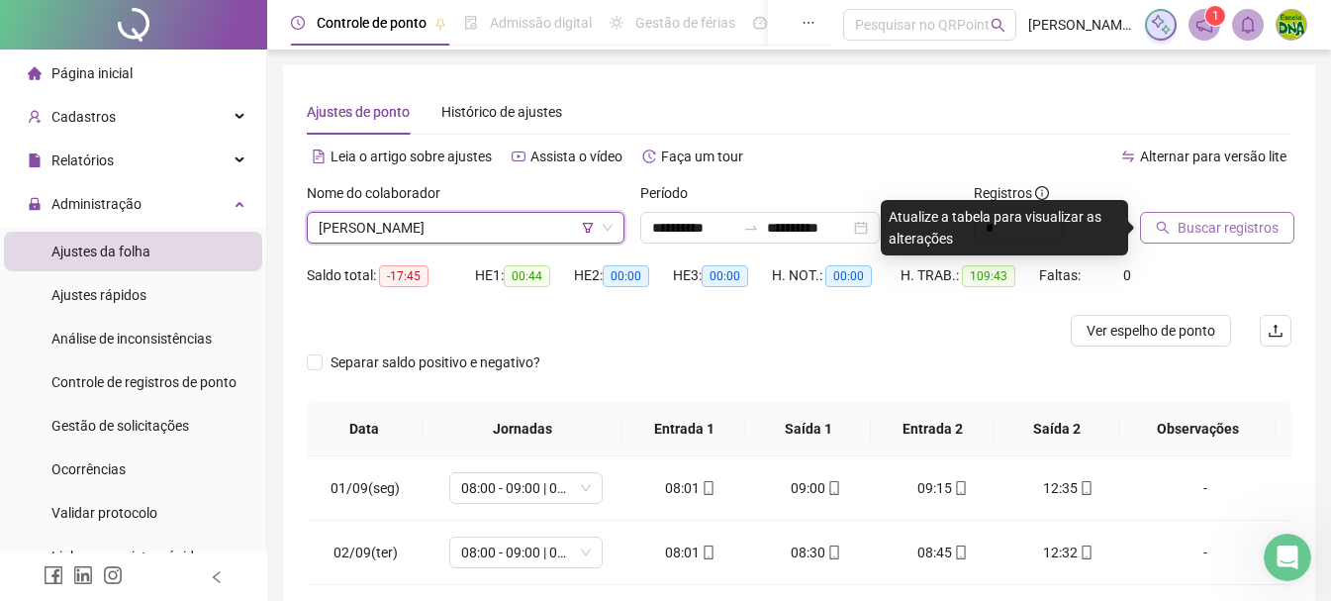
click at [1176, 227] on button "Buscar registros" at bounding box center [1217, 228] width 154 height 32
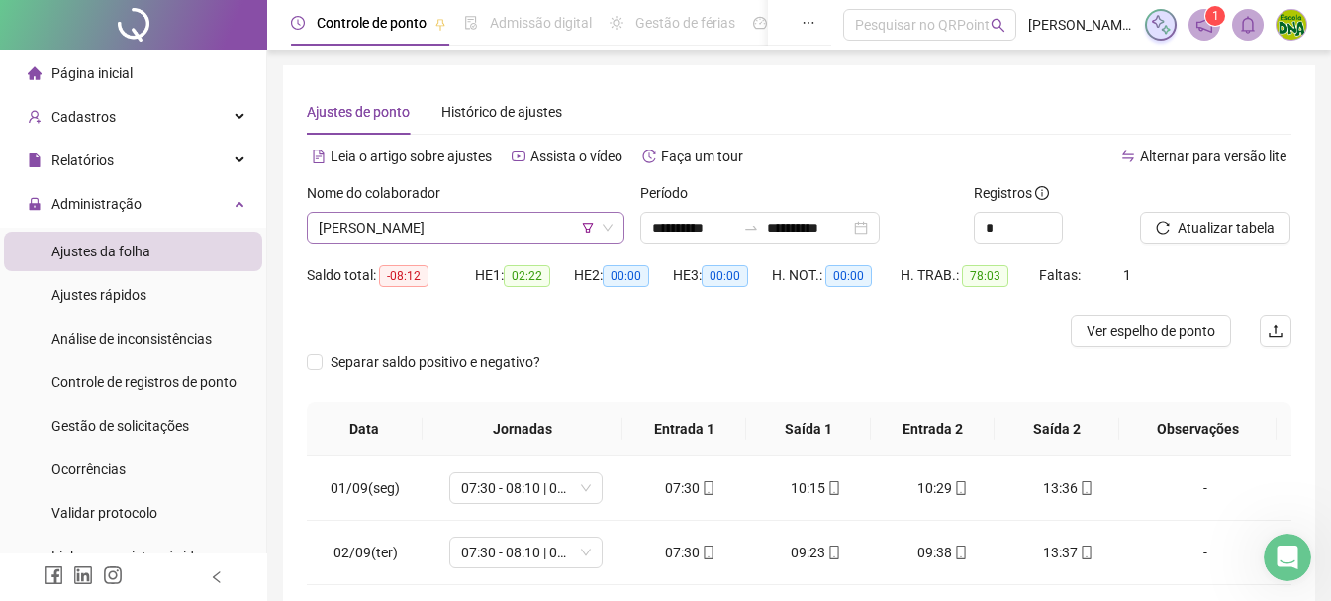
click at [606, 232] on icon "down" at bounding box center [608, 228] width 12 height 12
click at [591, 225] on icon "filter" at bounding box center [588, 228] width 12 height 12
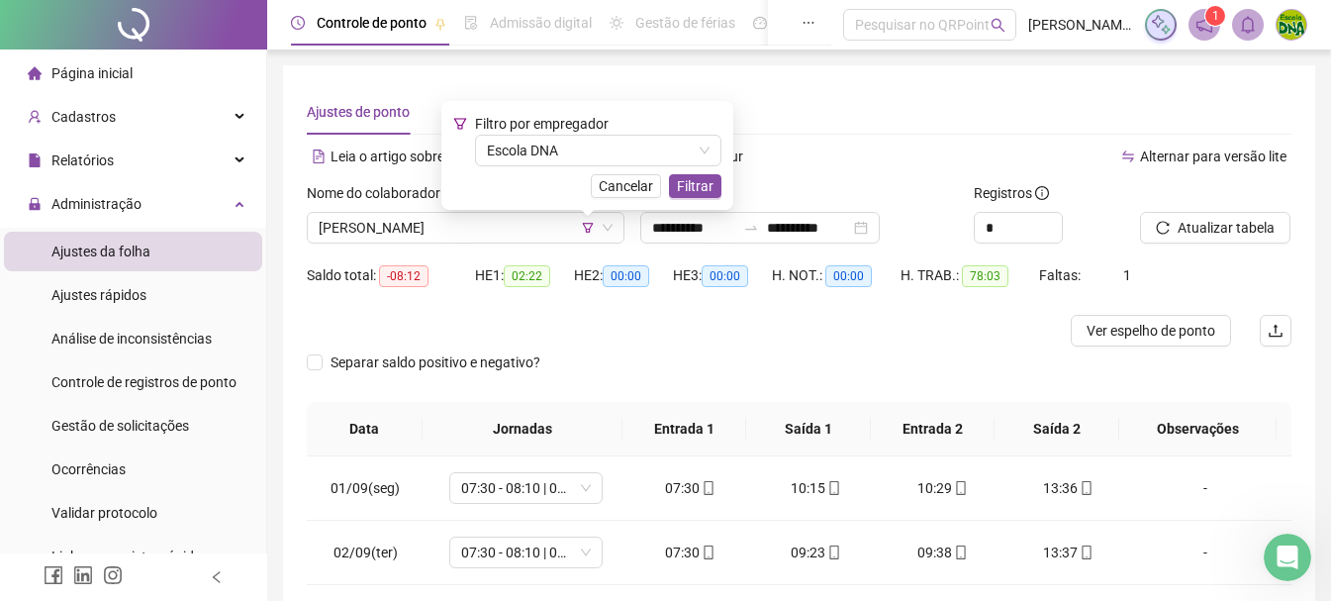
click at [775, 143] on div "Leia o artigo sobre ajustes Assista o vídeo Faça um tour" at bounding box center [553, 156] width 493 height 32
click at [822, 170] on div "Alternar para versão lite" at bounding box center [1045, 156] width 493 height 32
click at [731, 118] on div "Filtro por empregador Escola DNA Cancelar Filtrar" at bounding box center [587, 155] width 292 height 109
click at [726, 99] on div "Ajustes de ponto Histórico de ajustes" at bounding box center [799, 112] width 984 height 46
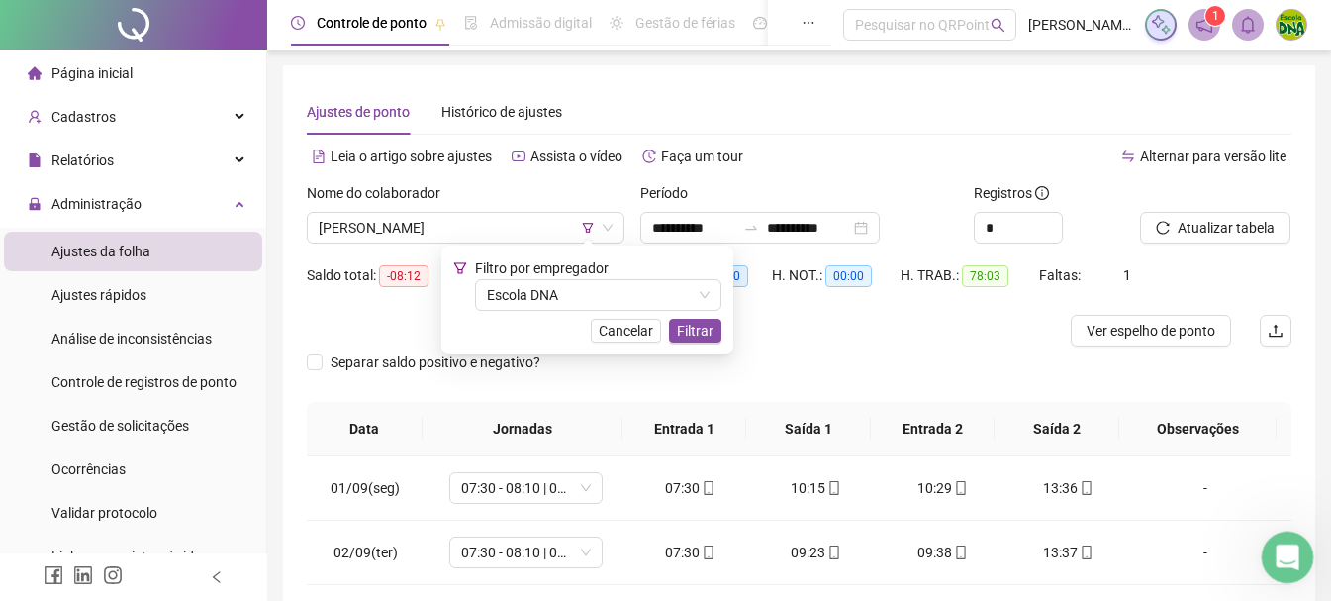
click at [1294, 544] on div "Abertura do Messenger da Intercom" at bounding box center [1284, 553] width 65 height 65
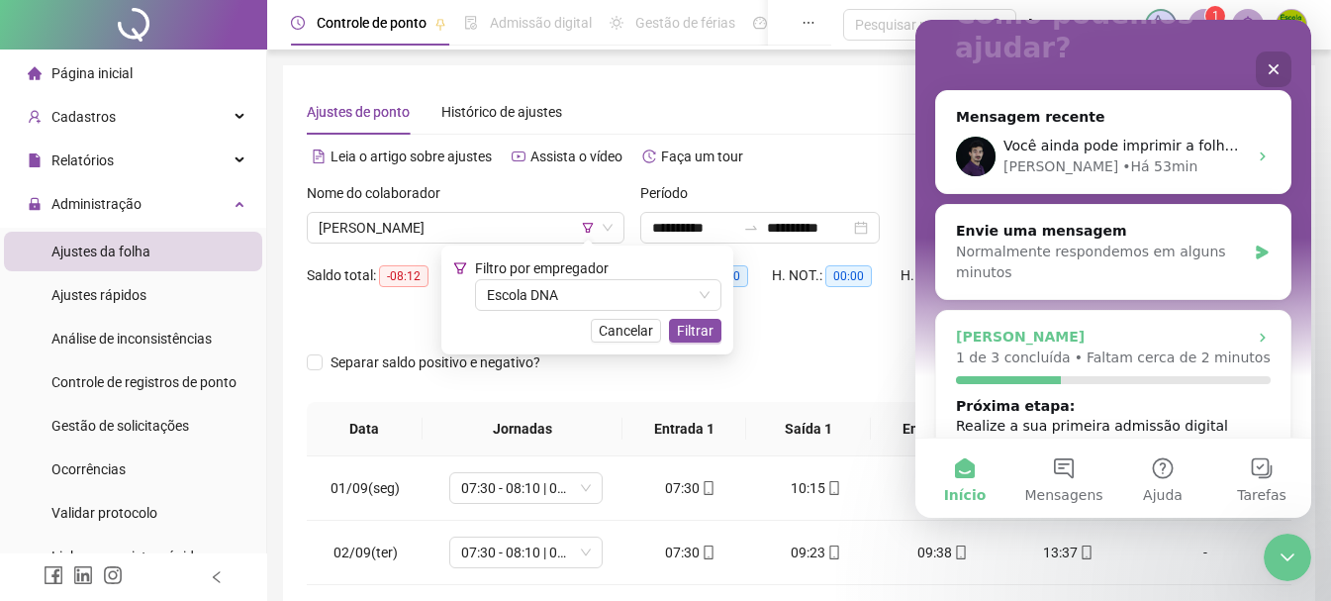
scroll to position [198, 0]
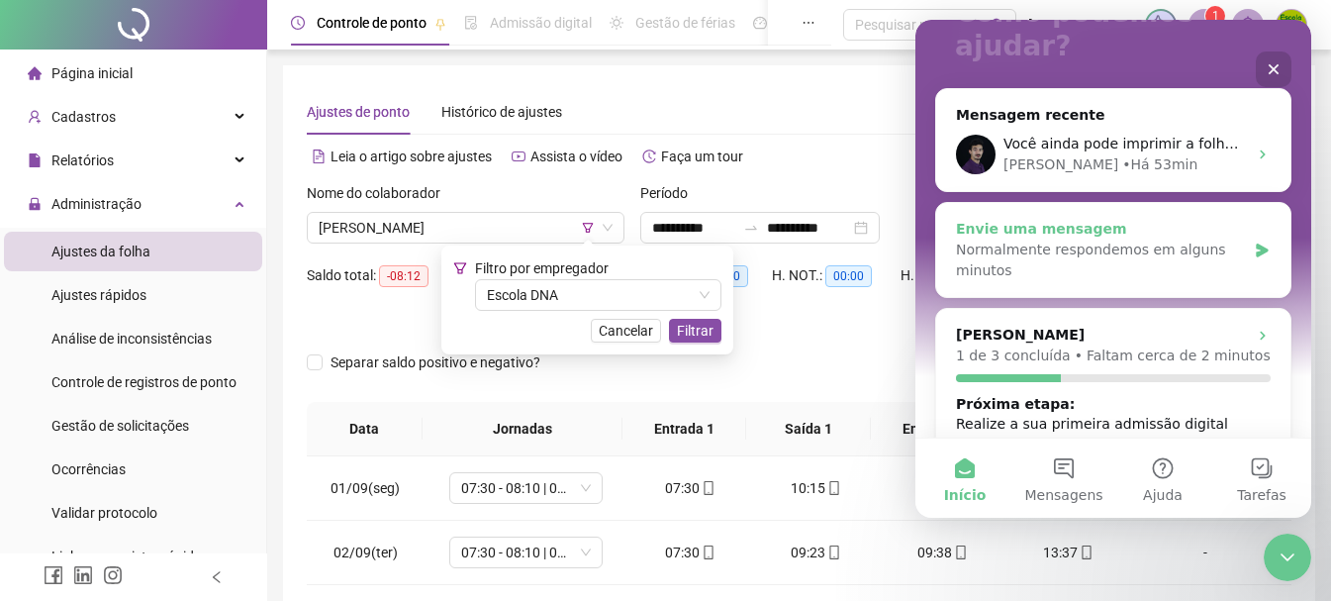
click at [1255, 243] on icon "Messenger da Intercom" at bounding box center [1261, 250] width 12 height 14
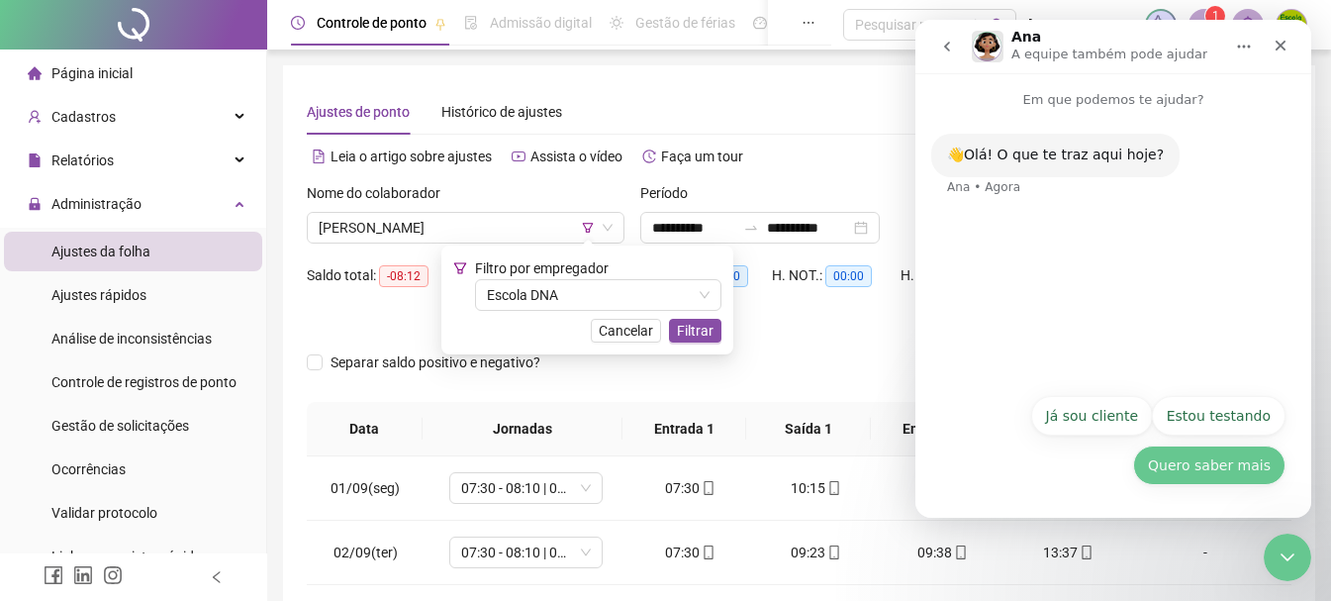
click at [1197, 469] on button "Quero saber mais" at bounding box center [1209, 465] width 152 height 40
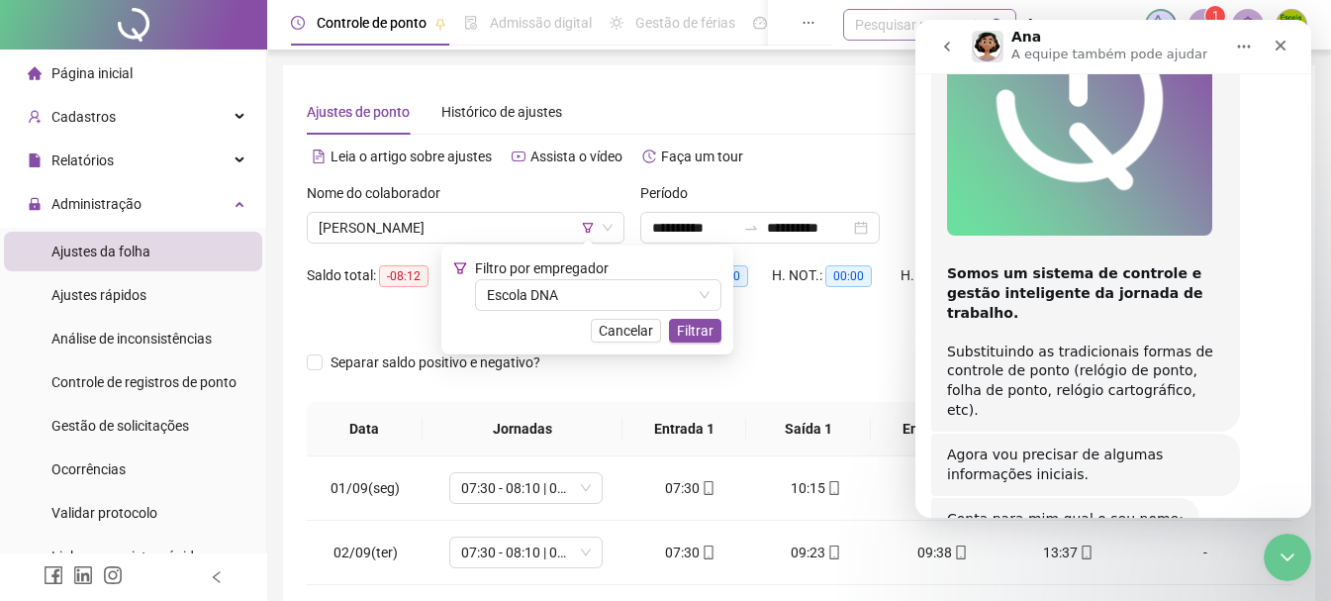
scroll to position [502, 0]
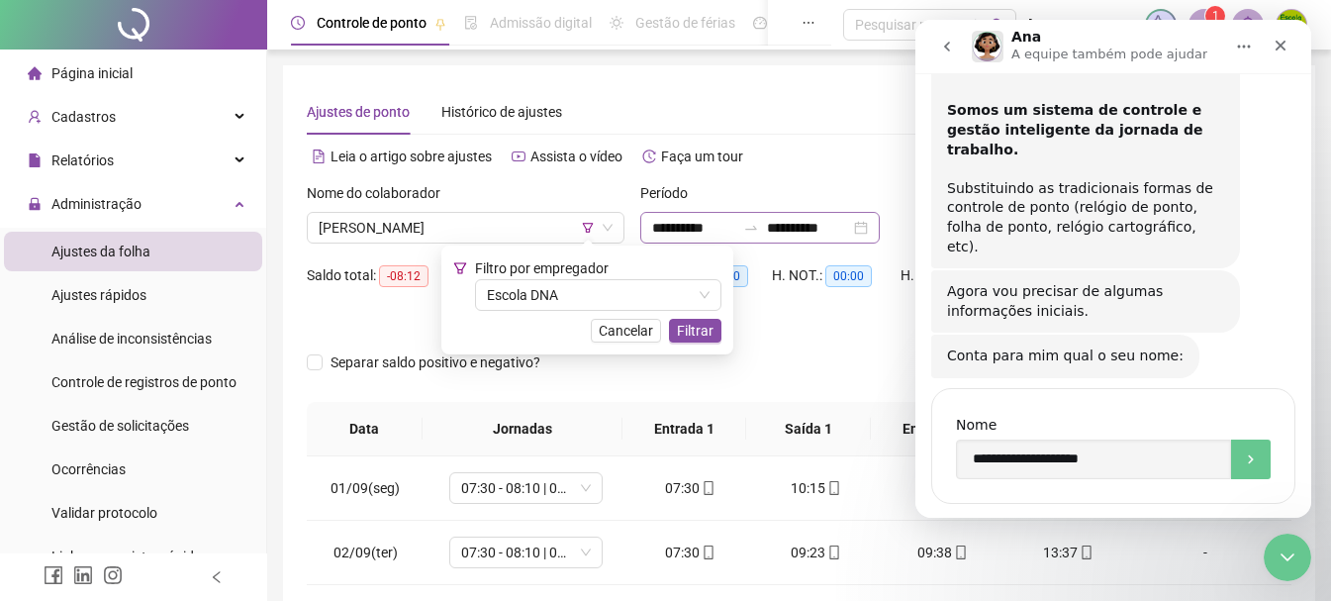
click at [745, 212] on div "**********" at bounding box center [759, 228] width 239 height 32
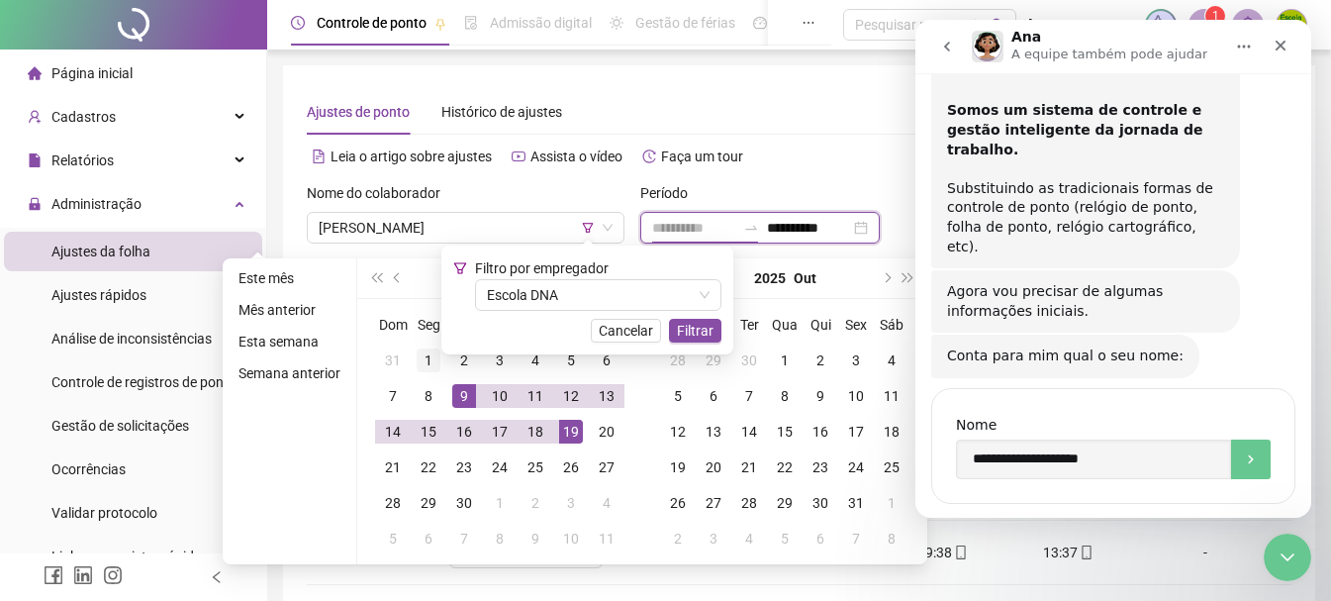
type input "**********"
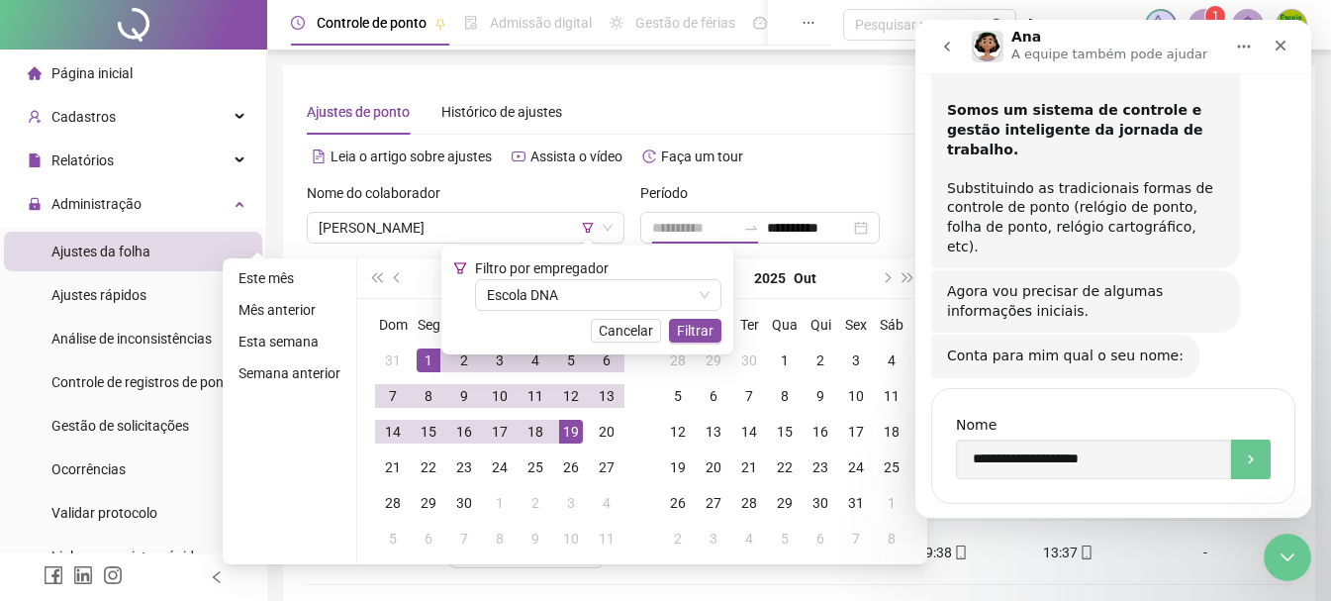
click at [425, 364] on div "1" at bounding box center [429, 360] width 24 height 24
type input "**********"
click at [564, 425] on div "19" at bounding box center [571, 431] width 24 height 24
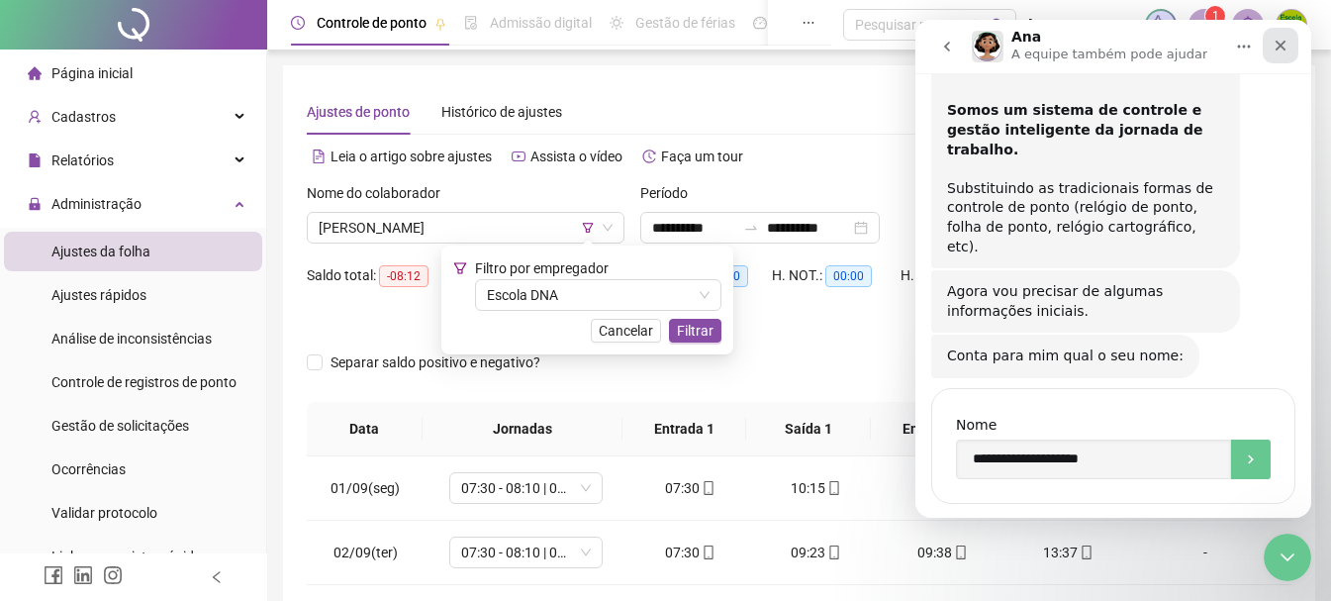
click at [1285, 43] on icon "Fechar" at bounding box center [1280, 46] width 16 height 16
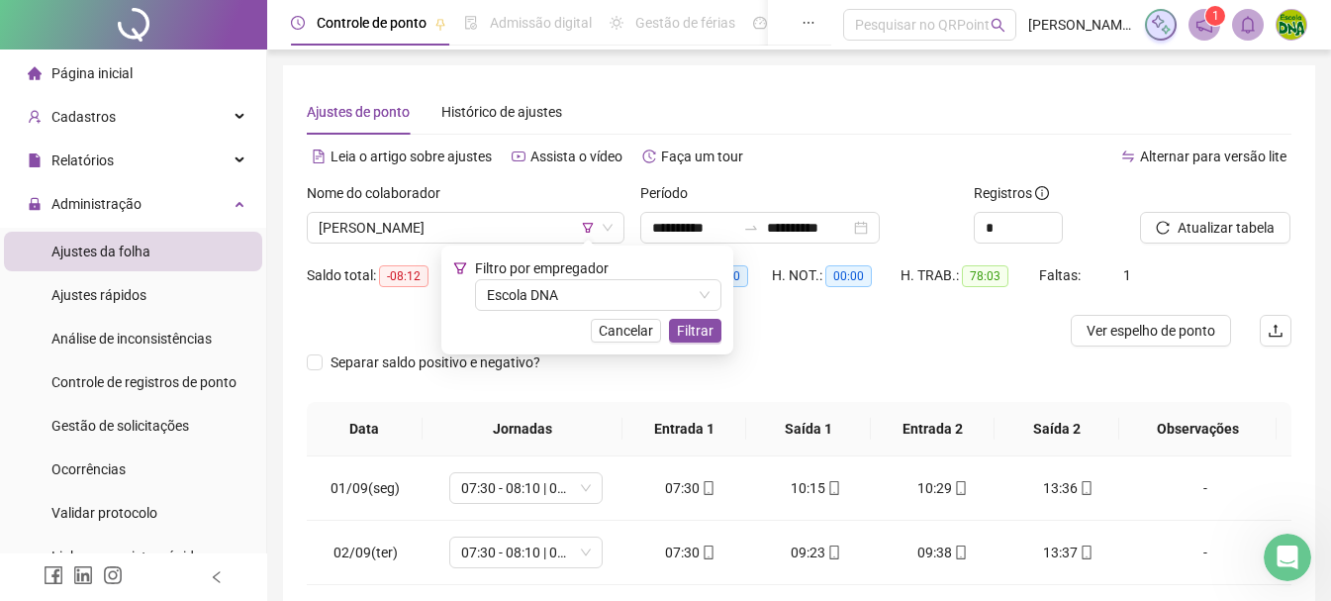
click at [807, 313] on div "H. NOT.: 00:00" at bounding box center [836, 286] width 129 height 55
click at [676, 330] on button "Filtrar" at bounding box center [695, 331] width 52 height 24
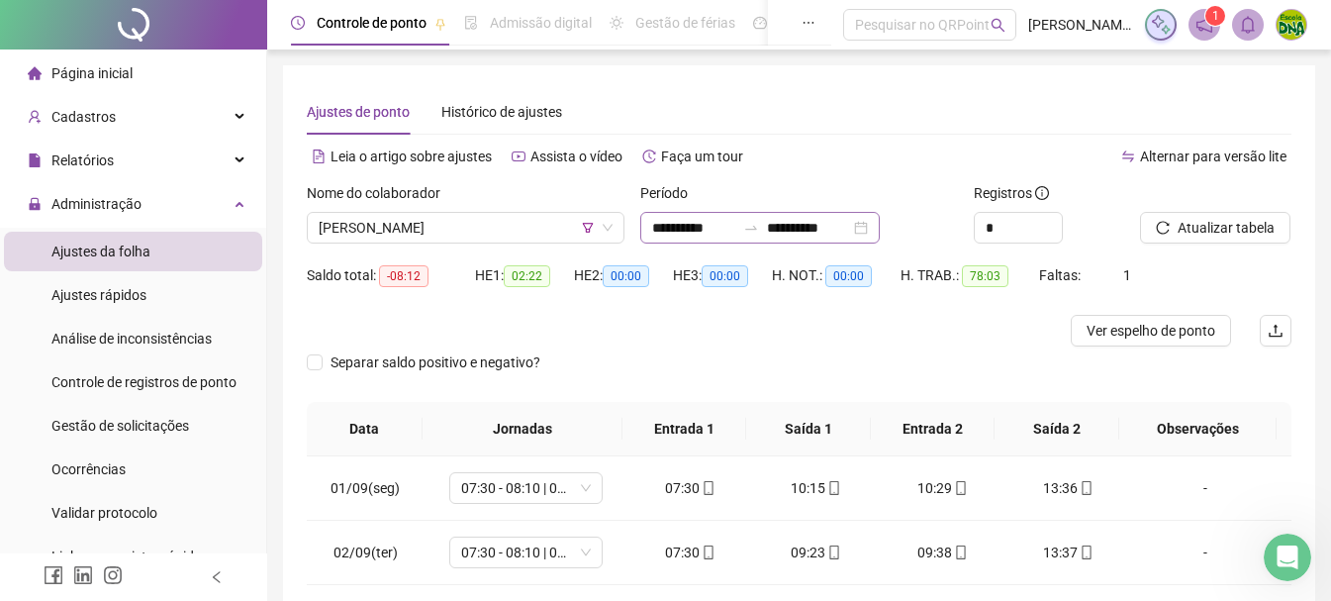
click at [880, 227] on div "**********" at bounding box center [759, 228] width 239 height 32
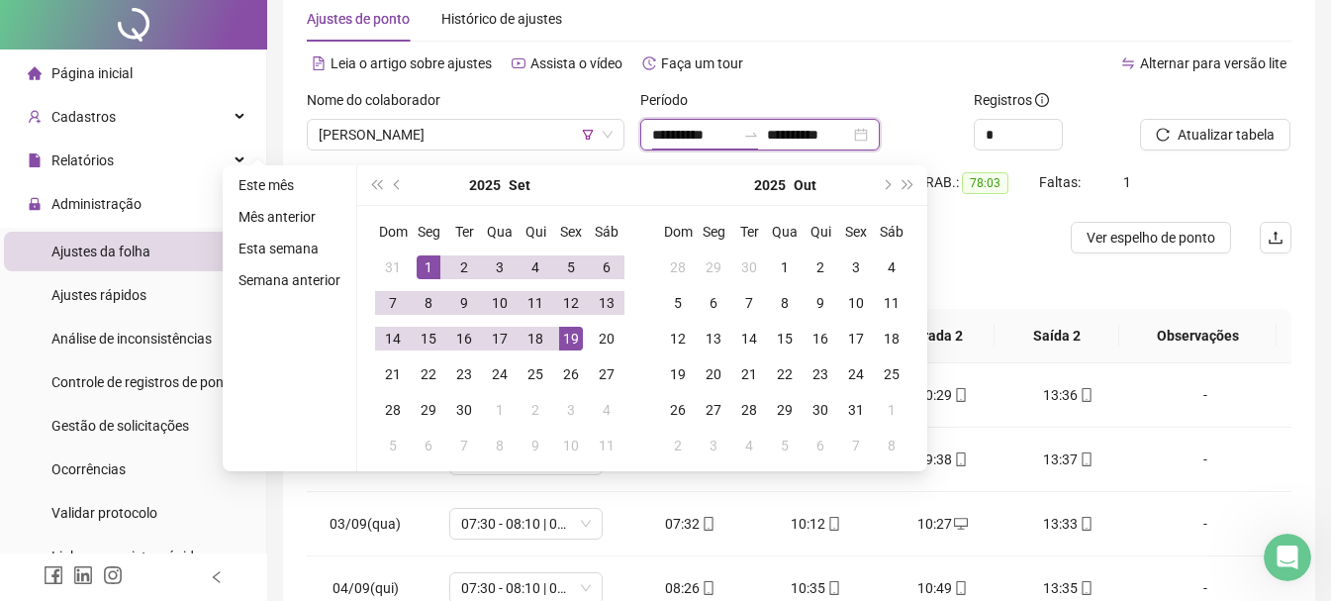
scroll to position [0, 0]
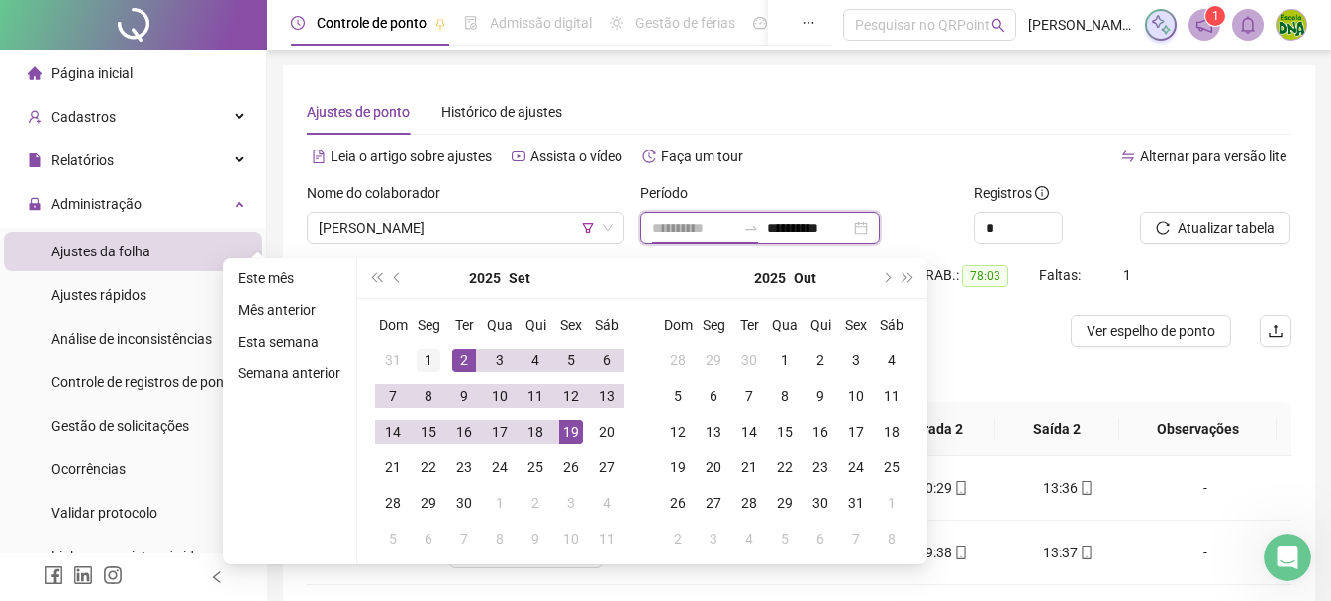
type input "**********"
click at [433, 358] on div "1" at bounding box center [429, 360] width 24 height 24
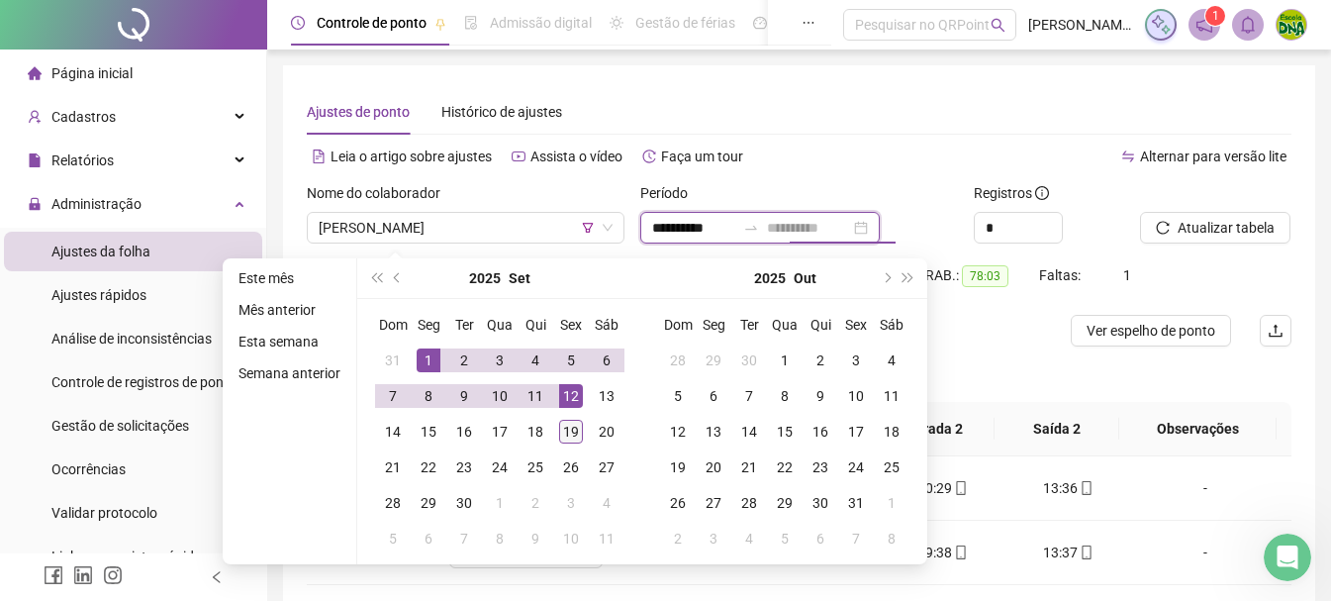
type input "**********"
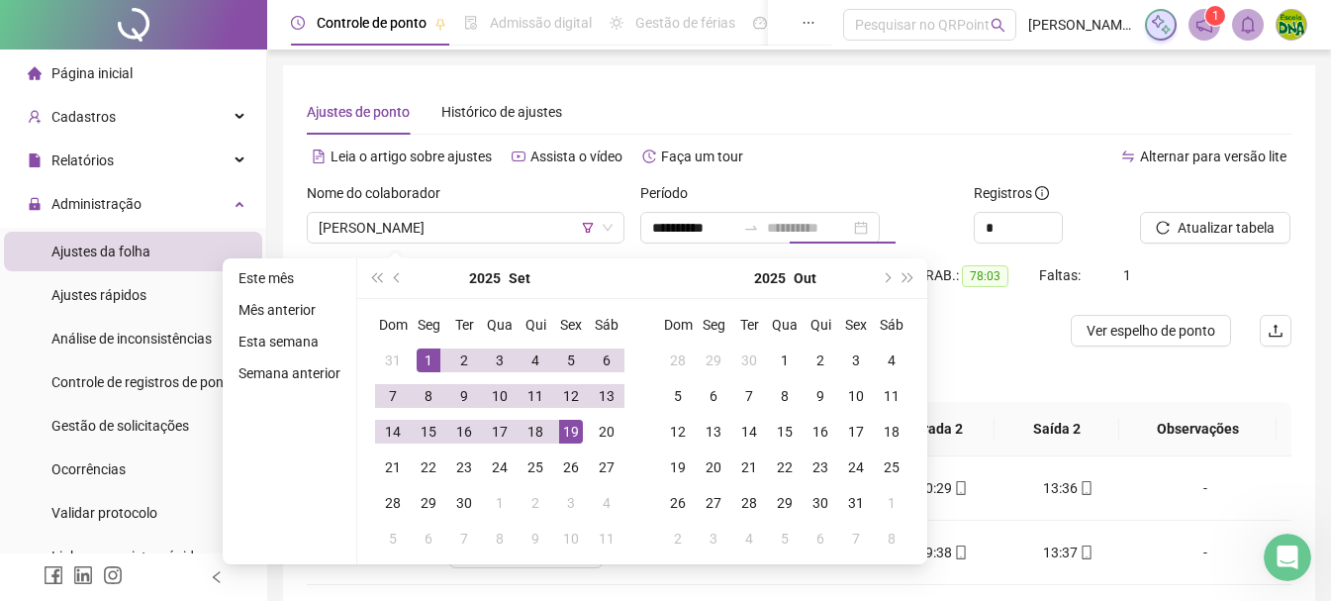
click at [579, 434] on div "19" at bounding box center [571, 431] width 24 height 24
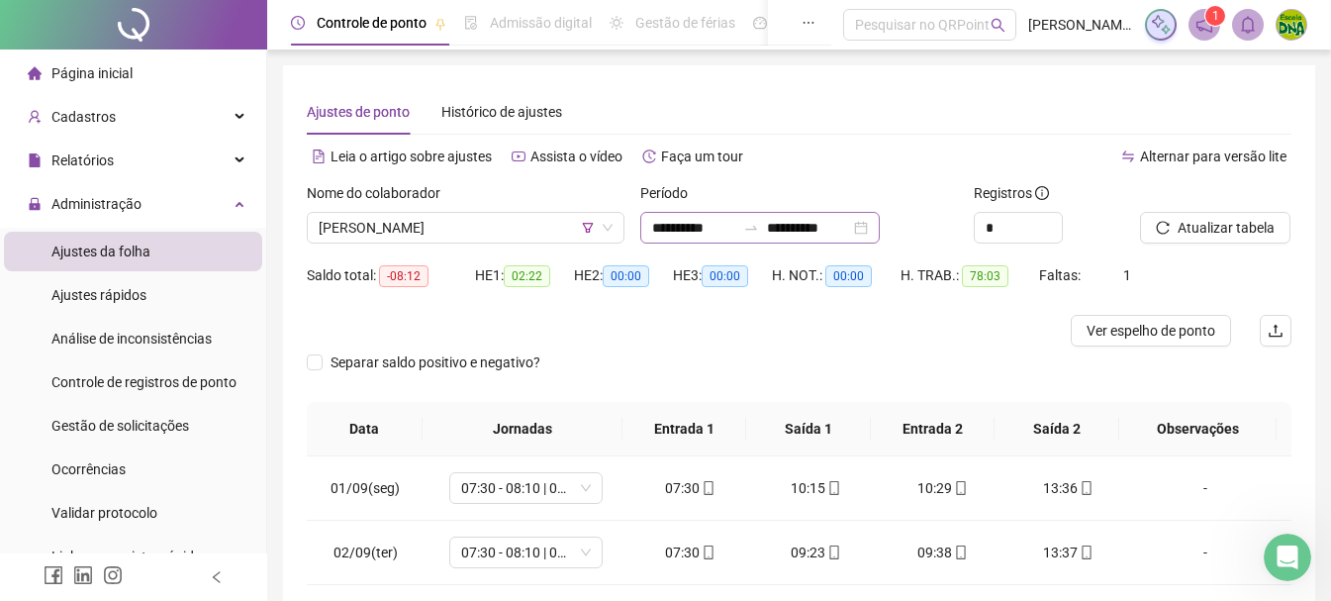
click at [880, 223] on div "**********" at bounding box center [759, 228] width 239 height 32
click at [880, 232] on div "**********" at bounding box center [759, 228] width 239 height 32
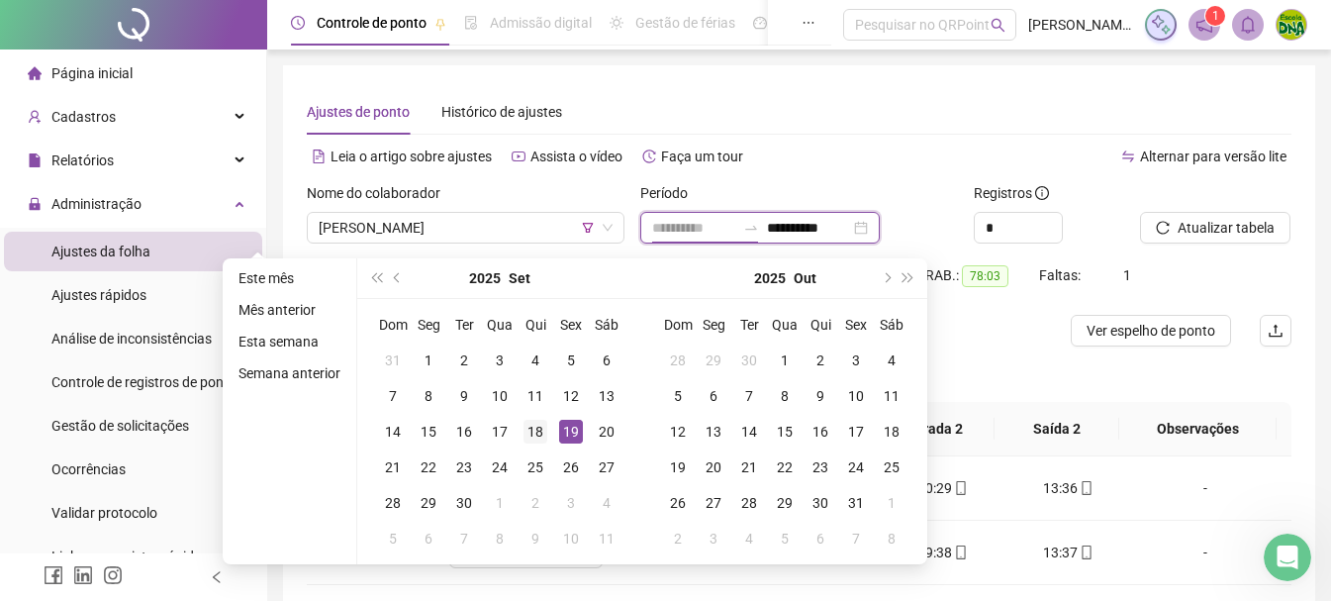
type input "**********"
click at [542, 426] on div "18" at bounding box center [535, 431] width 24 height 24
type input "**********"
click at [836, 169] on div "Alternar para versão lite" at bounding box center [1045, 156] width 493 height 32
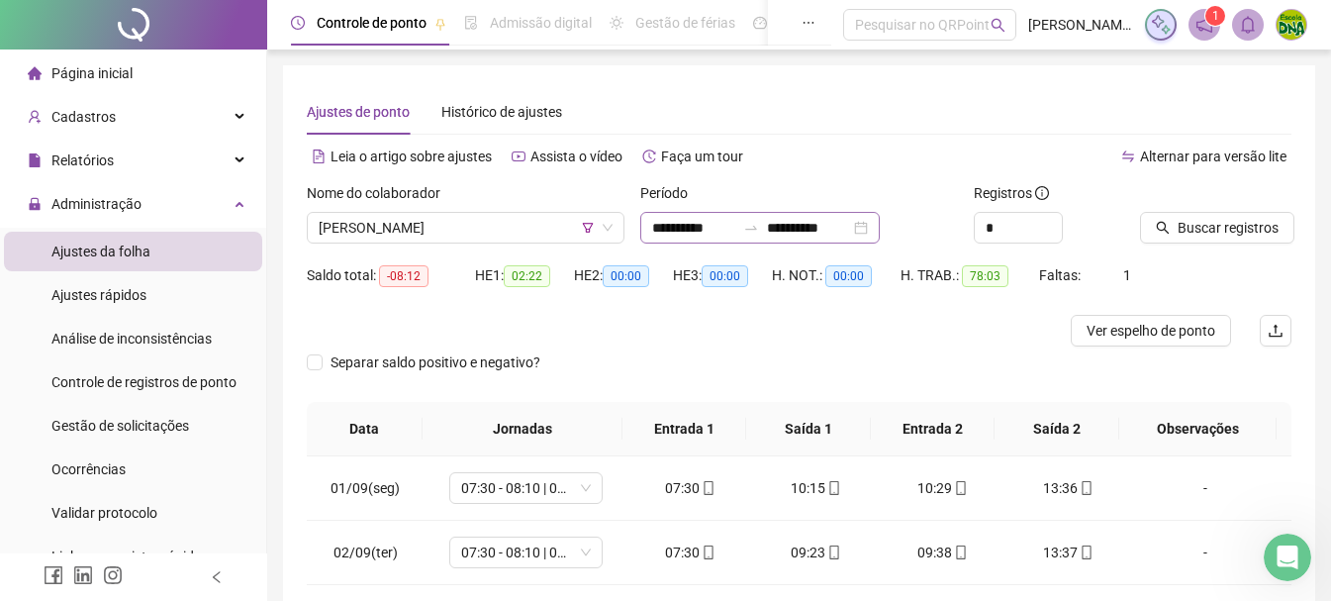
click at [880, 226] on div "**********" at bounding box center [759, 228] width 239 height 32
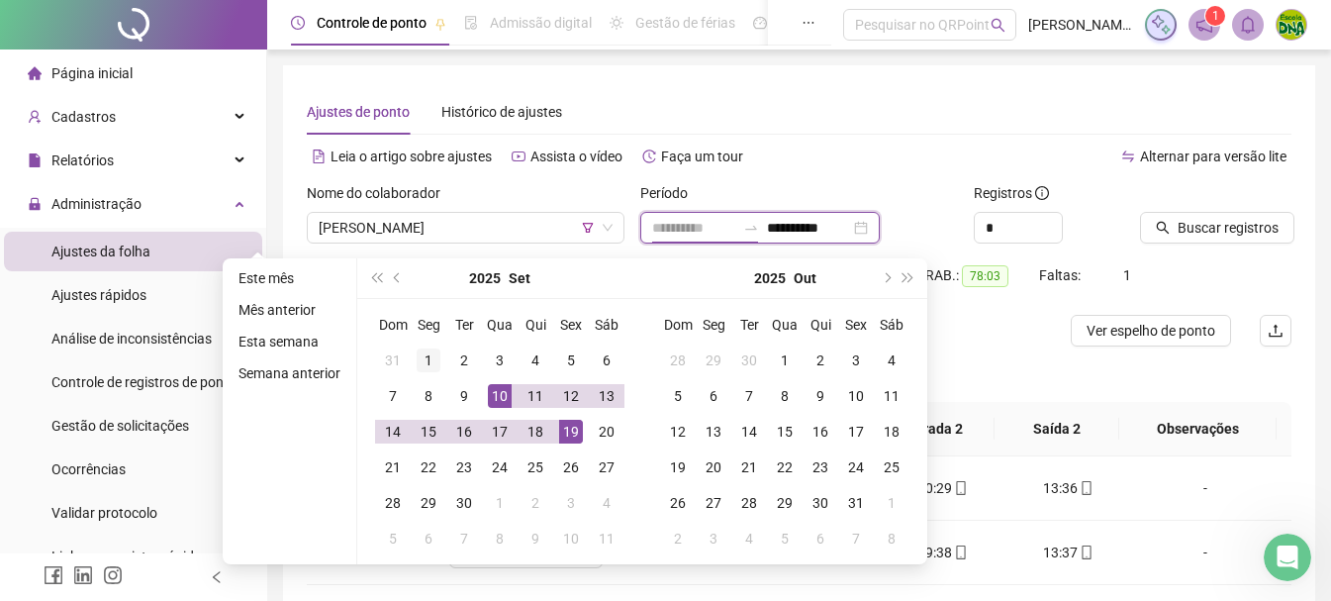
type input "**********"
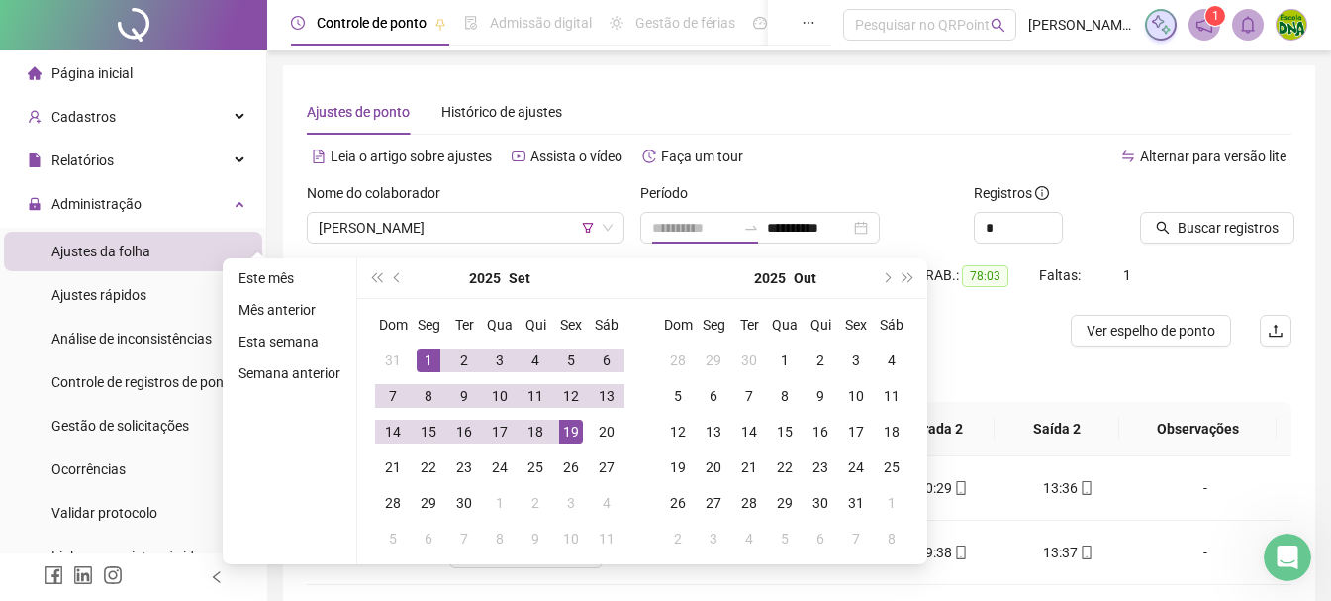
click at [428, 360] on div "1" at bounding box center [429, 360] width 24 height 24
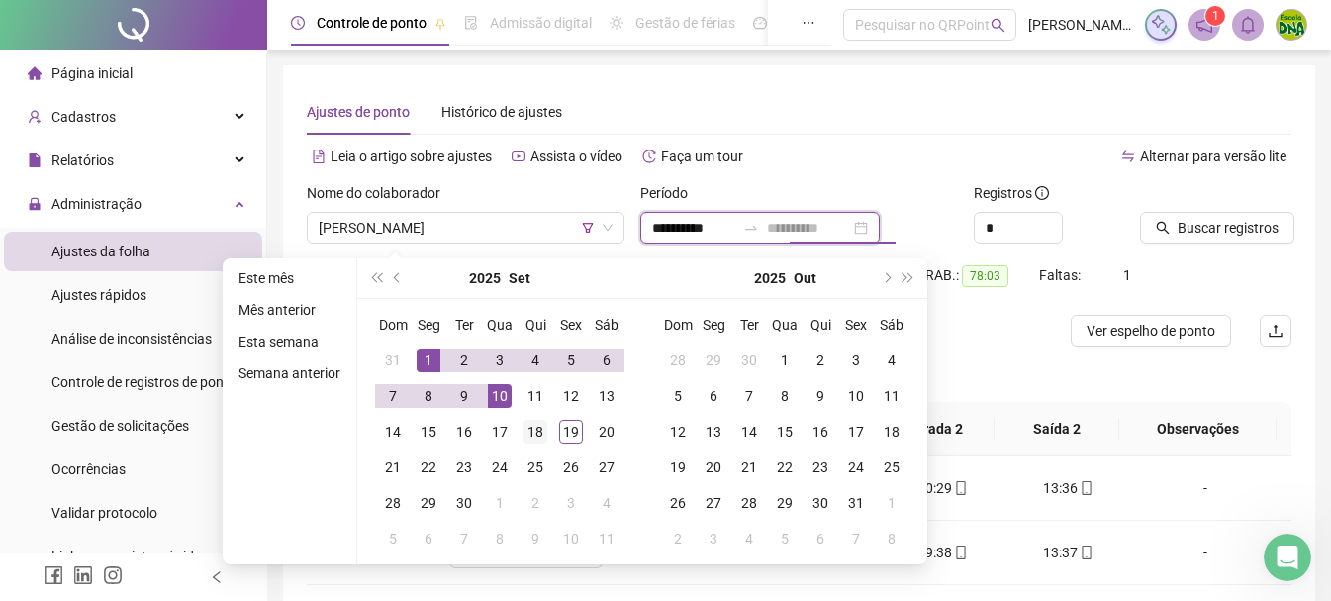
type input "**********"
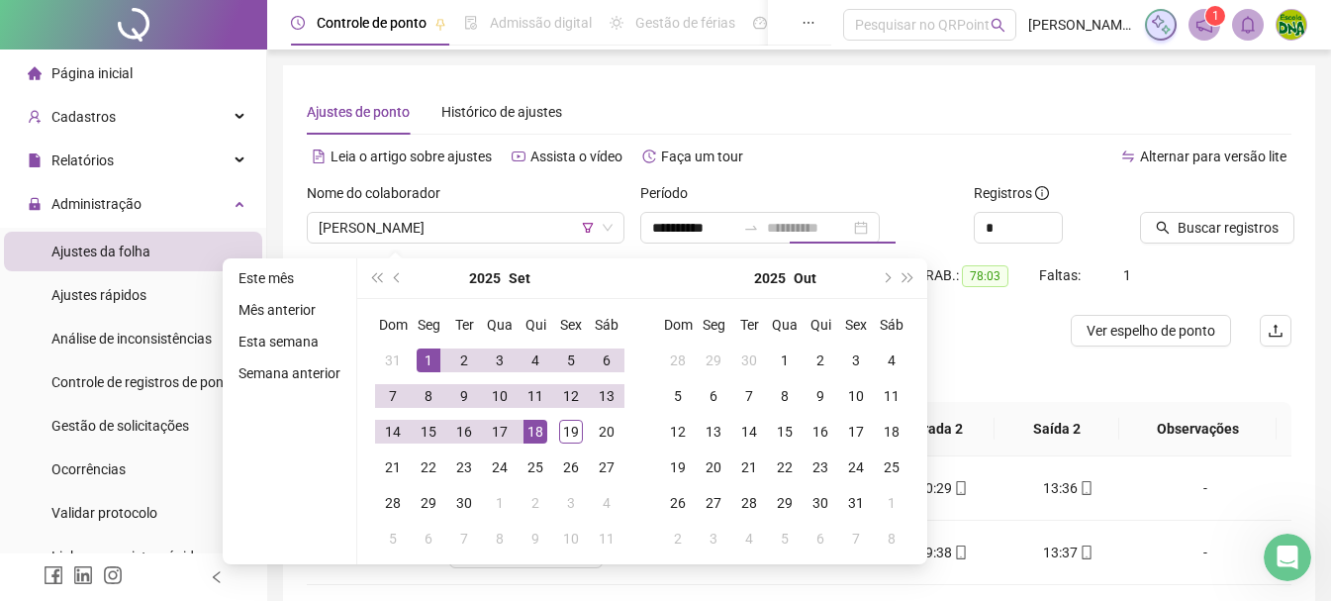
click at [540, 424] on div "18" at bounding box center [535, 431] width 24 height 24
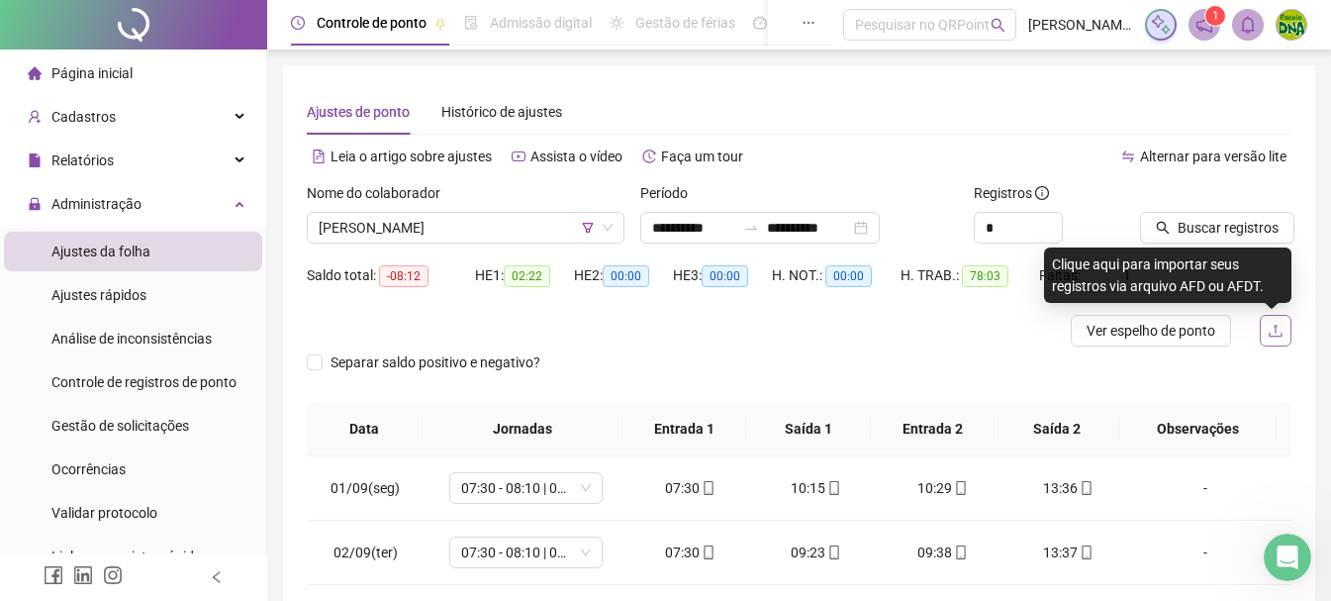
click at [1283, 344] on button "button" at bounding box center [1275, 331] width 32 height 32
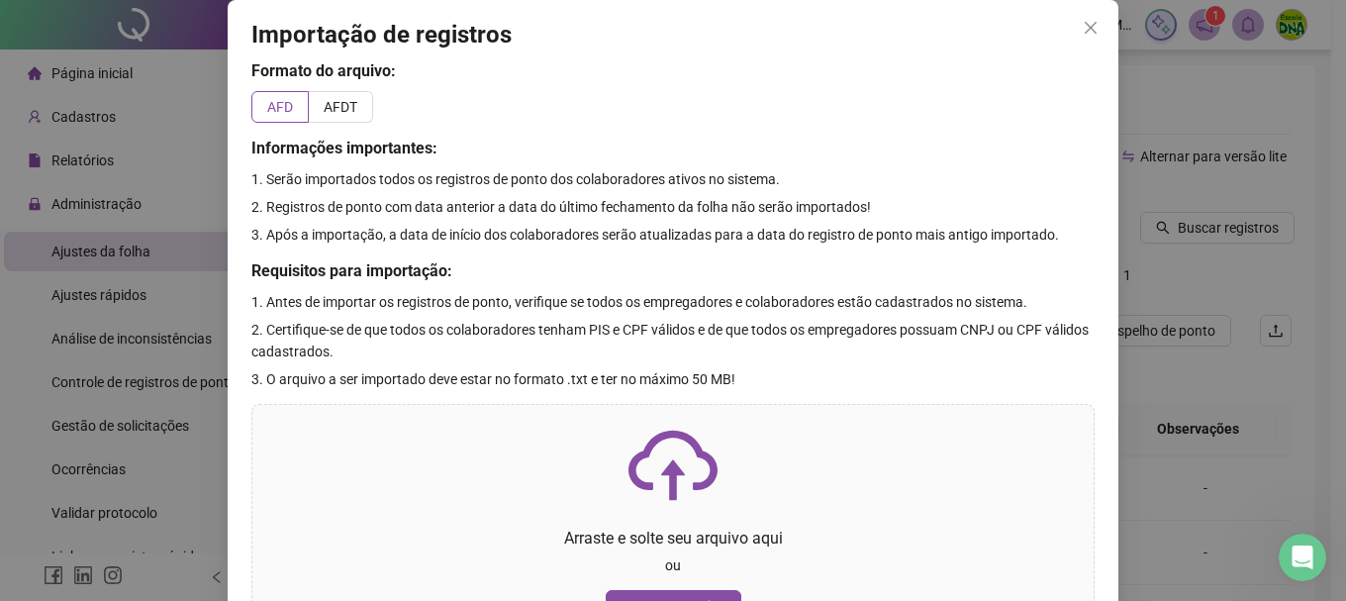
click at [1282, 343] on div "Importação de registros Formato do arquivo: AFD AFDT Informações importantes: 1…" at bounding box center [673, 300] width 1346 height 601
click at [1239, 248] on div "Importação de registros Formato do arquivo: AFD AFDT Informações importantes: 1…" at bounding box center [673, 300] width 1346 height 601
click at [1082, 24] on icon "close" at bounding box center [1090, 28] width 16 height 16
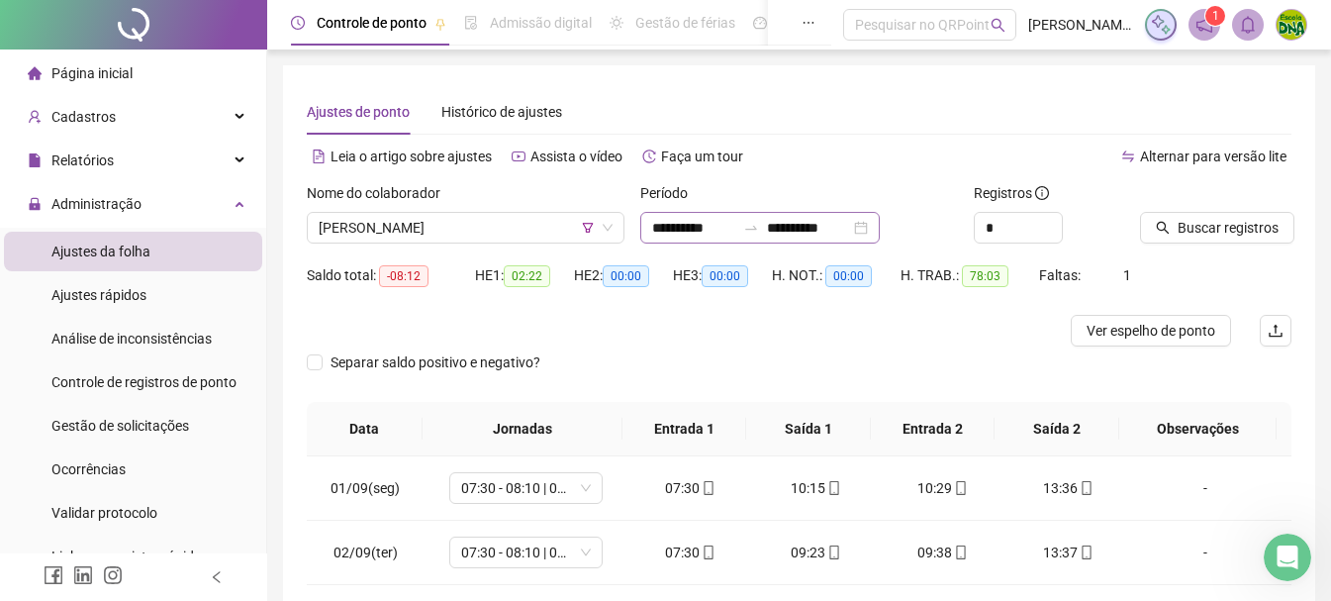
click at [880, 235] on div "**********" at bounding box center [759, 228] width 239 height 32
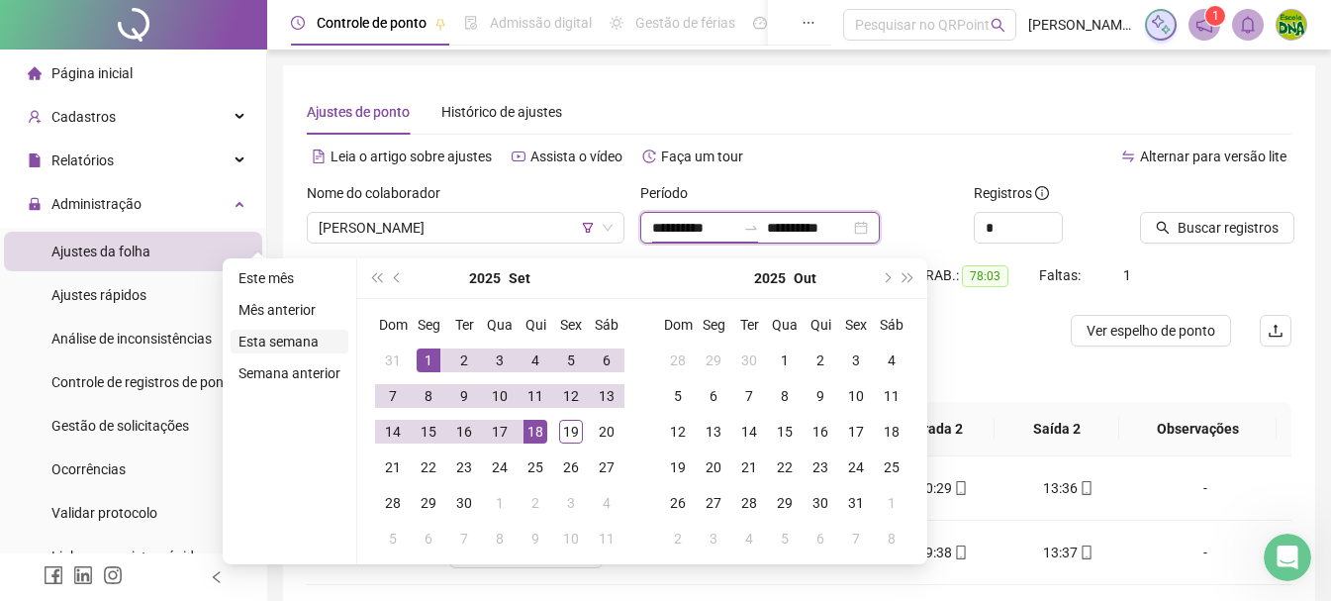
type input "**********"
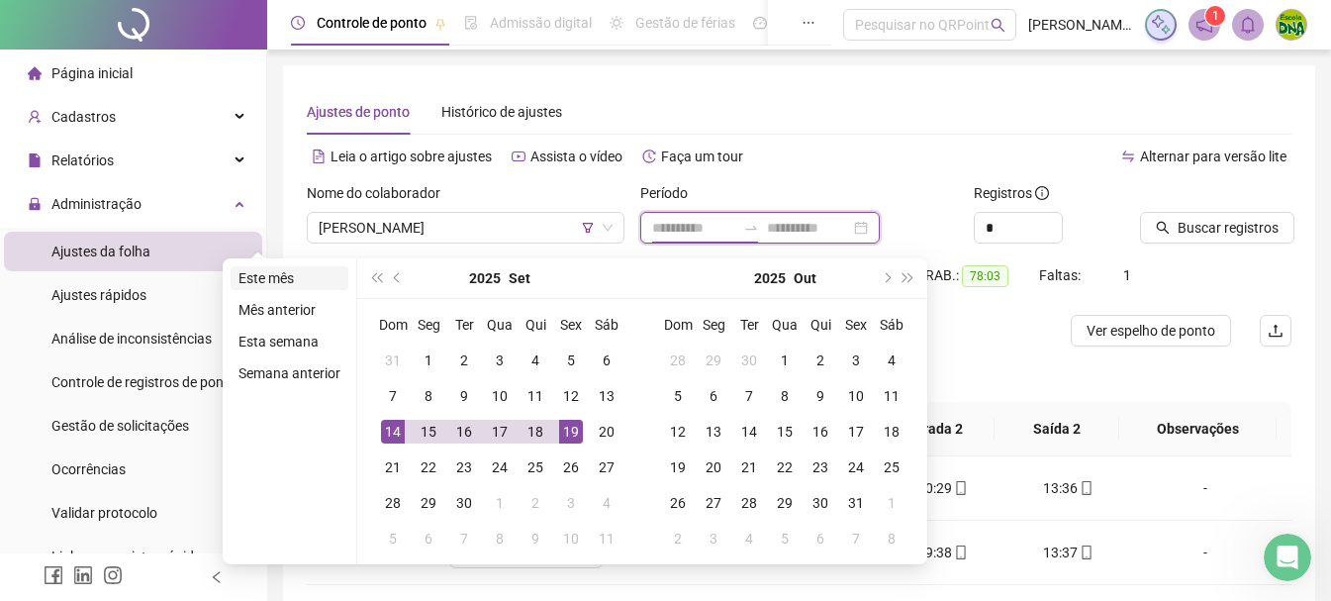
type input "**********"
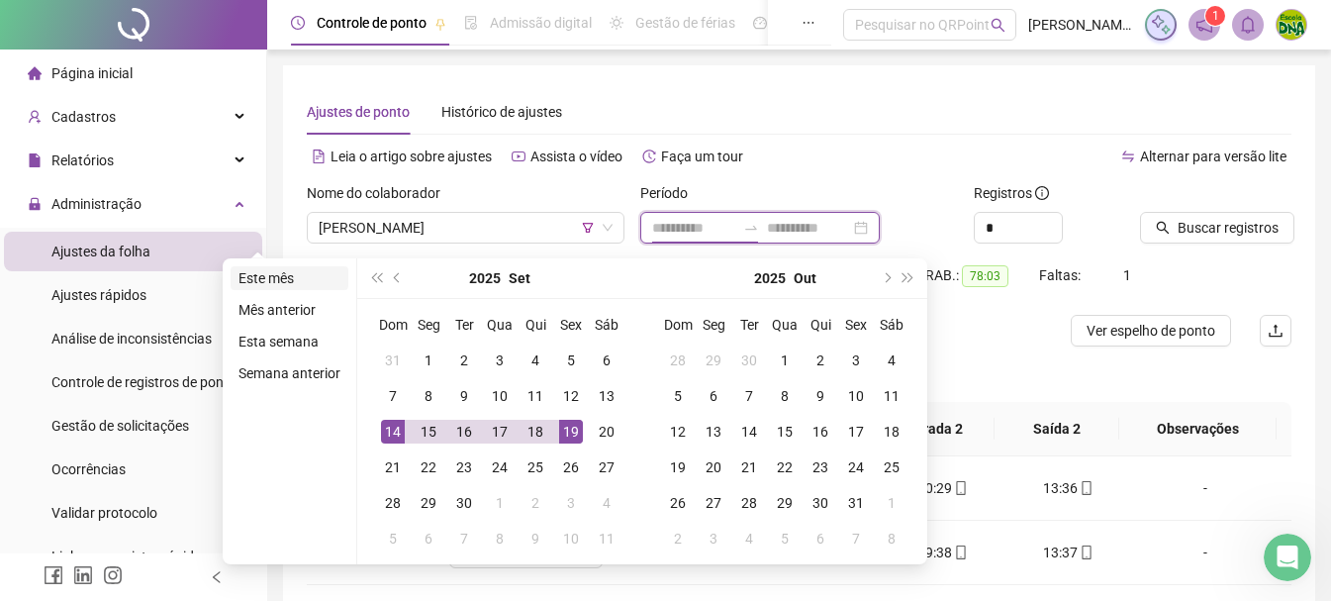
type input "**********"
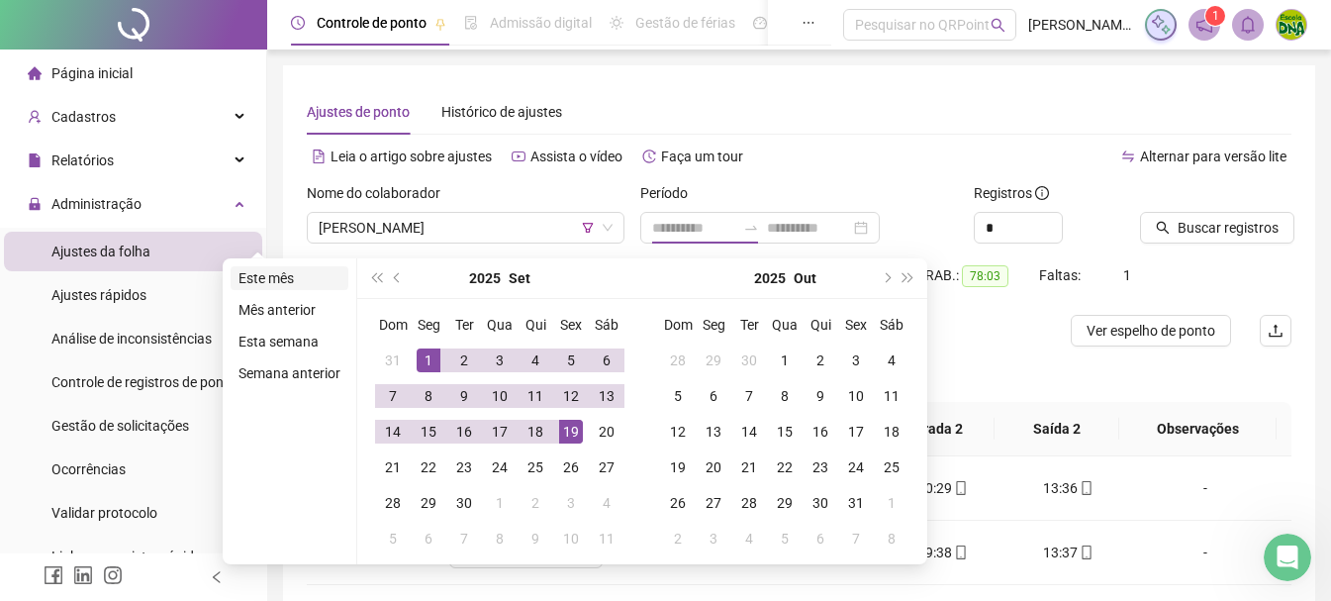
click at [289, 286] on li "Este mês" at bounding box center [290, 278] width 118 height 24
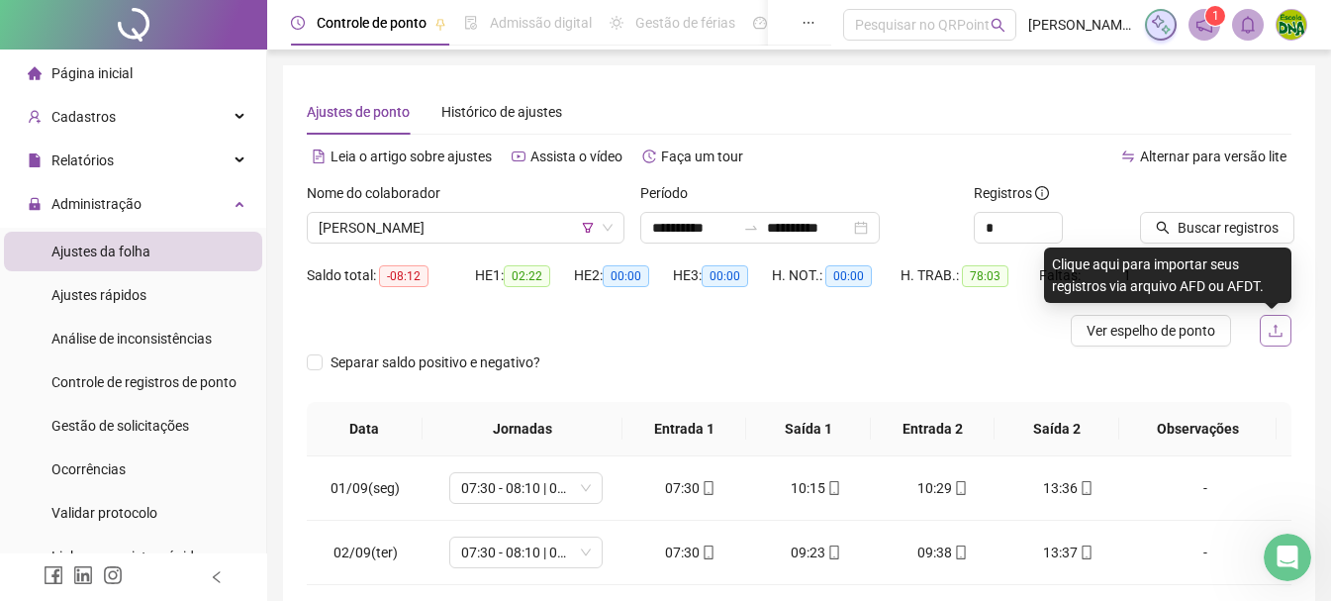
click at [1279, 329] on icon "upload" at bounding box center [1275, 331] width 16 height 16
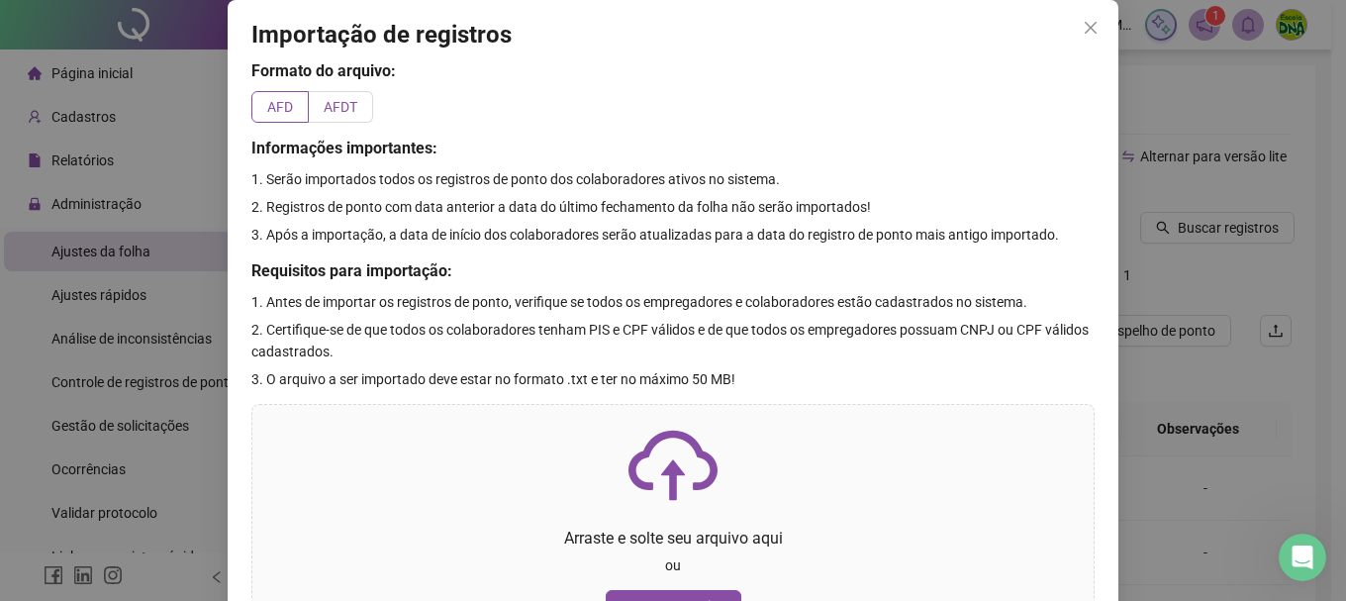
click at [338, 92] on label "AFDT" at bounding box center [341, 107] width 64 height 32
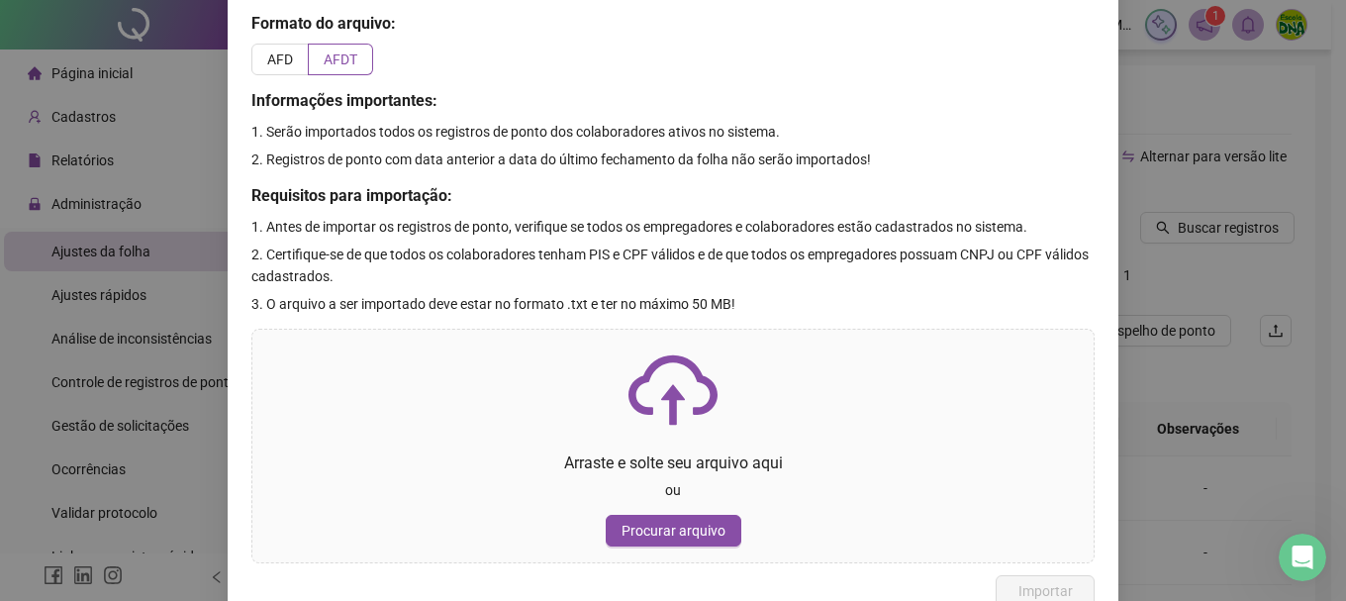
scroll to position [73, 0]
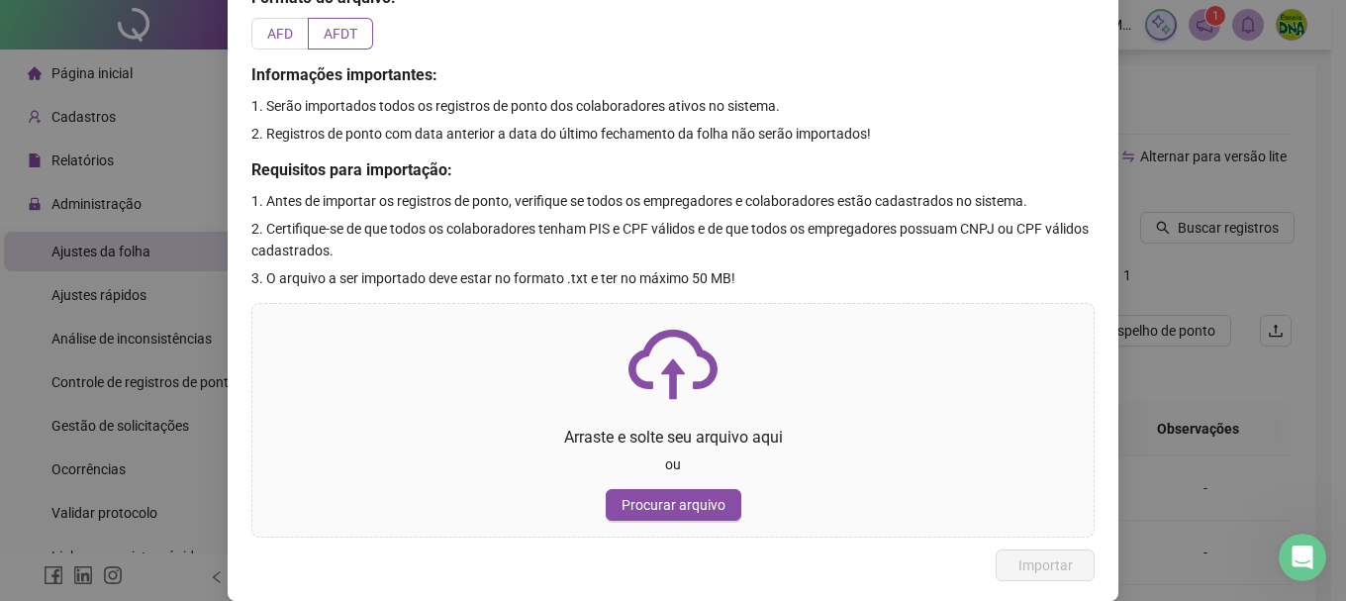
click at [279, 26] on span "AFD" at bounding box center [280, 34] width 26 height 16
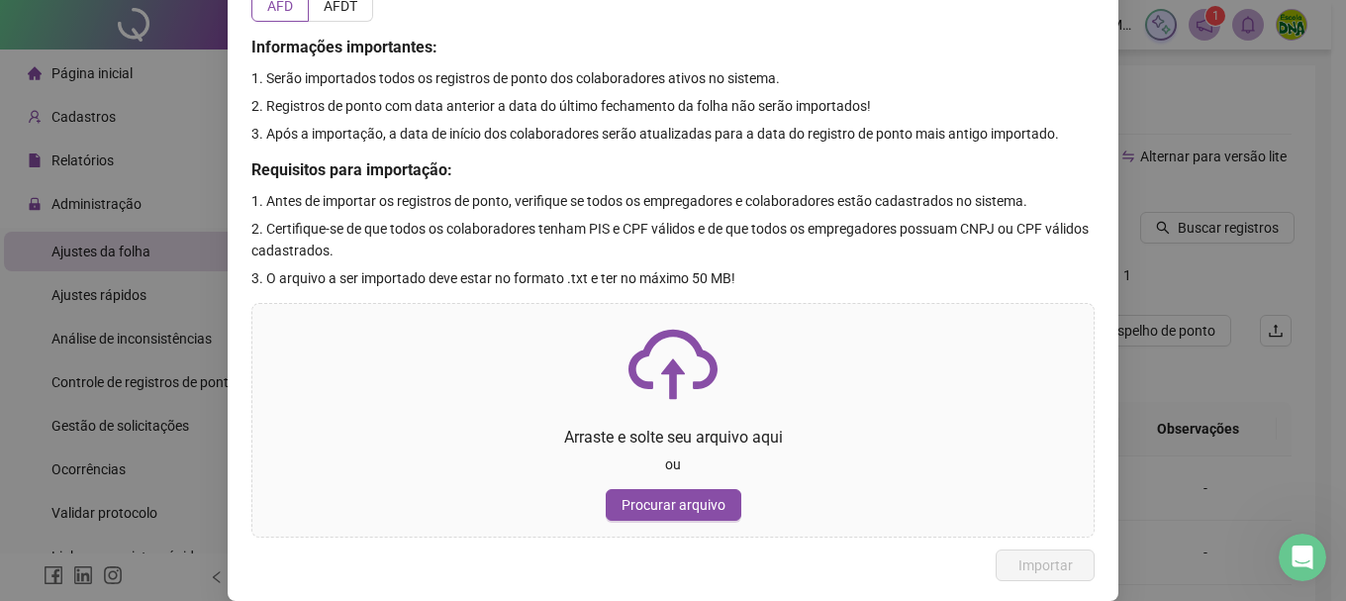
scroll to position [0, 0]
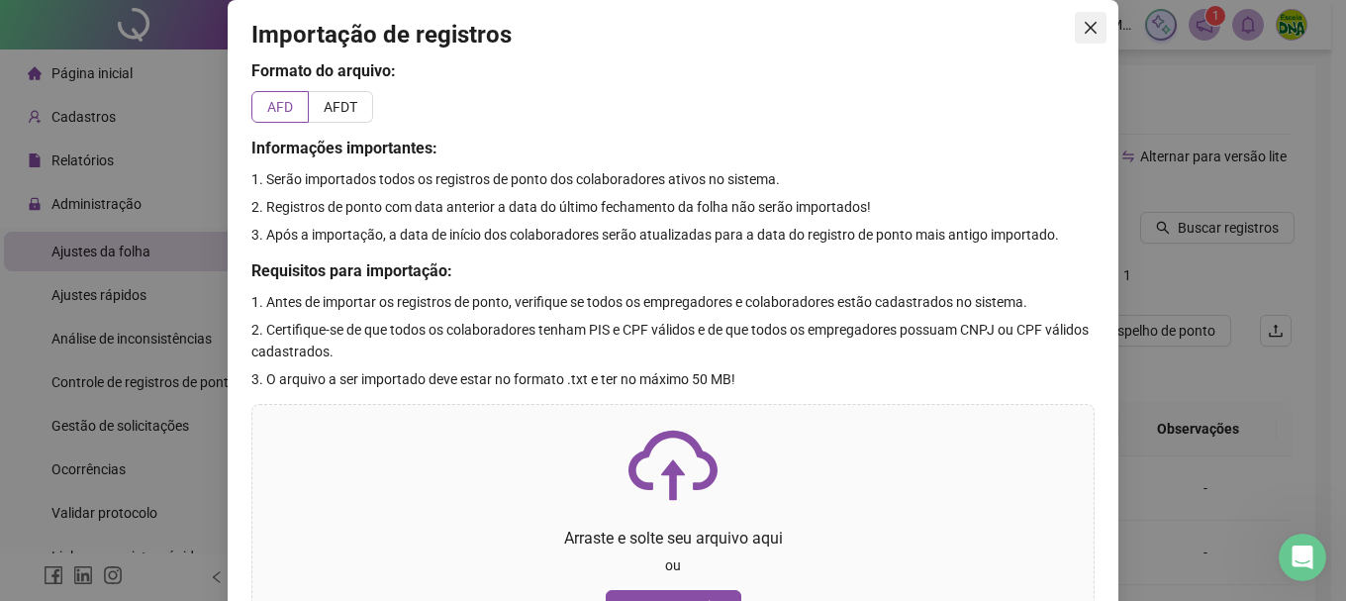
click at [1082, 30] on icon "close" at bounding box center [1090, 28] width 16 height 16
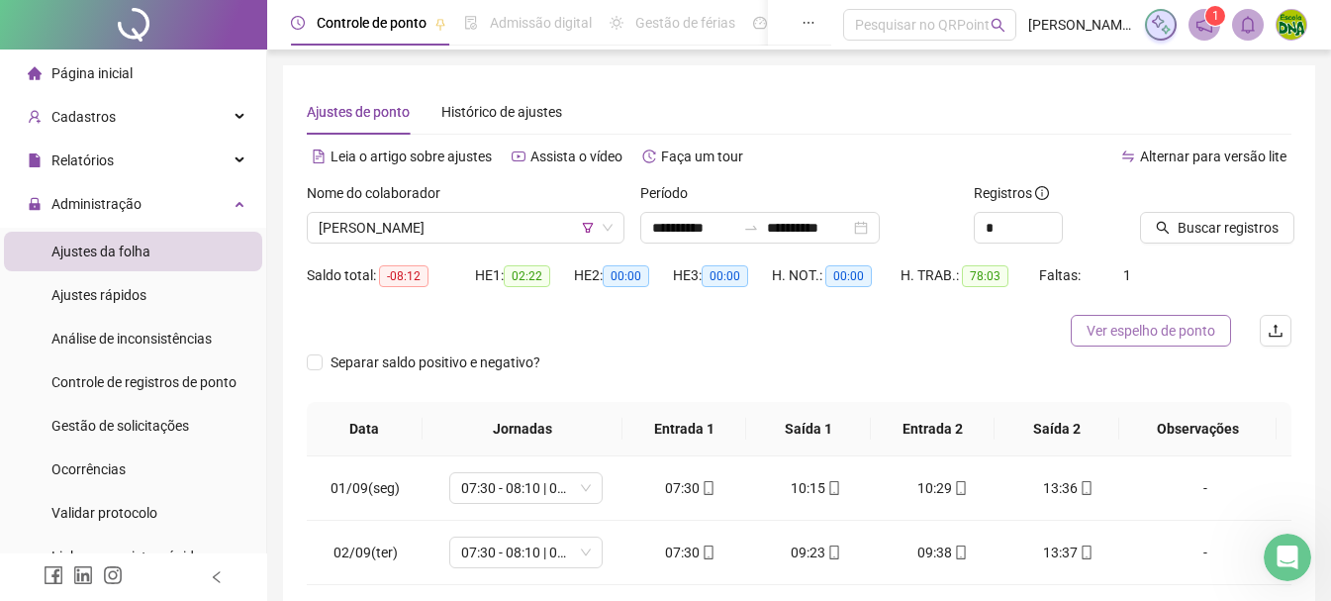
click at [1194, 329] on span "Ver espelho de ponto" at bounding box center [1150, 331] width 129 height 22
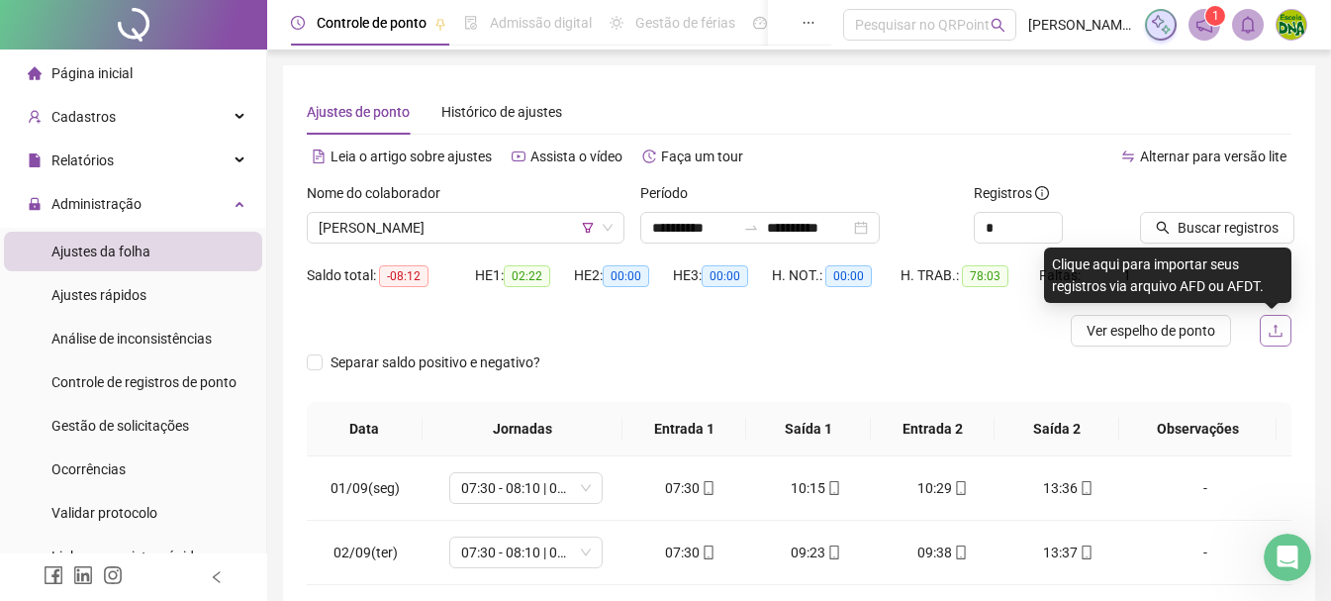
click at [1271, 324] on icon "upload" at bounding box center [1275, 331] width 16 height 16
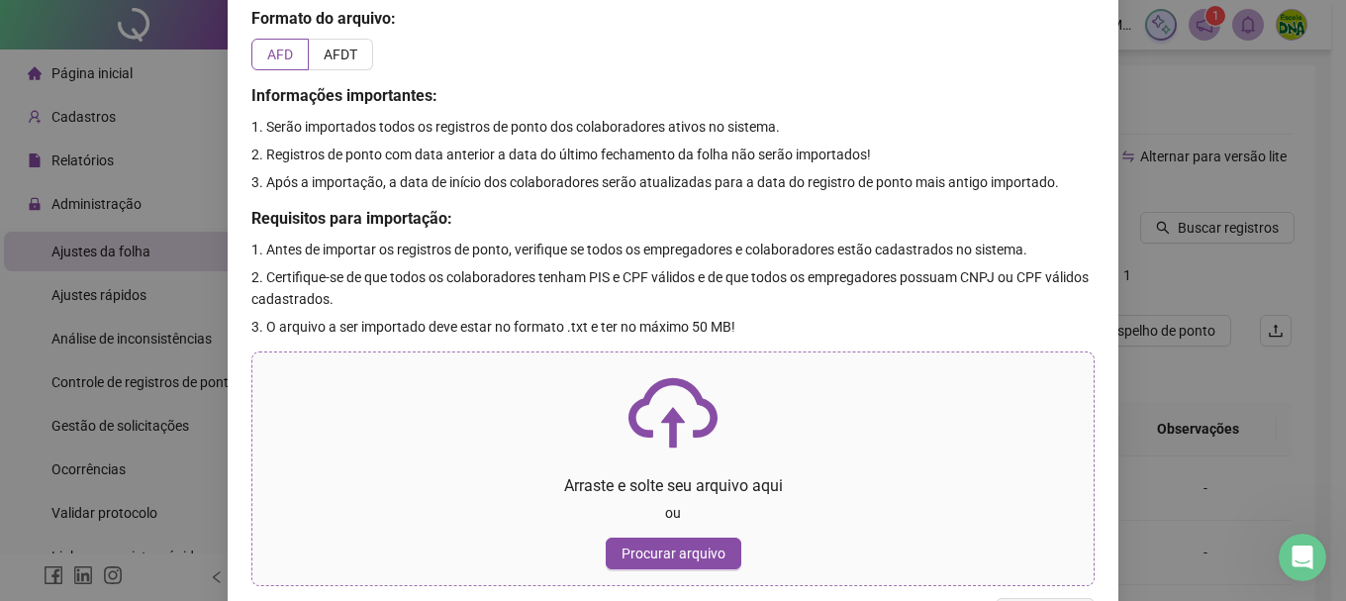
scroll to position [101, 0]
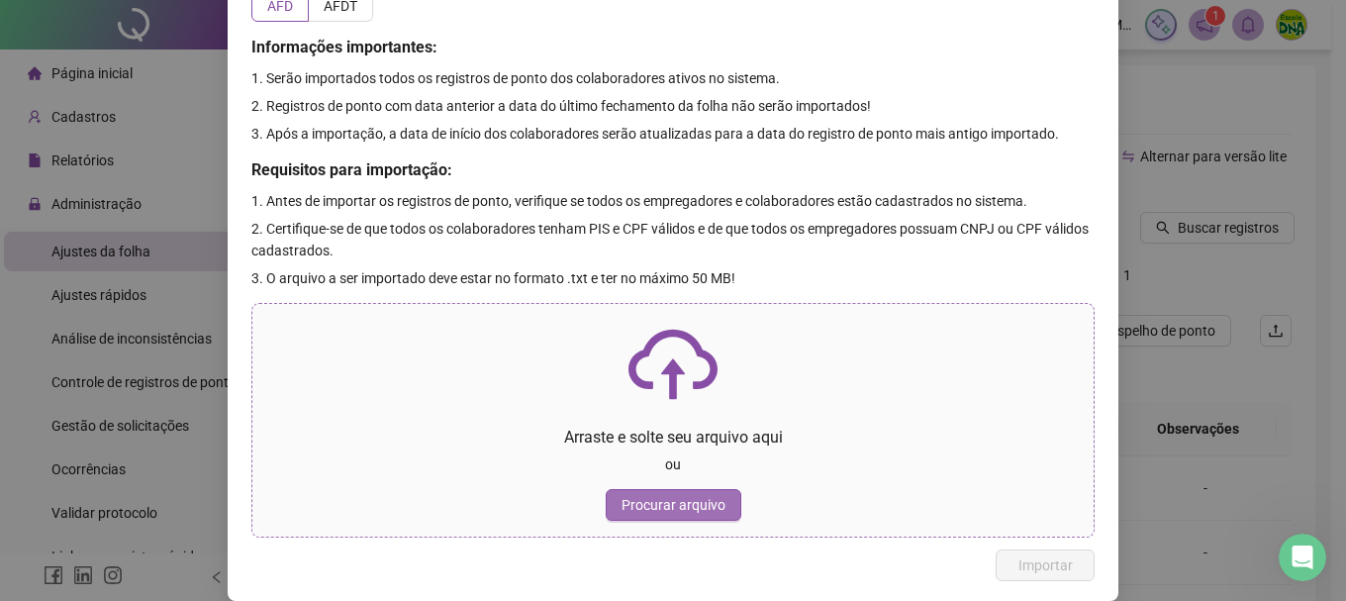
click at [643, 495] on span "Procurar arquivo" at bounding box center [673, 505] width 104 height 22
click at [697, 490] on button "Procurar arquivo" at bounding box center [673, 505] width 136 height 32
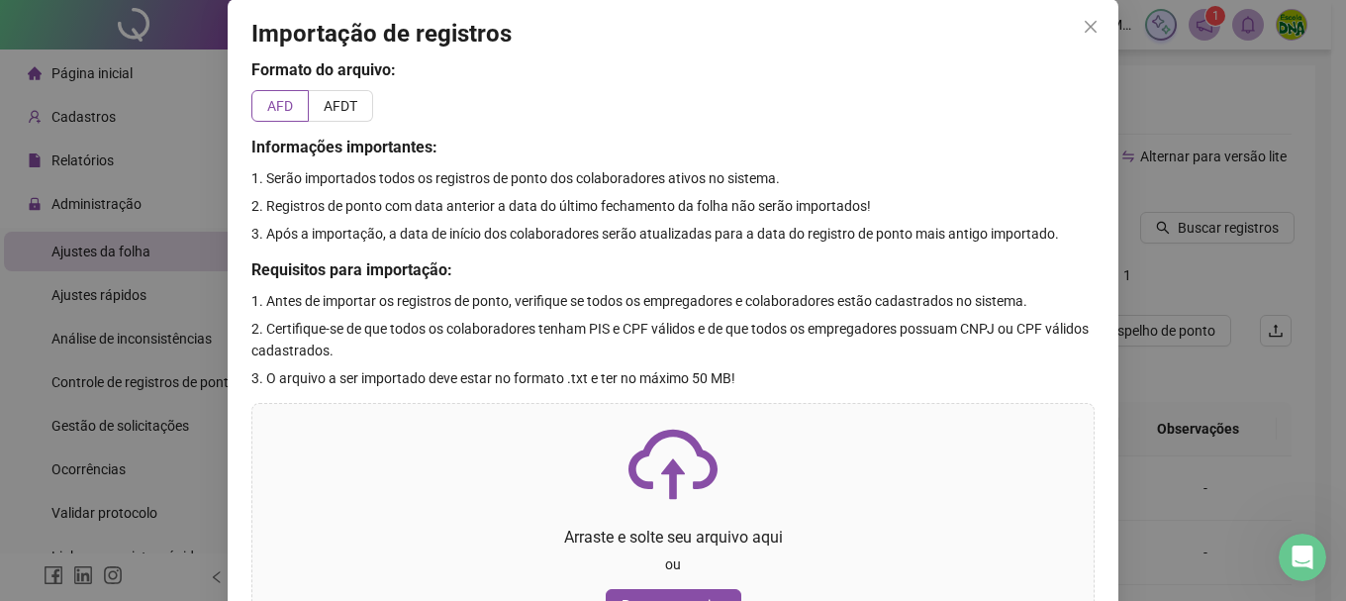
scroll to position [0, 0]
click at [345, 99] on span "AFDT" at bounding box center [341, 107] width 34 height 16
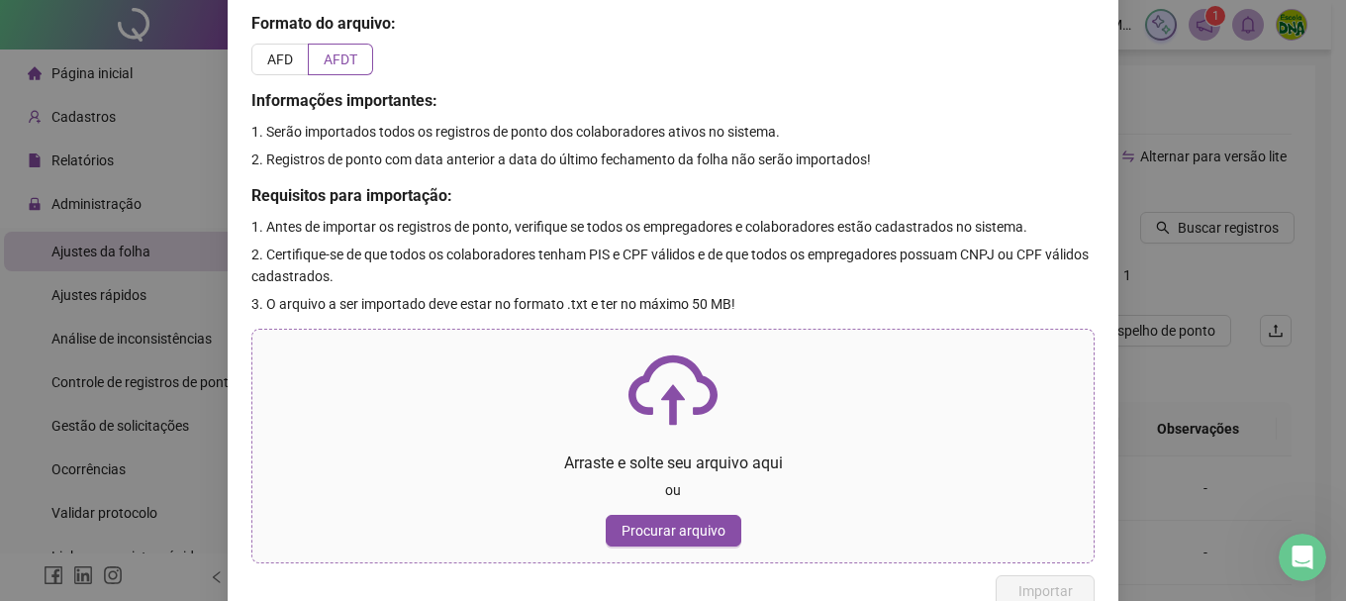
scroll to position [73, 0]
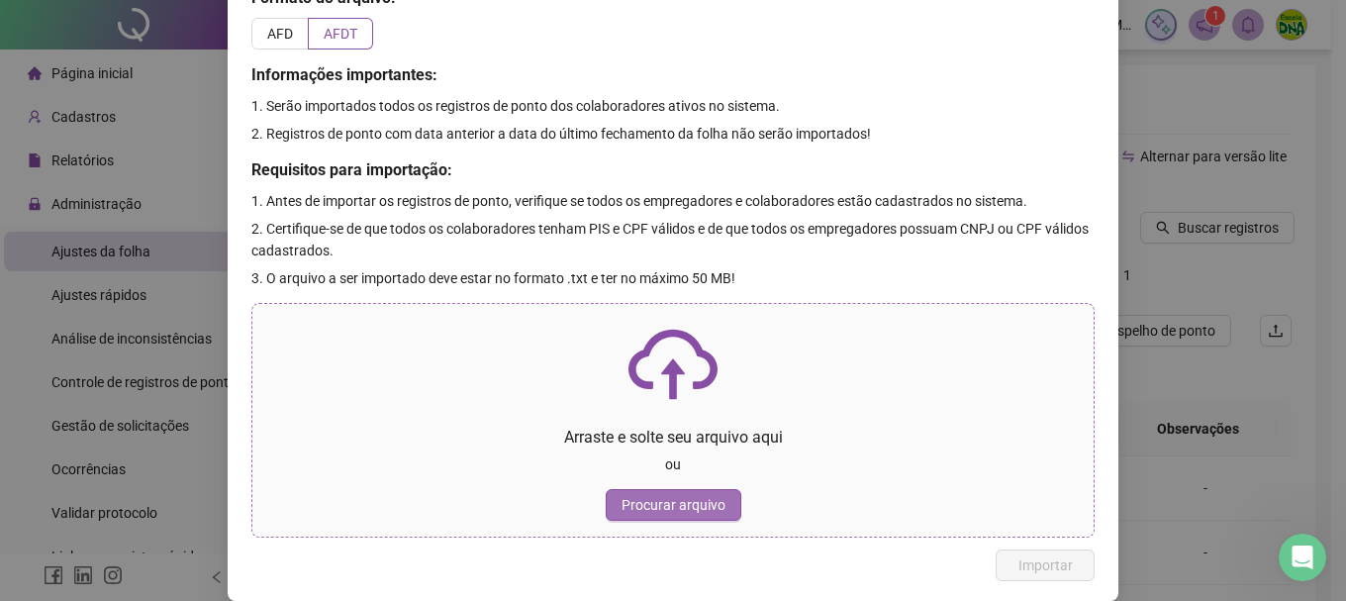
click at [719, 495] on button "Procurar arquivo" at bounding box center [673, 505] width 136 height 32
drag, startPoint x: 583, startPoint y: 402, endPoint x: 557, endPoint y: 330, distance: 75.7
click at [557, 330] on p at bounding box center [672, 364] width 809 height 89
click at [268, 40] on span "AFD" at bounding box center [280, 34] width 26 height 16
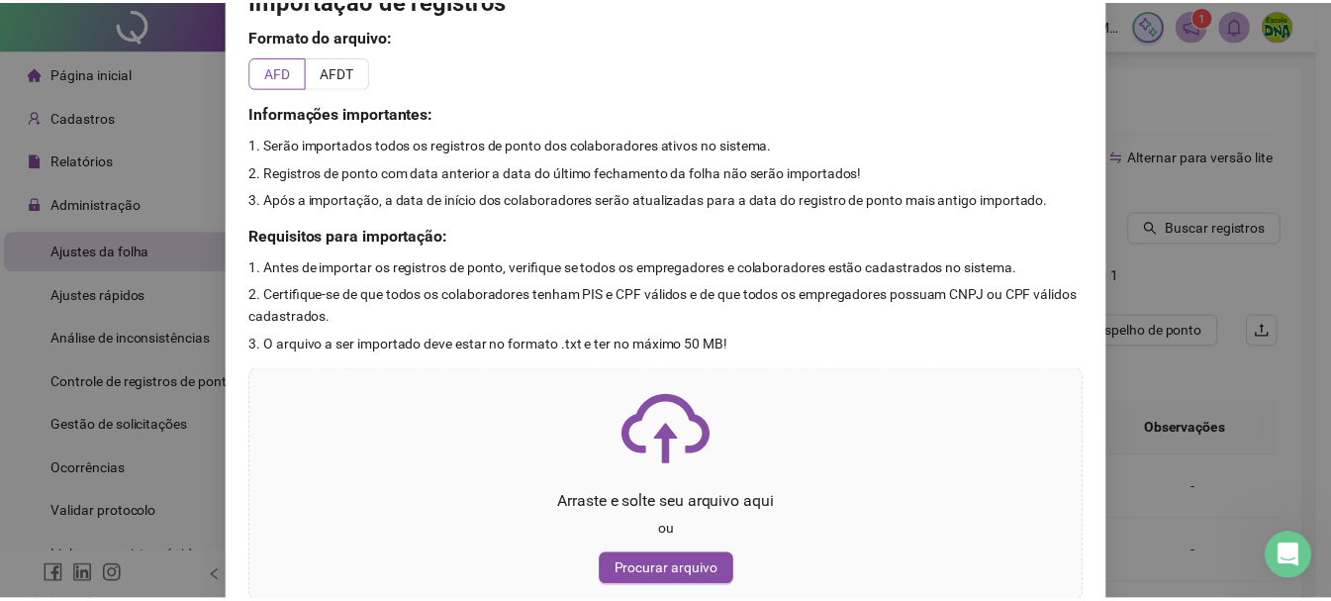
scroll to position [0, 0]
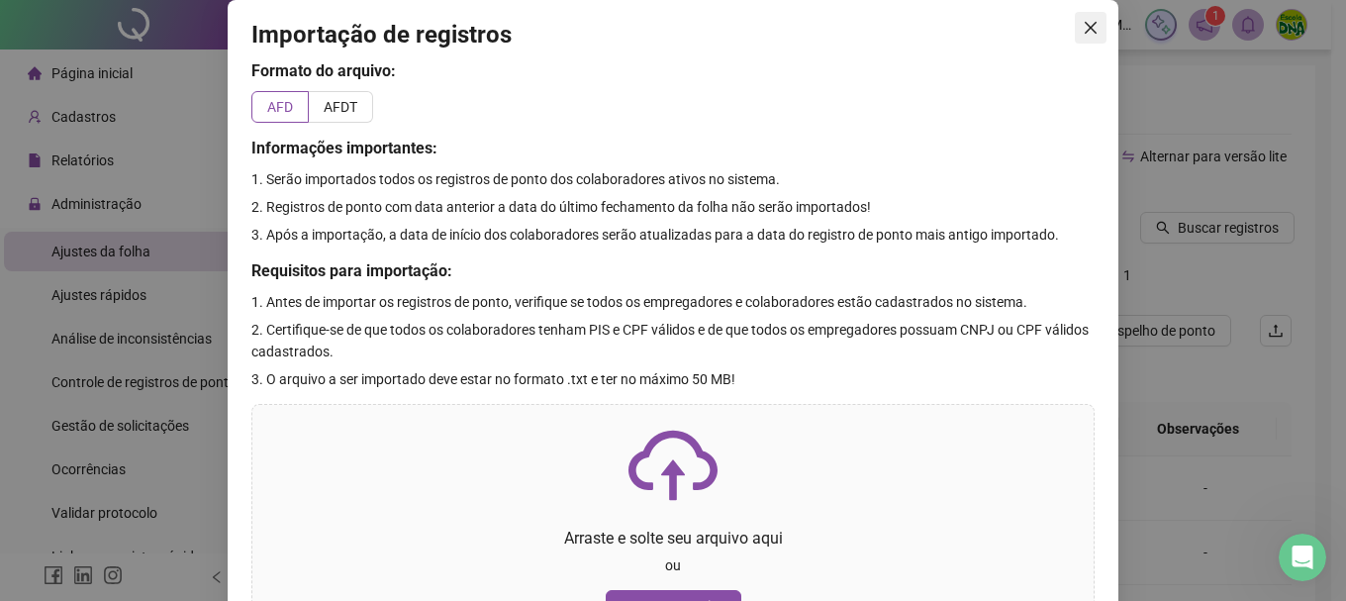
click at [1082, 24] on icon "close" at bounding box center [1090, 28] width 16 height 16
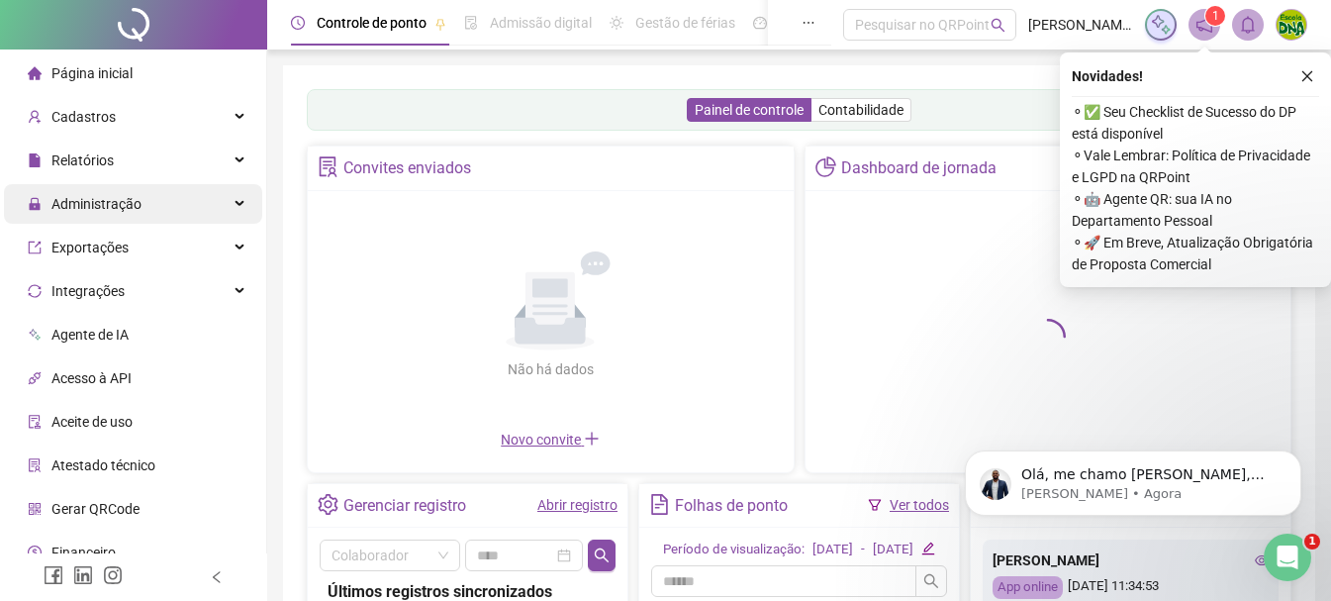
click at [144, 213] on div "Administração" at bounding box center [133, 204] width 258 height 40
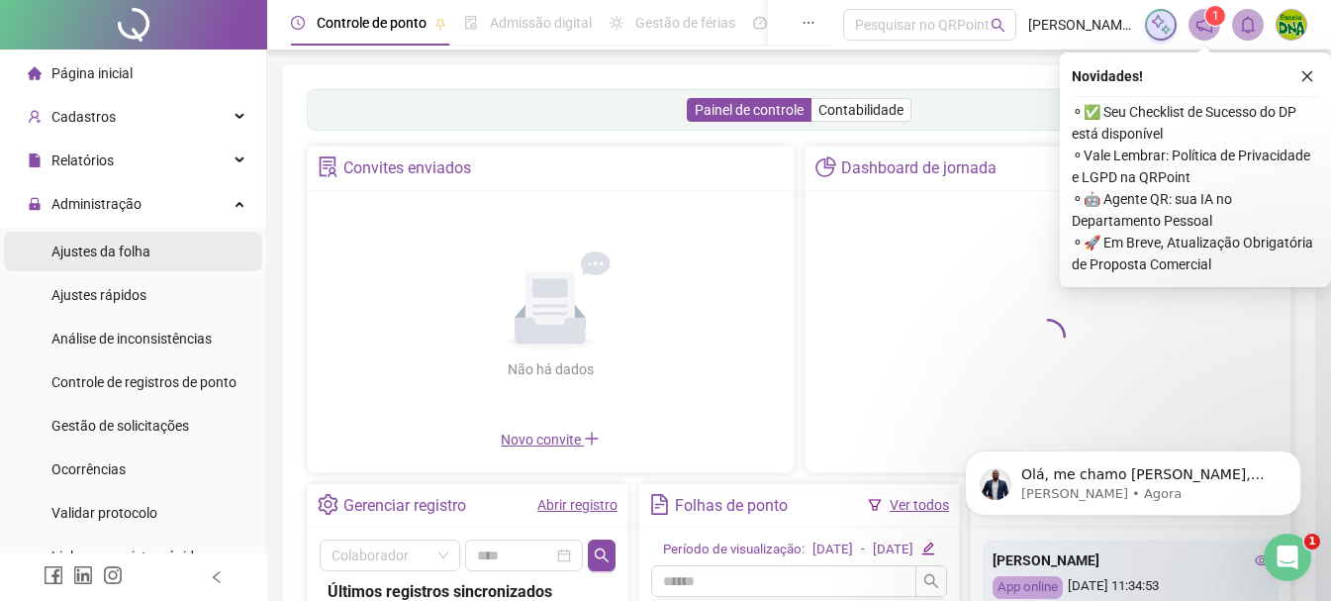
click at [128, 254] on span "Ajustes da folha" at bounding box center [100, 251] width 99 height 16
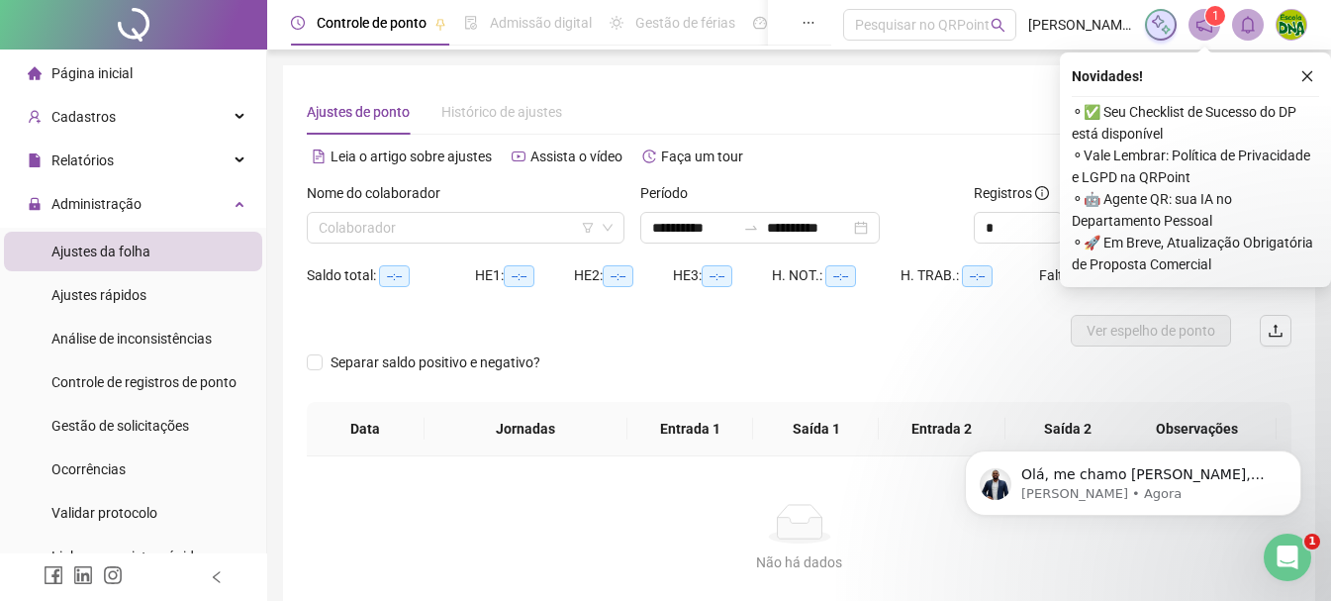
type input "**********"
click at [1312, 72] on icon "close" at bounding box center [1307, 76] width 14 height 14
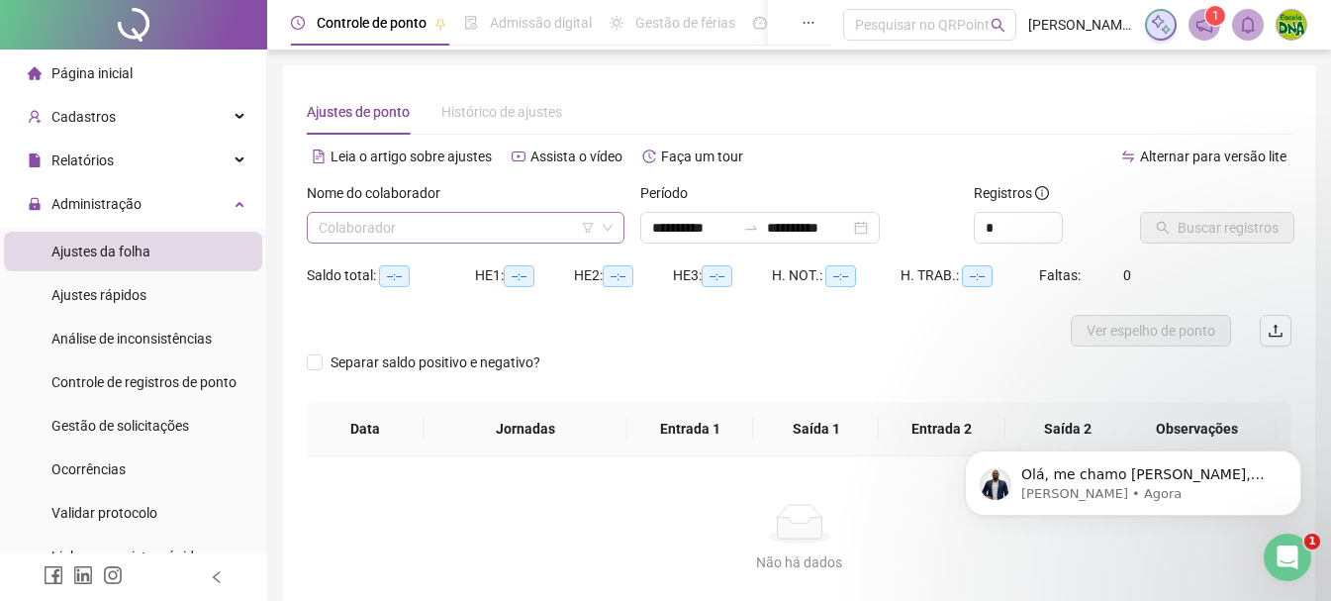
click at [629, 220] on div "Nome do colaborador Colaborador" at bounding box center [465, 220] width 333 height 77
click at [611, 222] on icon "down" at bounding box center [608, 228] width 12 height 12
click at [485, 225] on input "search" at bounding box center [457, 228] width 276 height 30
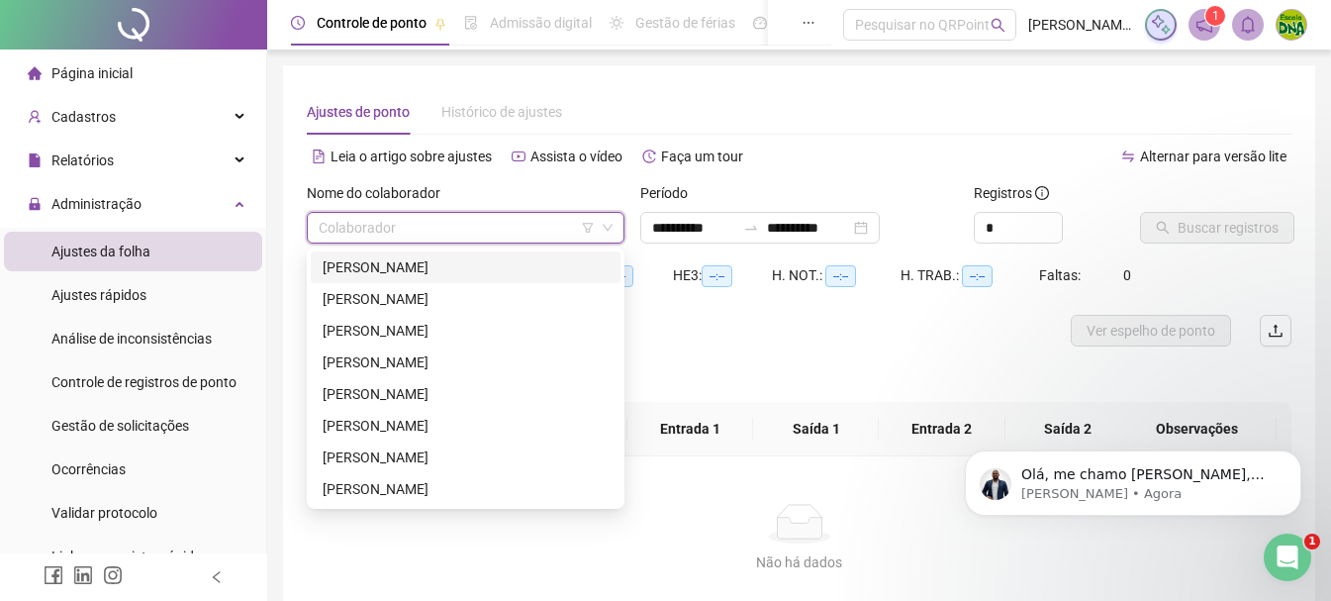
type input "*"
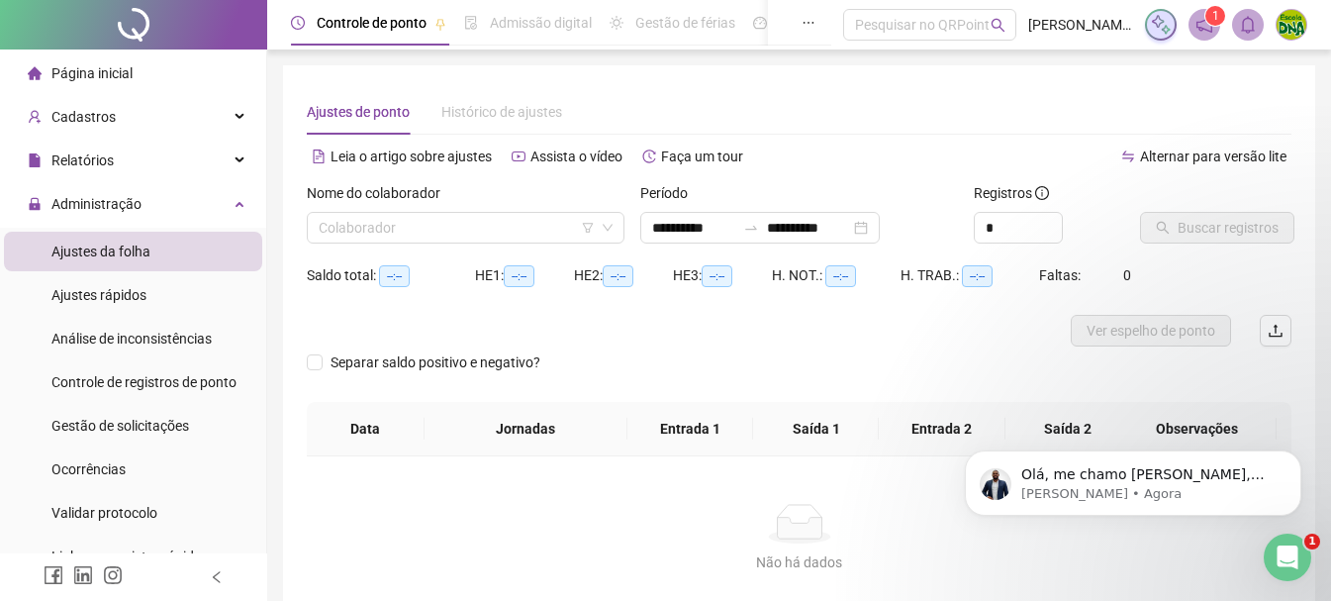
click at [522, 211] on div "Nome do colaborador" at bounding box center [466, 197] width 318 height 30
click at [511, 218] on input "search" at bounding box center [457, 228] width 276 height 30
click at [566, 230] on input "search" at bounding box center [457, 228] width 276 height 30
click at [401, 232] on input "search" at bounding box center [457, 228] width 276 height 30
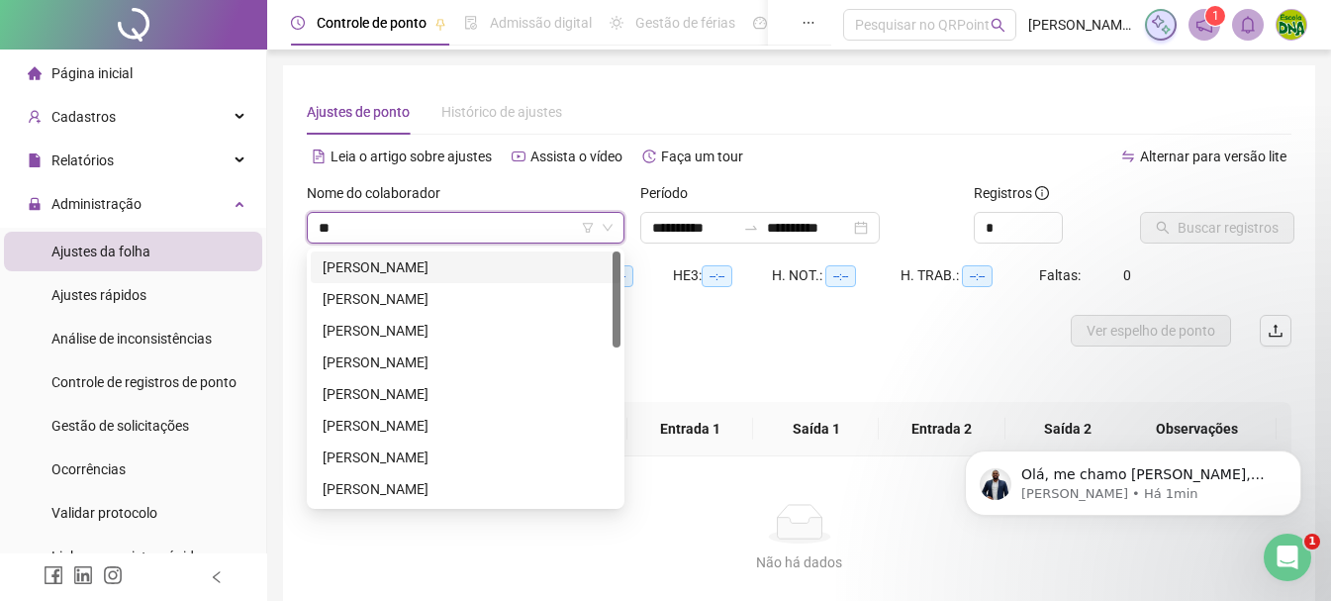
type input "***"
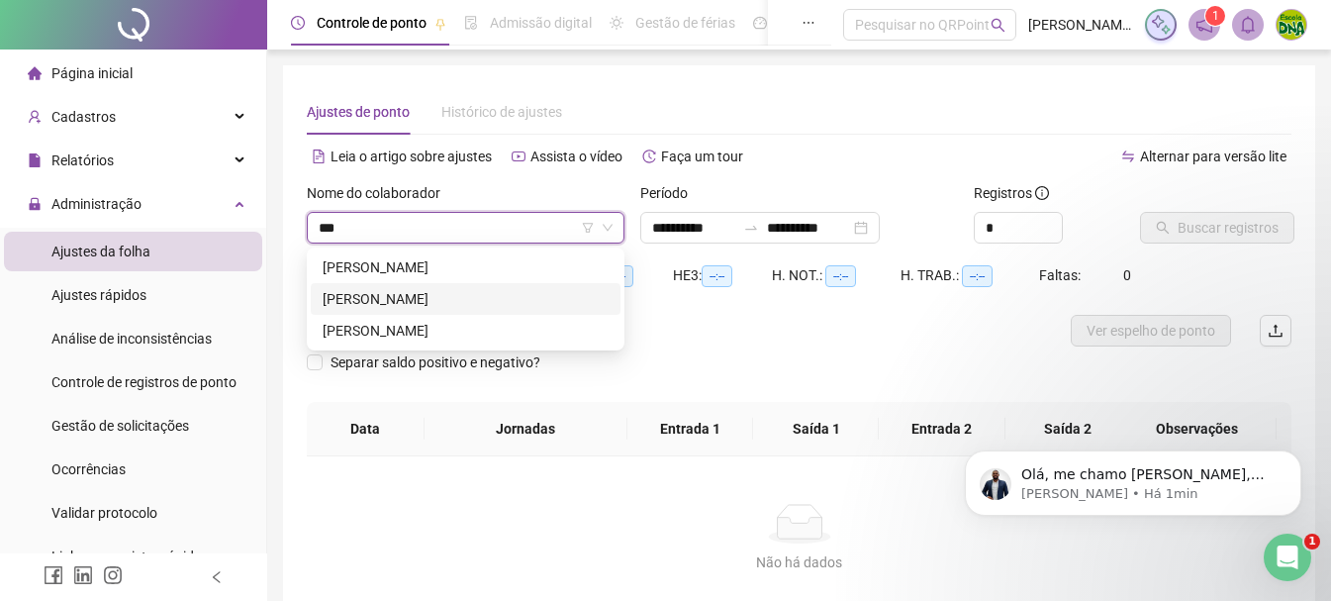
click at [419, 293] on div "[PERSON_NAME]" at bounding box center [466, 299] width 286 height 22
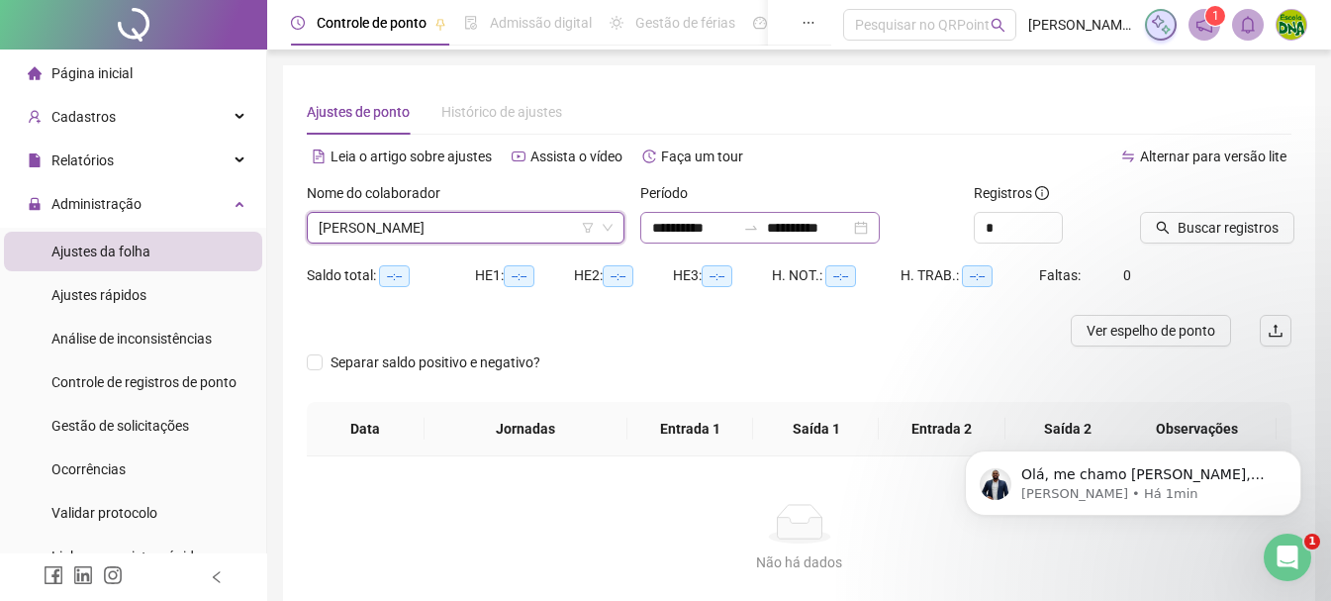
click at [880, 230] on div "**********" at bounding box center [759, 228] width 239 height 32
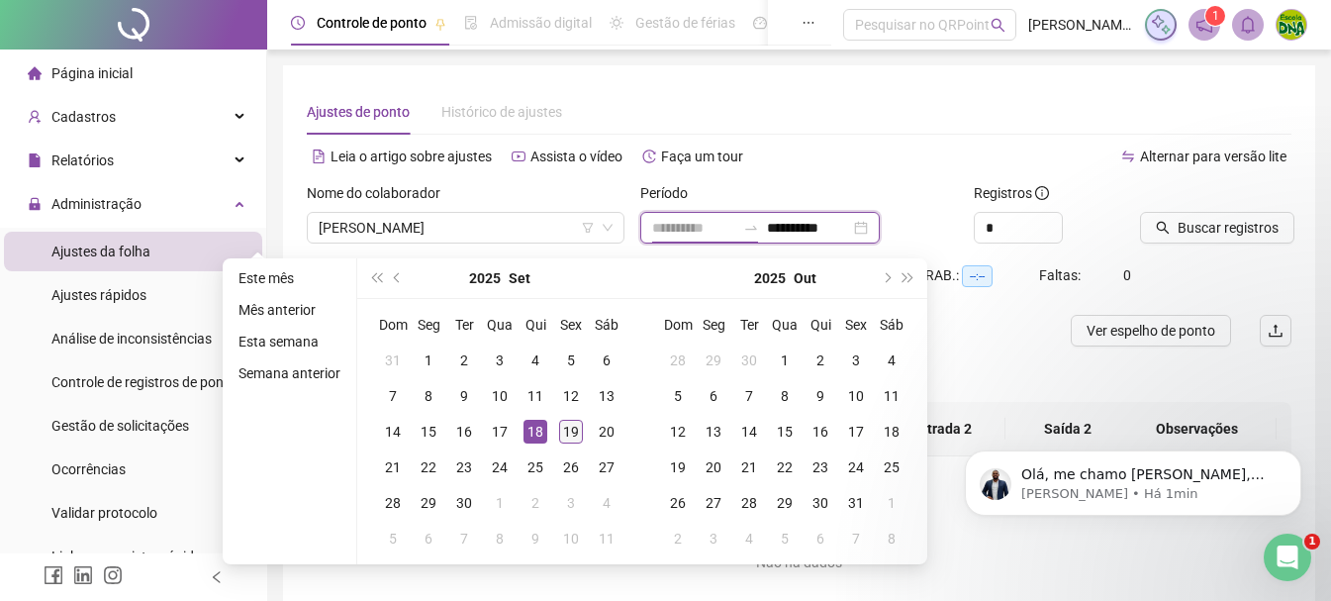
type input "**********"
click at [569, 422] on div "19" at bounding box center [571, 431] width 24 height 24
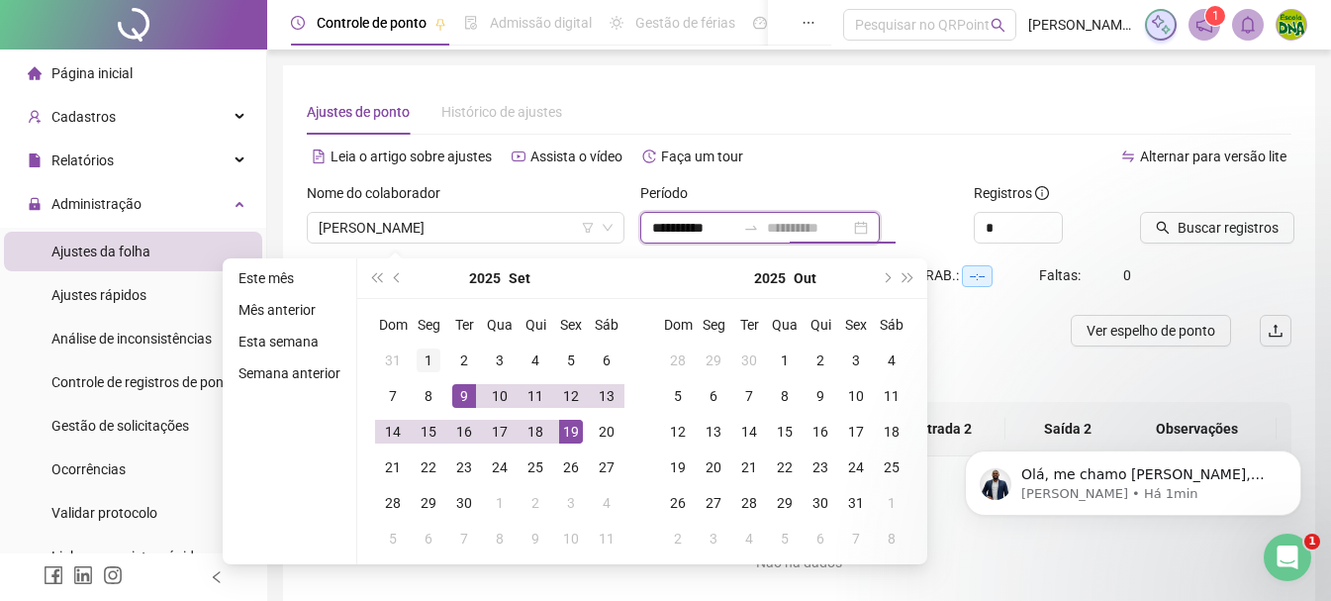
type input "**********"
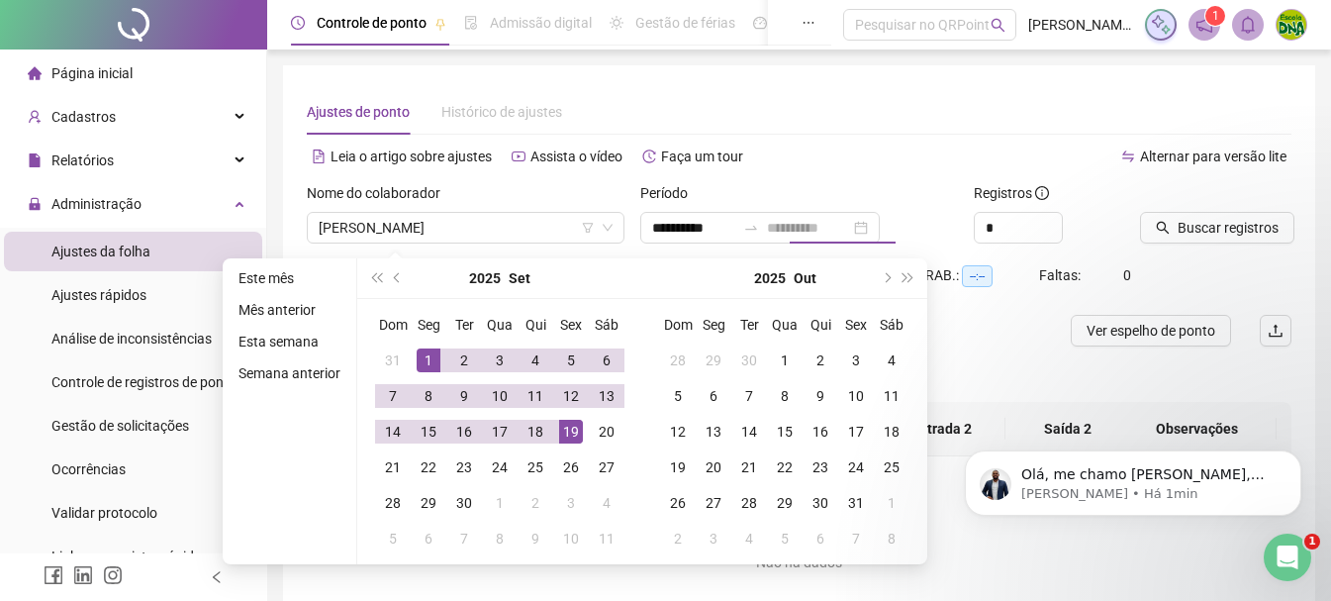
click at [428, 353] on div "1" at bounding box center [429, 360] width 24 height 24
type input "**********"
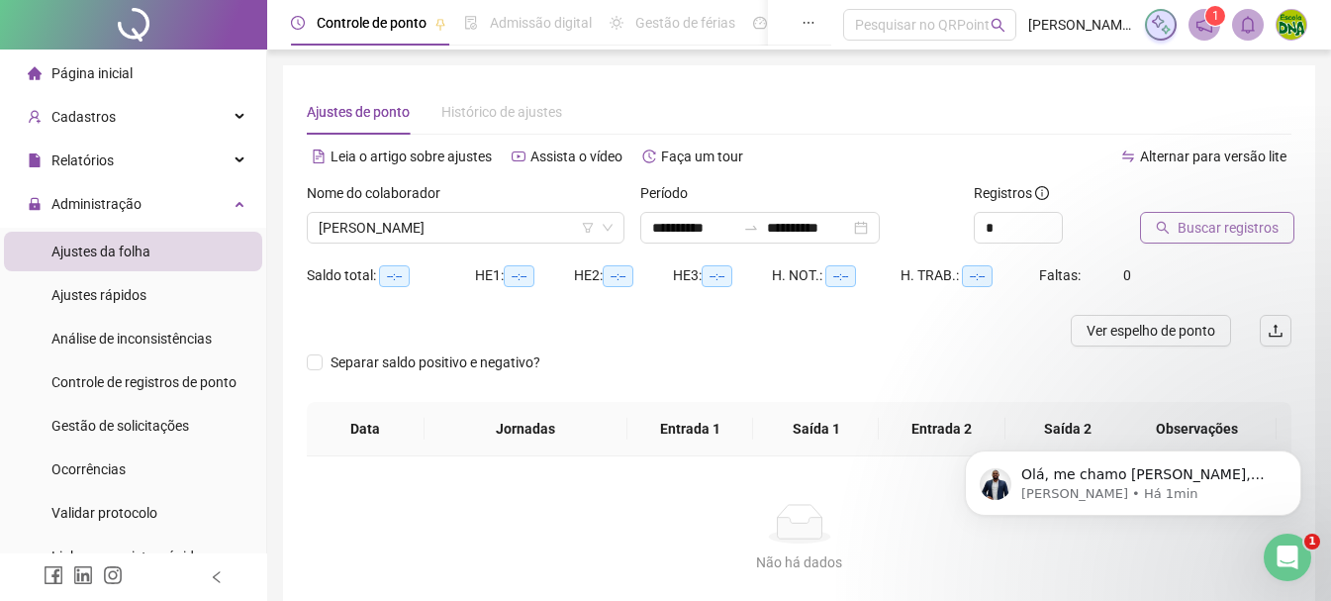
click at [1209, 235] on span "Buscar registros" at bounding box center [1227, 228] width 101 height 22
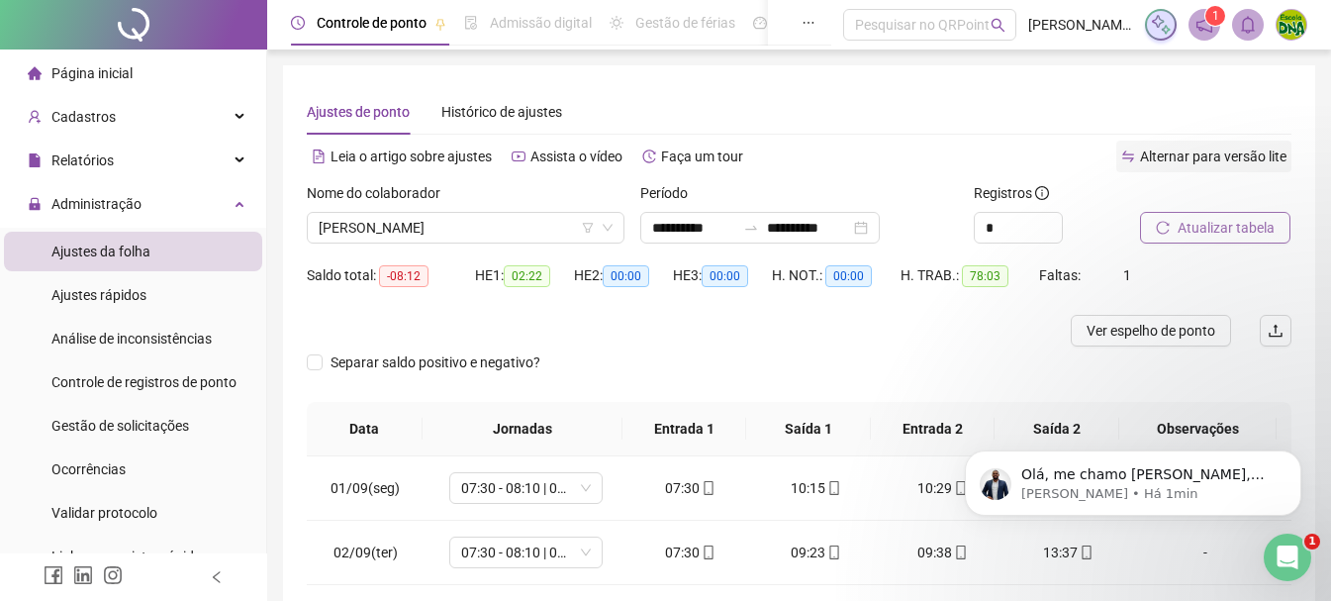
click at [1224, 151] on span "Alternar para versão lite" at bounding box center [1213, 156] width 146 height 16
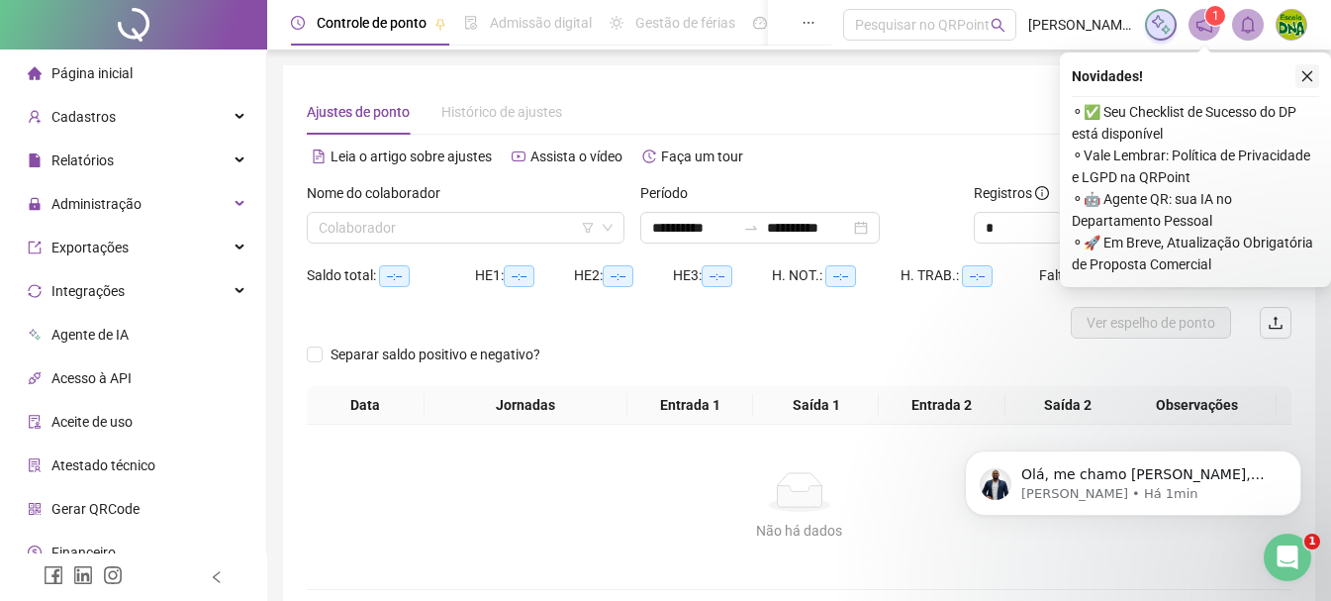
click at [1309, 79] on icon "close" at bounding box center [1307, 76] width 14 height 14
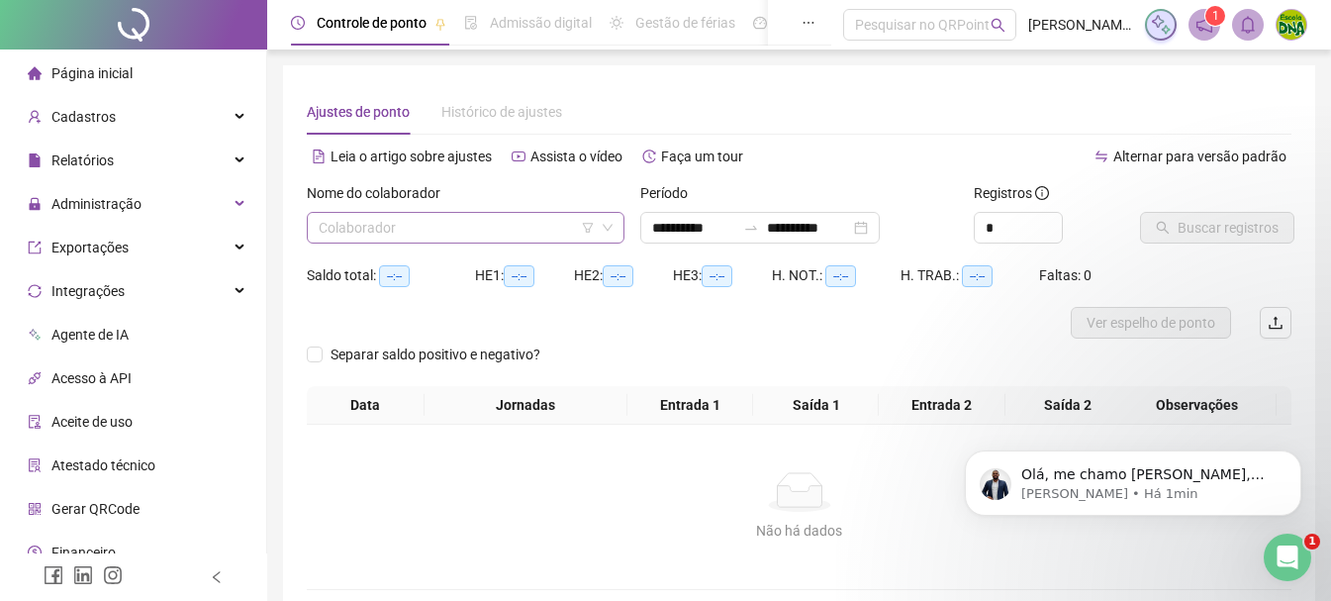
click at [554, 222] on input "search" at bounding box center [457, 228] width 276 height 30
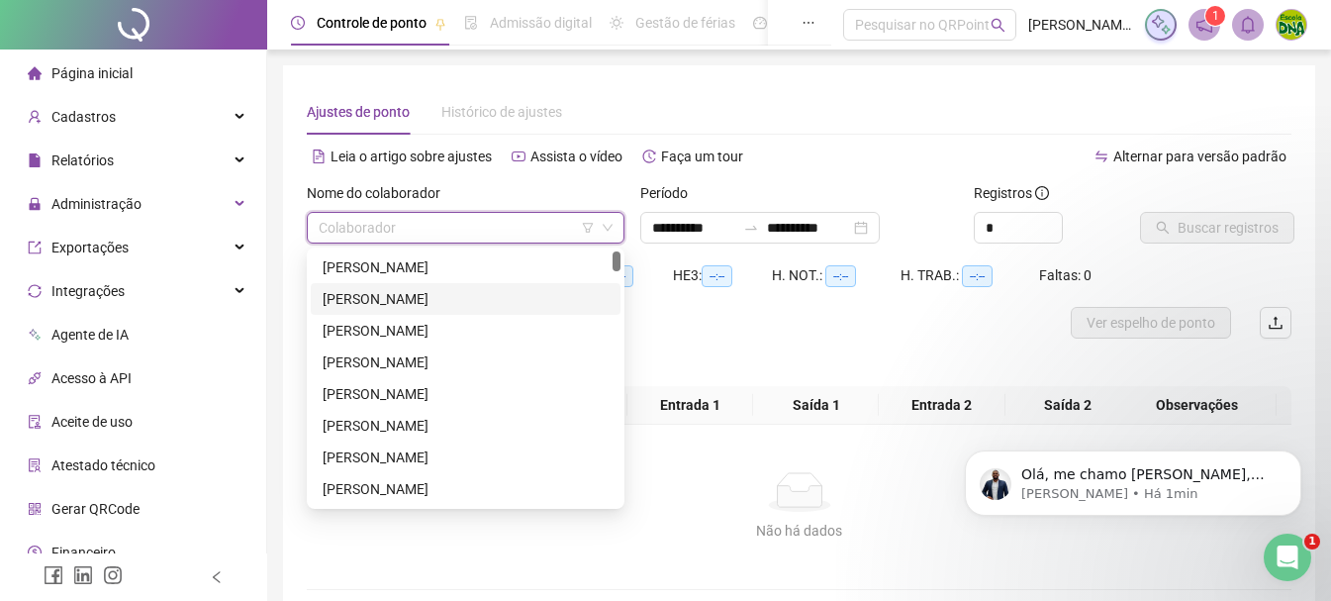
click at [470, 289] on div "[PERSON_NAME]" at bounding box center [466, 299] width 286 height 22
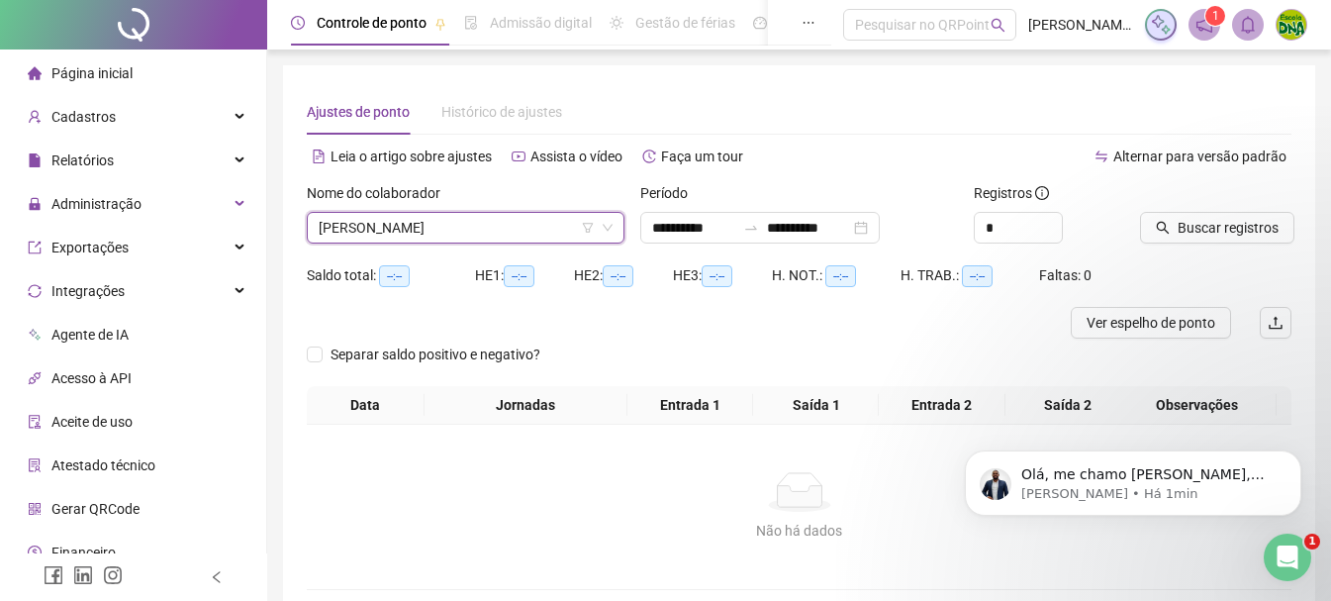
type input "*"
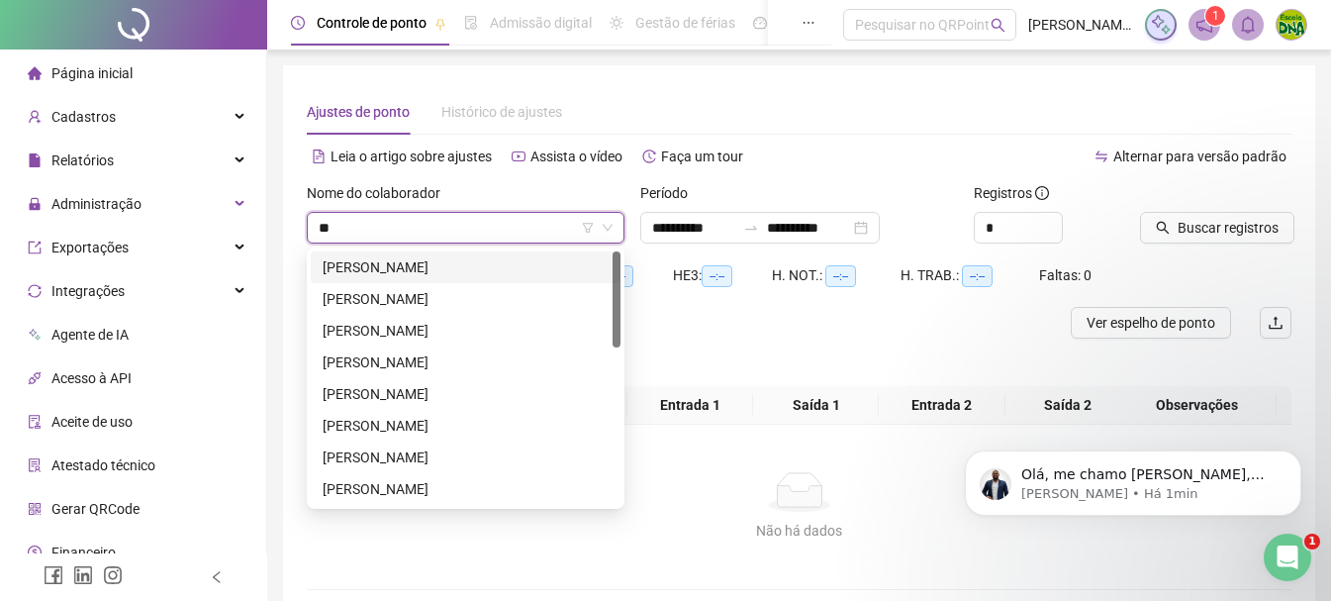
type input "***"
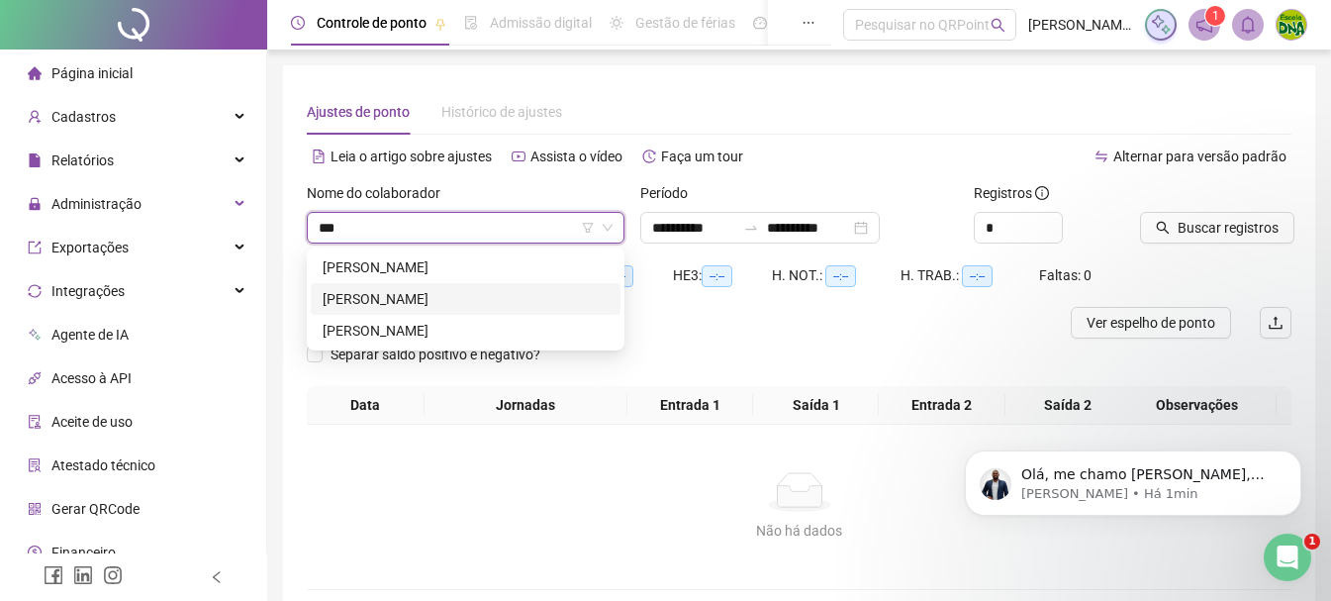
click at [469, 298] on div "[PERSON_NAME]" at bounding box center [466, 299] width 286 height 22
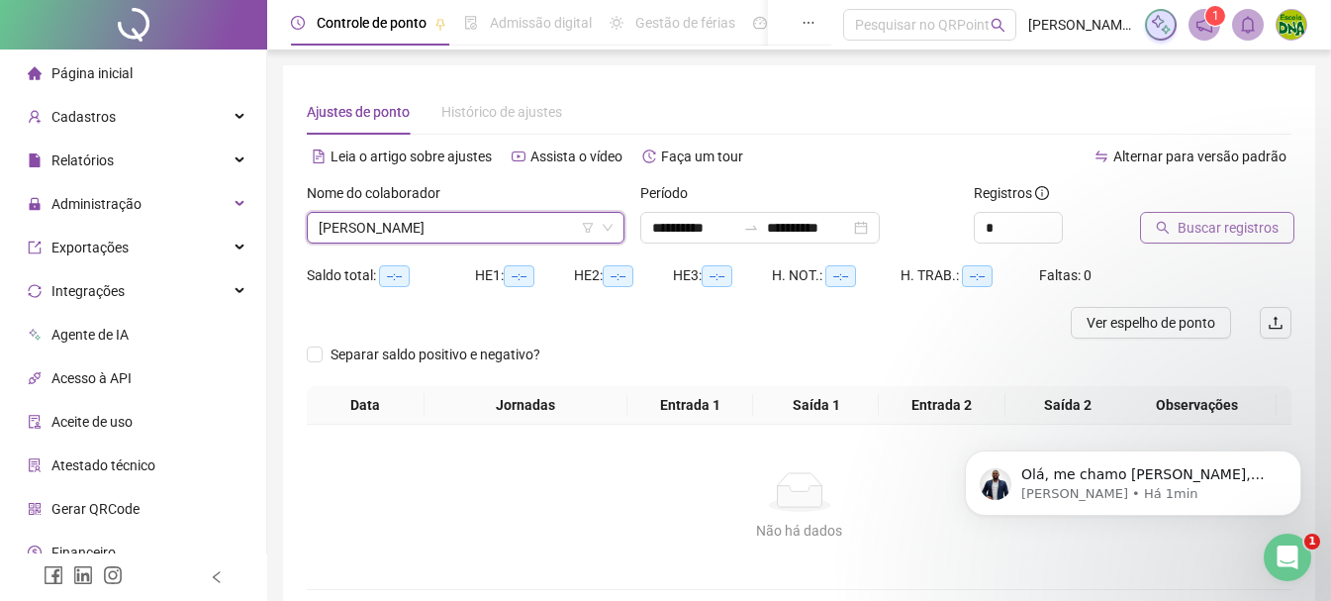
click at [1202, 219] on span "Buscar registros" at bounding box center [1227, 228] width 101 height 22
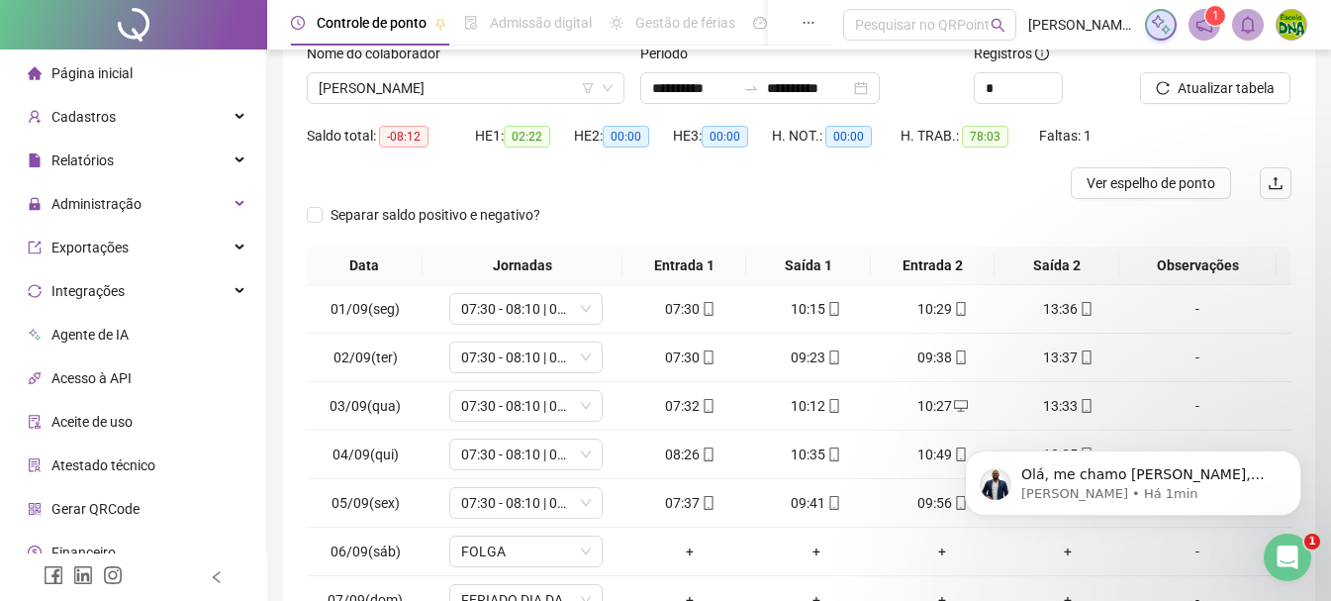
scroll to position [327, 0]
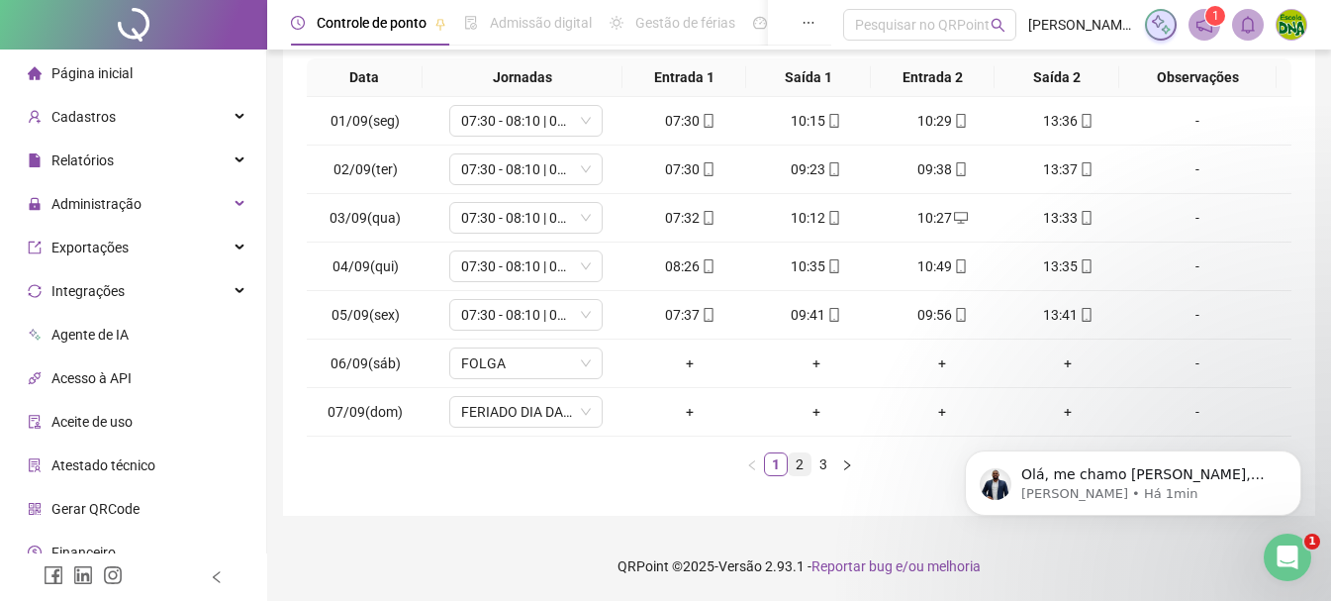
click at [803, 458] on link "2" at bounding box center [800, 464] width 22 height 22
click at [813, 461] on link "3" at bounding box center [823, 464] width 22 height 22
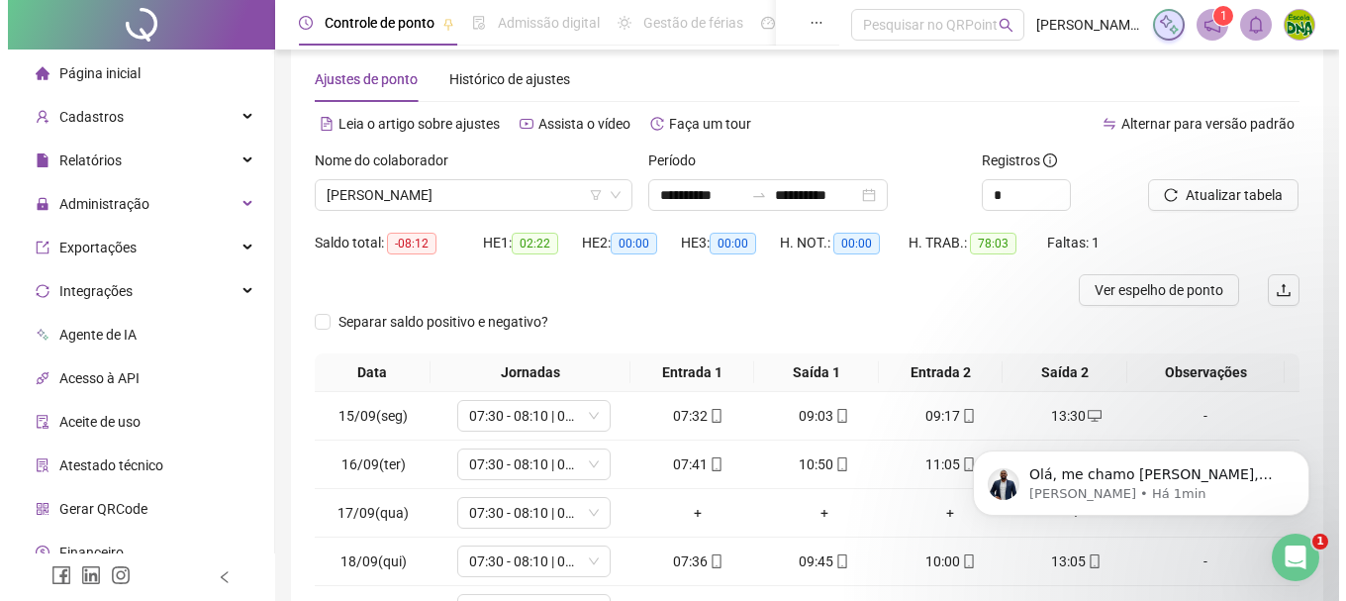
scroll to position [0, 0]
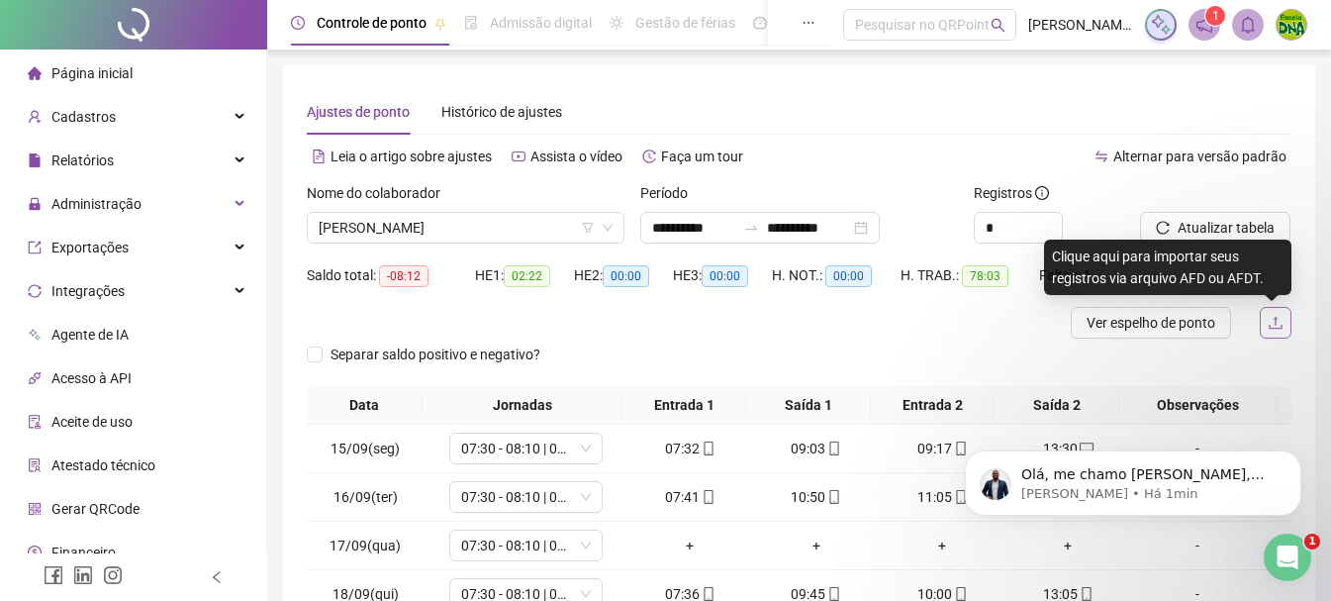
click at [1272, 321] on icon "upload" at bounding box center [1275, 323] width 16 height 16
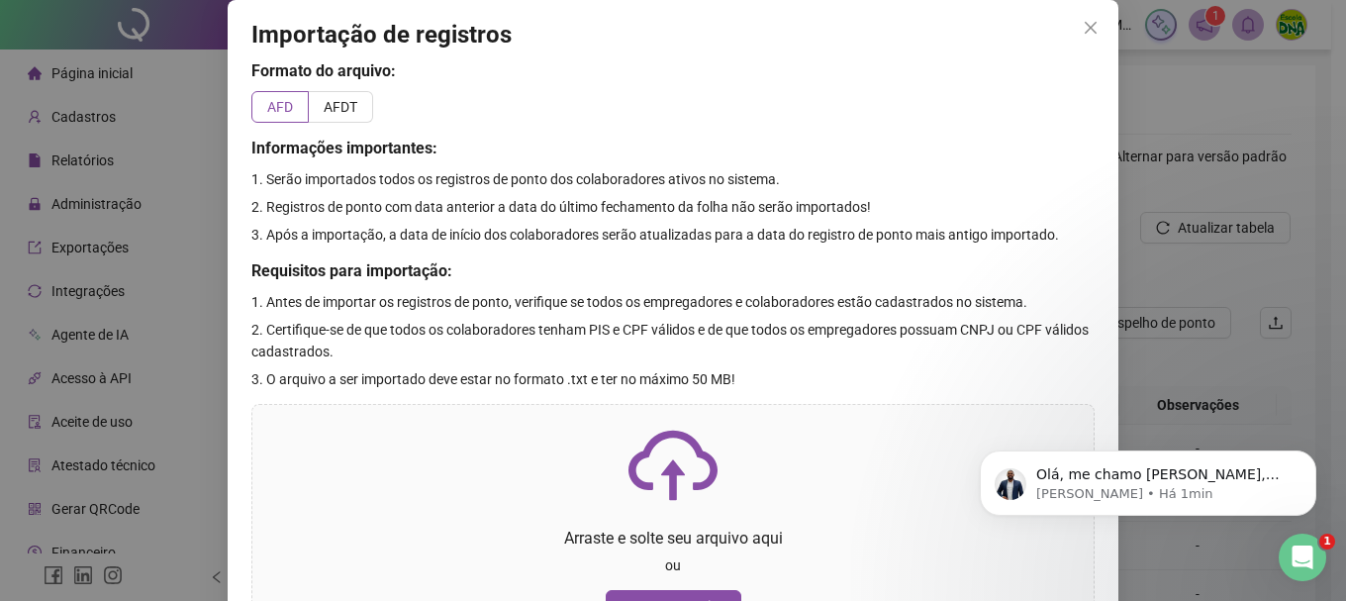
click at [1088, 20] on icon "close" at bounding box center [1090, 28] width 16 height 16
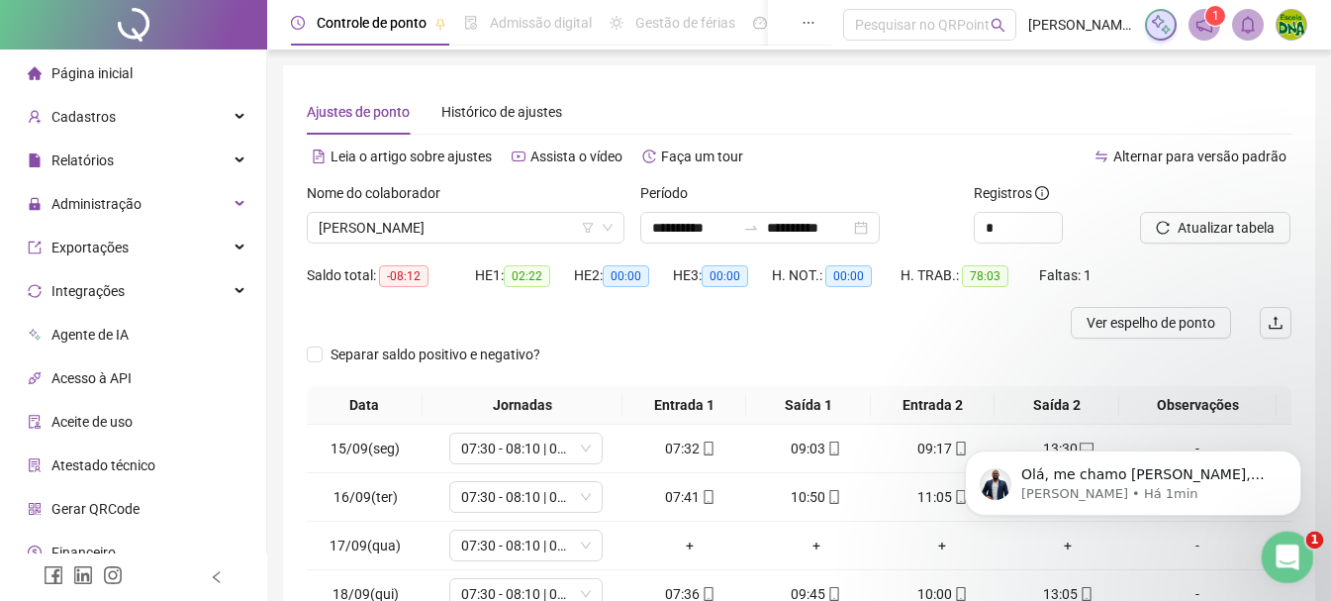
click at [1278, 549] on icon "Abertura do Messenger da Intercom" at bounding box center [1284, 554] width 33 height 33
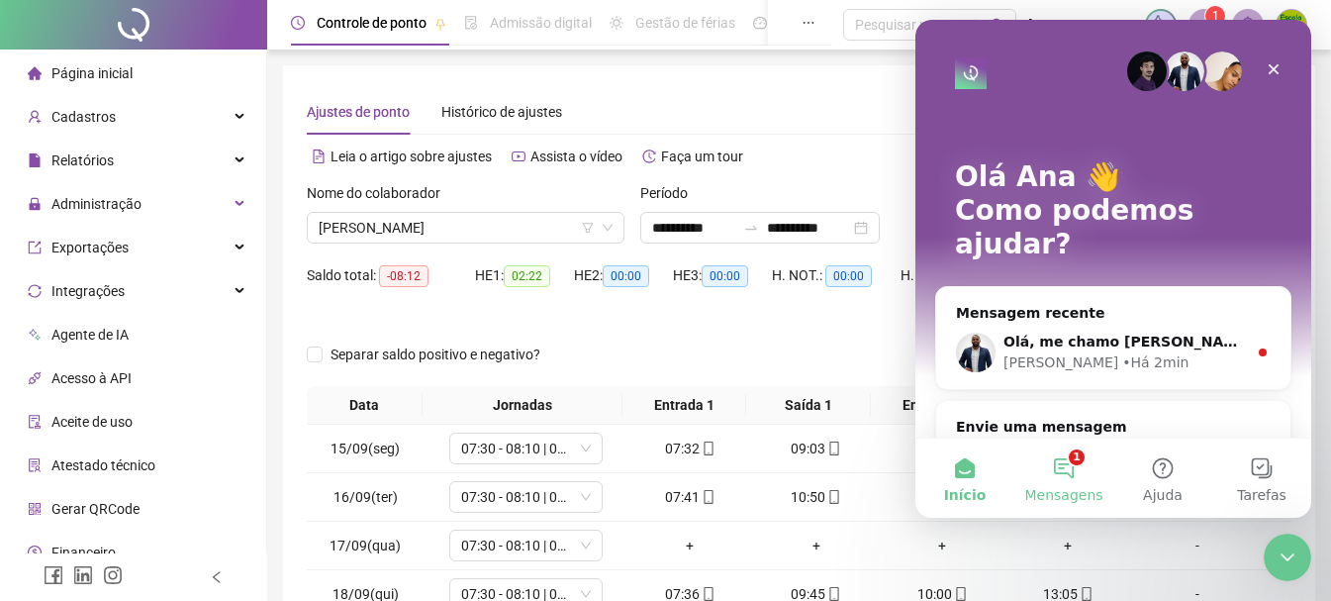
click at [1069, 465] on button "1 Mensagens" at bounding box center [1063, 477] width 99 height 79
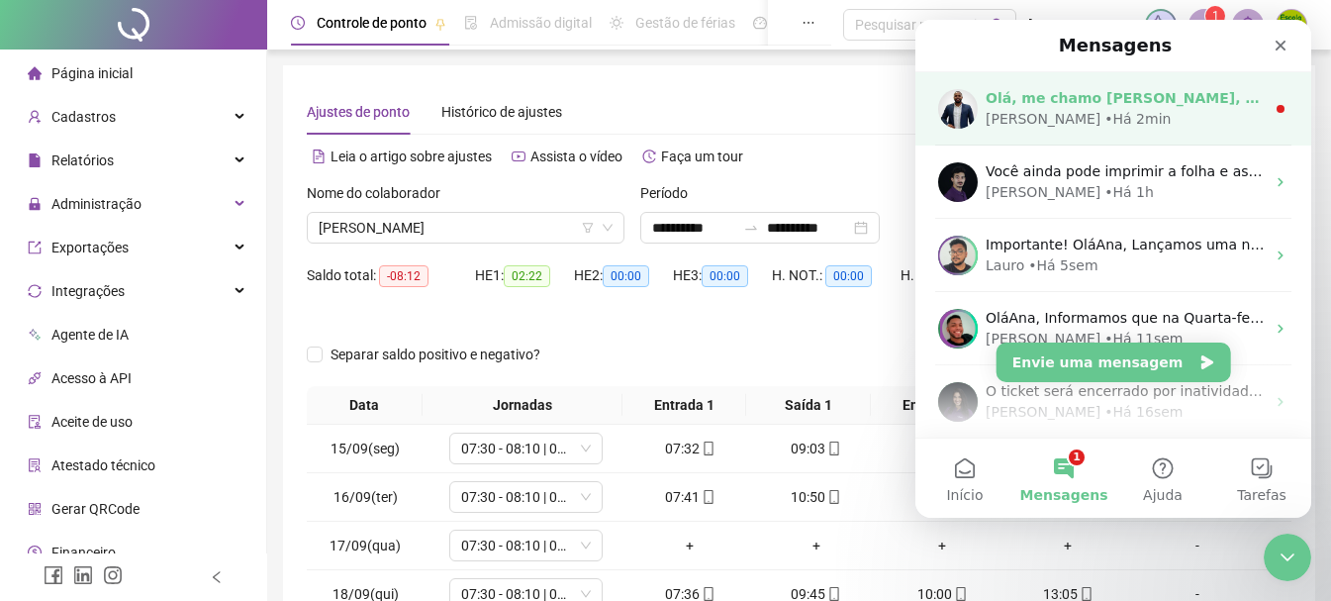
click at [1104, 125] on div "• Há 2min" at bounding box center [1137, 119] width 66 height 21
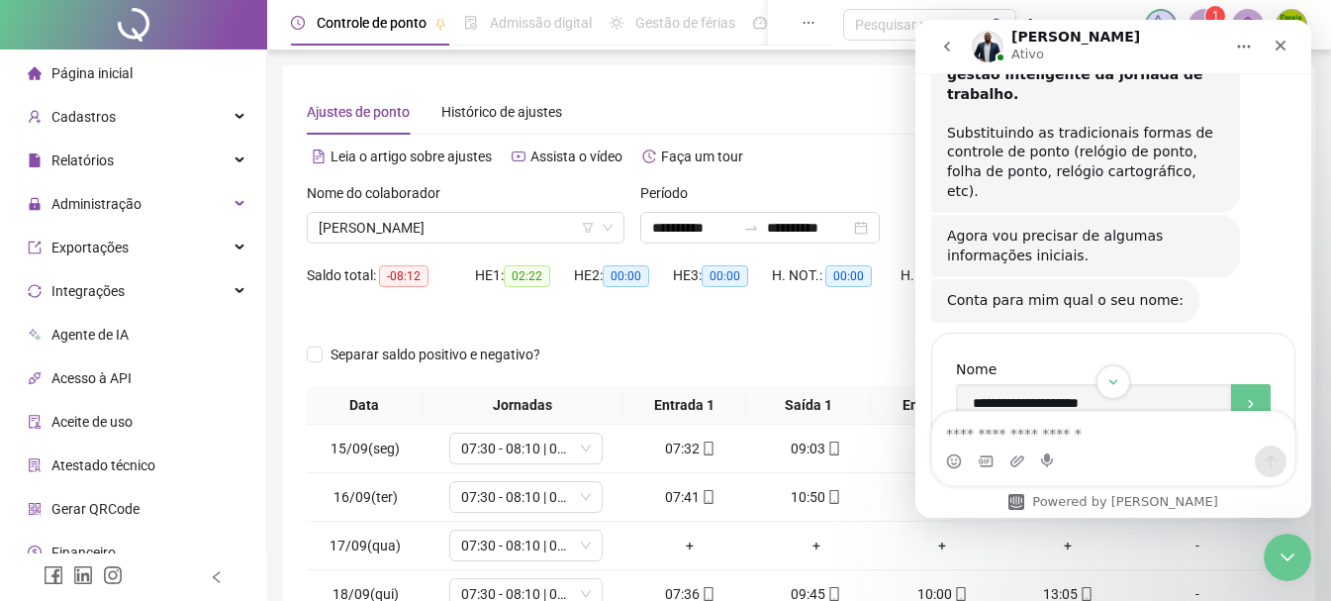
scroll to position [732, 0]
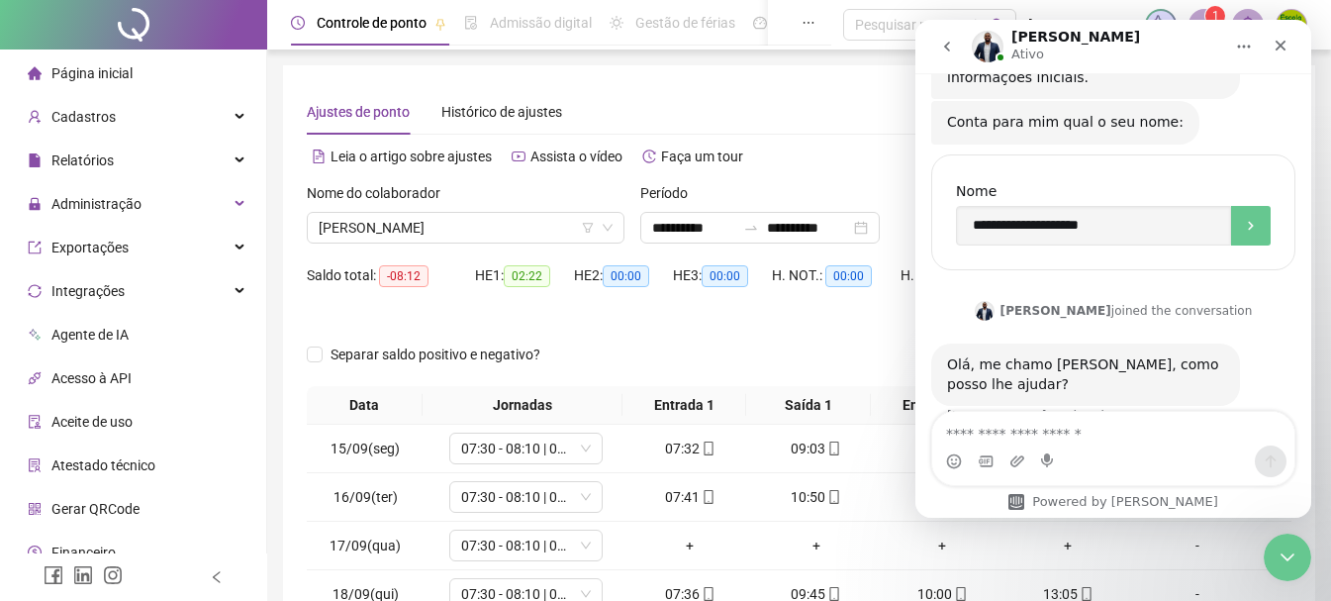
click at [1116, 420] on textarea "Envie uma mensagem..." at bounding box center [1113, 429] width 362 height 34
type textarea "*********"
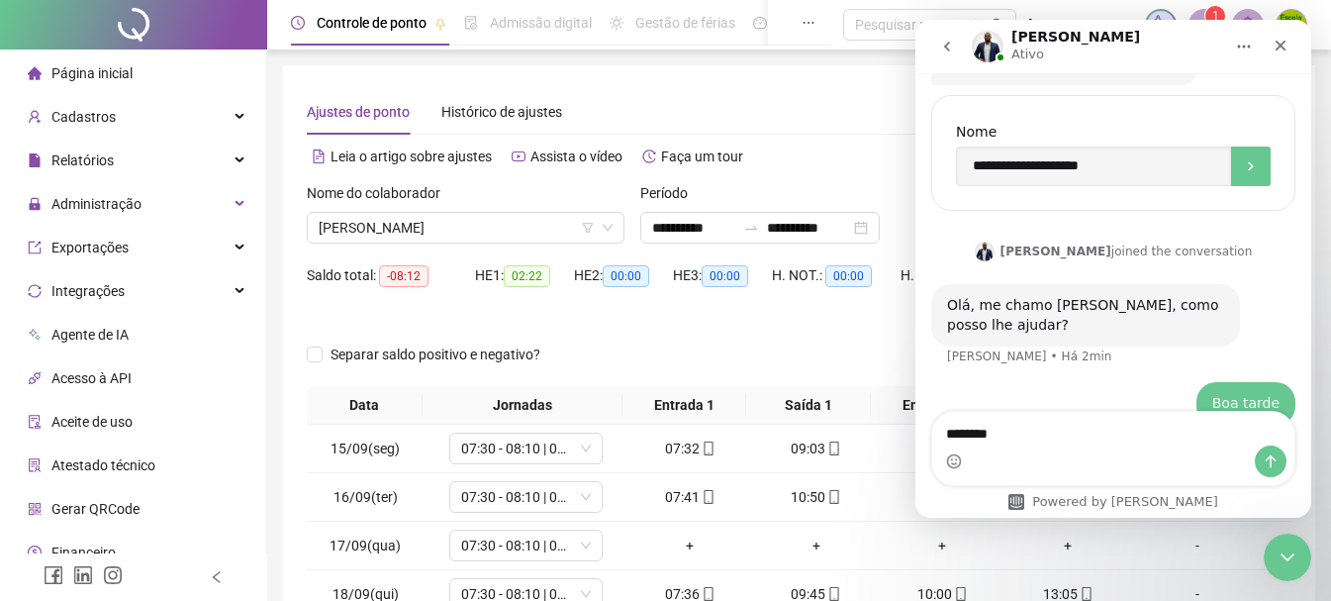
type textarea "*********"
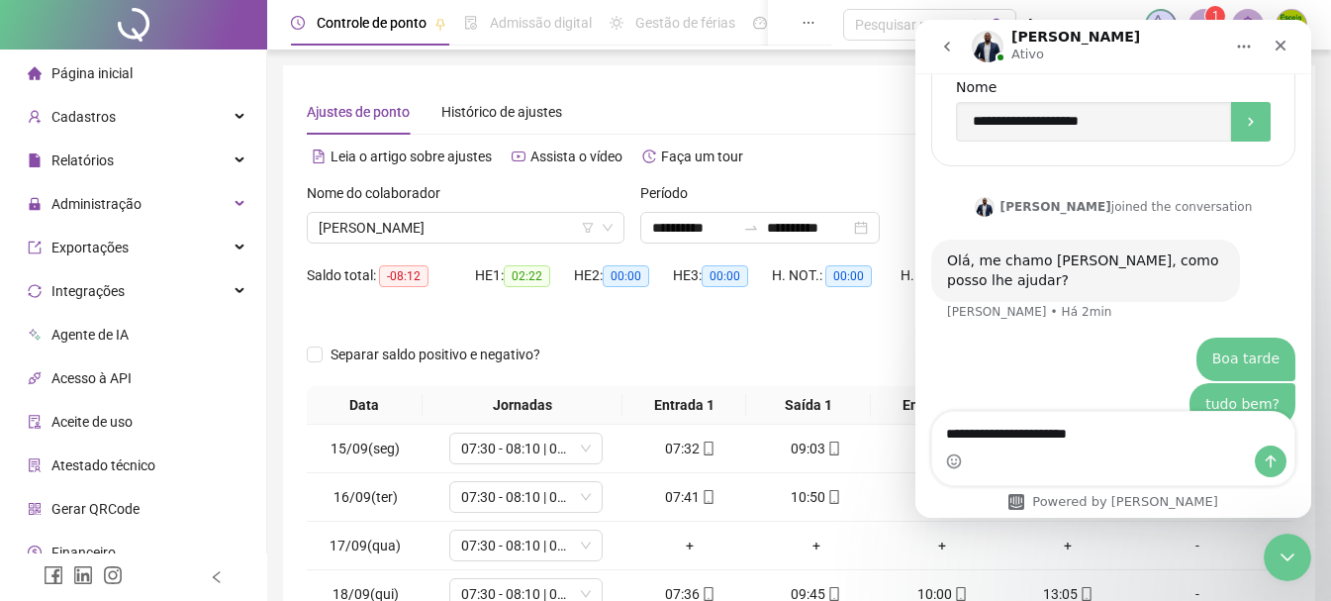
type textarea "**********"
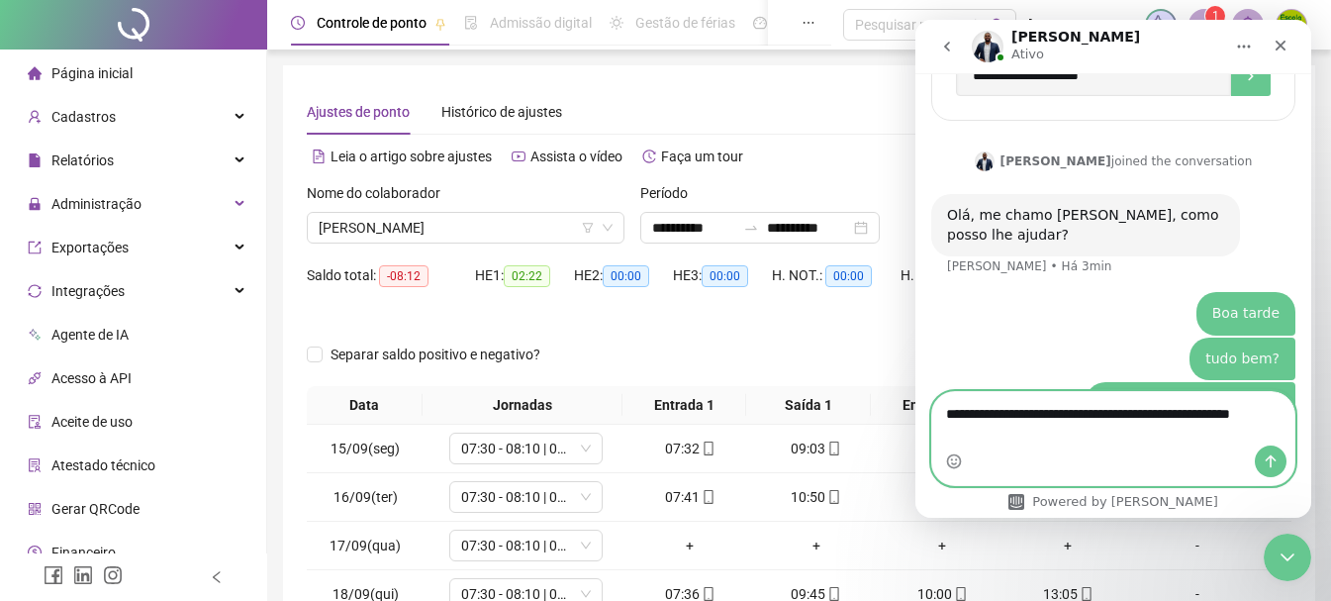
scroll to position [901, 0]
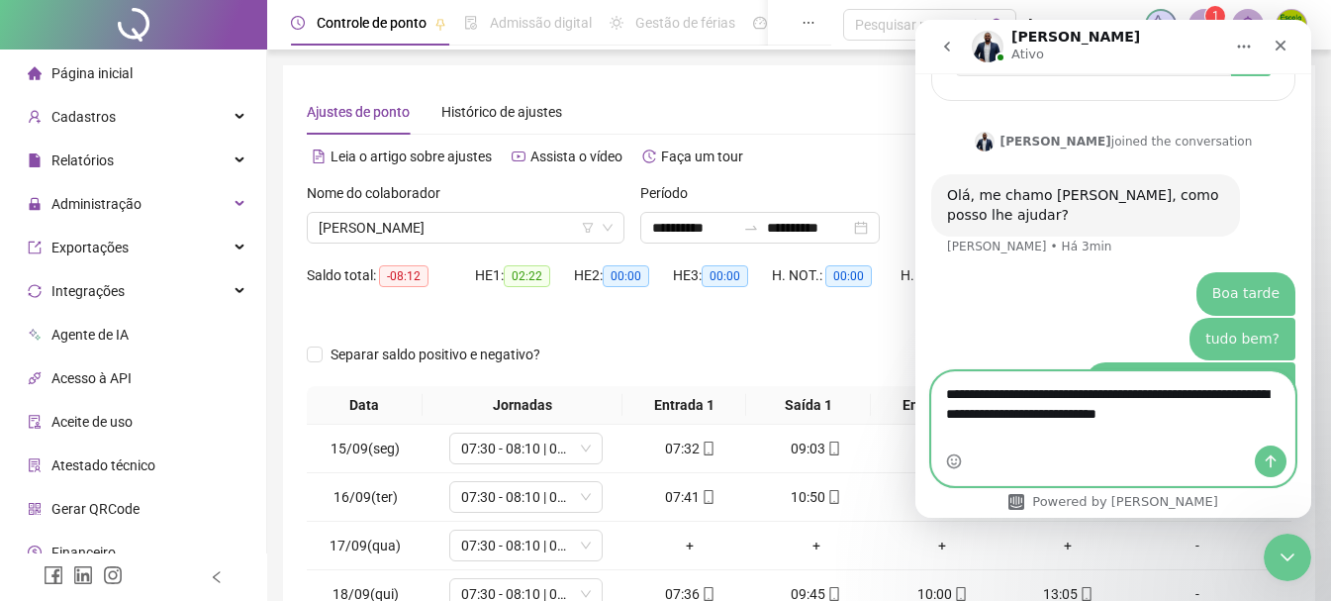
type textarea "**********"
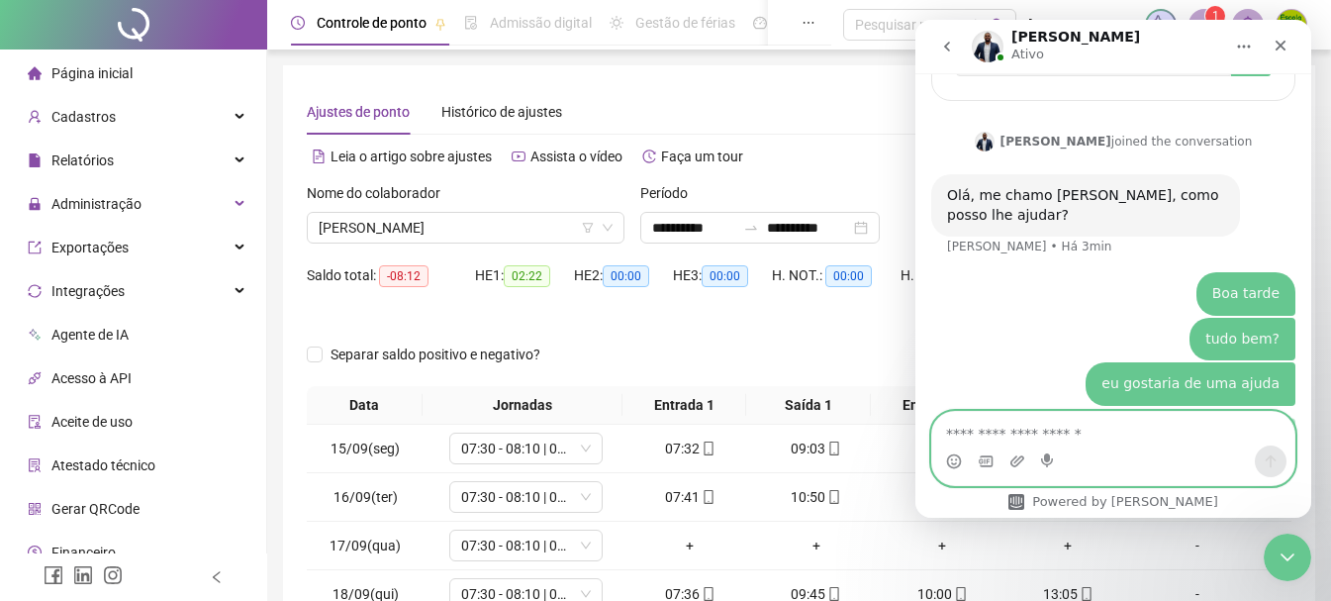
scroll to position [965, 0]
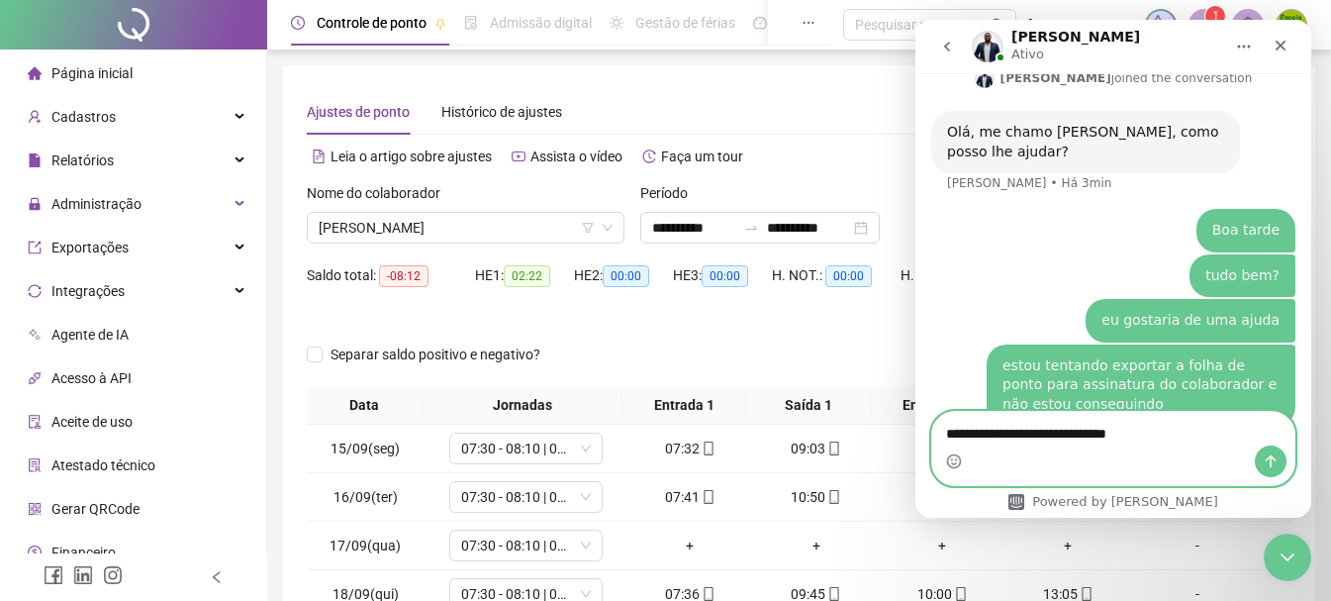
type textarea "**********"
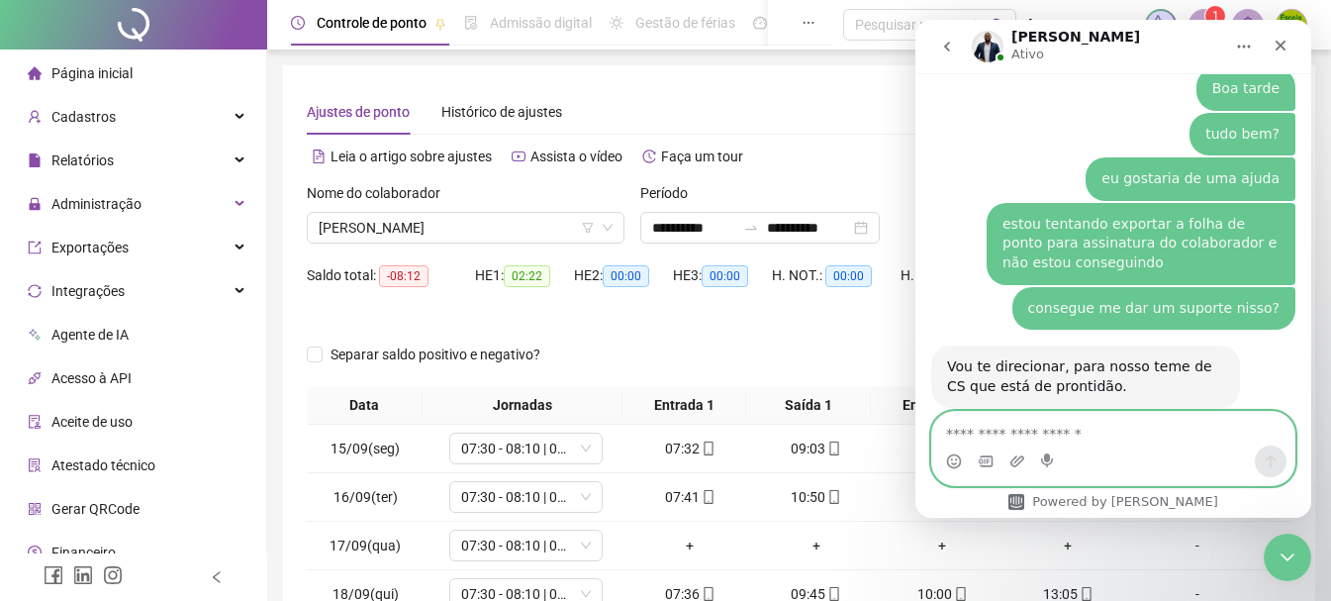
scroll to position [1088, 0]
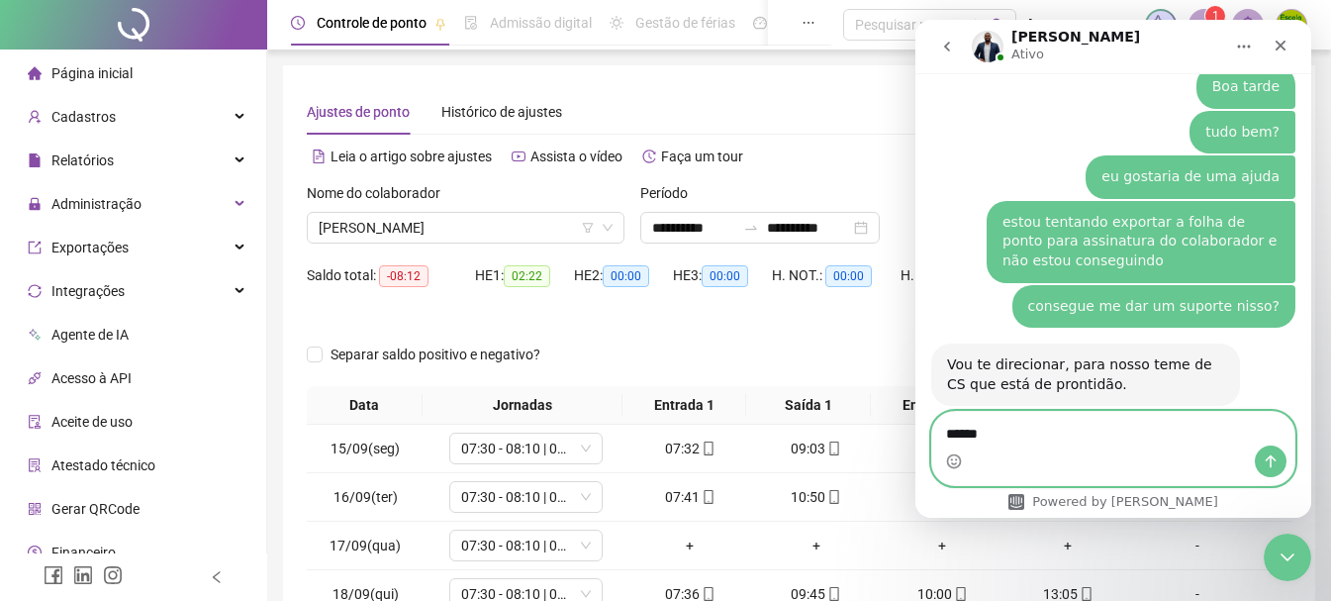
type textarea "******"
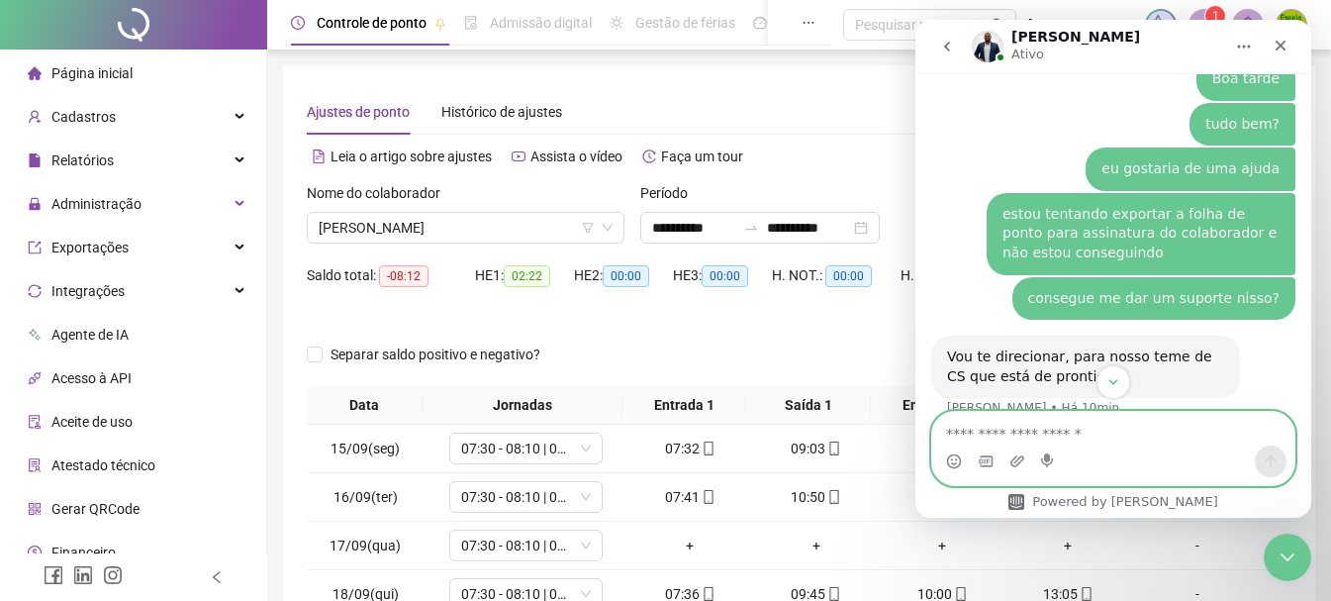
scroll to position [1148, 0]
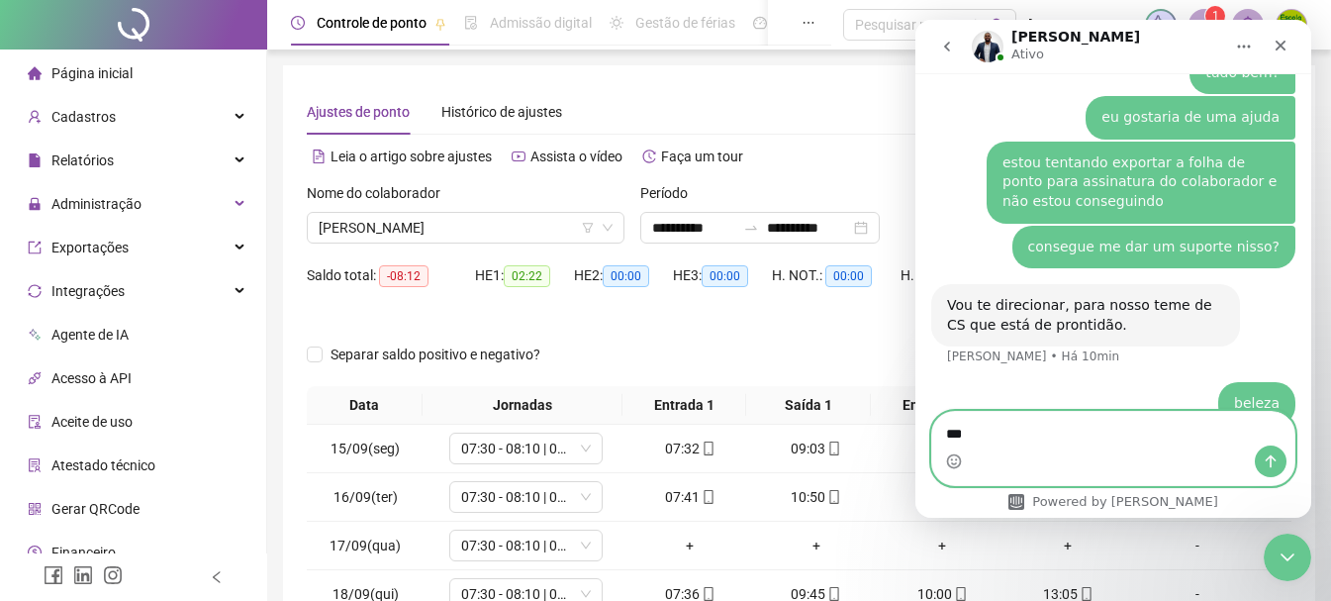
type textarea "***"
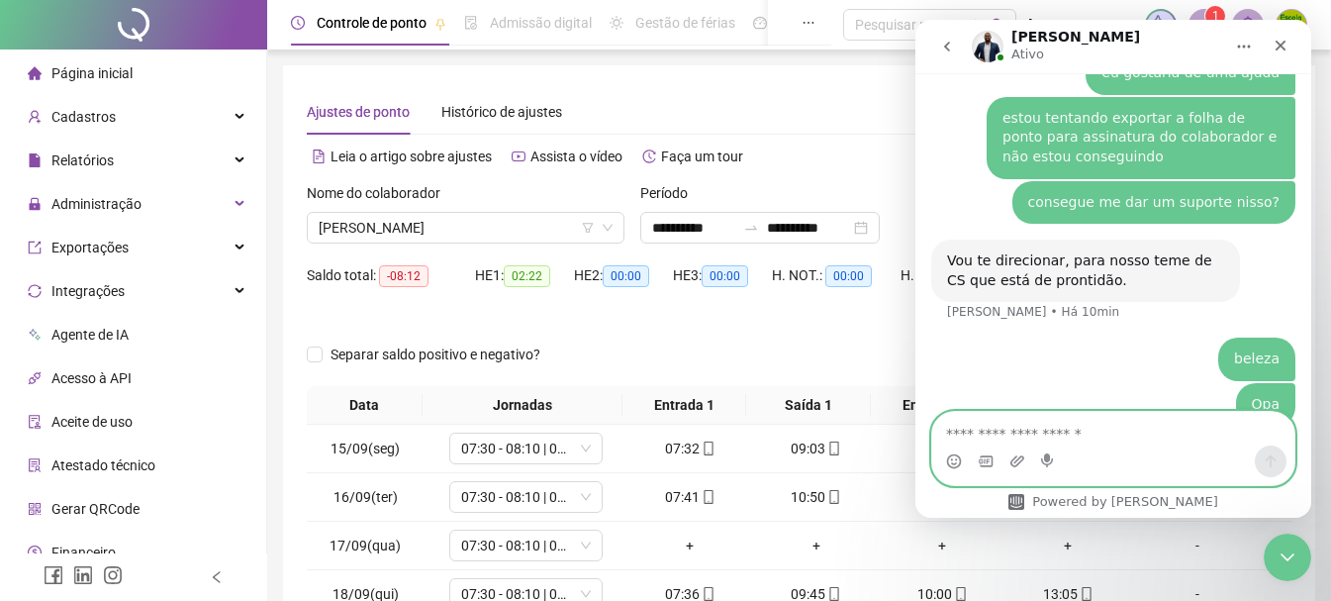
type textarea "*"
type textarea "**********"
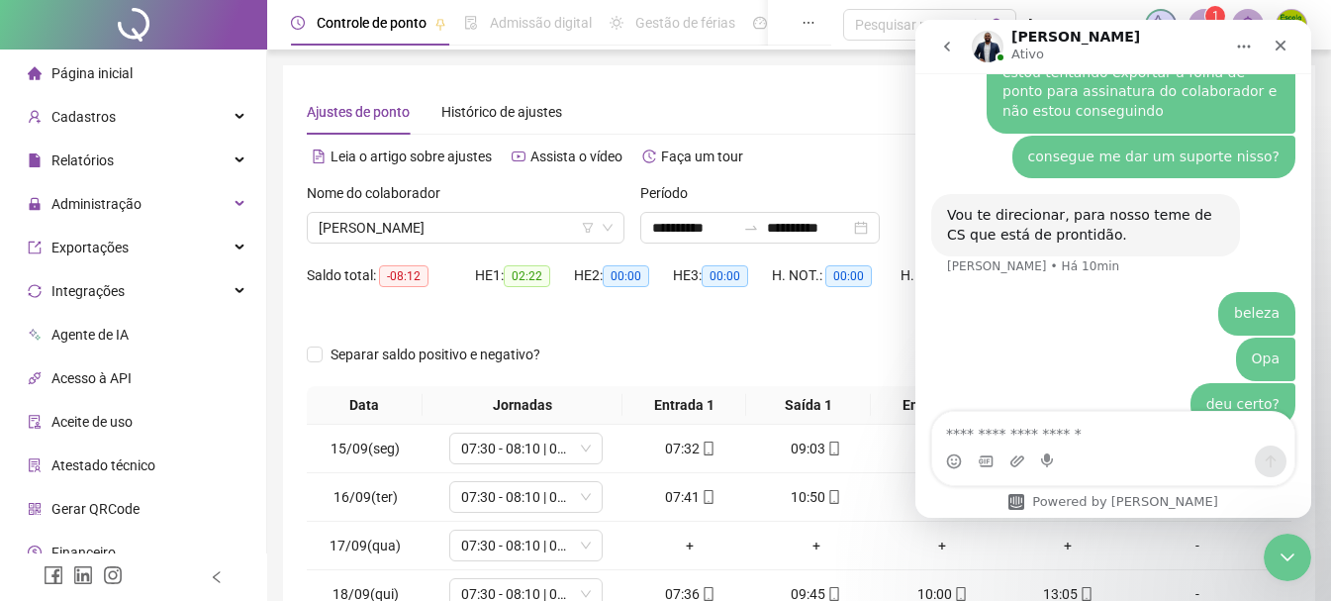
click at [829, 294] on div "H. NOT.: 00:00" at bounding box center [836, 282] width 129 height 47
click at [1290, 560] on icon "Encerramento do Messenger da Intercom" at bounding box center [1284, 554] width 24 height 24
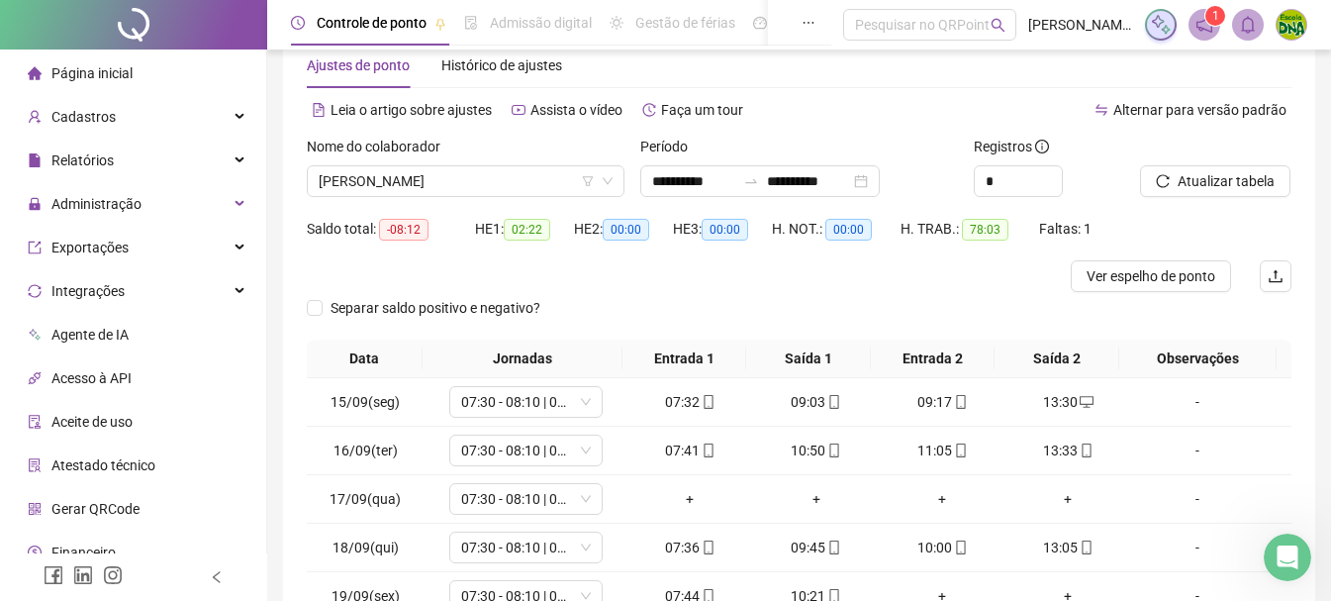
scroll to position [0, 0]
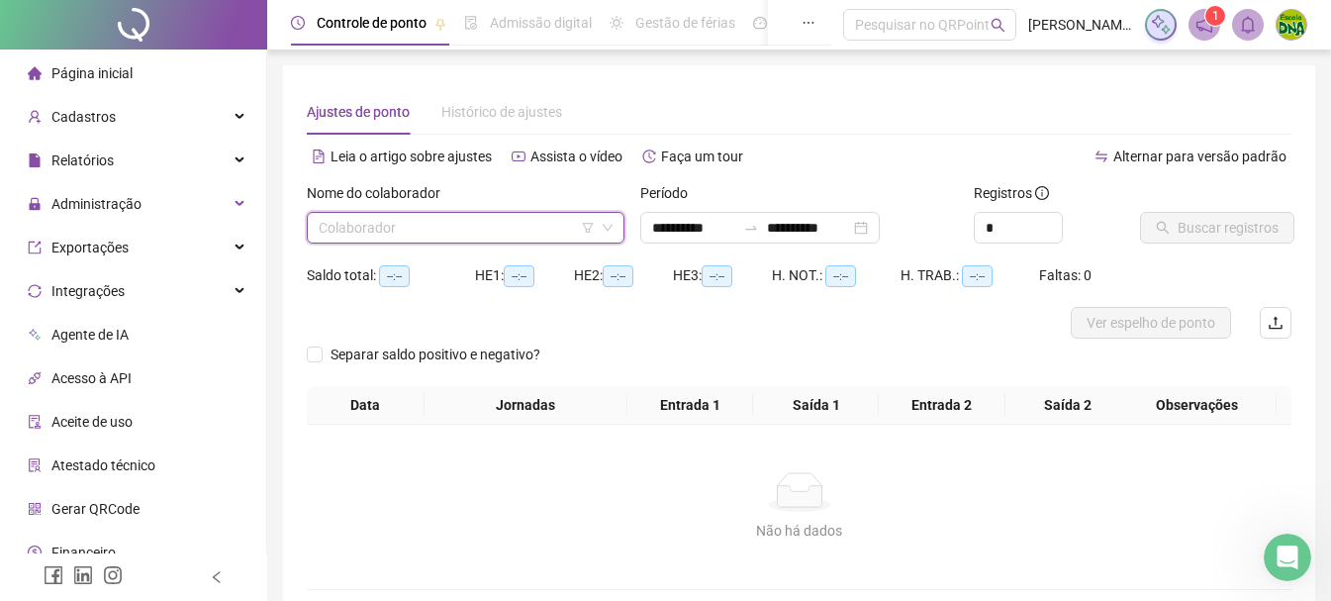
click at [547, 227] on input "search" at bounding box center [457, 228] width 276 height 30
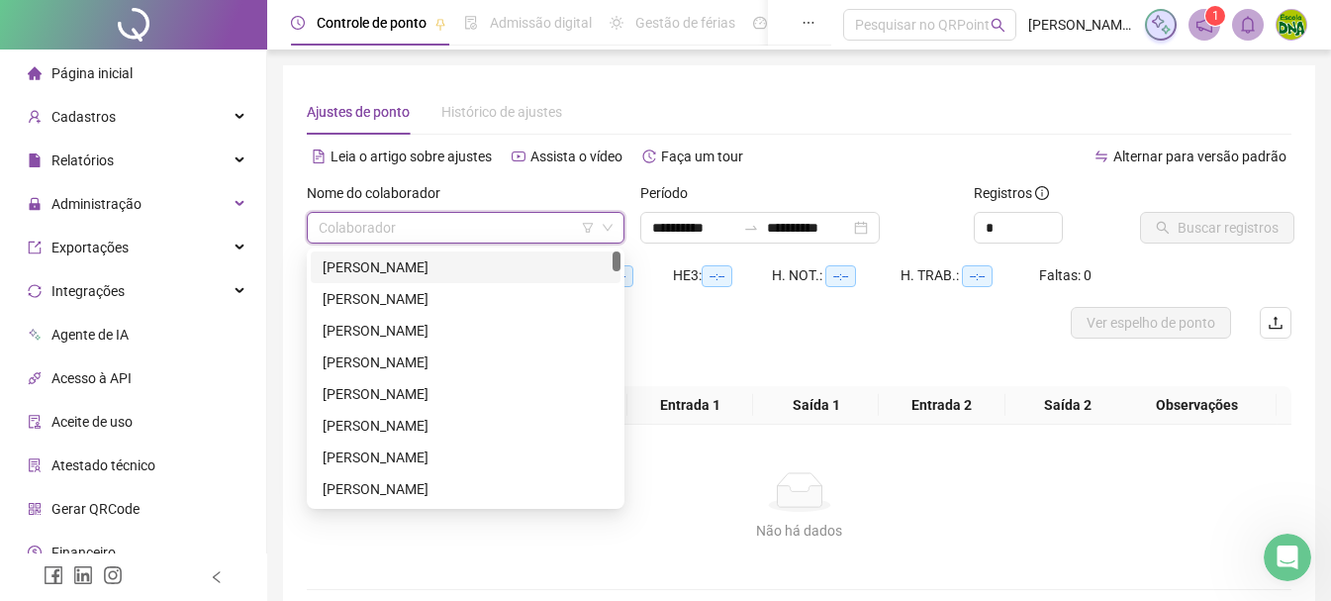
click at [591, 232] on icon "filter" at bounding box center [588, 228] width 12 height 12
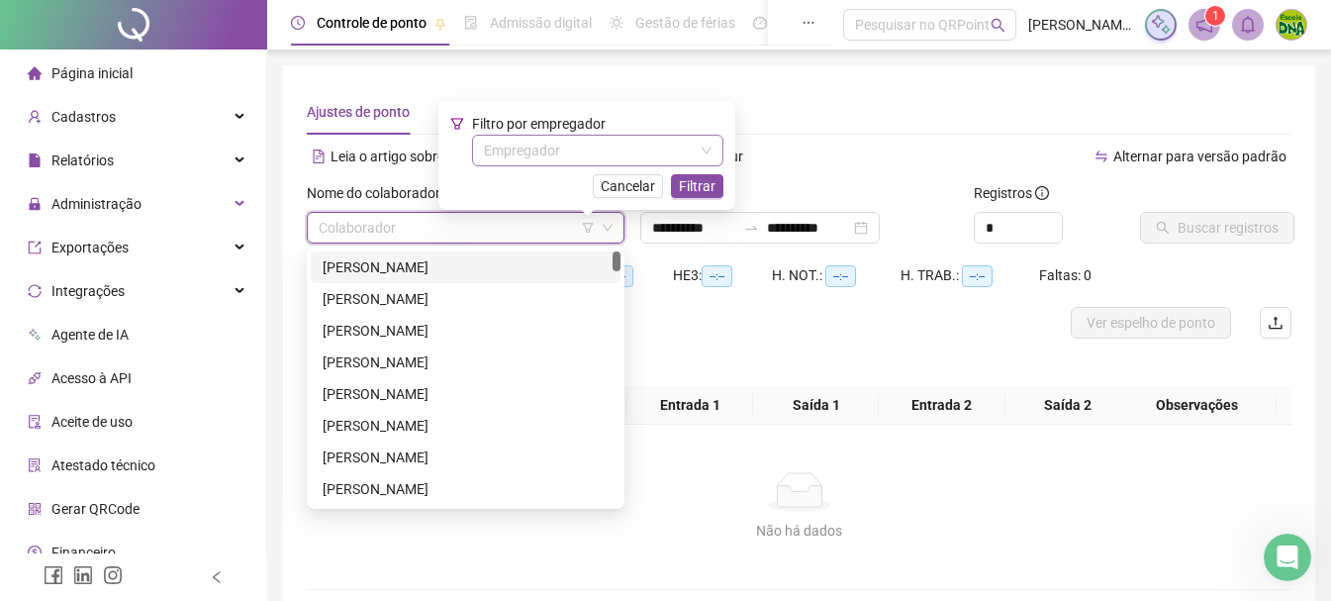
click at [621, 161] on input "search" at bounding box center [589, 151] width 210 height 30
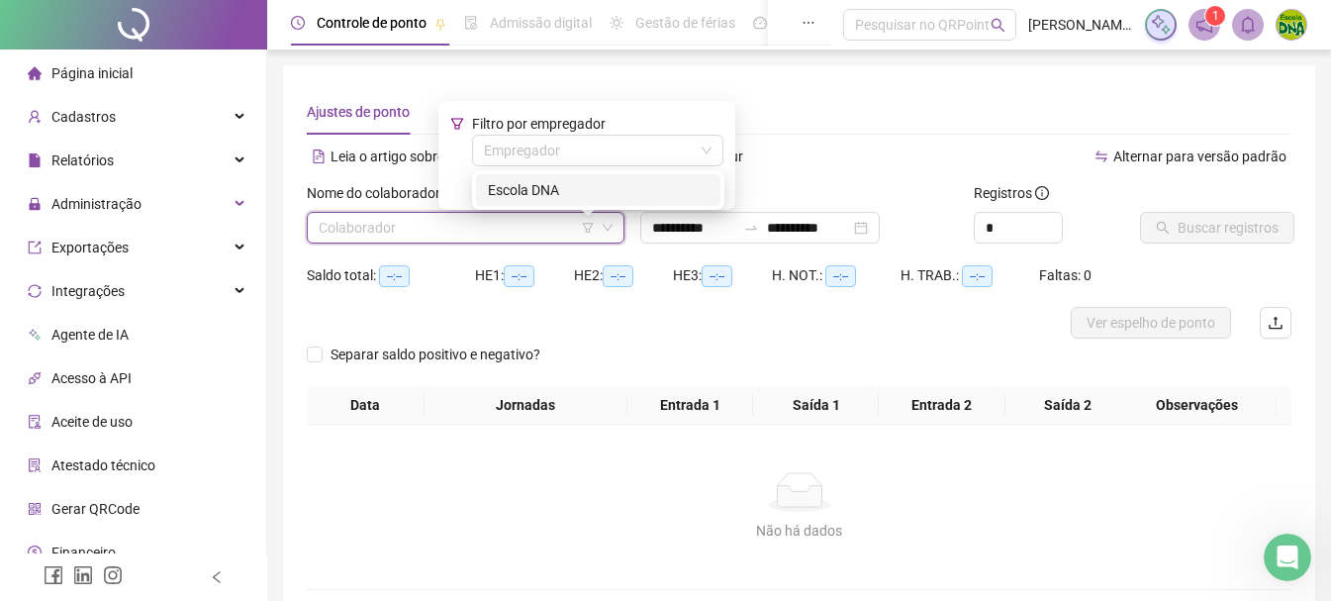
click at [610, 177] on div "Escola DNA" at bounding box center [598, 190] width 244 height 32
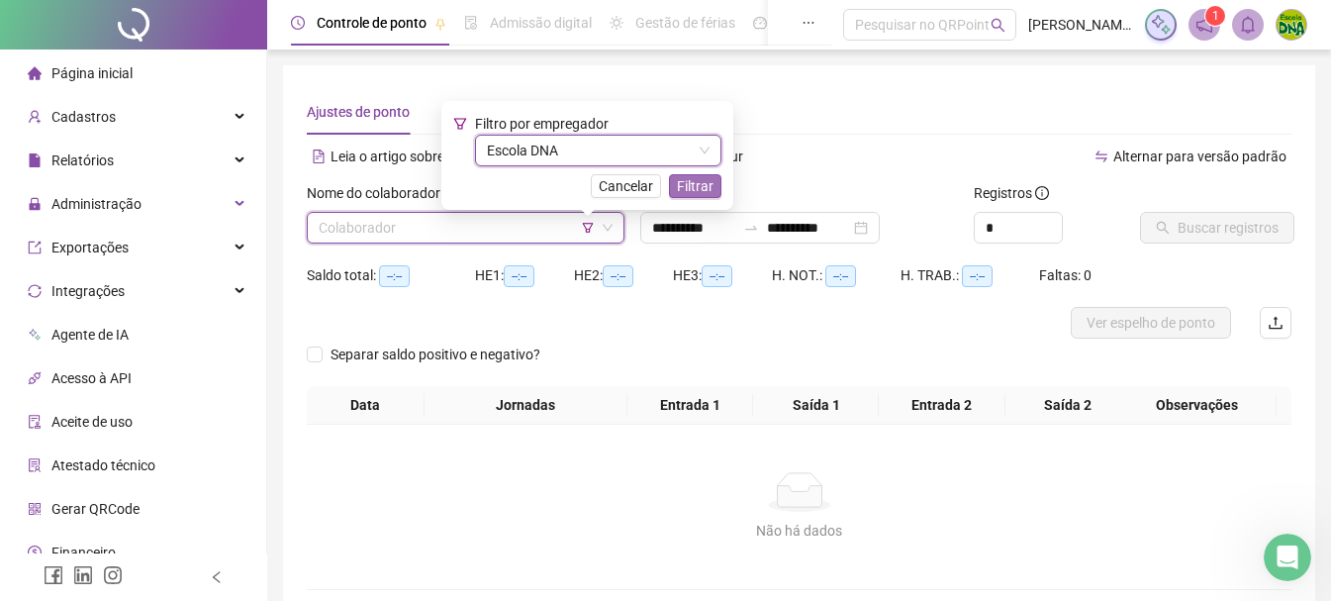
click at [684, 184] on span "Filtrar" at bounding box center [695, 186] width 37 height 22
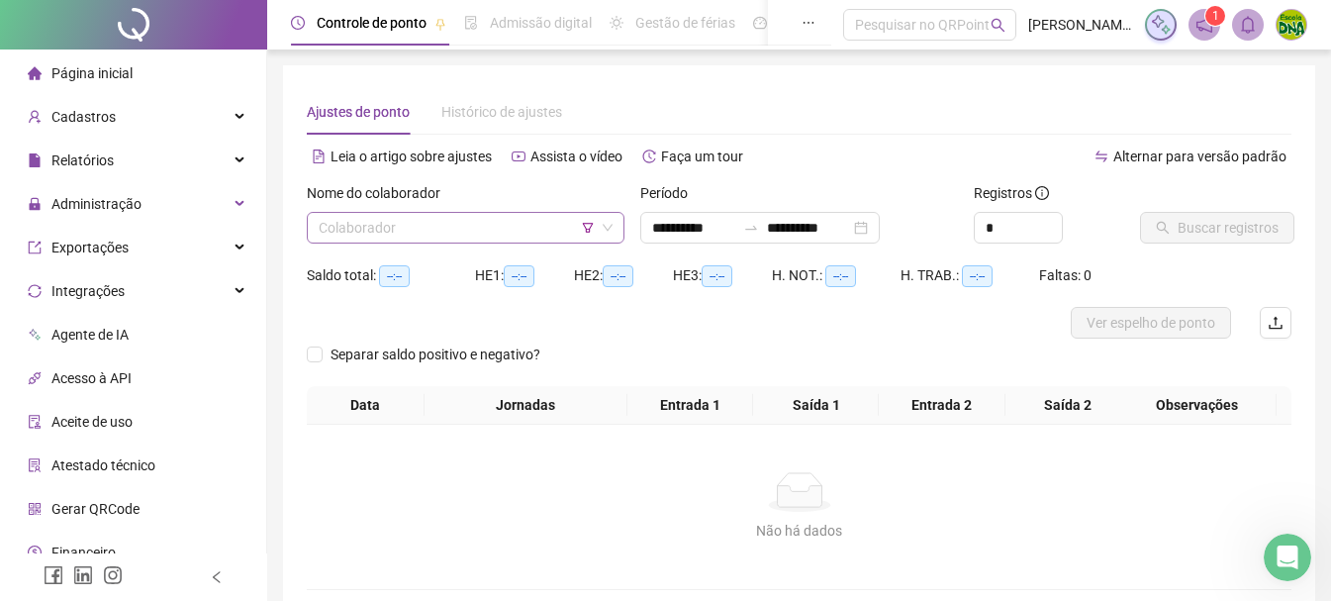
click at [604, 226] on icon "down" at bounding box center [608, 228] width 10 height 7
click at [518, 232] on input "search" at bounding box center [457, 228] width 276 height 30
click at [135, 215] on span "Administração" at bounding box center [85, 204] width 114 height 40
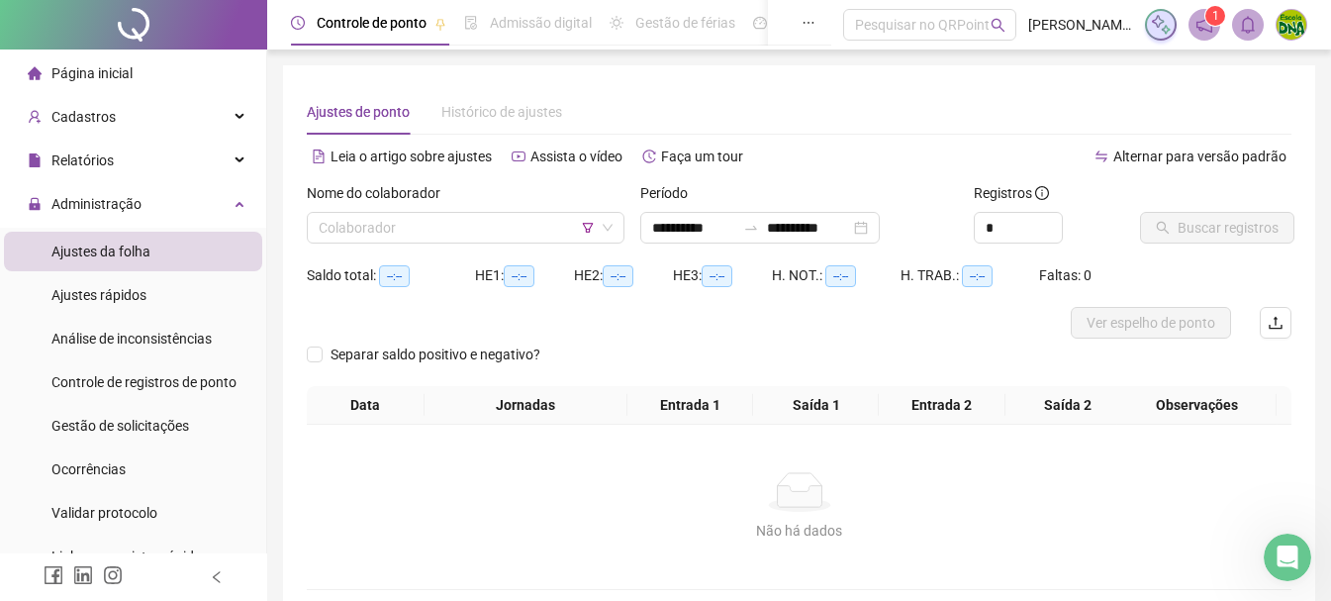
click at [112, 69] on span "Página inicial" at bounding box center [91, 73] width 81 height 16
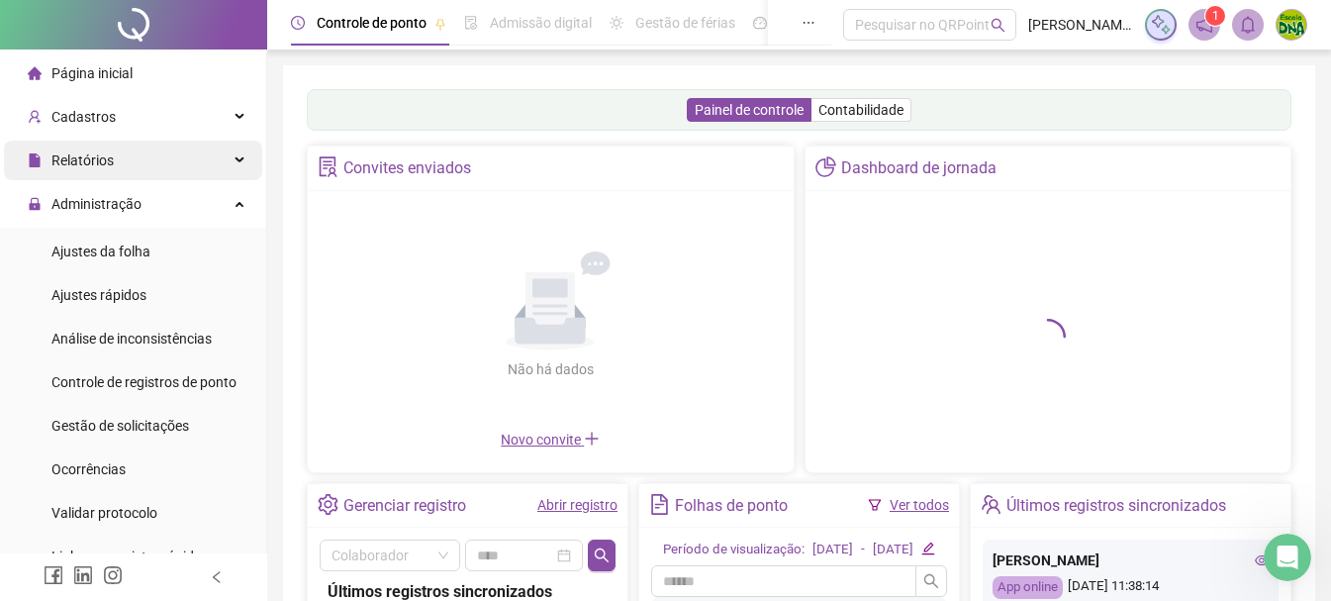
click at [150, 157] on div "Relatórios" at bounding box center [133, 160] width 258 height 40
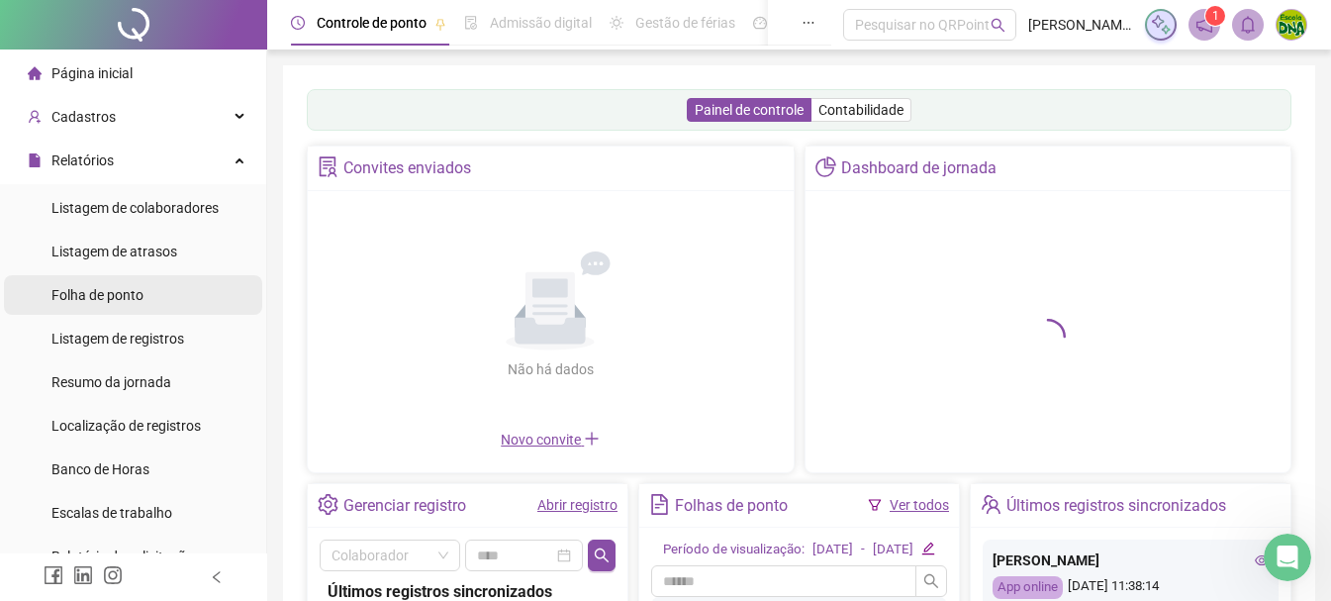
click at [129, 304] on div "Folha de ponto" at bounding box center [97, 295] width 92 height 40
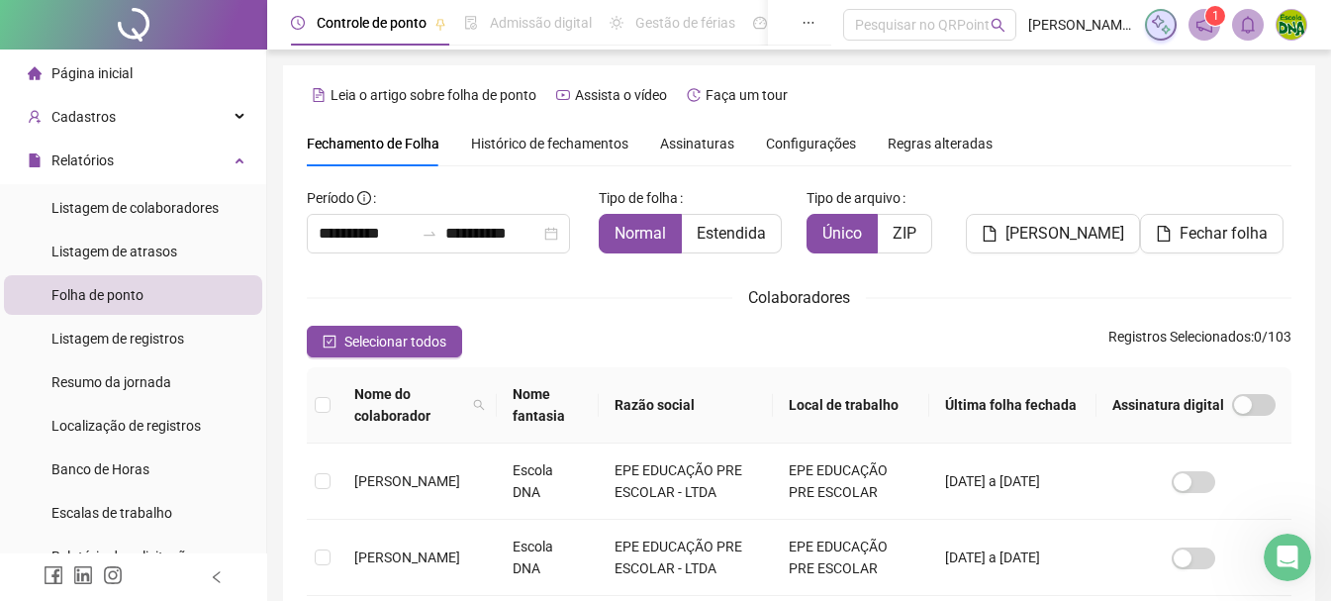
scroll to position [105, 0]
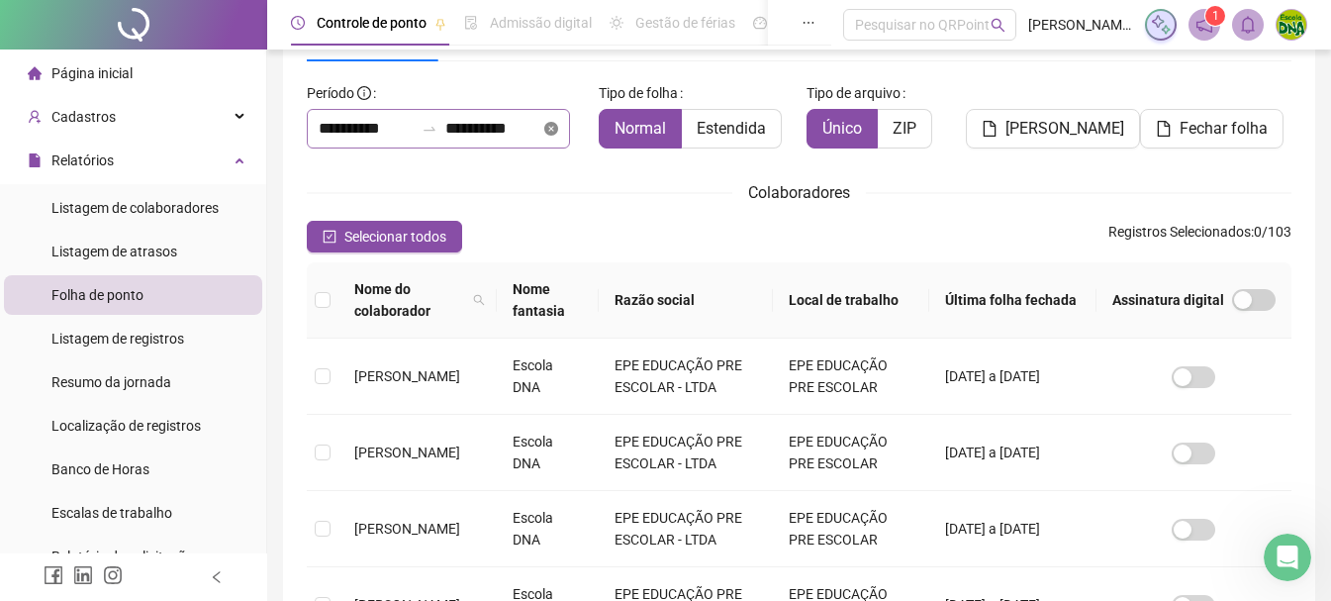
click at [558, 131] on icon "close-circle" at bounding box center [551, 129] width 14 height 14
click at [458, 126] on input at bounding box center [492, 129] width 95 height 24
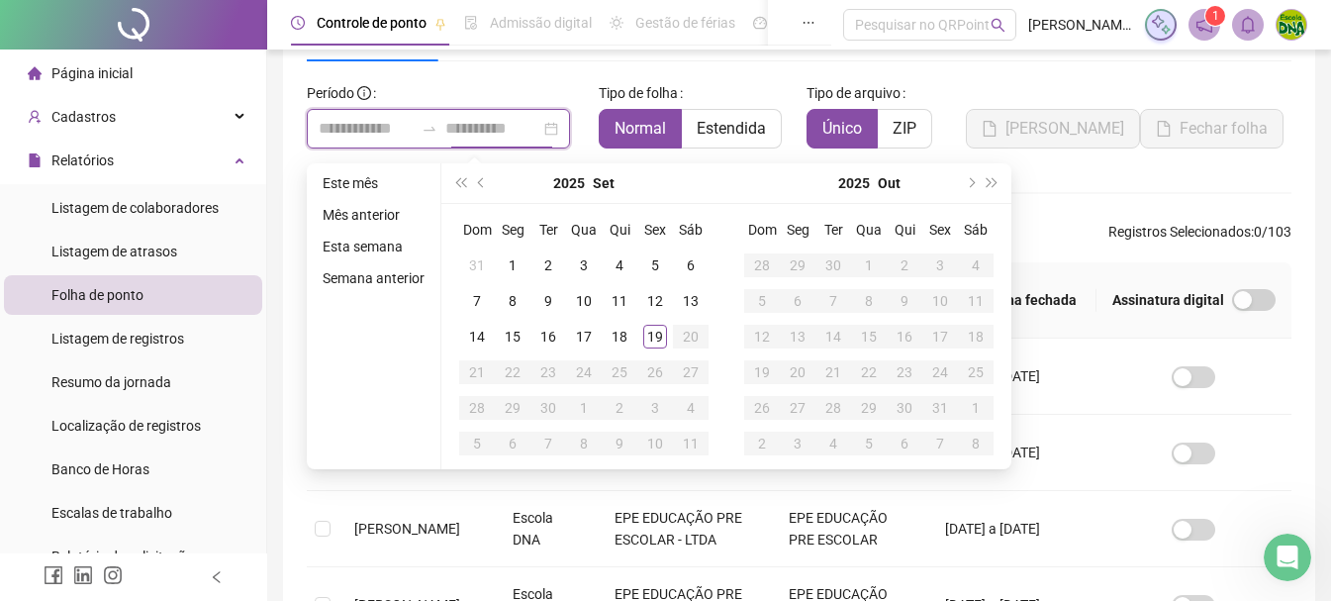
click at [563, 135] on div at bounding box center [438, 129] width 263 height 40
type input "**********"
click at [515, 257] on div "1" at bounding box center [513, 265] width 24 height 24
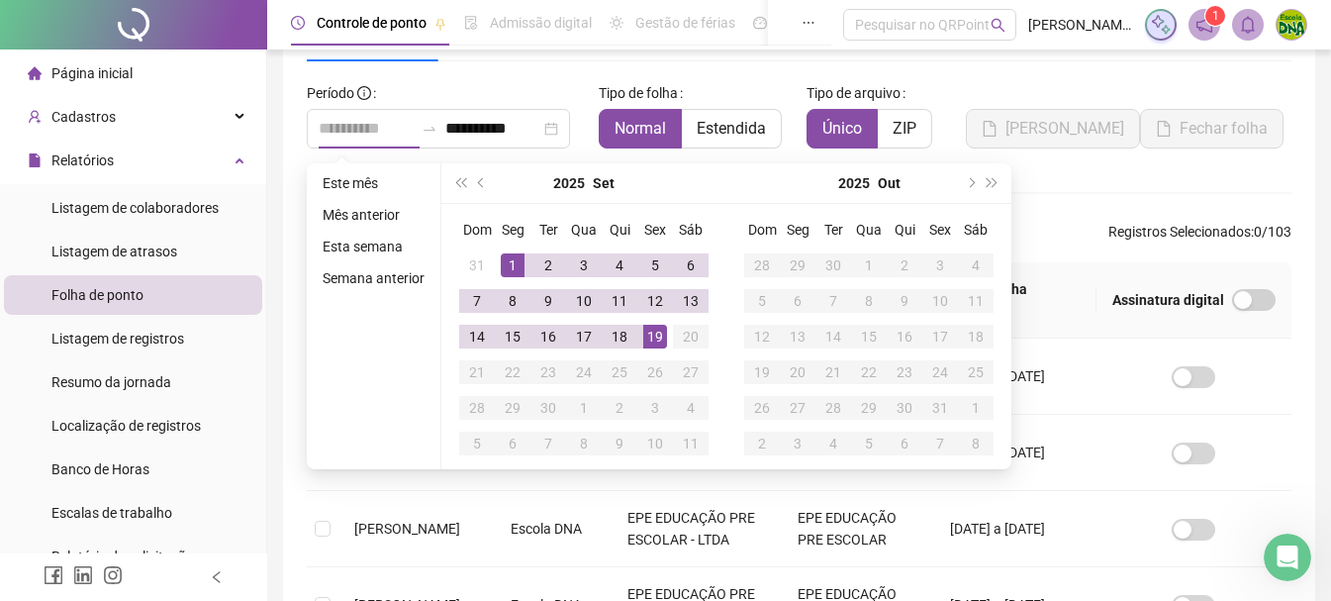
click at [652, 332] on div "19" at bounding box center [655, 337] width 24 height 24
type input "**********"
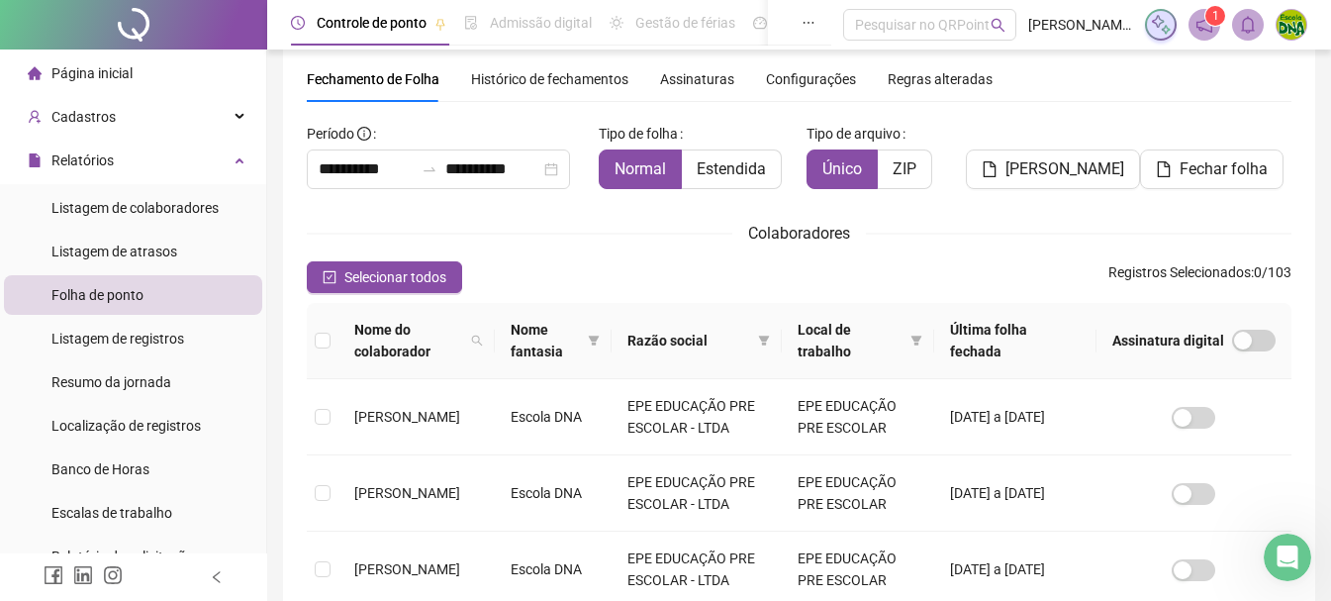
scroll to position [99, 0]
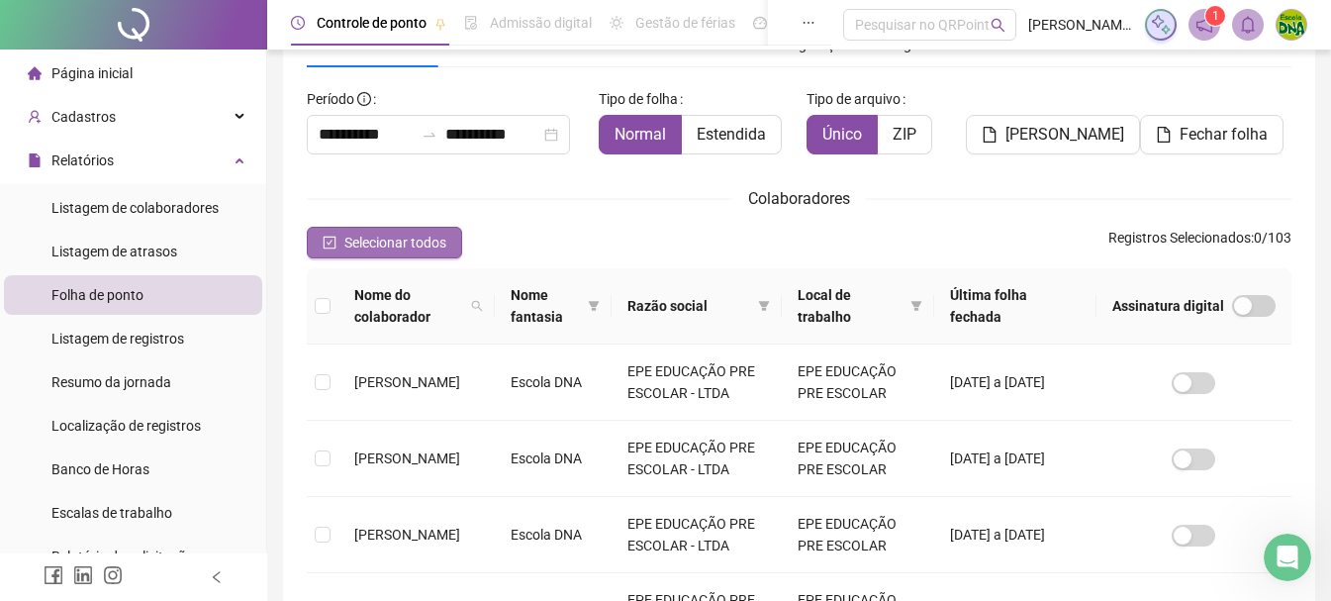
click at [384, 243] on span "Selecionar todos" at bounding box center [395, 243] width 102 height 22
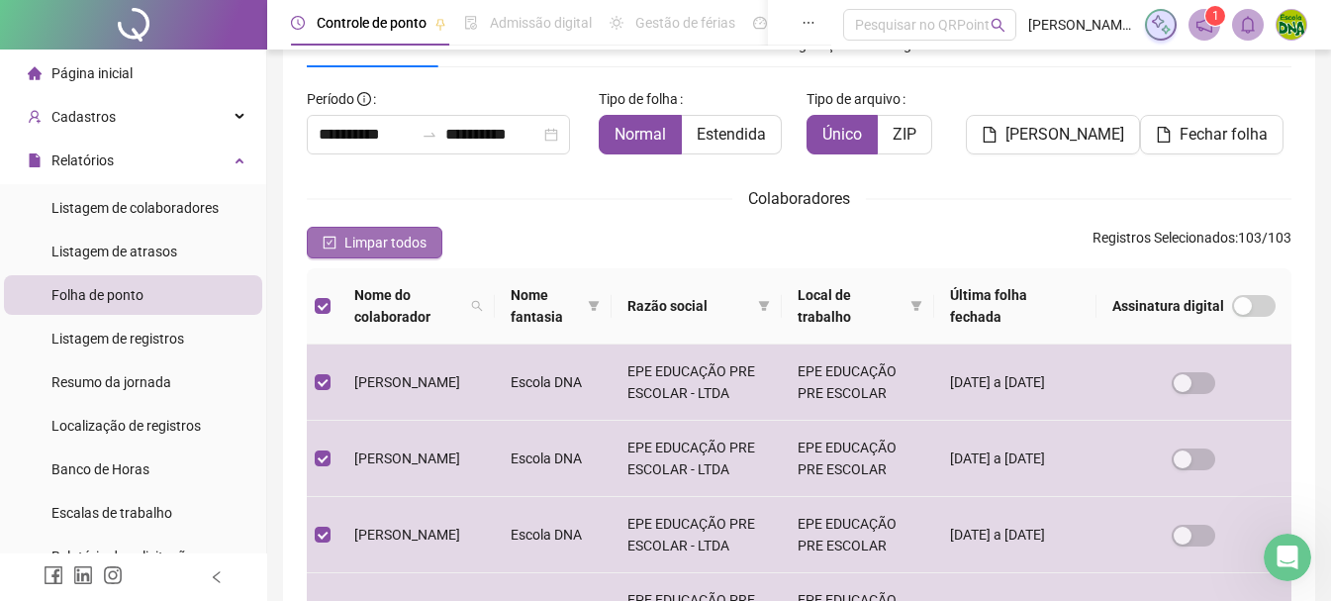
scroll to position [105, 0]
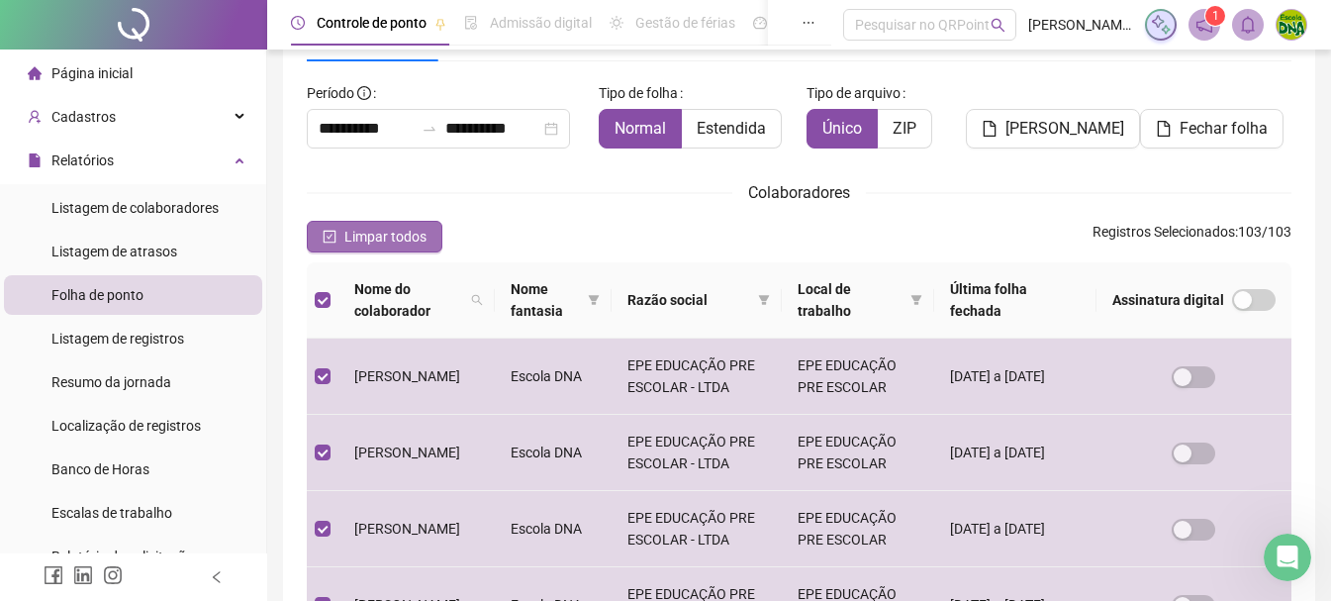
click at [388, 232] on span "Limpar todos" at bounding box center [385, 237] width 82 height 22
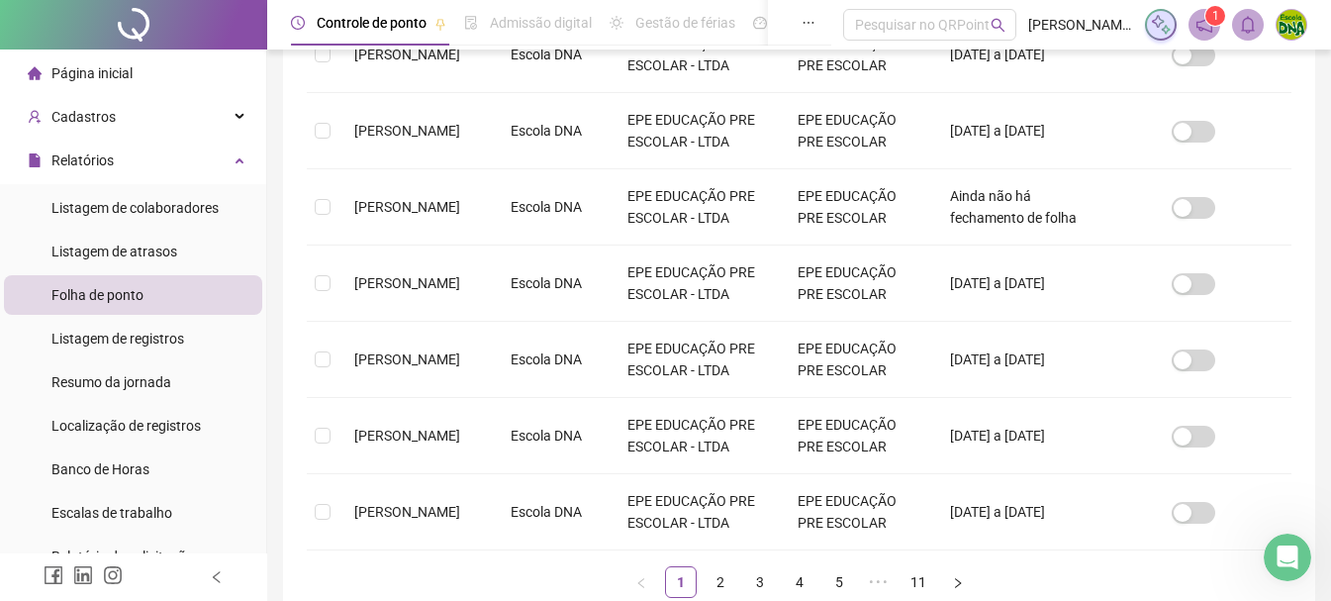
scroll to position [777, 0]
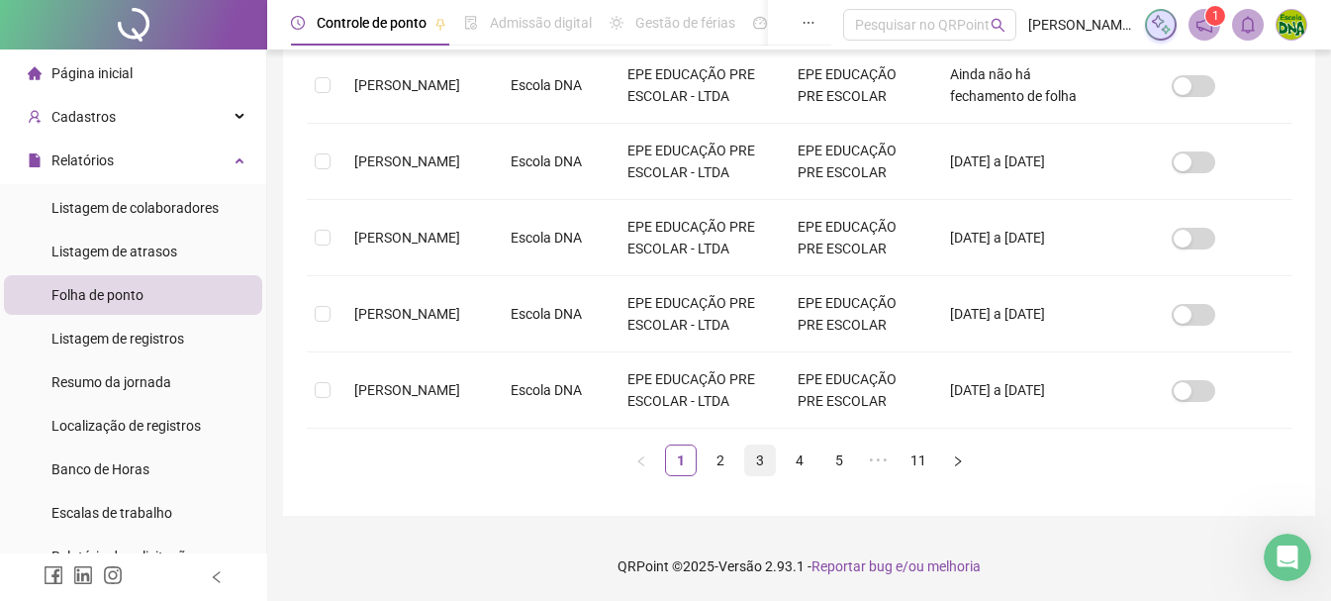
click at [758, 452] on link "3" at bounding box center [760, 460] width 30 height 30
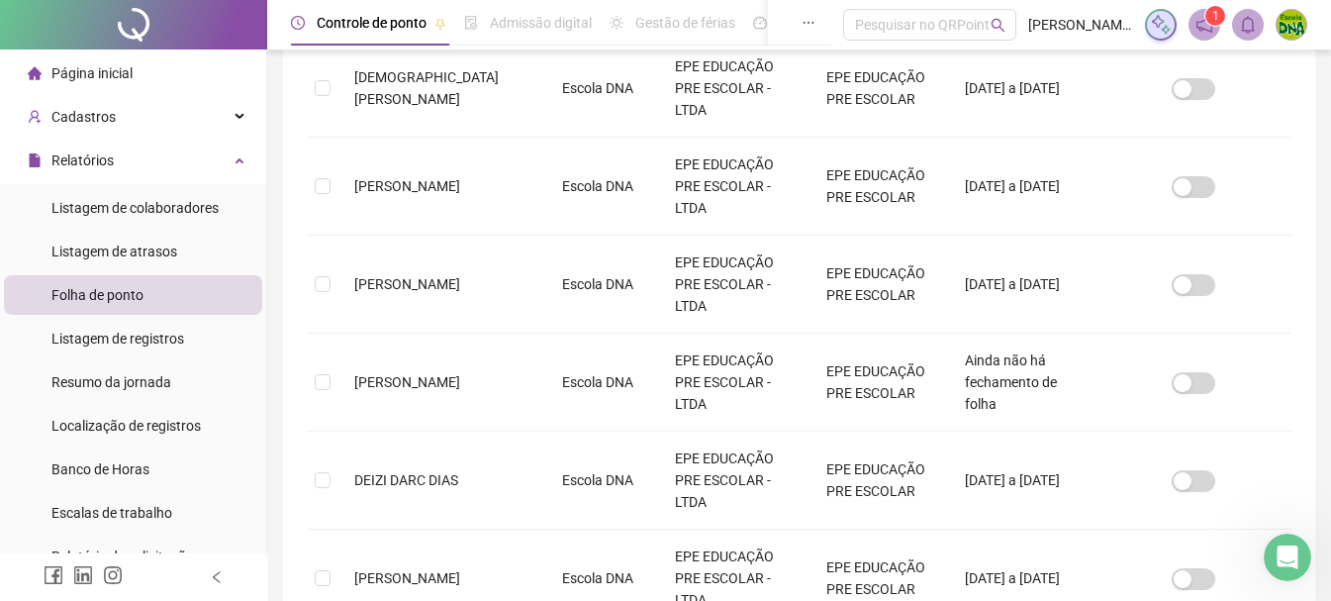
scroll to position [797, 0]
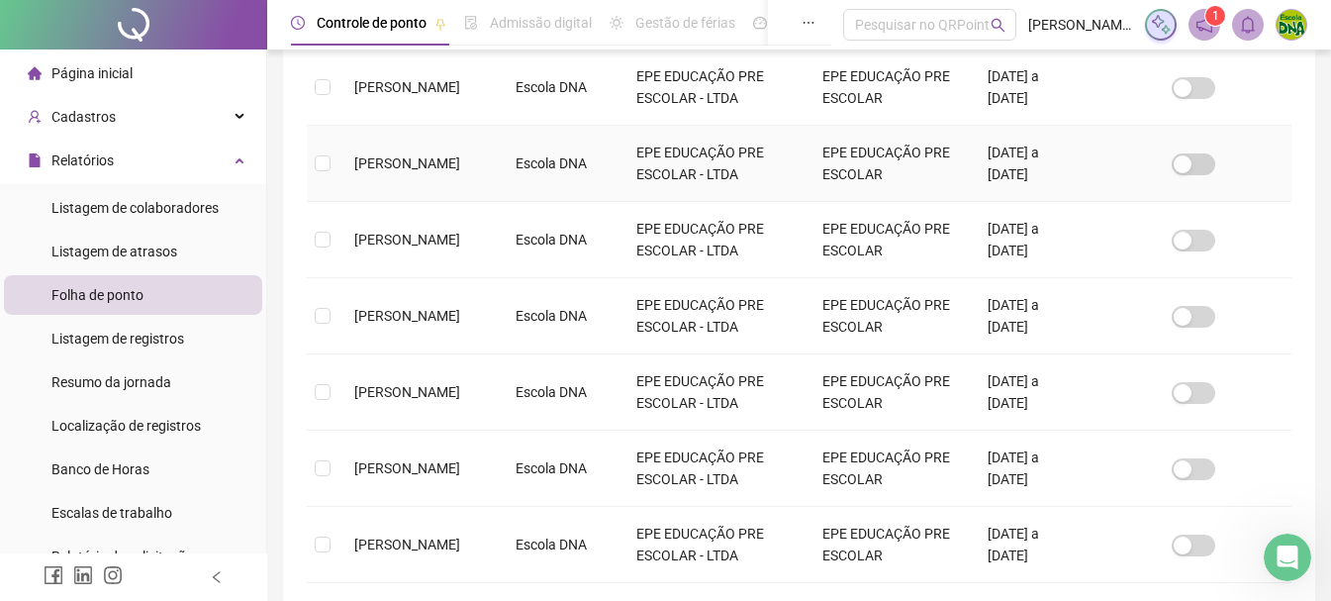
scroll to position [402, 0]
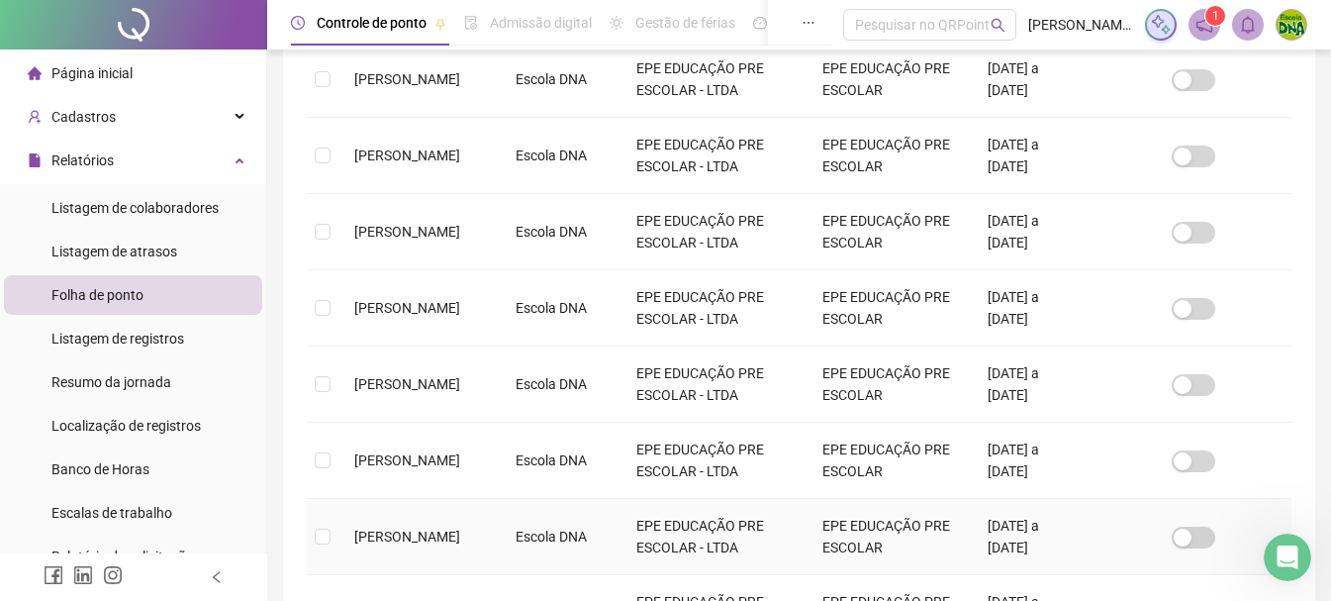
click at [326, 524] on td at bounding box center [323, 537] width 32 height 76
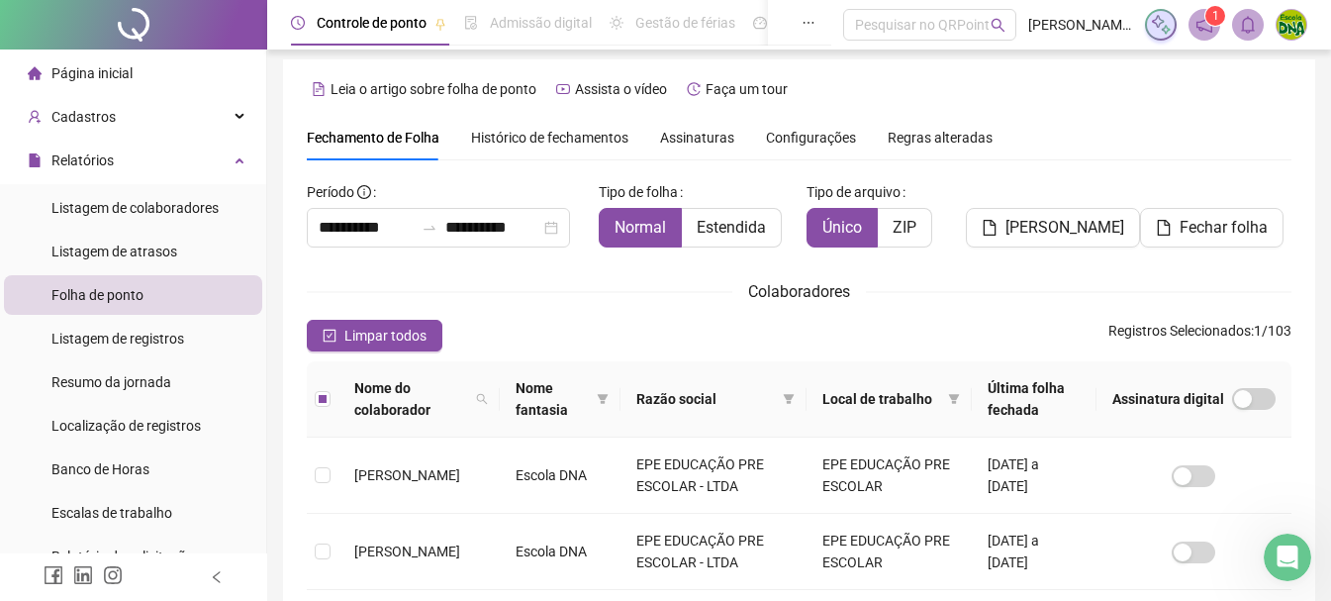
scroll to position [0, 0]
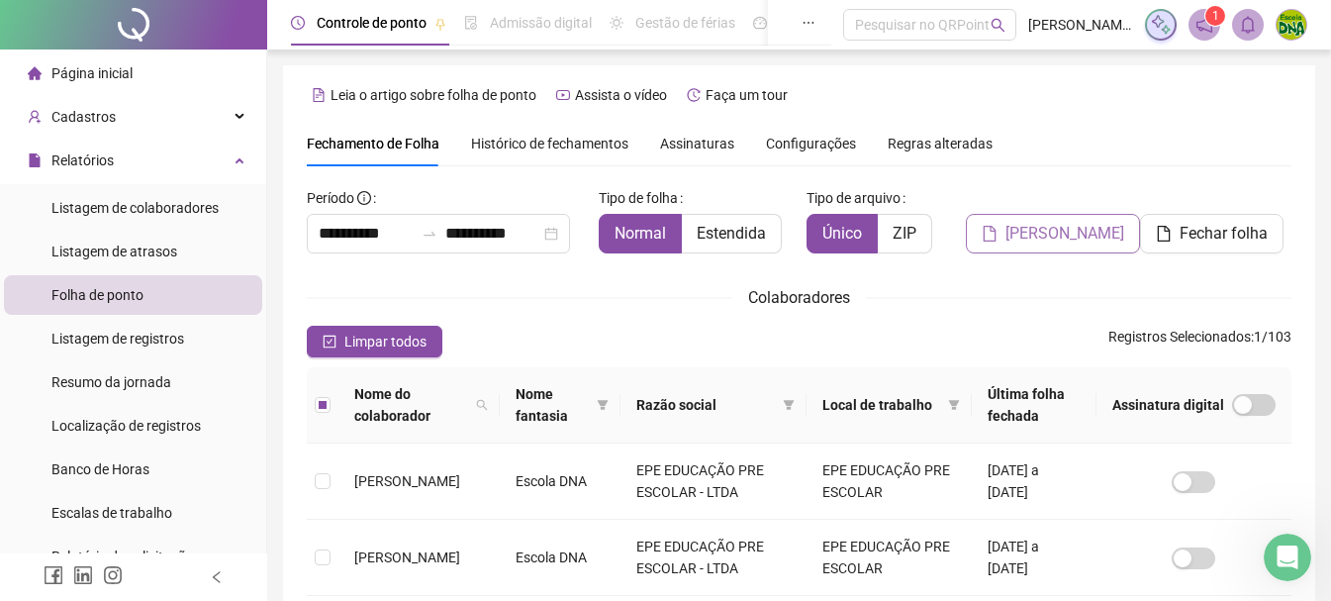
click at [1079, 230] on span "[PERSON_NAME]" at bounding box center [1064, 234] width 119 height 24
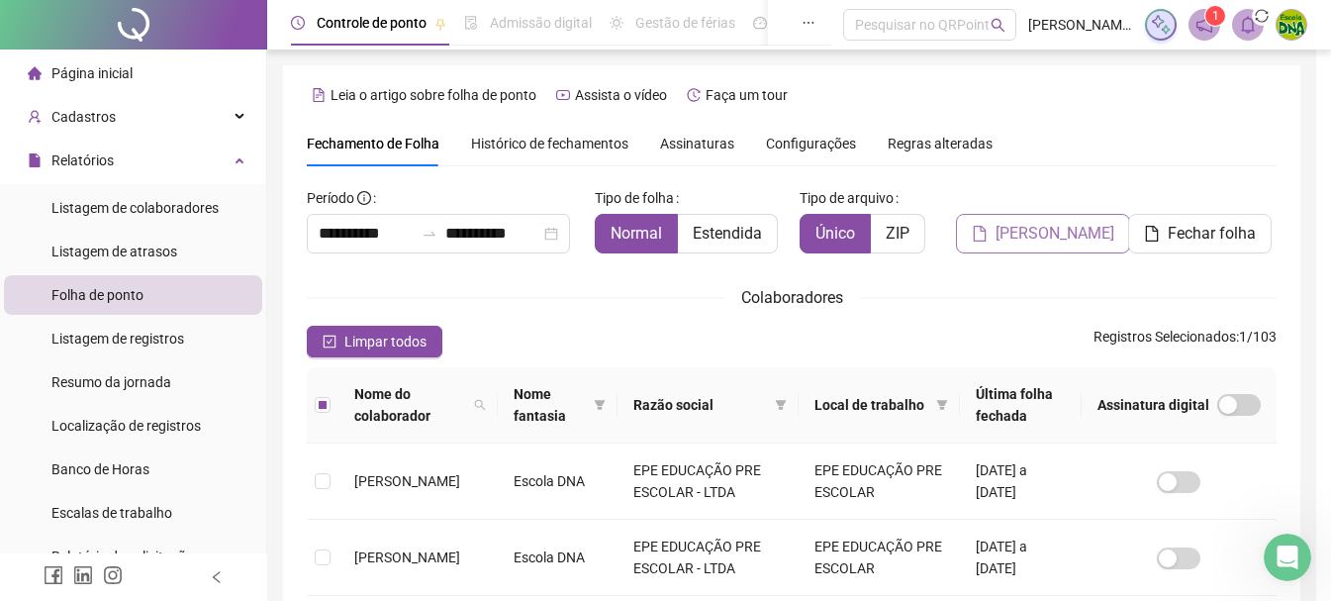
scroll to position [105, 0]
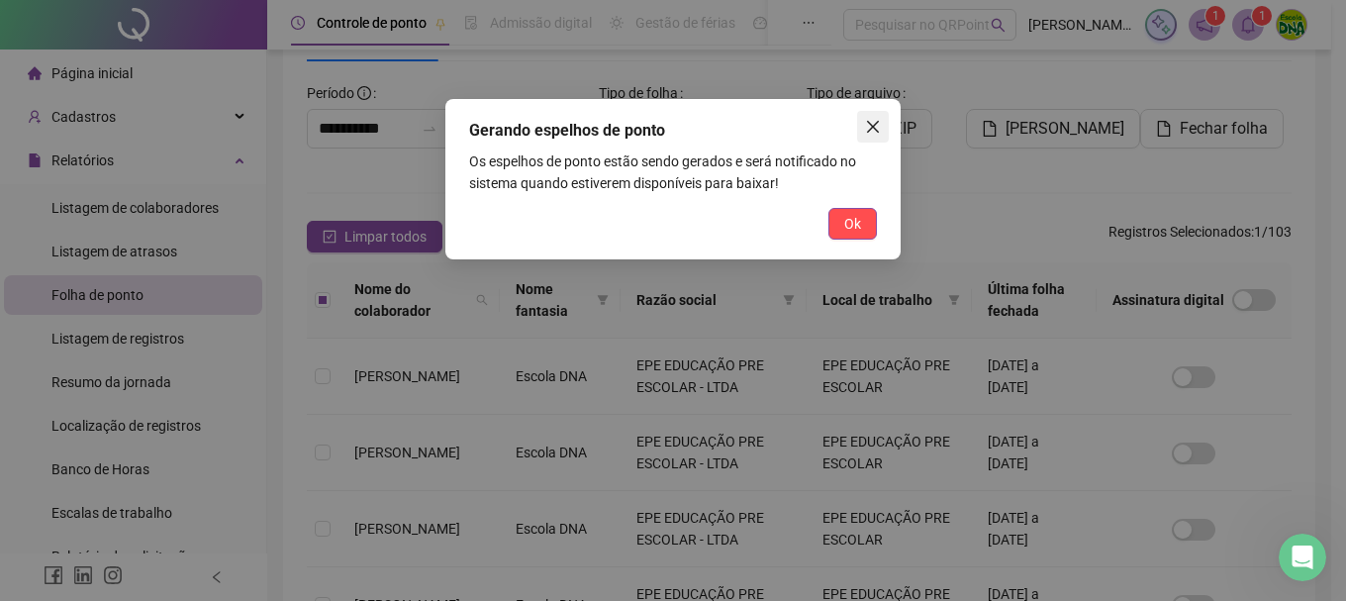
click at [875, 130] on icon "close" at bounding box center [873, 127] width 12 height 12
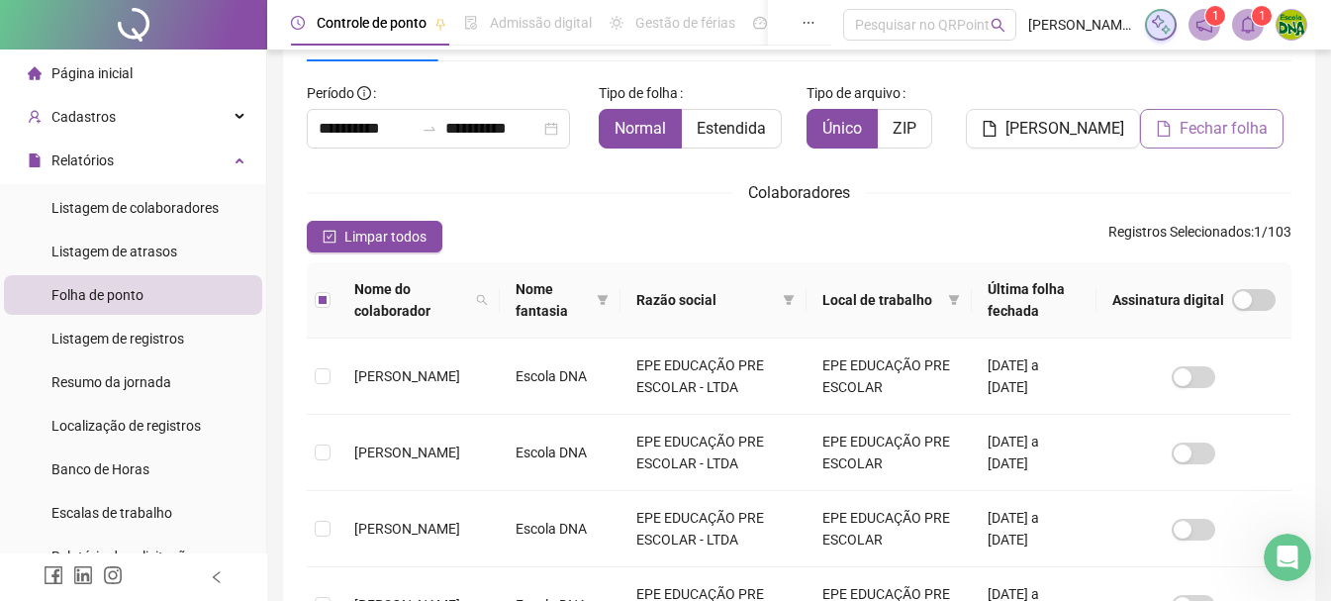
click at [1197, 124] on span "Fechar folha" at bounding box center [1223, 129] width 88 height 24
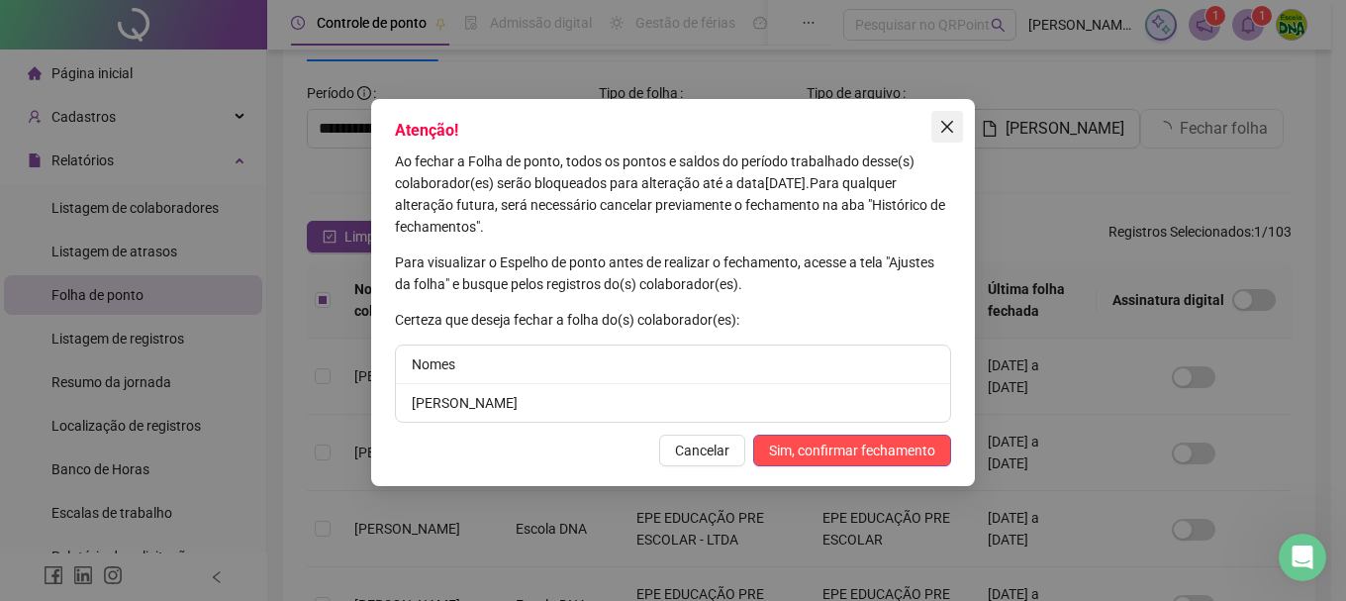
click at [950, 133] on icon "close" at bounding box center [947, 127] width 16 height 16
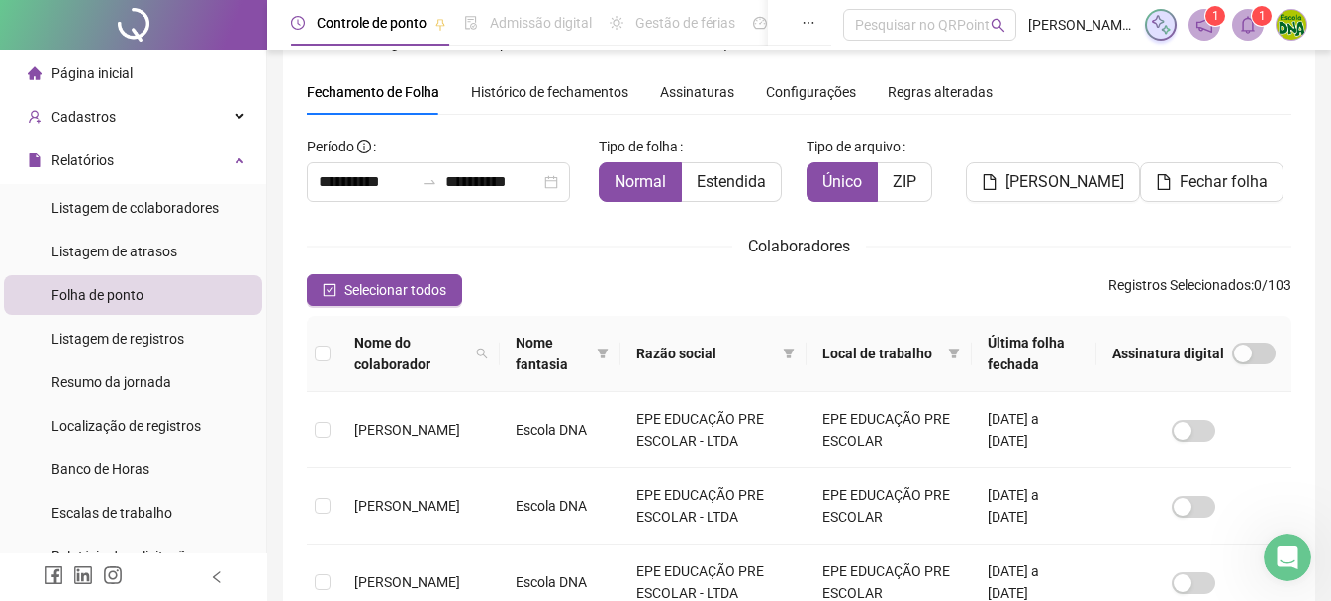
scroll to position [0, 0]
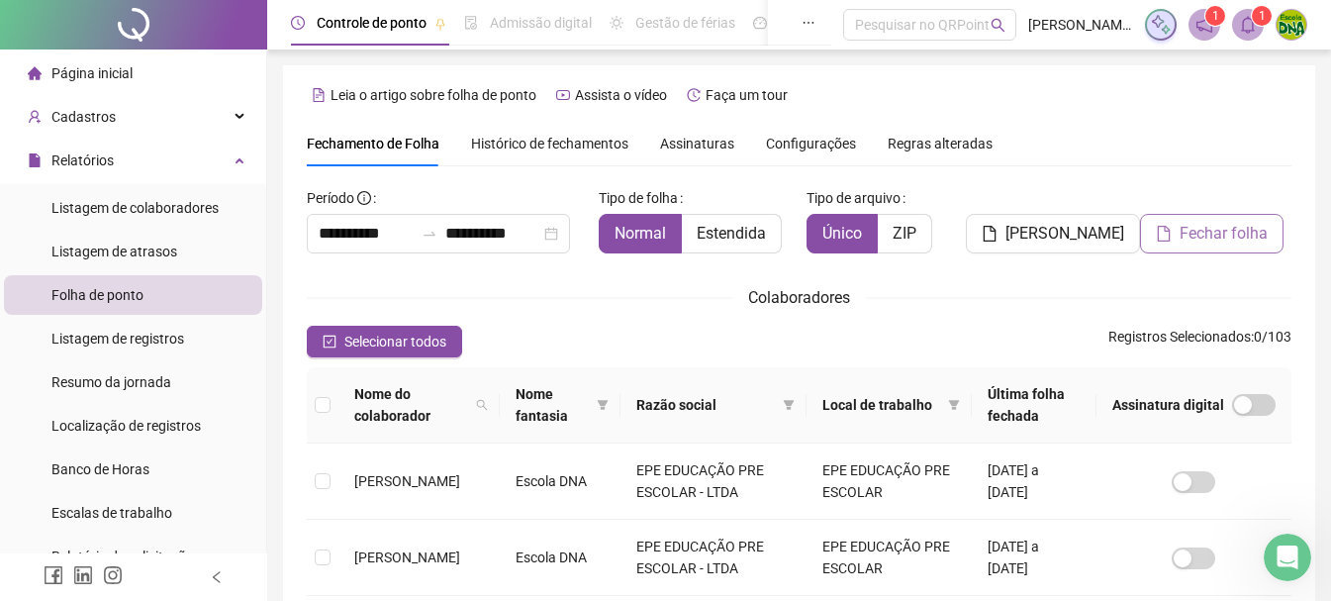
click at [1176, 239] on button "Fechar folha" at bounding box center [1211, 234] width 143 height 40
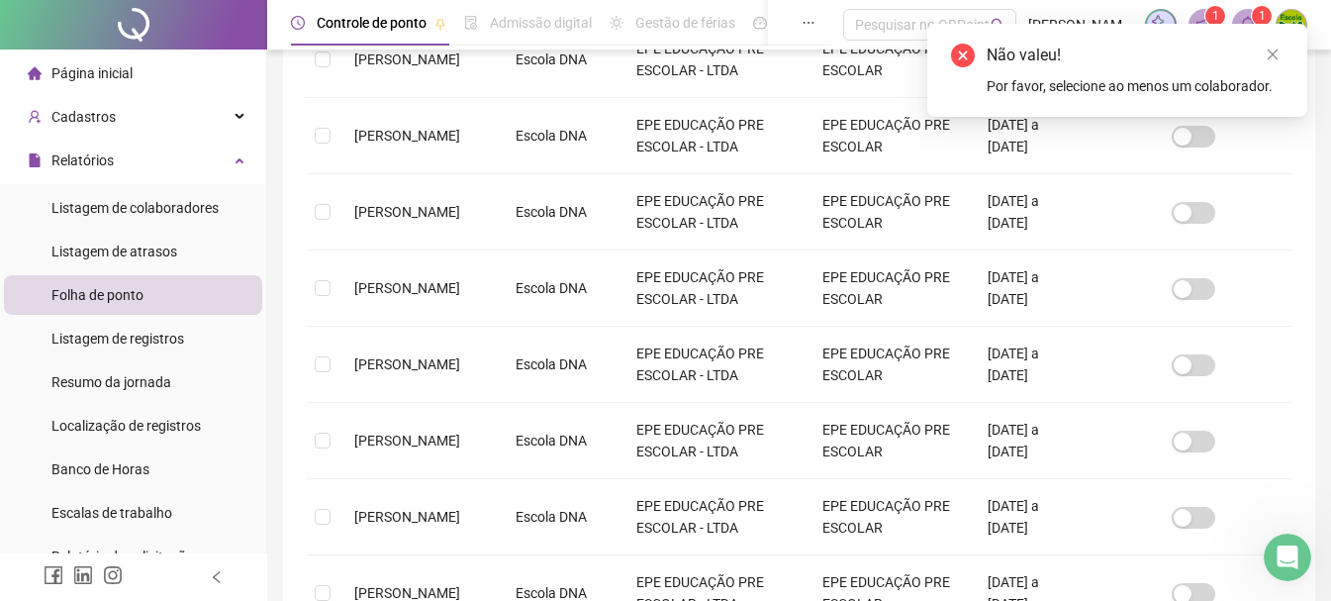
scroll to position [495, 0]
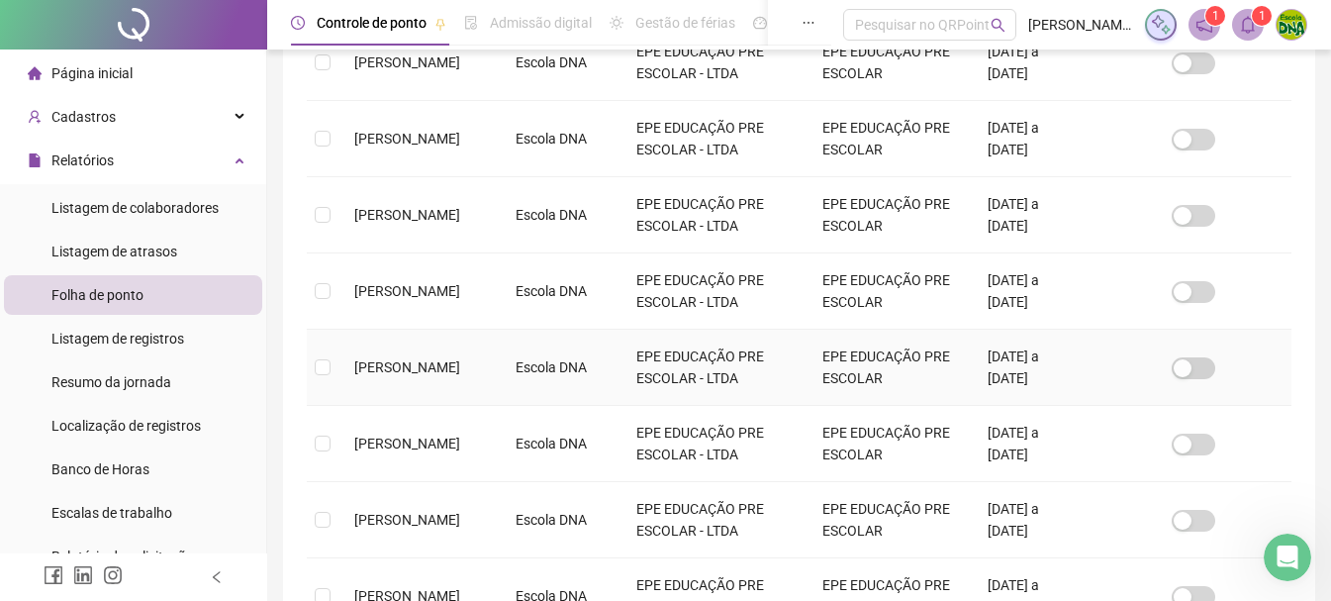
click at [320, 379] on td at bounding box center [323, 367] width 32 height 76
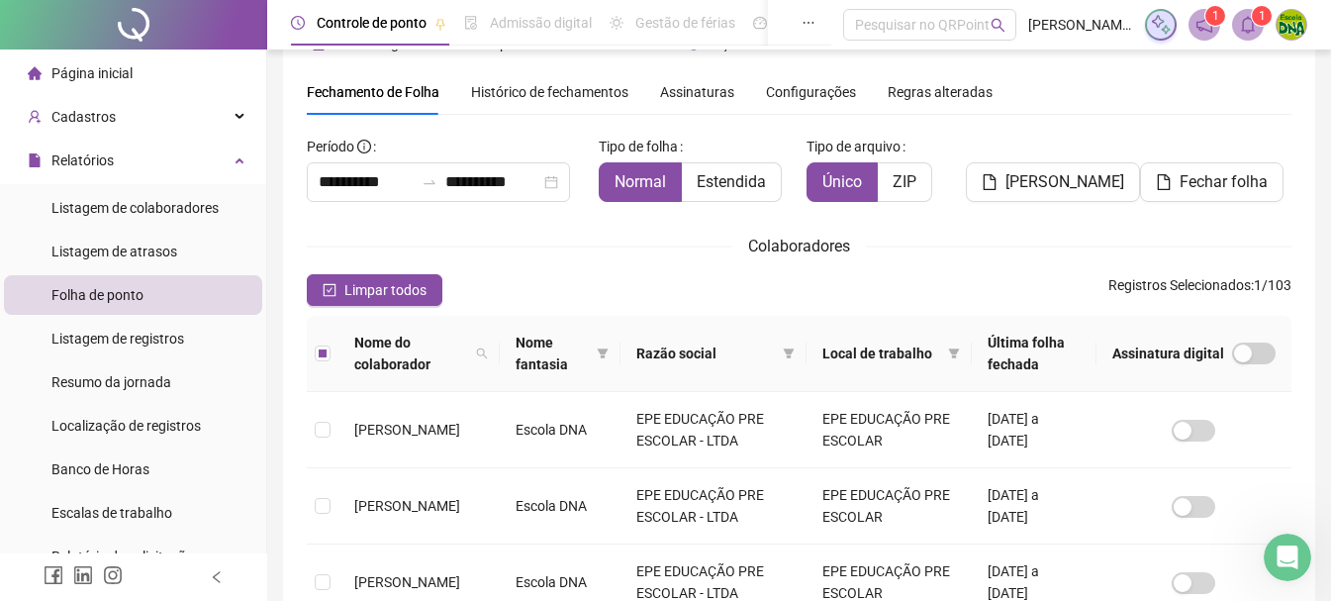
scroll to position [0, 0]
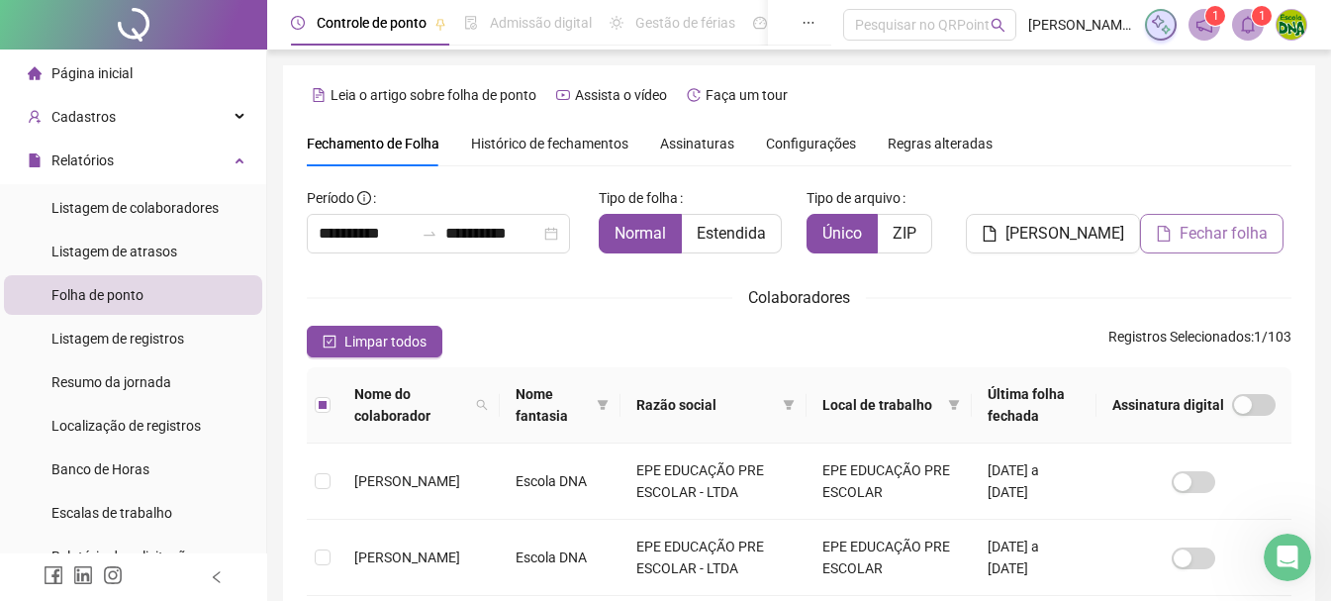
click at [1241, 248] on button "Fechar folha" at bounding box center [1211, 234] width 143 height 40
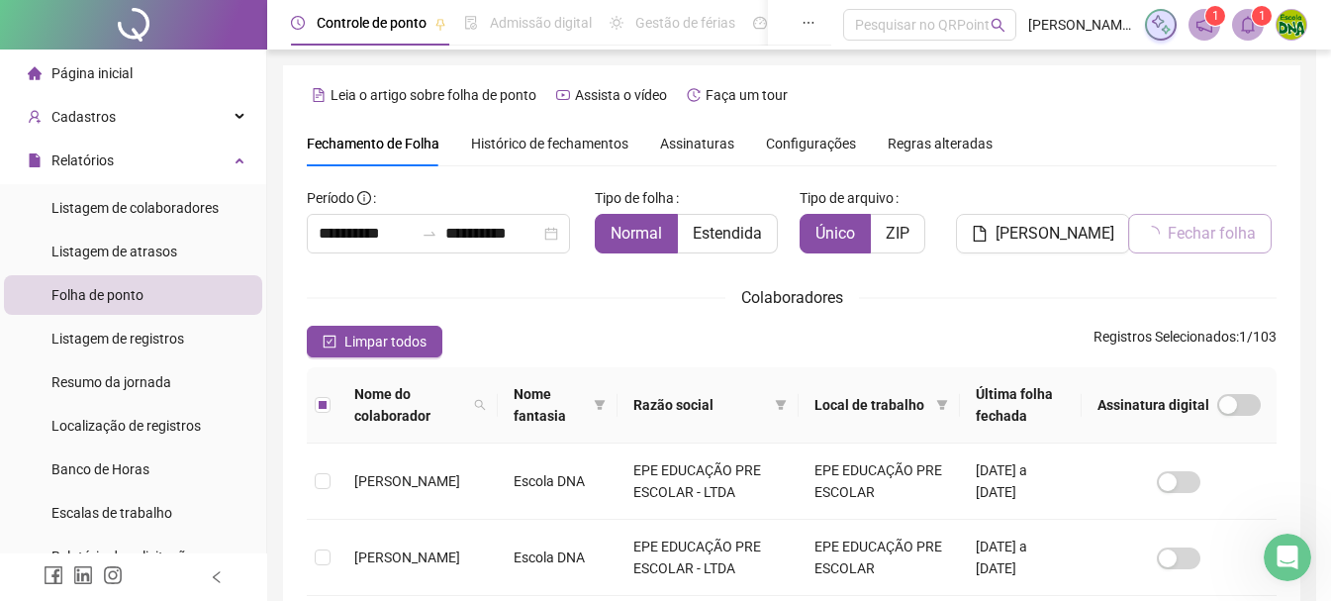
scroll to position [105, 0]
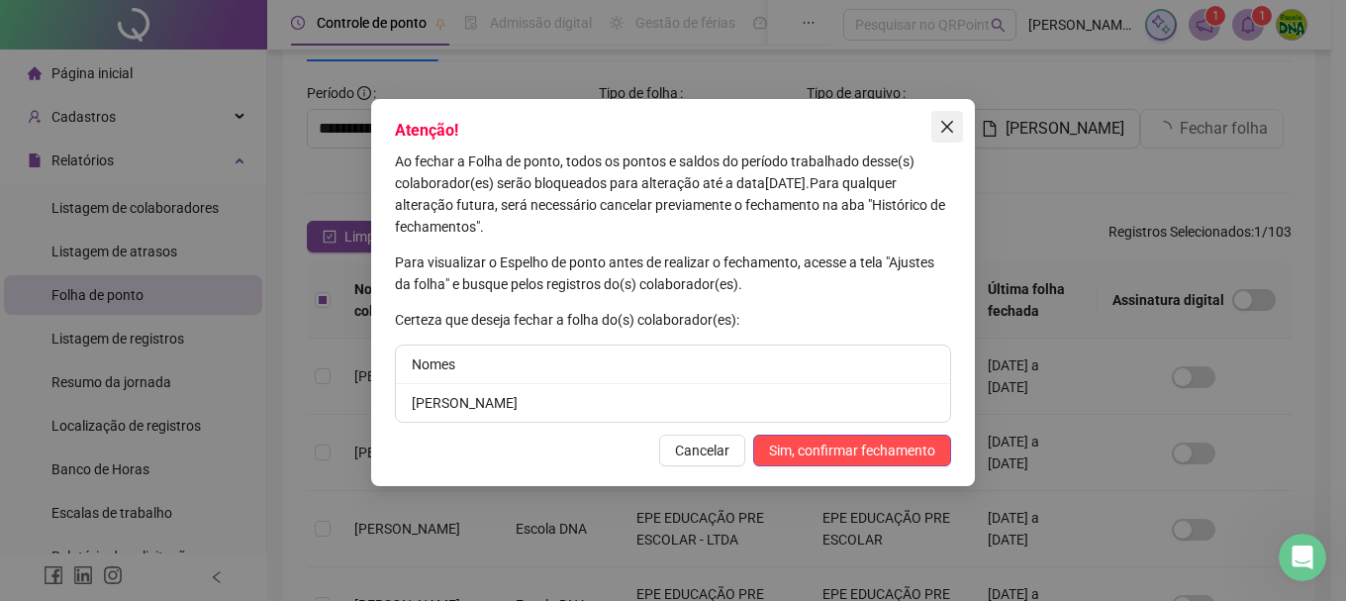
click at [951, 117] on button "Close" at bounding box center [947, 127] width 32 height 32
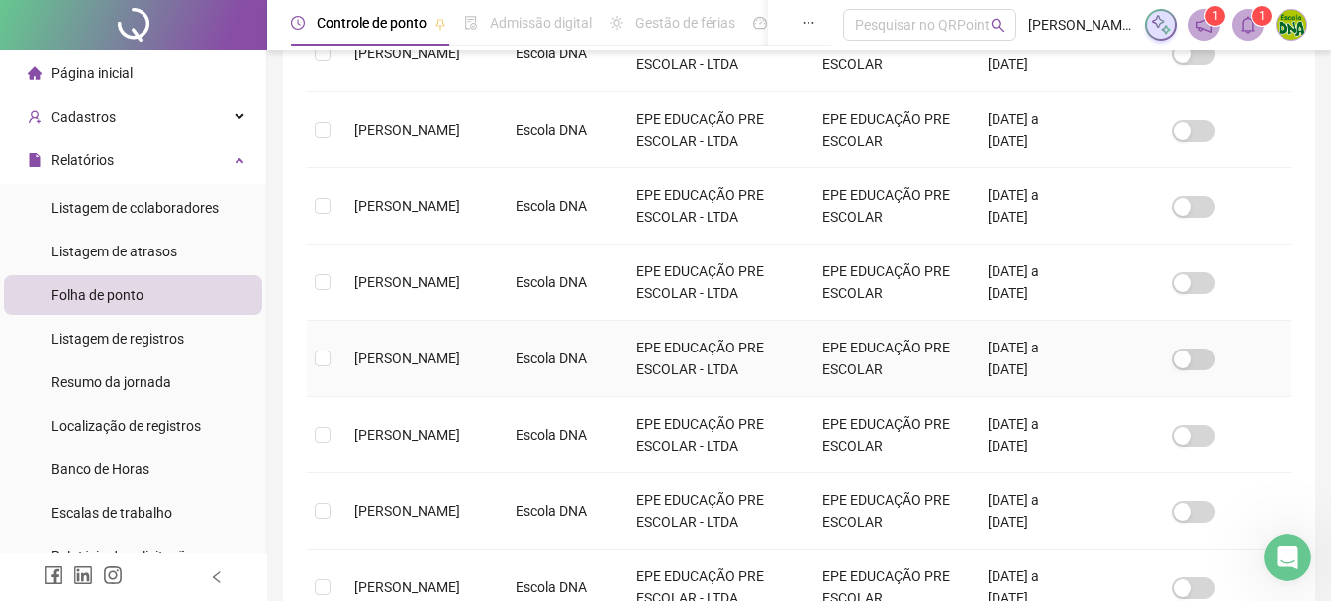
scroll to position [777, 0]
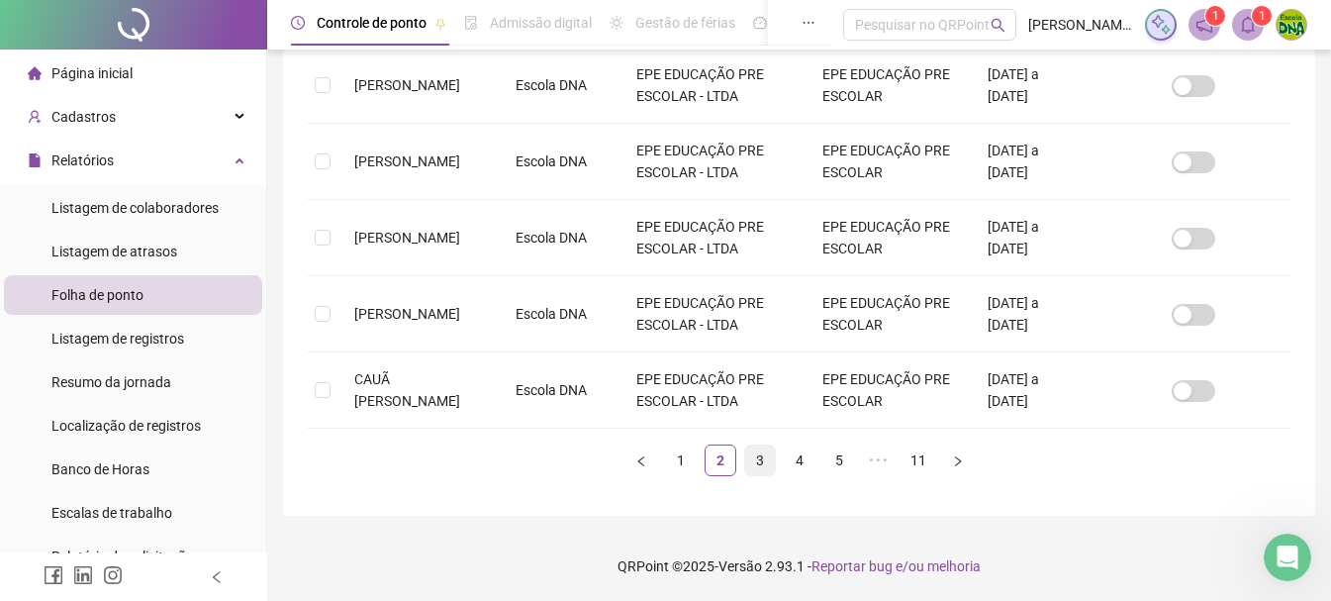
click at [767, 476] on li "3" at bounding box center [760, 460] width 32 height 32
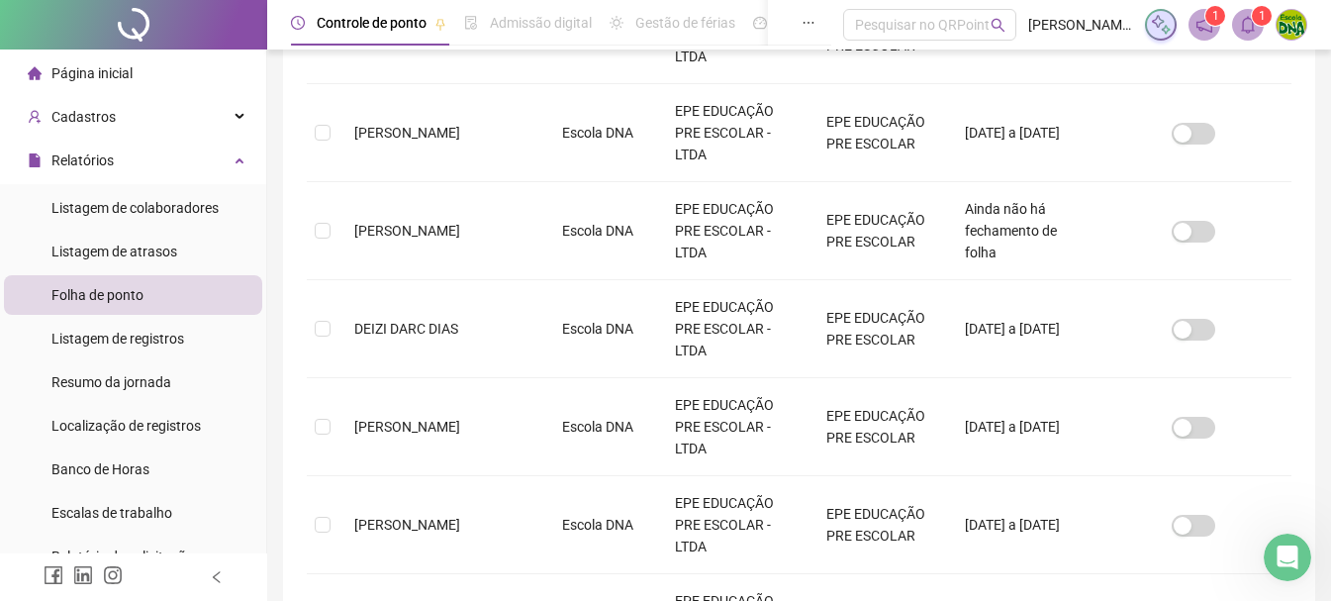
scroll to position [798, 0]
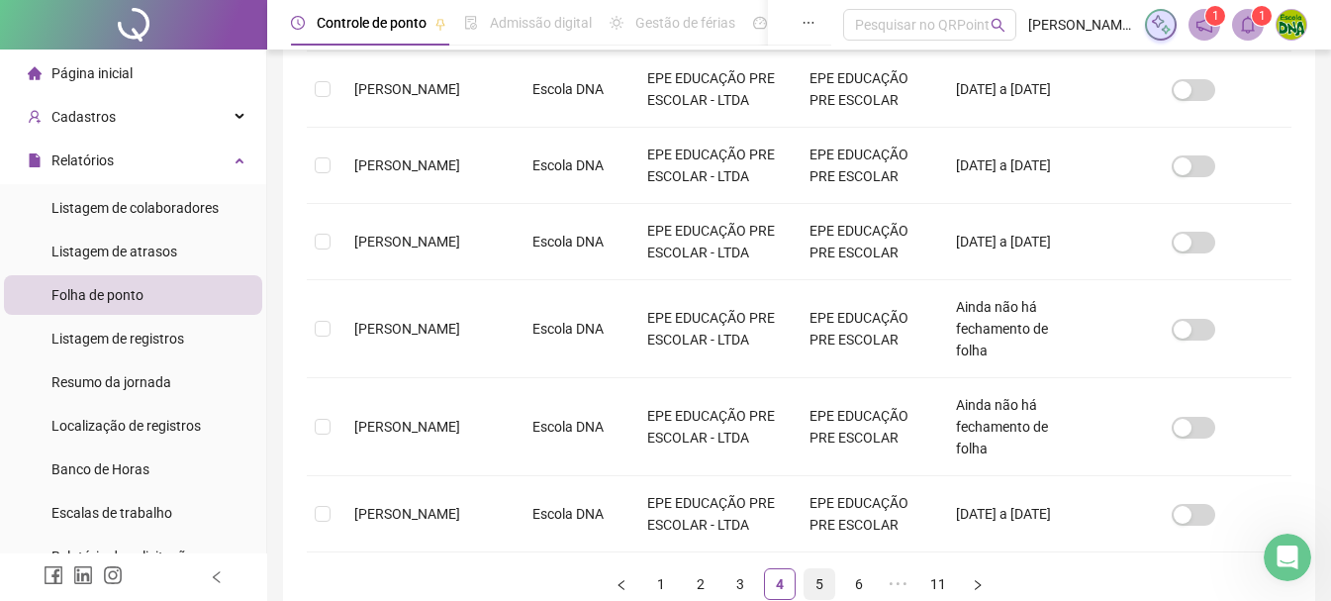
scroll to position [842, 0]
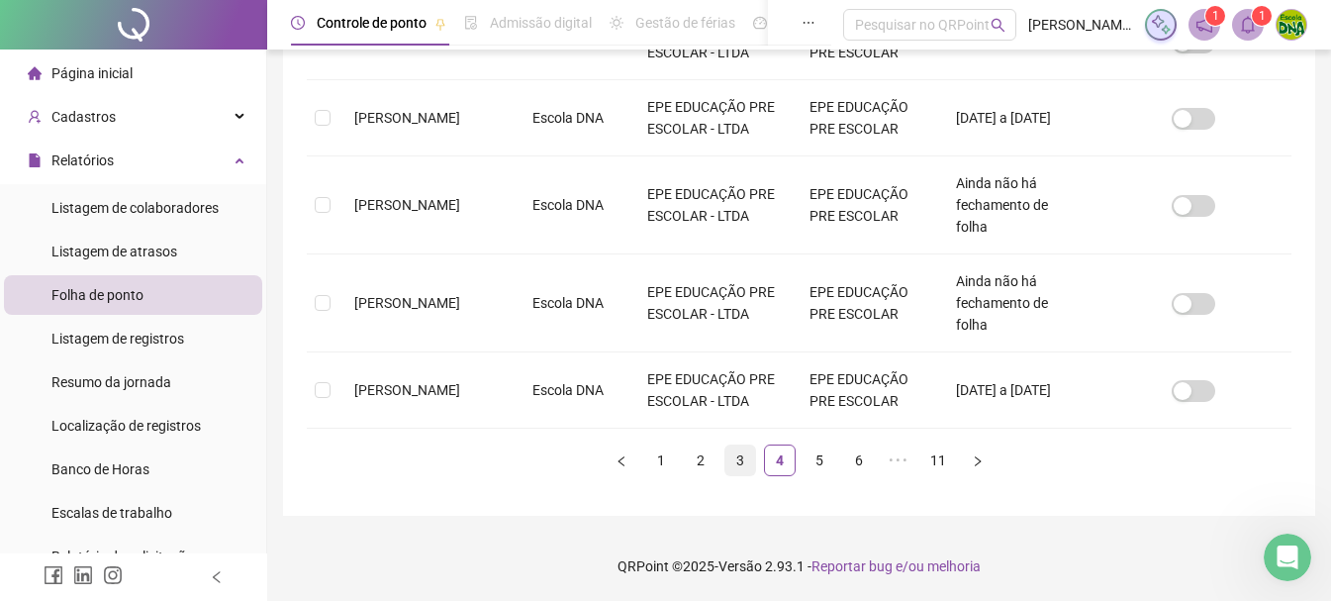
click at [744, 461] on link "3" at bounding box center [740, 460] width 30 height 30
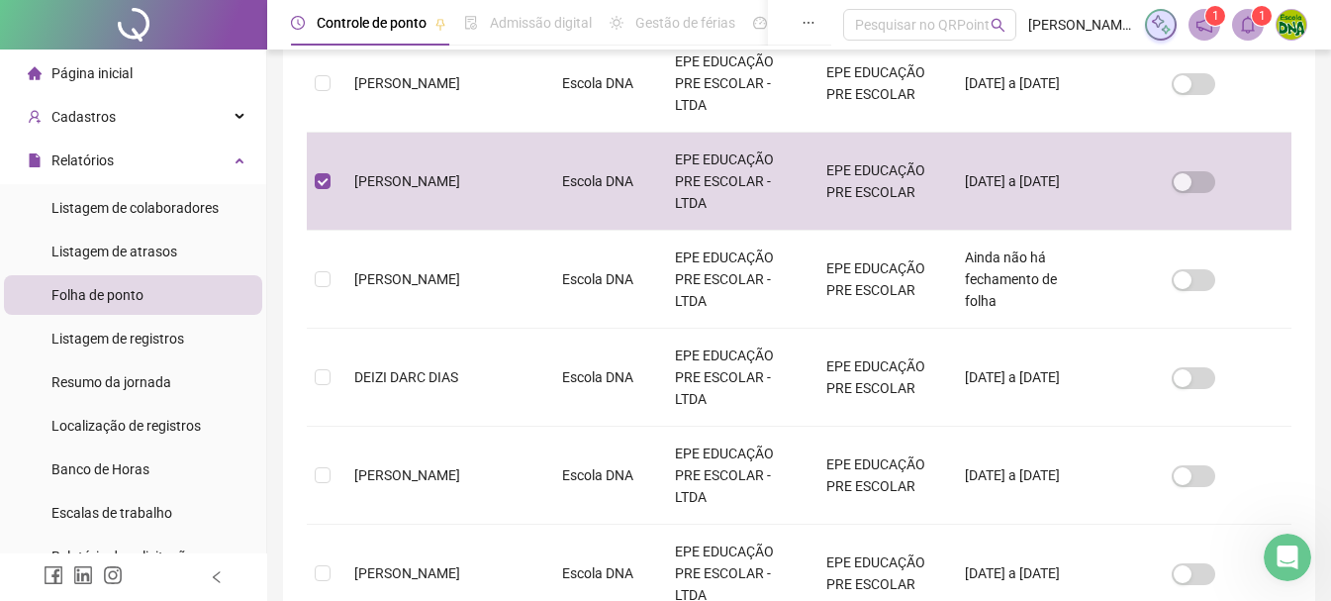
scroll to position [798, 0]
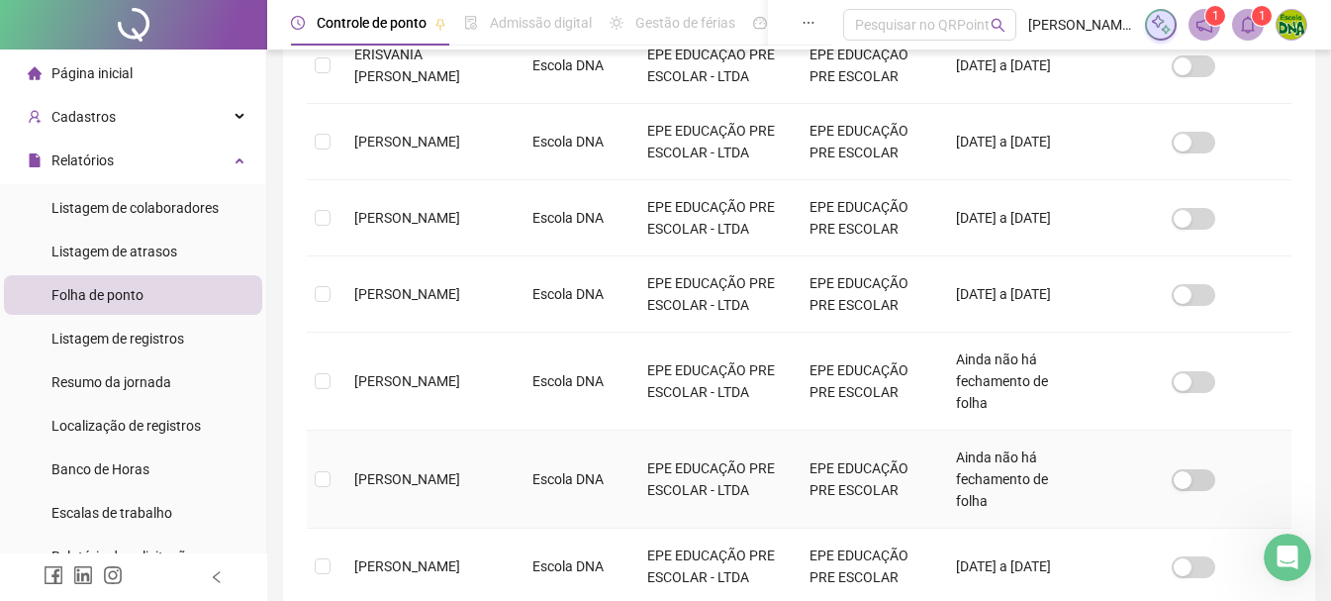
scroll to position [842, 0]
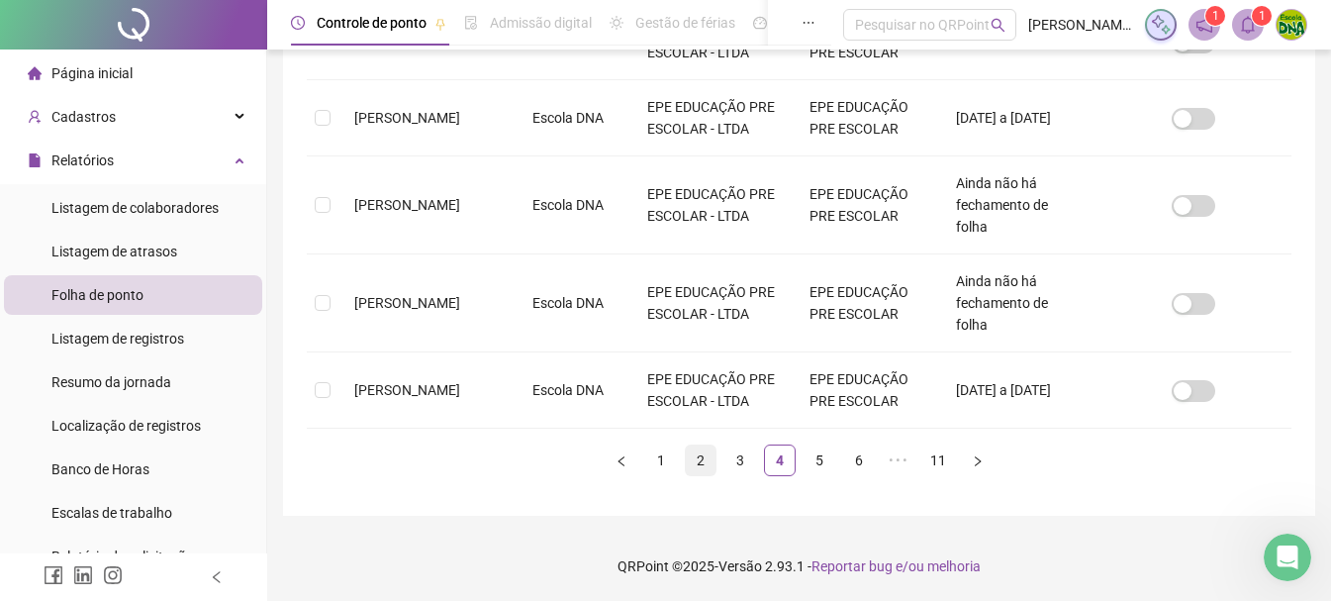
click at [686, 452] on link "2" at bounding box center [701, 460] width 30 height 30
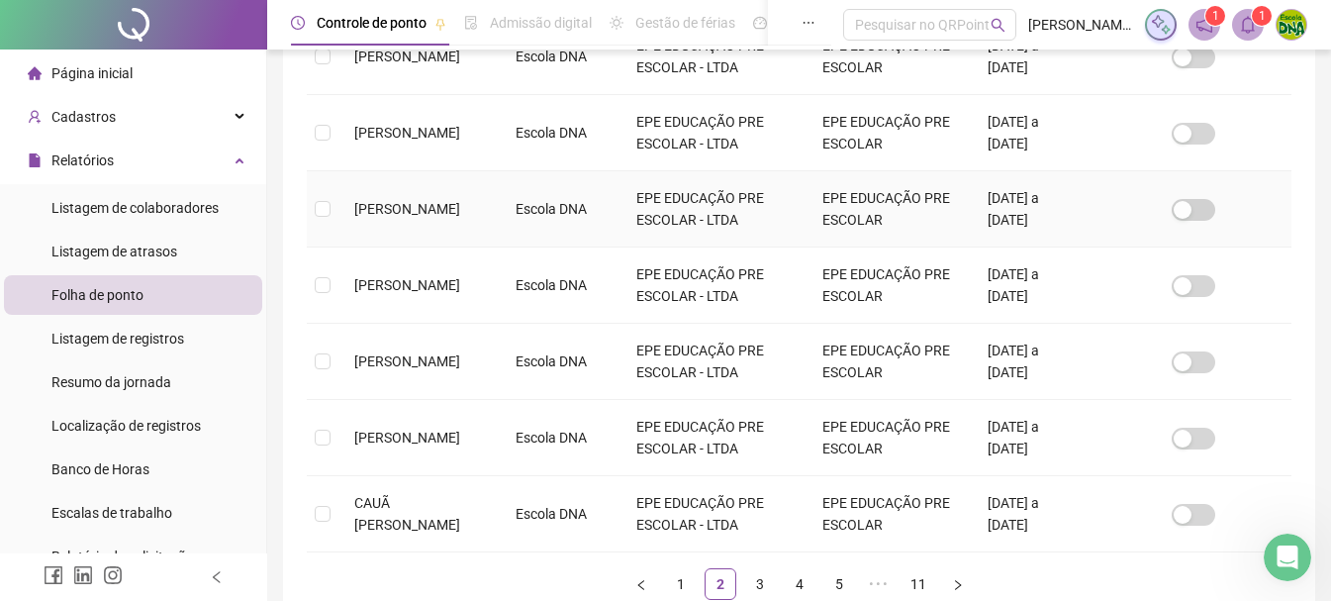
scroll to position [698, 0]
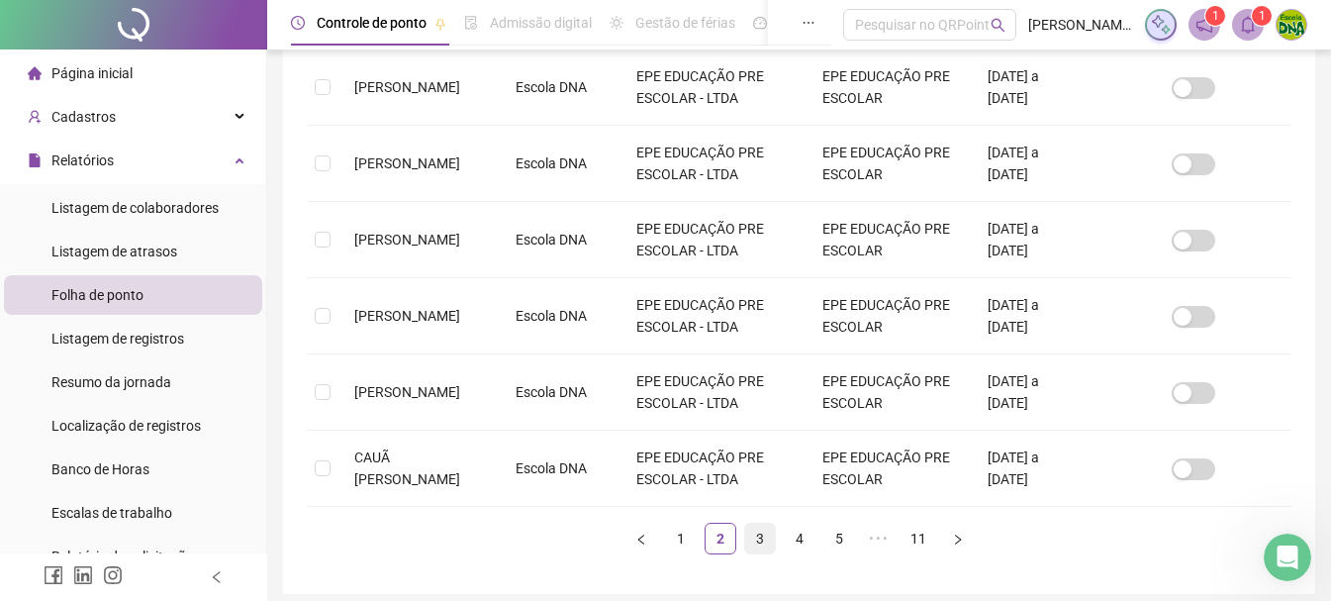
click at [750, 536] on link "3" at bounding box center [760, 538] width 30 height 30
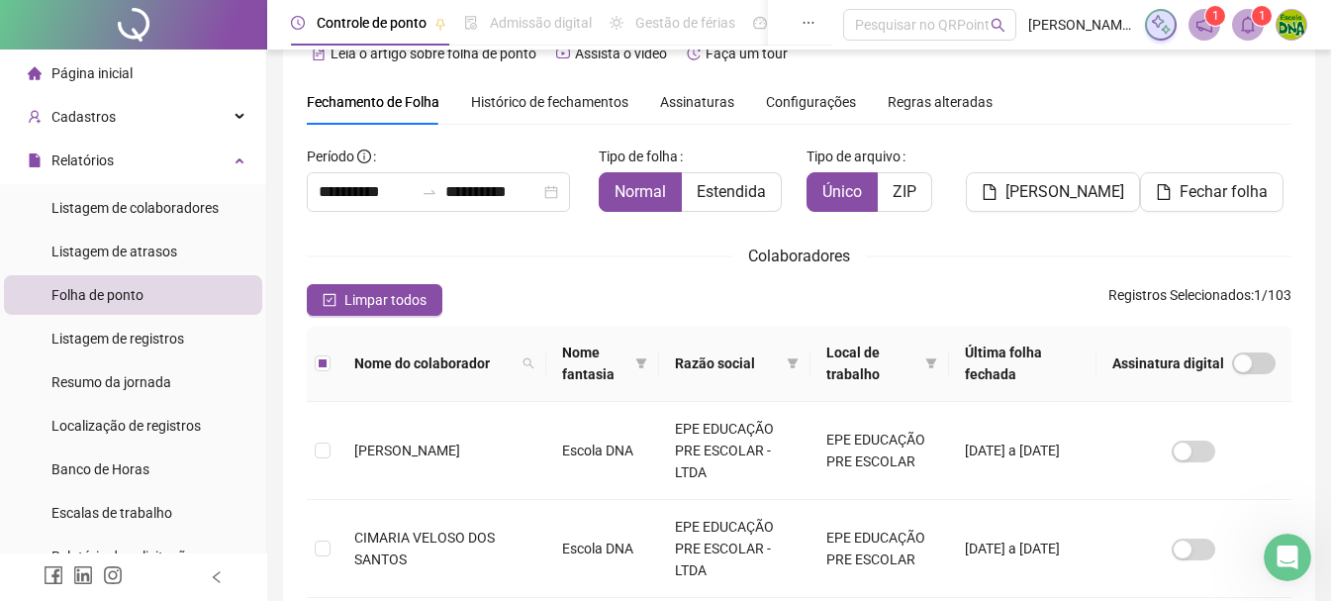
scroll to position [6, 0]
